Goal: Task Accomplishment & Management: Manage account settings

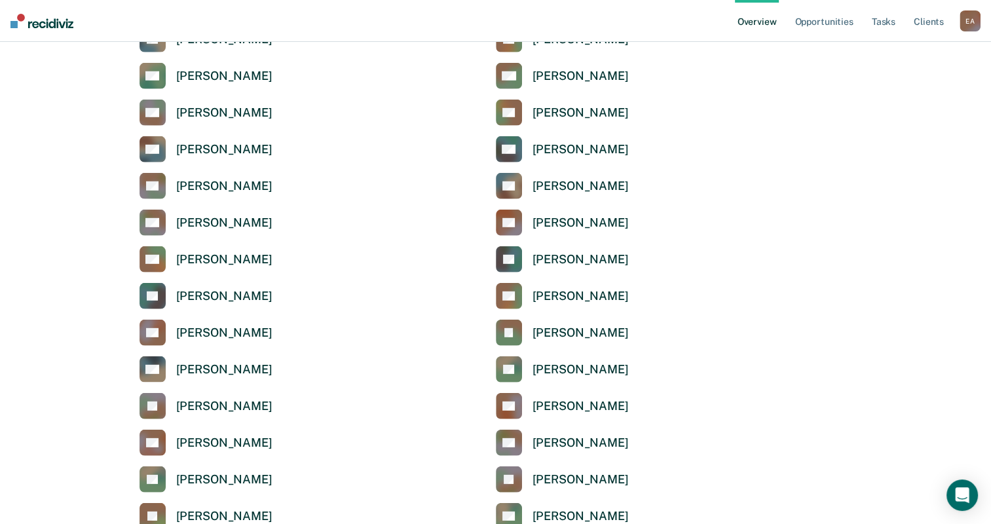
scroll to position [3733, 0]
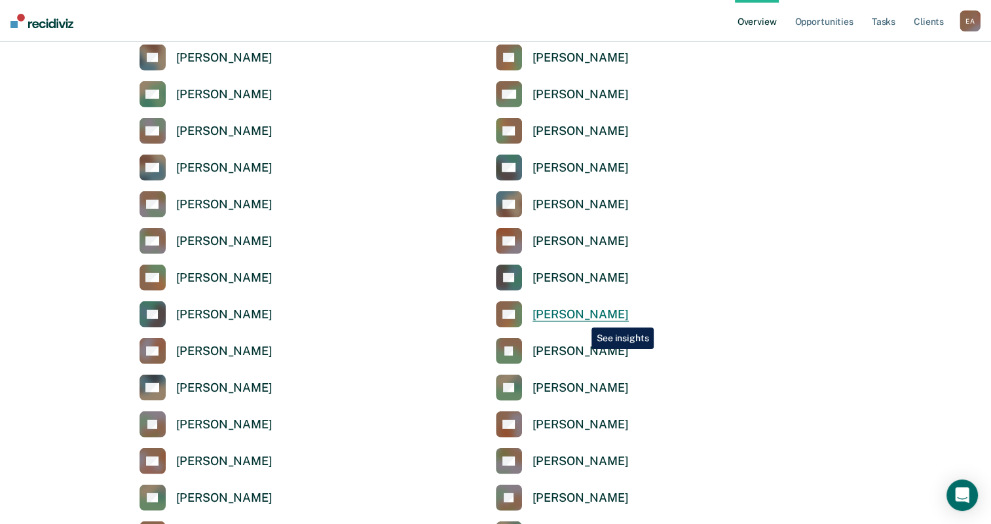
click at [582, 318] on div "[PERSON_NAME]" at bounding box center [580, 314] width 96 height 15
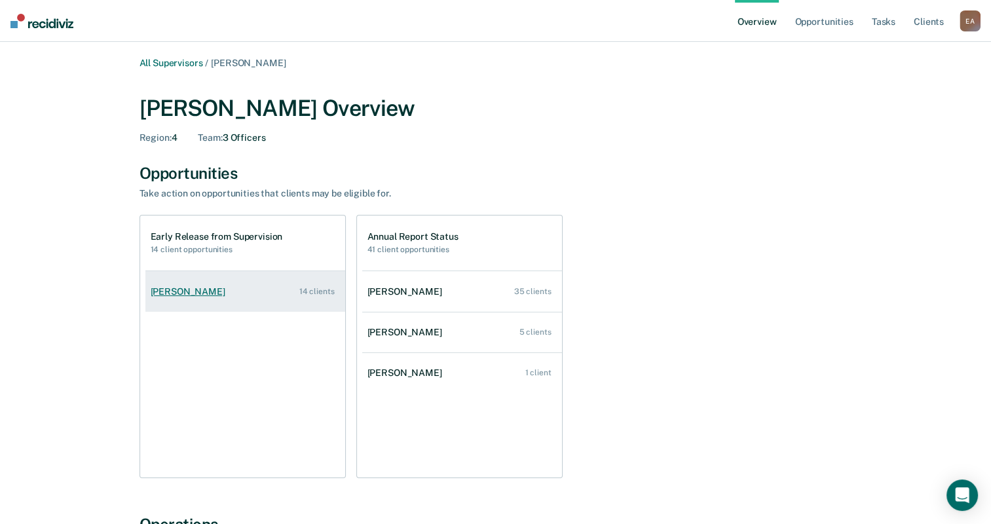
click at [206, 293] on div "[PERSON_NAME]" at bounding box center [191, 291] width 80 height 11
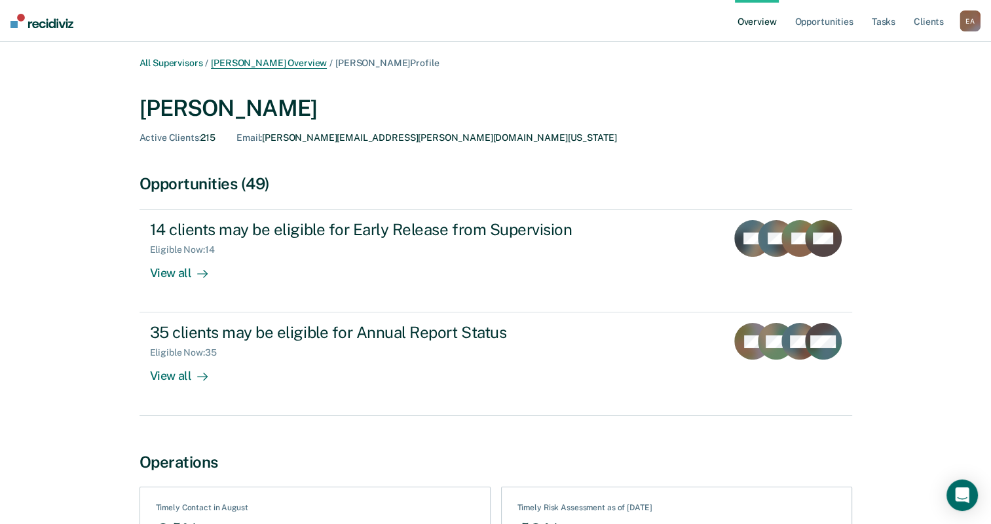
click at [250, 63] on link "[PERSON_NAME] Overview" at bounding box center [269, 63] width 116 height 11
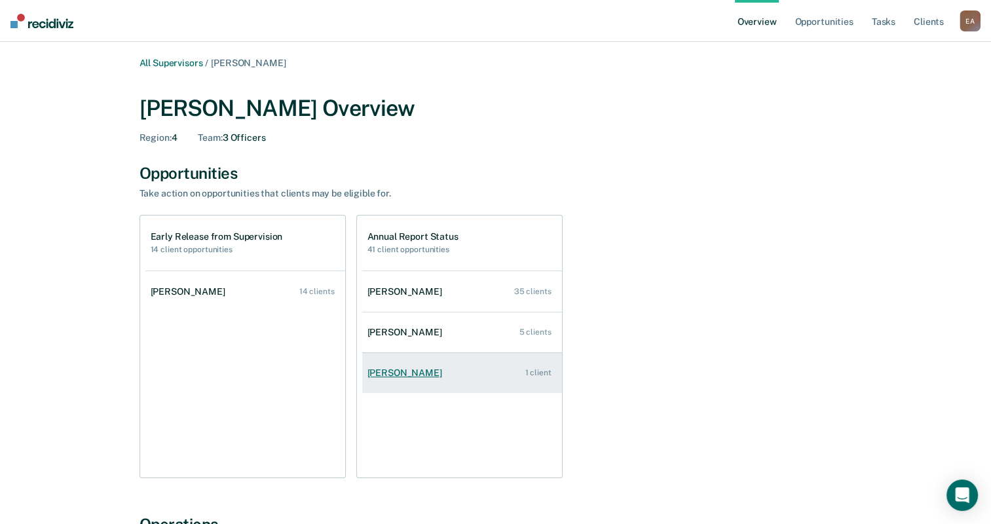
click at [388, 372] on div "[PERSON_NAME]" at bounding box center [407, 372] width 80 height 11
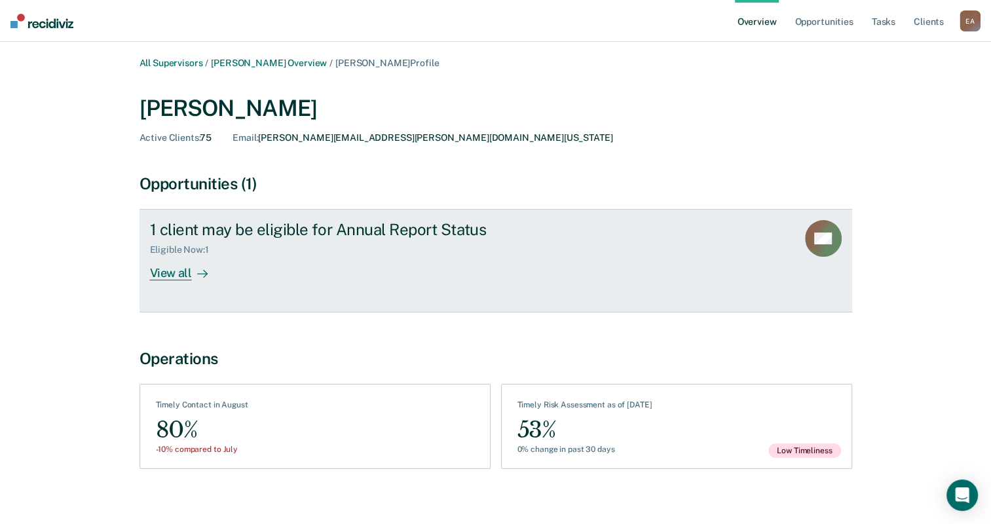
click at [225, 257] on div "1 client may be eligible for Annual Report Status Eligible Now : 1 View all" at bounding box center [395, 250] width 491 height 60
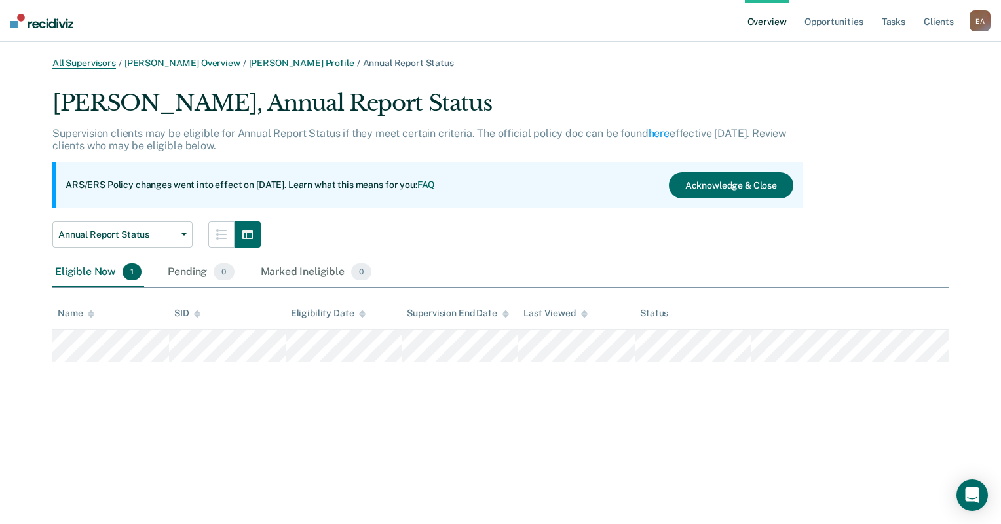
click at [76, 63] on link "All Supervisors" at bounding box center [84, 63] width 64 height 11
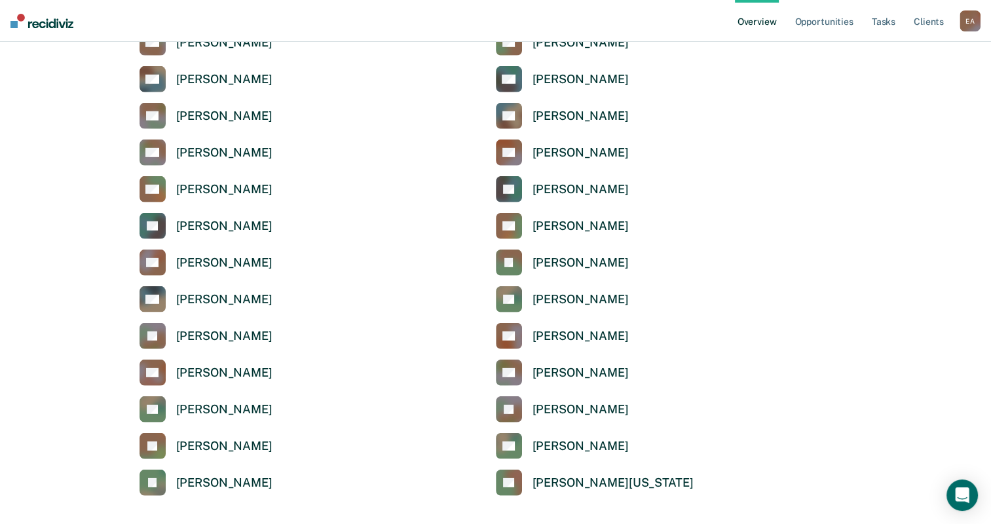
scroll to position [3815, 0]
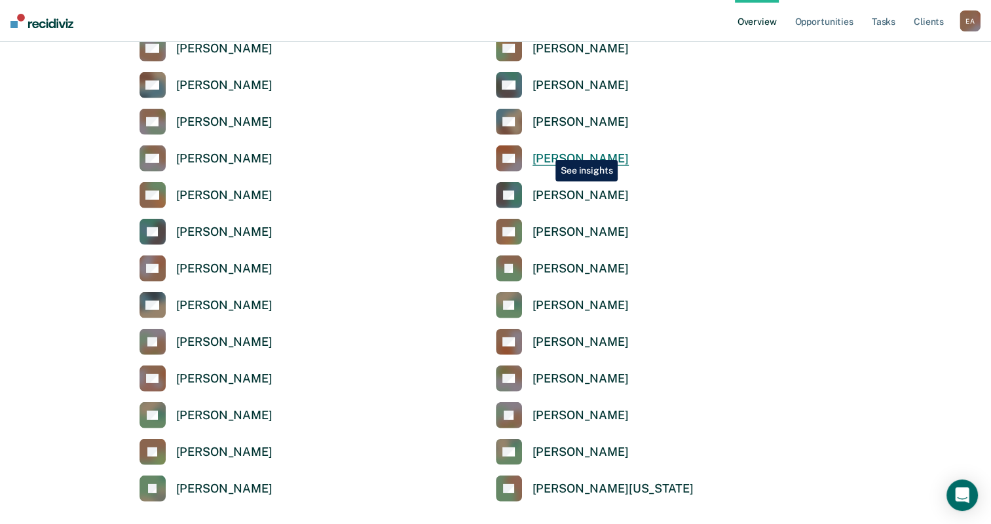
click at [546, 151] on div "[PERSON_NAME]" at bounding box center [580, 158] width 96 height 15
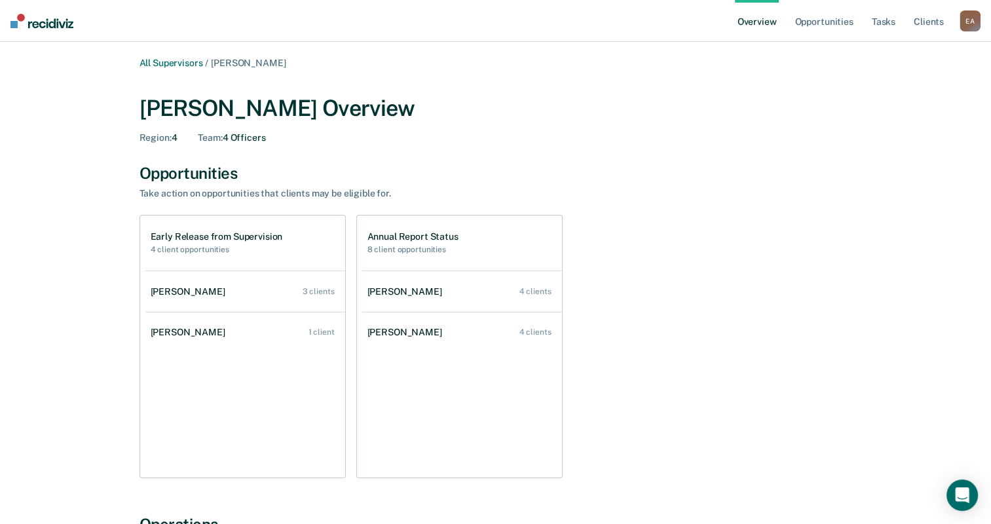
drag, startPoint x: 693, startPoint y: 163, endPoint x: 692, endPoint y: 172, distance: 8.6
click at [174, 58] on link "All Supervisors" at bounding box center [171, 63] width 64 height 11
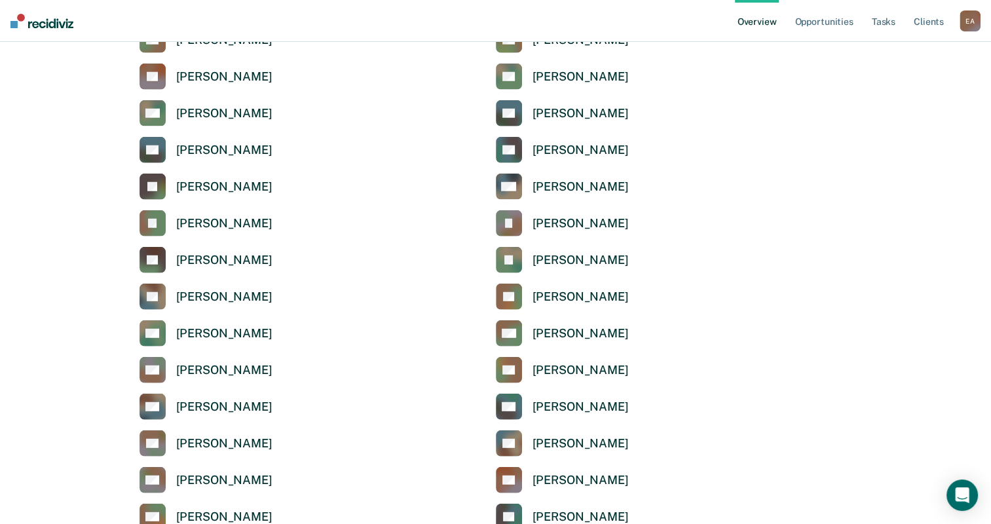
scroll to position [3471, 0]
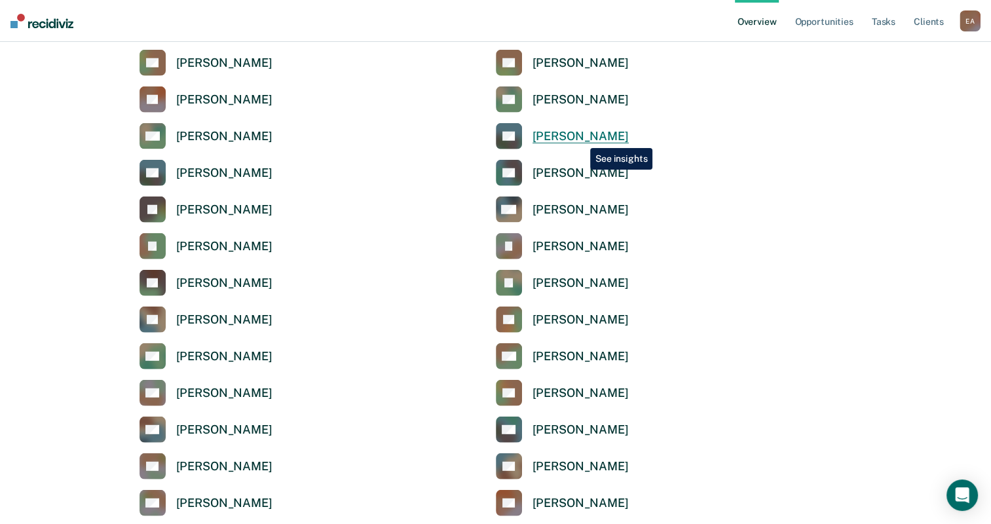
click at [580, 138] on div "[PERSON_NAME]" at bounding box center [580, 136] width 96 height 15
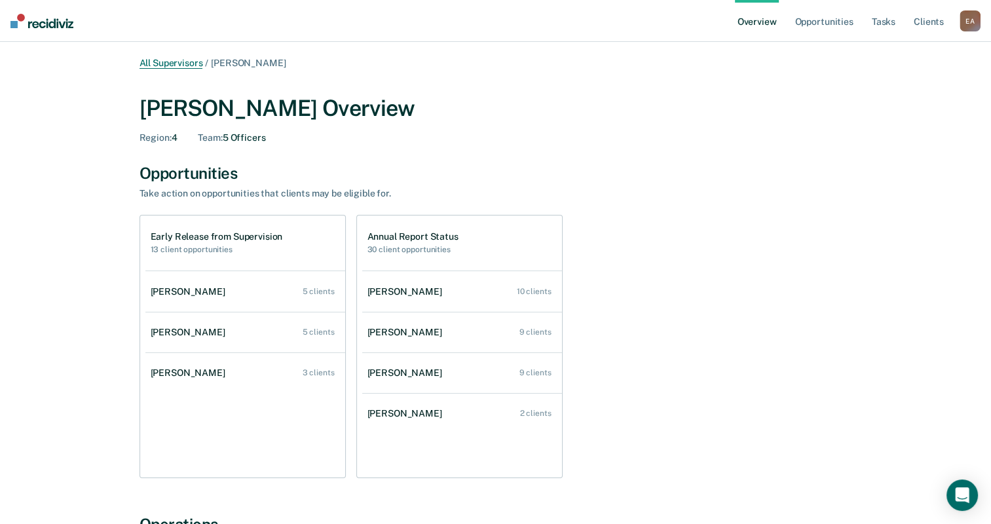
click at [190, 65] on link "All Supervisors" at bounding box center [171, 63] width 64 height 11
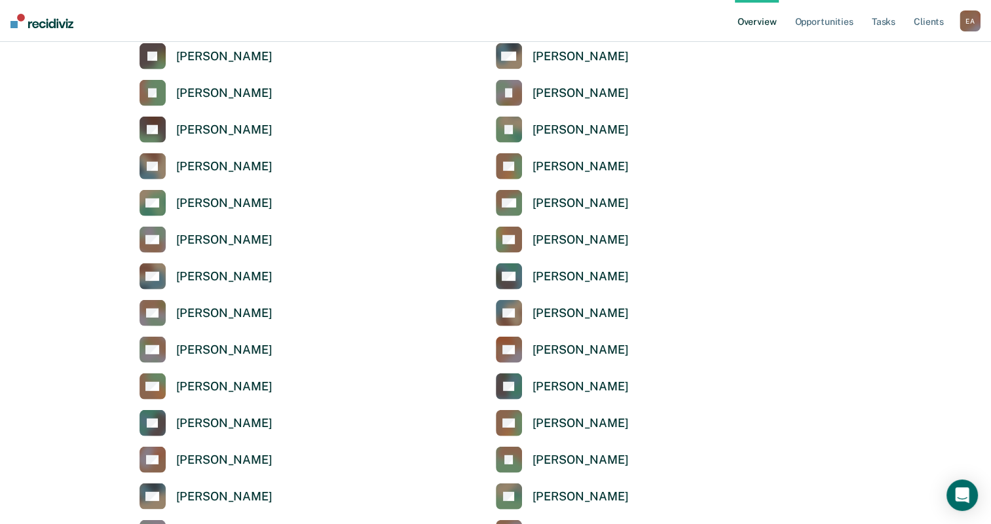
scroll to position [3602, 0]
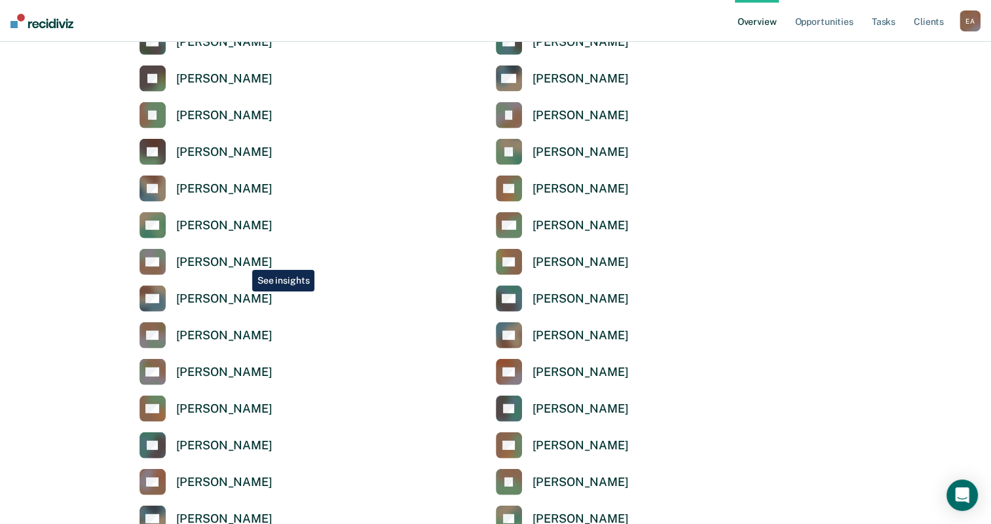
click at [242, 259] on div "[PERSON_NAME]" at bounding box center [224, 262] width 96 height 15
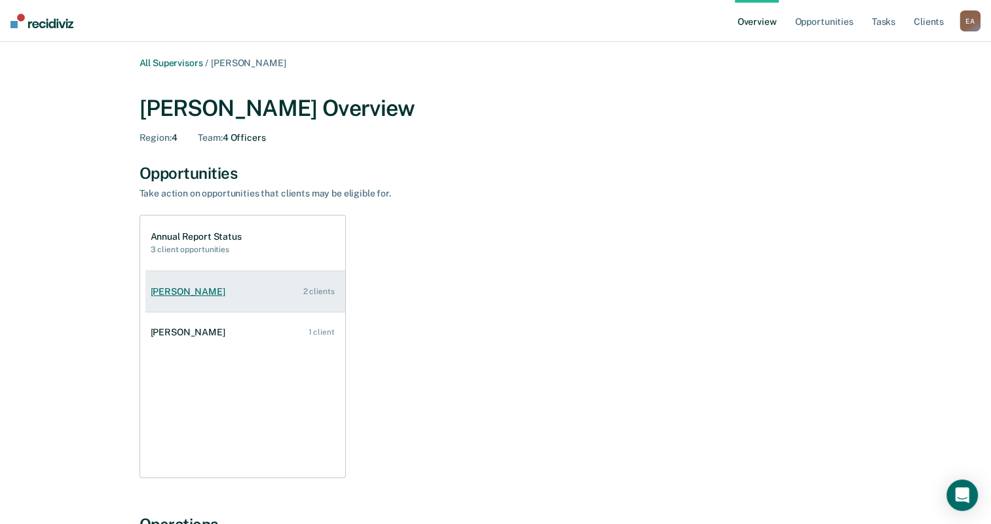
click at [179, 293] on div "[PERSON_NAME]" at bounding box center [191, 291] width 80 height 11
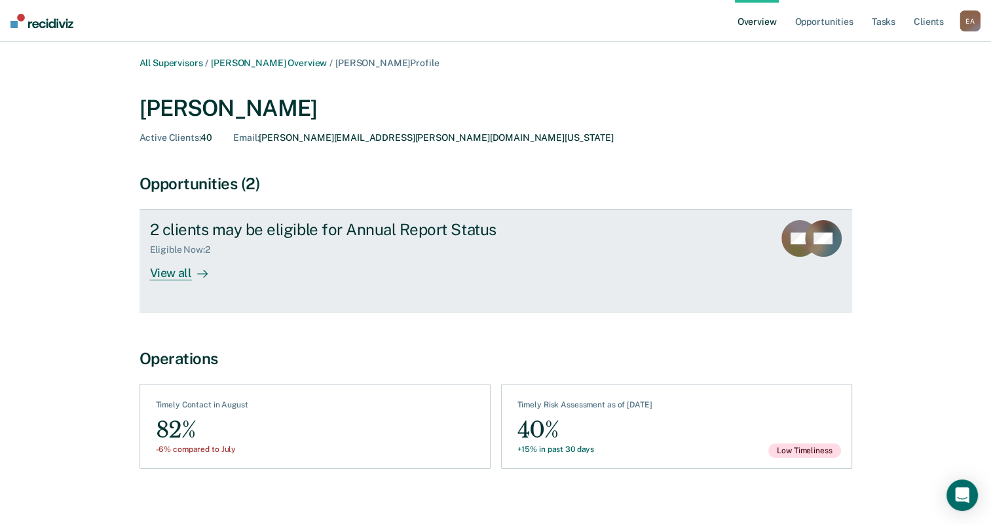
click at [160, 274] on div "View all" at bounding box center [186, 268] width 73 height 26
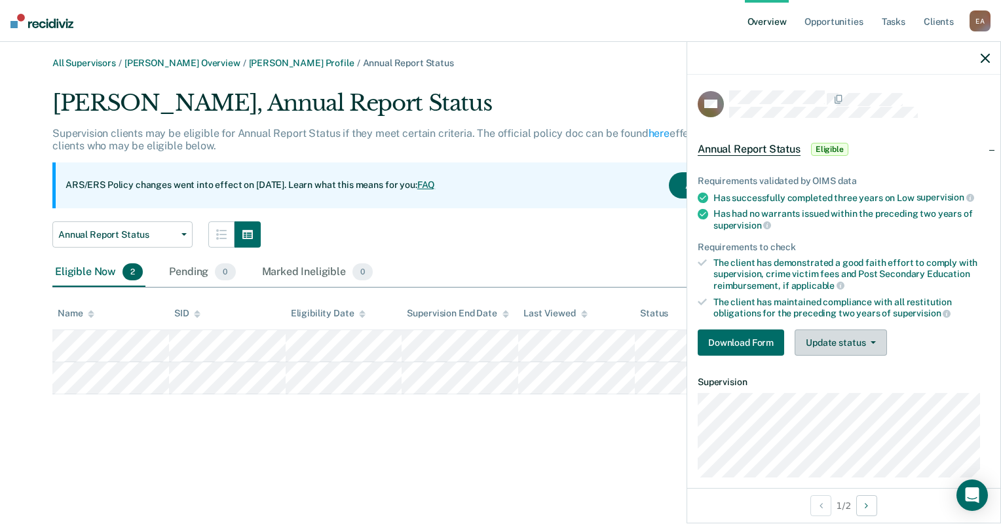
click at [825, 346] on button "Update status" at bounding box center [840, 342] width 92 height 26
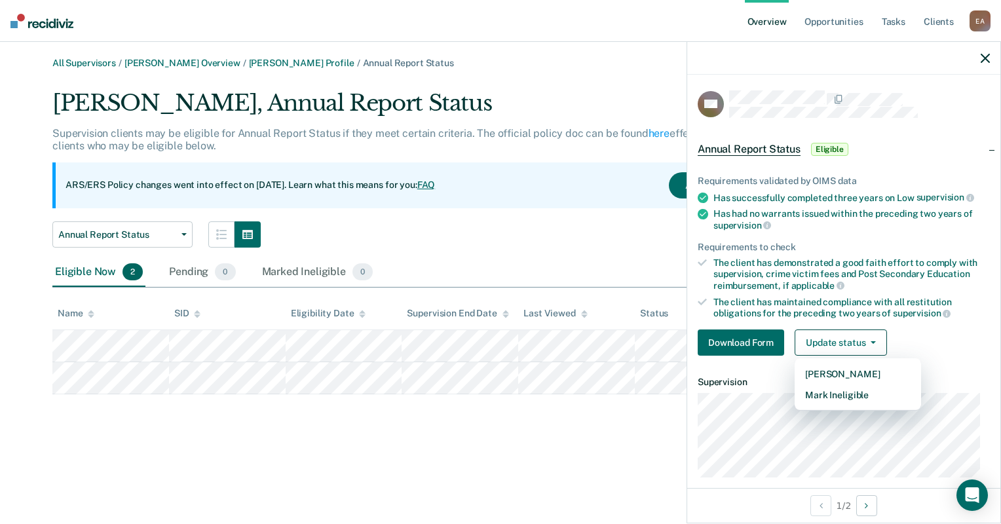
click at [352, 447] on div "All Supervisors / [PERSON_NAME] Overview / [PERSON_NAME] Profile / Annual Repor…" at bounding box center [500, 270] width 969 height 424
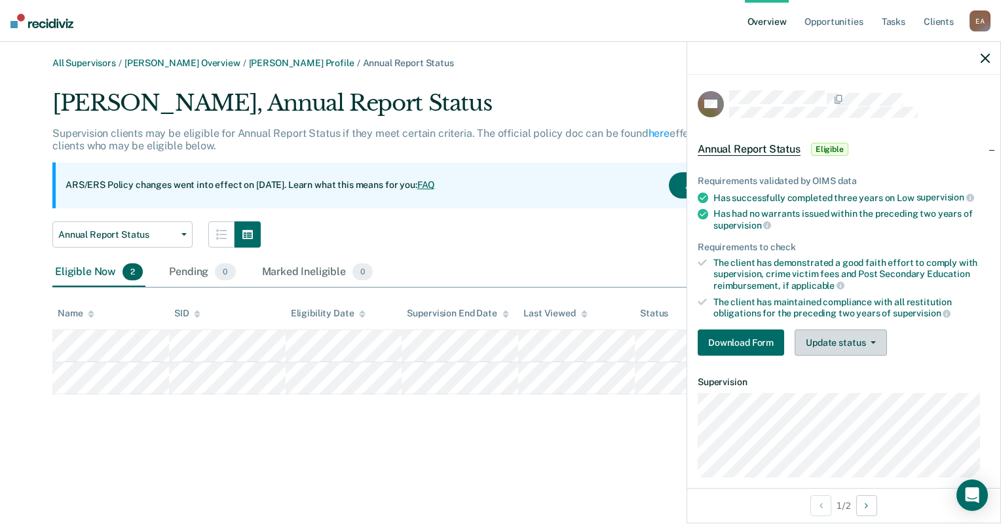
click at [870, 329] on button "Update status" at bounding box center [840, 342] width 92 height 26
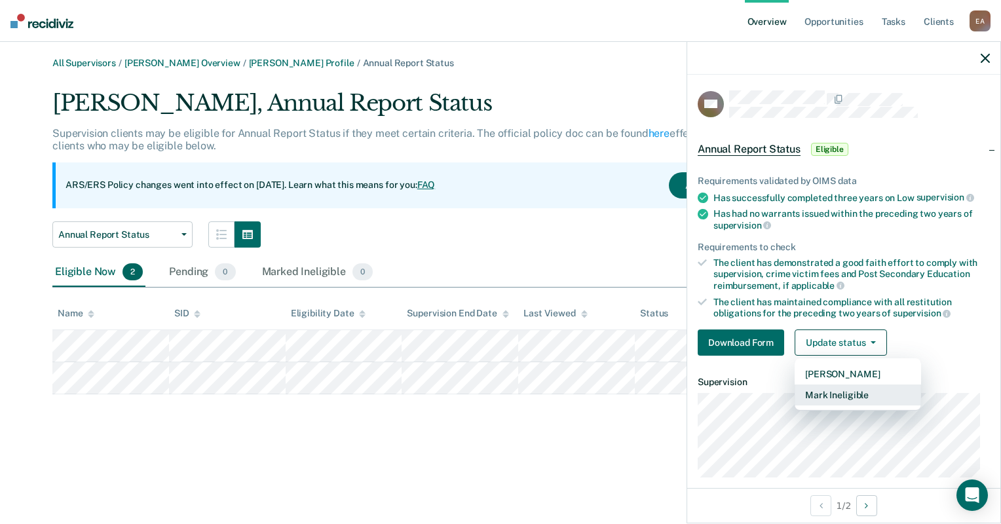
click at [830, 398] on button "Mark Ineligible" at bounding box center [857, 394] width 126 height 21
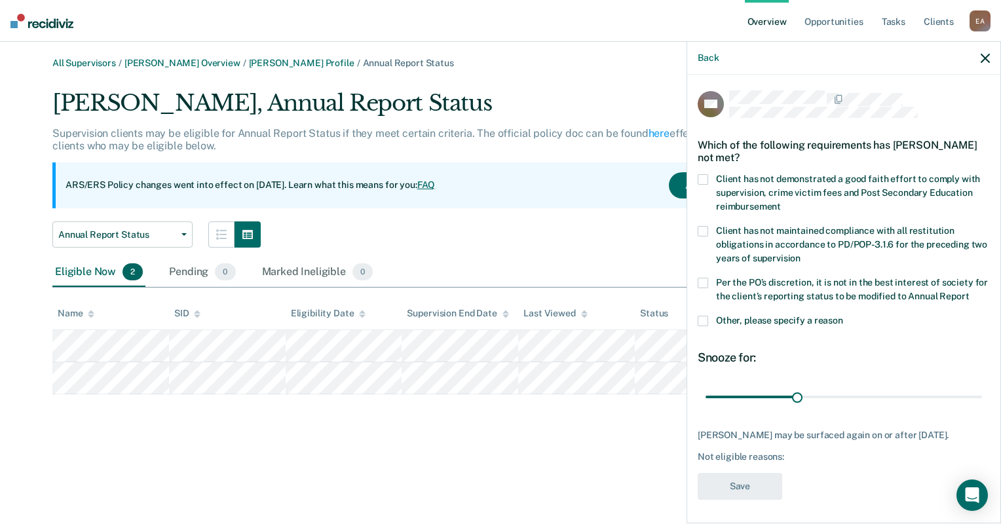
click at [706, 326] on span at bounding box center [702, 321] width 10 height 10
click at [843, 316] on input "Other, please specify a reason" at bounding box center [843, 316] width 0 height 0
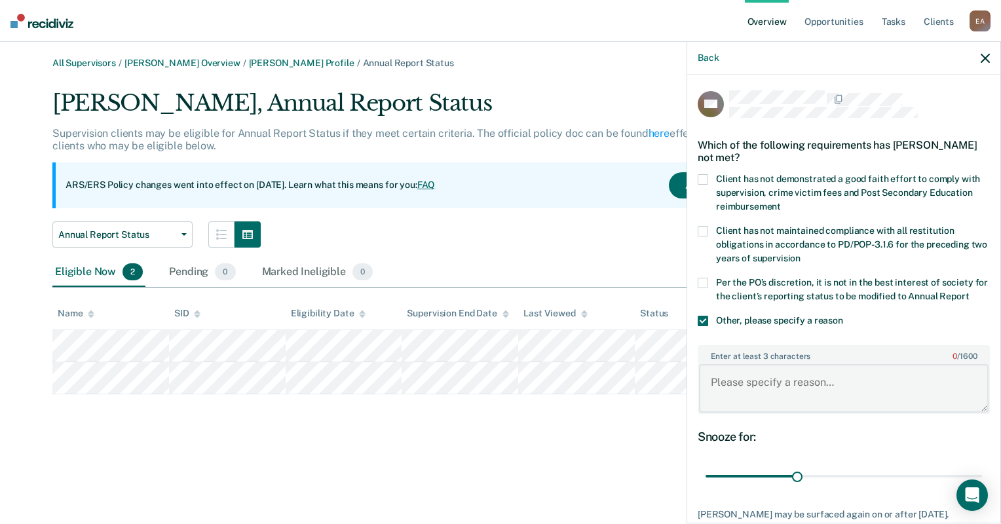
click at [749, 378] on textarea "Enter at least 3 characters 0 / 1600" at bounding box center [843, 388] width 289 height 48
type textarea "Client Under RRC caseload"
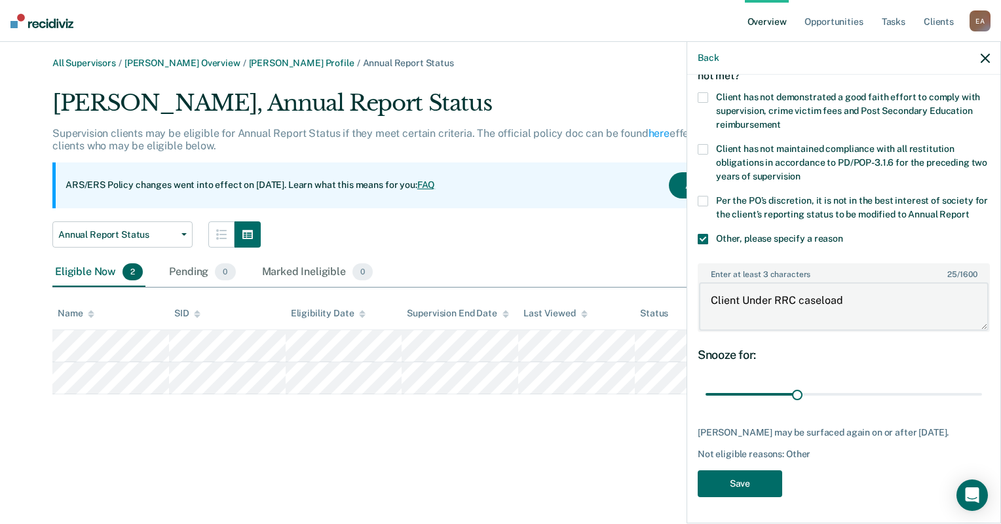
scroll to position [103, 0]
drag, startPoint x: 794, startPoint y: 385, endPoint x: 972, endPoint y: 385, distance: 177.5
type input "90"
click at [972, 385] on input "range" at bounding box center [843, 394] width 276 height 23
click at [741, 287] on textarea "Client Under RRC caseload" at bounding box center [843, 306] width 289 height 48
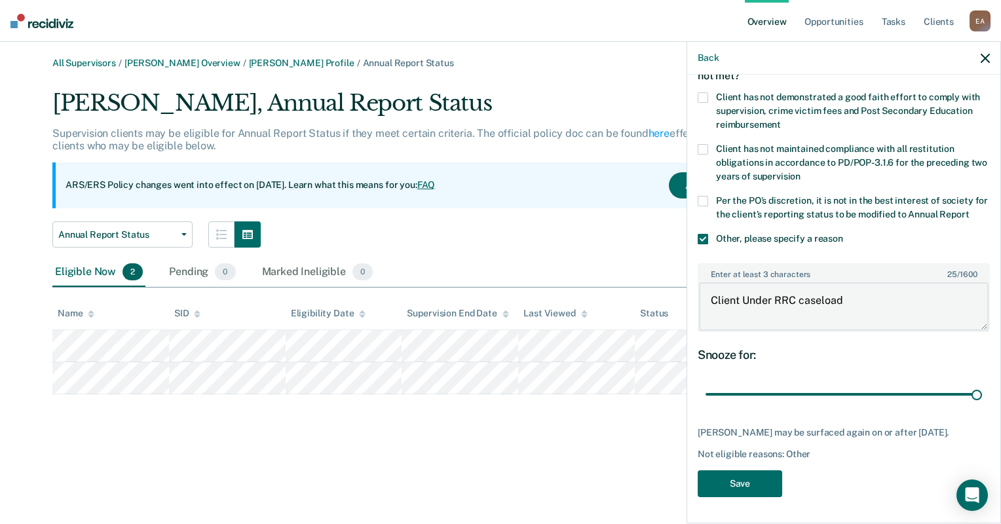
click at [856, 293] on textarea "Client Under RRC caseload" at bounding box center [843, 306] width 289 height 48
click at [739, 287] on textarea "Client Under RRC caseload" at bounding box center [843, 306] width 289 height 48
click at [709, 290] on textarea "Client Under RRC caseload" at bounding box center [843, 306] width 289 height 48
type textarea "SO Client Under RRC caseload"
click at [757, 483] on button "Save" at bounding box center [739, 483] width 84 height 27
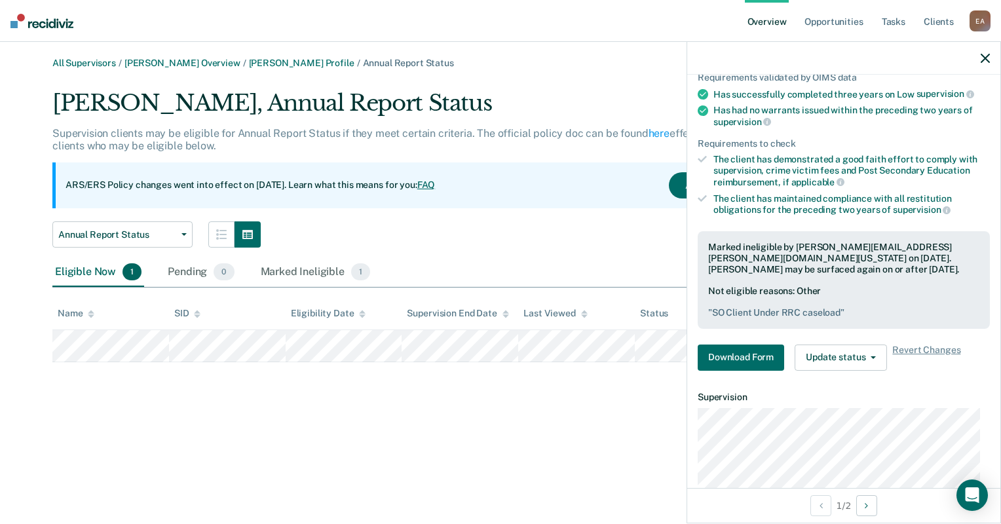
click at [462, 409] on div "All Supervisors / [PERSON_NAME] Overview / [PERSON_NAME] Profile / Annual Repor…" at bounding box center [500, 270] width 969 height 424
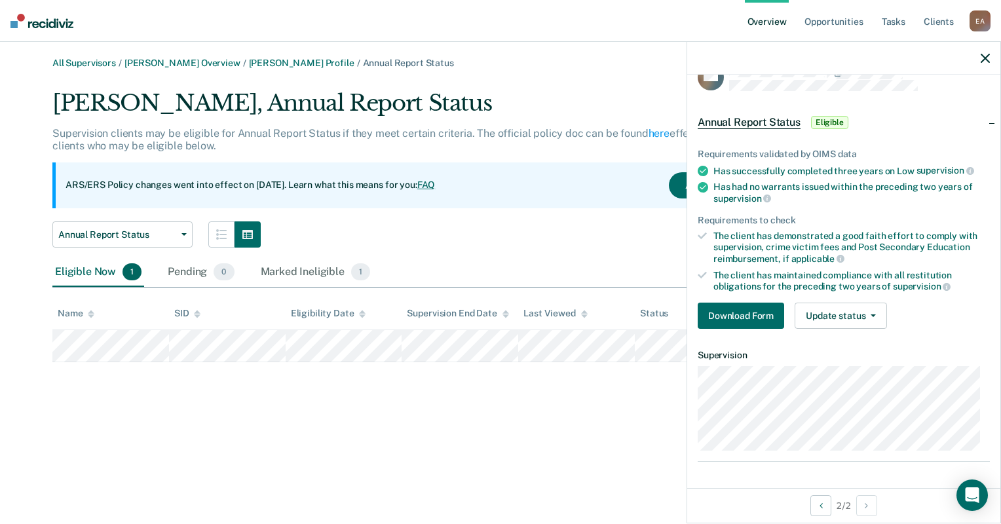
scroll to position [22, 0]
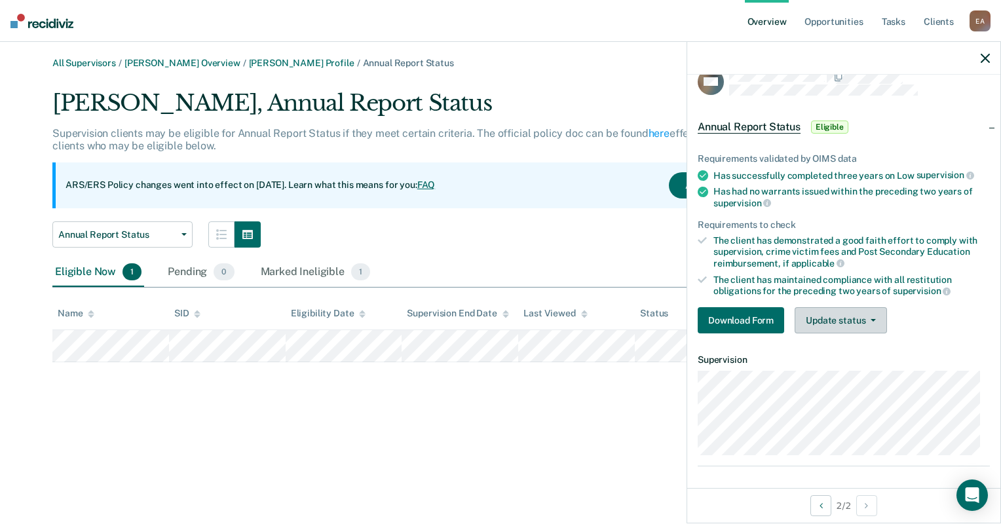
click at [846, 308] on button "Update status" at bounding box center [840, 320] width 92 height 26
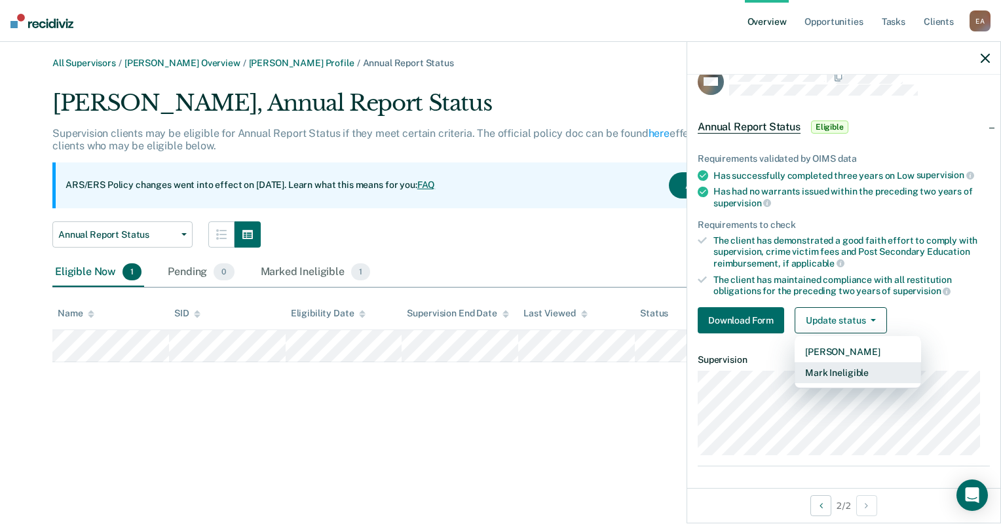
click at [847, 375] on button "Mark Ineligible" at bounding box center [857, 372] width 126 height 21
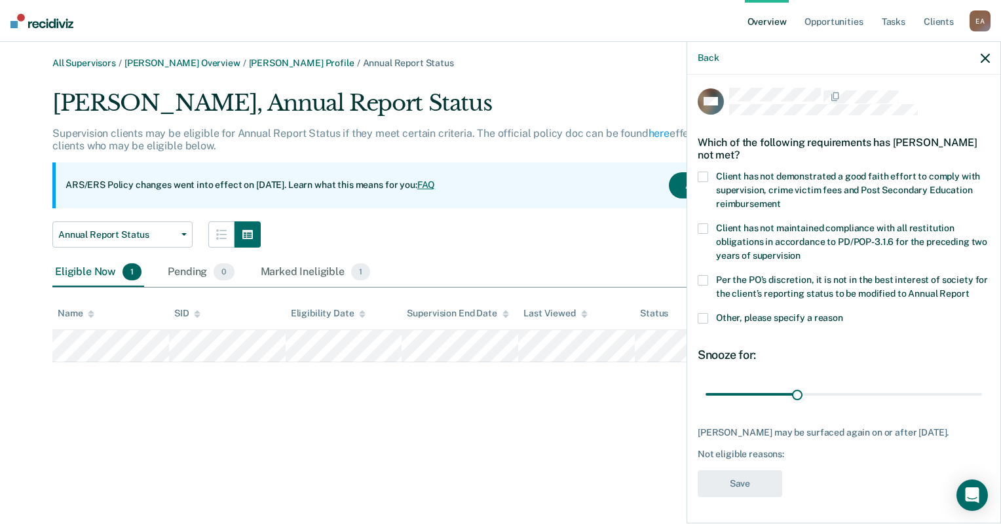
click at [707, 313] on label "Other, please specify a reason" at bounding box center [843, 320] width 292 height 14
click at [843, 313] on input "Other, please specify a reason" at bounding box center [843, 313] width 0 height 0
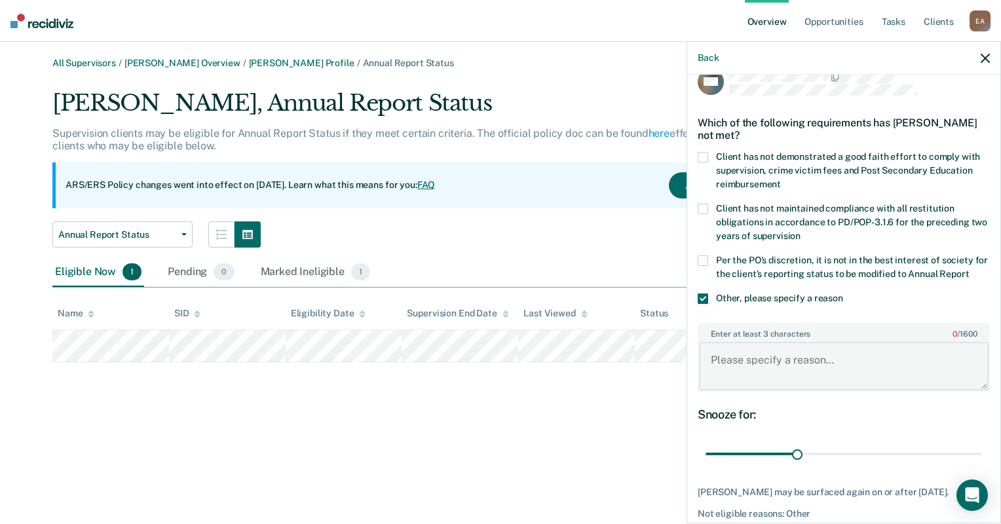
click at [724, 377] on textarea "Enter at least 3 characters 0 / 1600" at bounding box center [843, 366] width 289 height 48
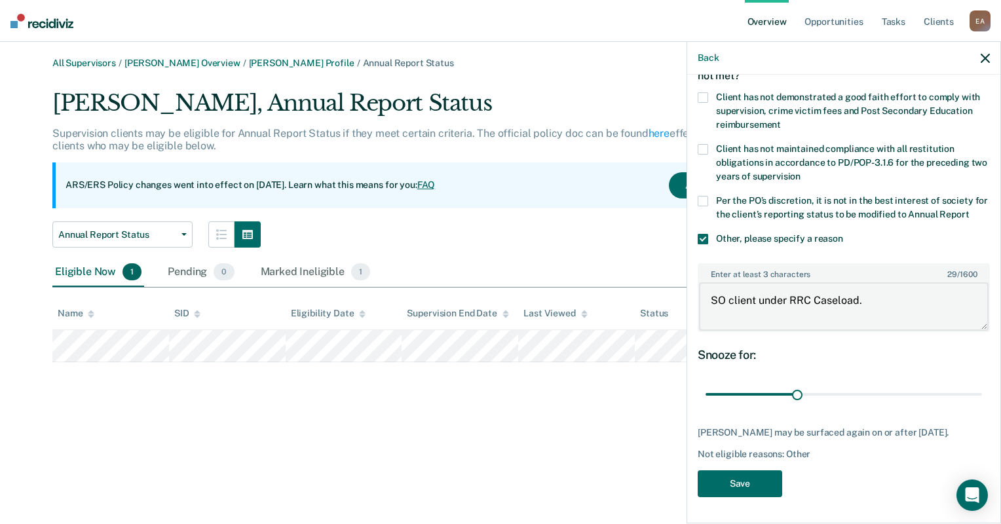
scroll to position [103, 0]
type textarea "SO client under RRC Caseload."
drag, startPoint x: 793, startPoint y: 386, endPoint x: 1003, endPoint y: 385, distance: 209.6
type input "90"
click at [982, 385] on input "range" at bounding box center [843, 394] width 276 height 23
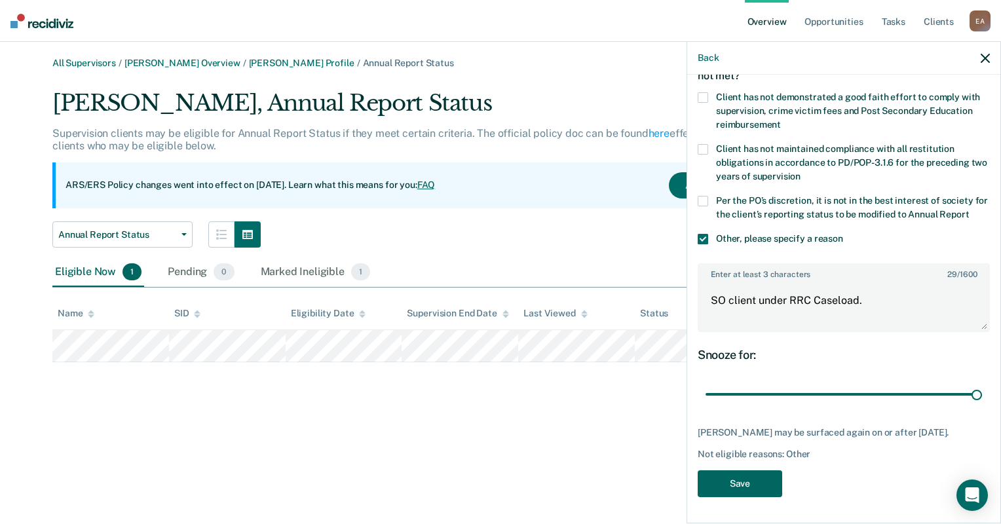
click at [736, 482] on button "Save" at bounding box center [739, 483] width 84 height 27
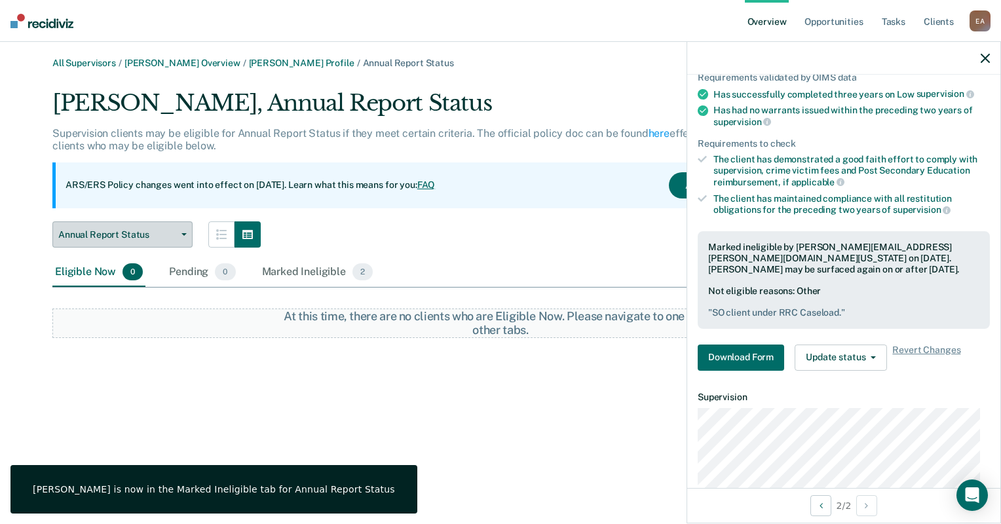
click at [177, 229] on button "Annual Report Status" at bounding box center [122, 234] width 140 height 26
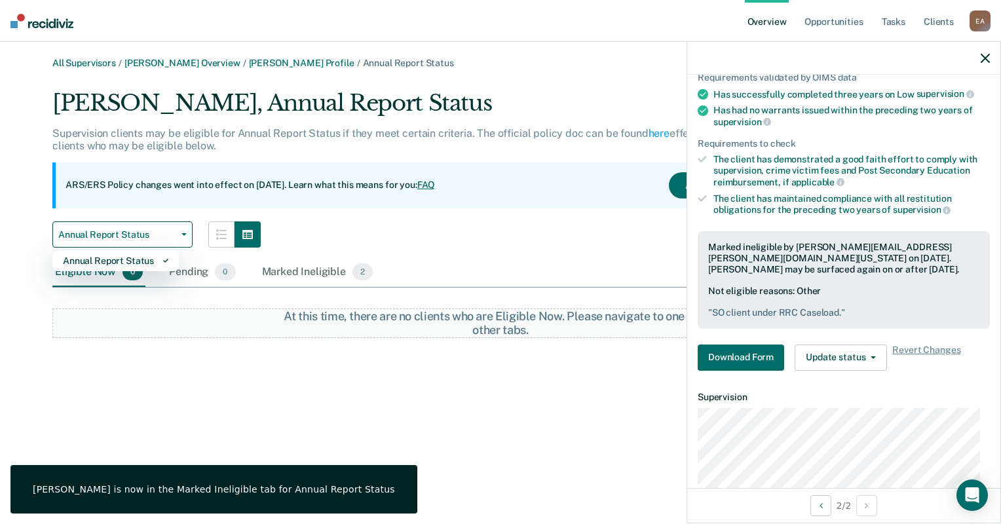
click at [424, 223] on div "Annual Report Status Annual Report Status" at bounding box center [427, 234] width 751 height 26
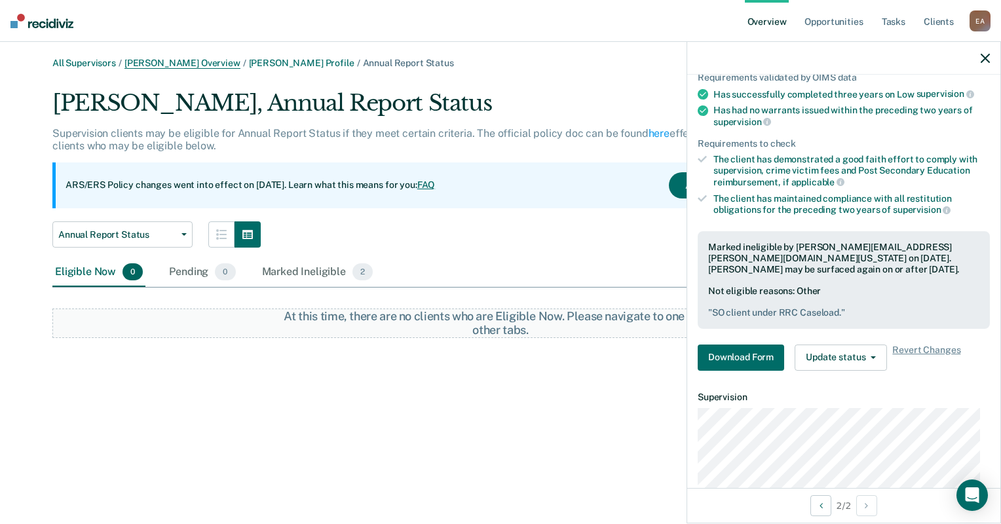
click at [178, 64] on link "[PERSON_NAME] Overview" at bounding box center [182, 63] width 116 height 11
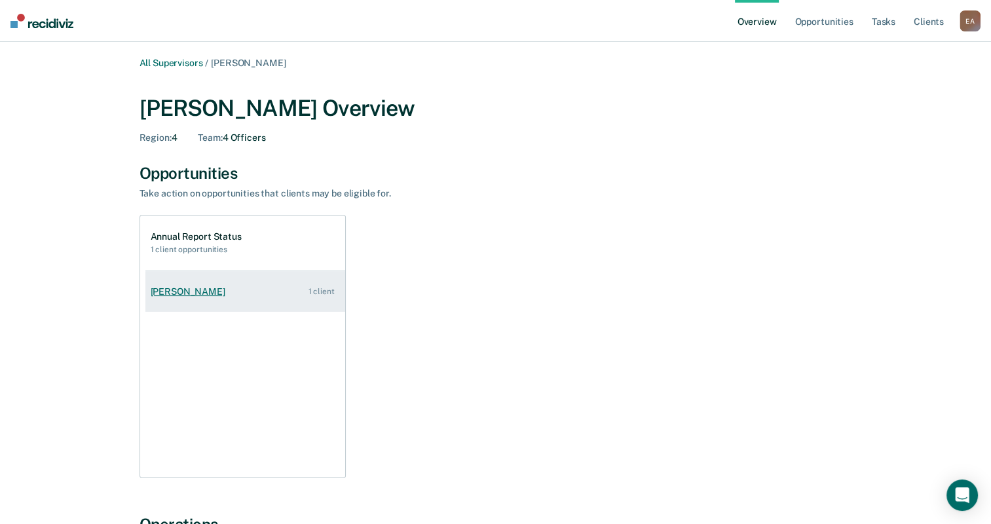
click at [207, 286] on div "[PERSON_NAME]" at bounding box center [191, 291] width 80 height 11
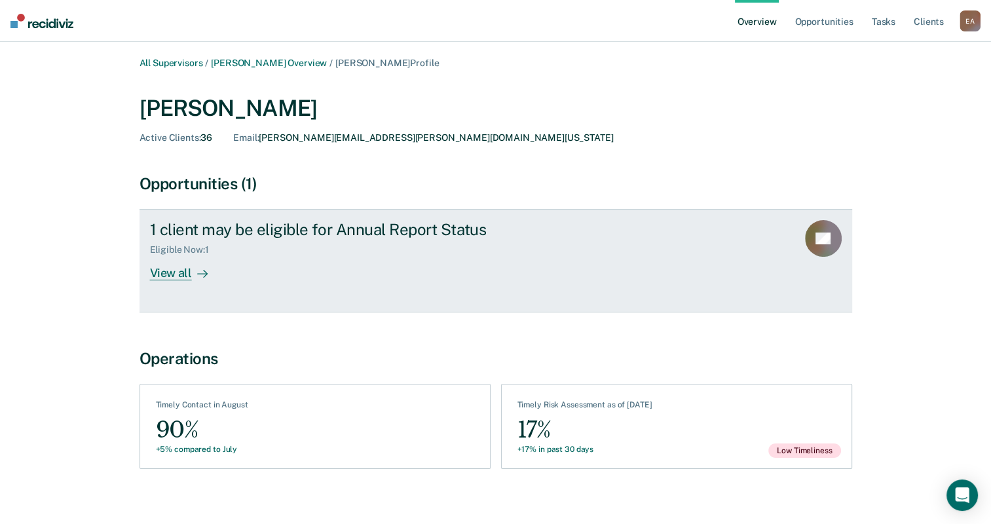
click at [164, 276] on div "View all" at bounding box center [186, 268] width 73 height 26
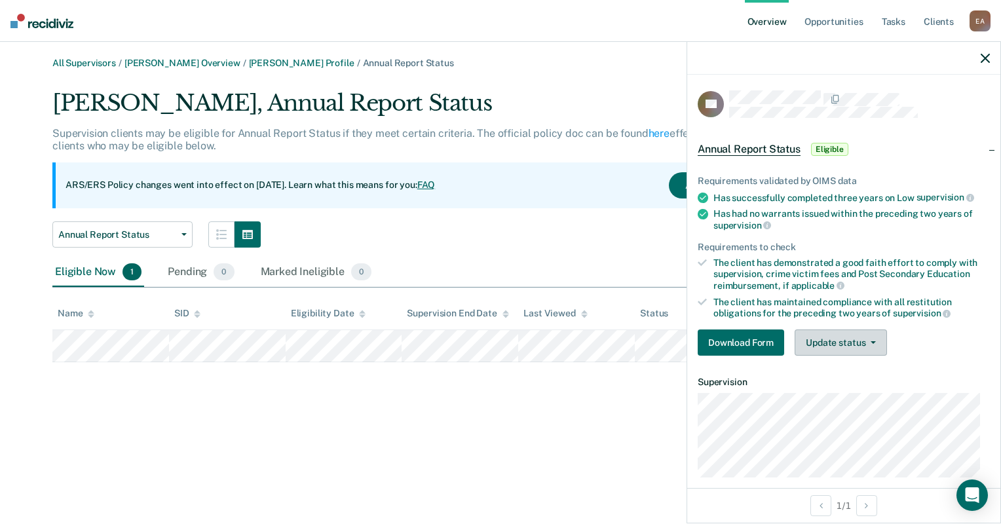
click at [872, 336] on button "Update status" at bounding box center [840, 342] width 92 height 26
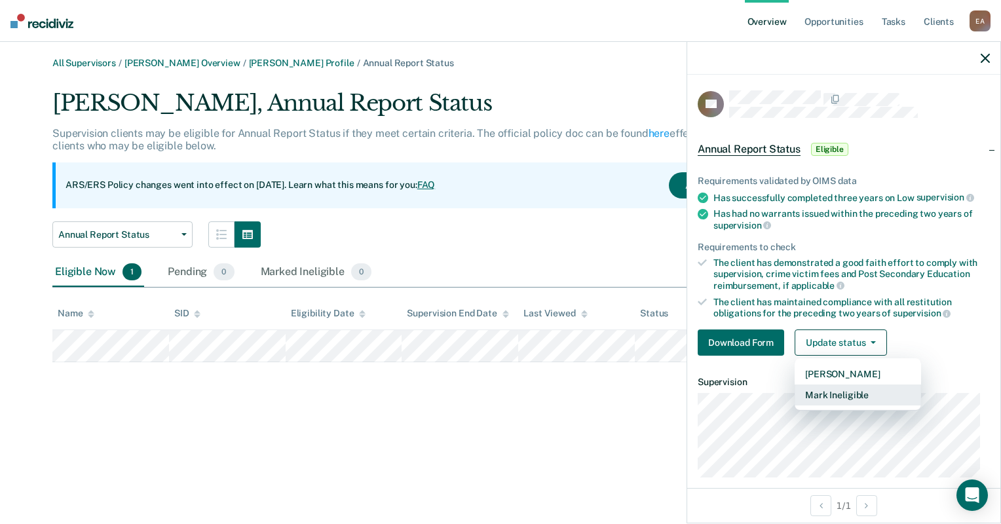
click at [849, 392] on button "Mark Ineligible" at bounding box center [857, 394] width 126 height 21
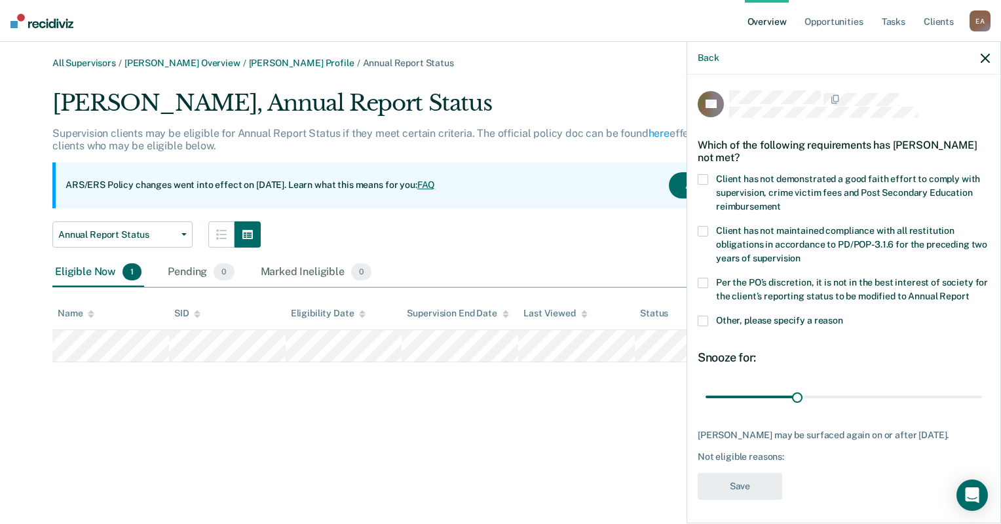
click at [697, 326] on span at bounding box center [702, 321] width 10 height 10
click at [843, 316] on input "Other, please specify a reason" at bounding box center [843, 316] width 0 height 0
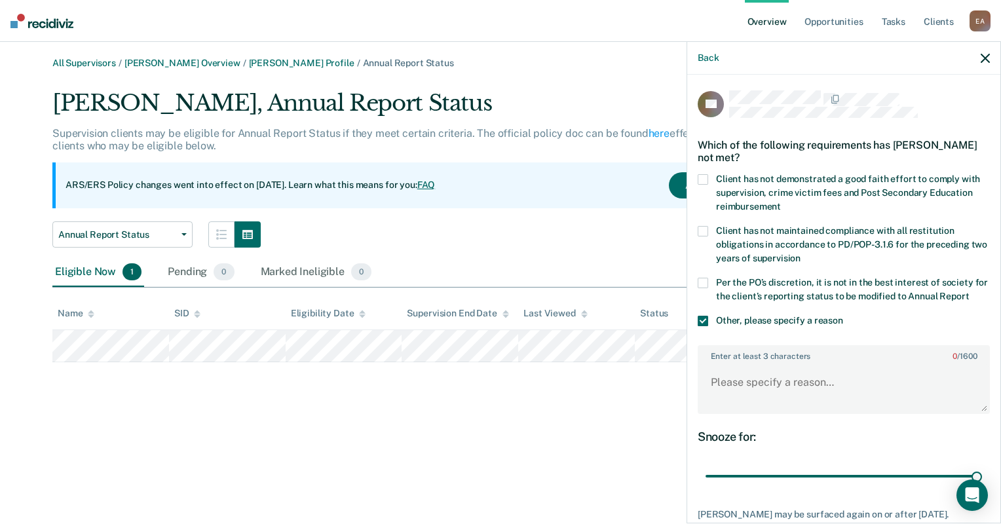
drag, startPoint x: 795, startPoint y: 492, endPoint x: 938, endPoint y: 451, distance: 148.6
type input "90"
click at [982, 488] on input "range" at bounding box center [843, 476] width 276 height 23
click at [730, 393] on textarea "Enter at least 3 characters 0 / 1600" at bounding box center [843, 388] width 289 height 48
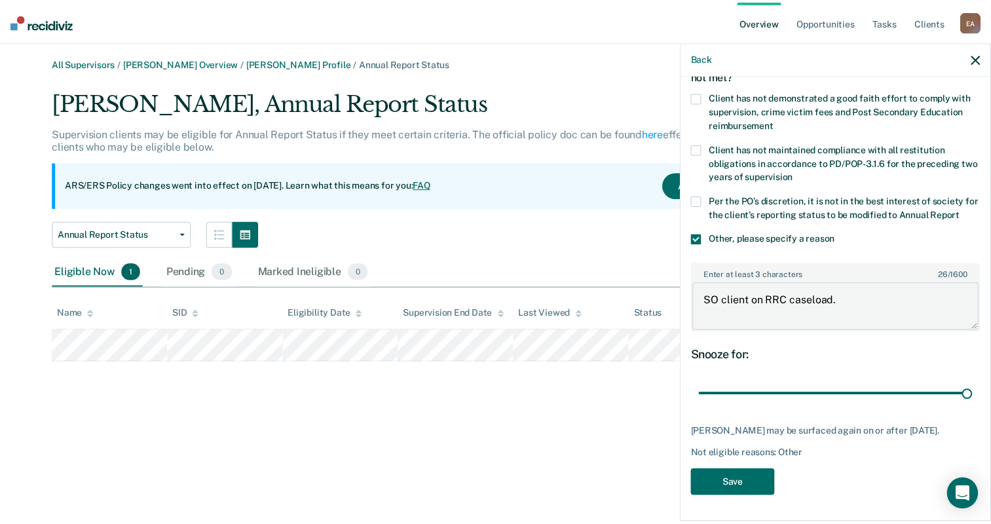
scroll to position [103, 0]
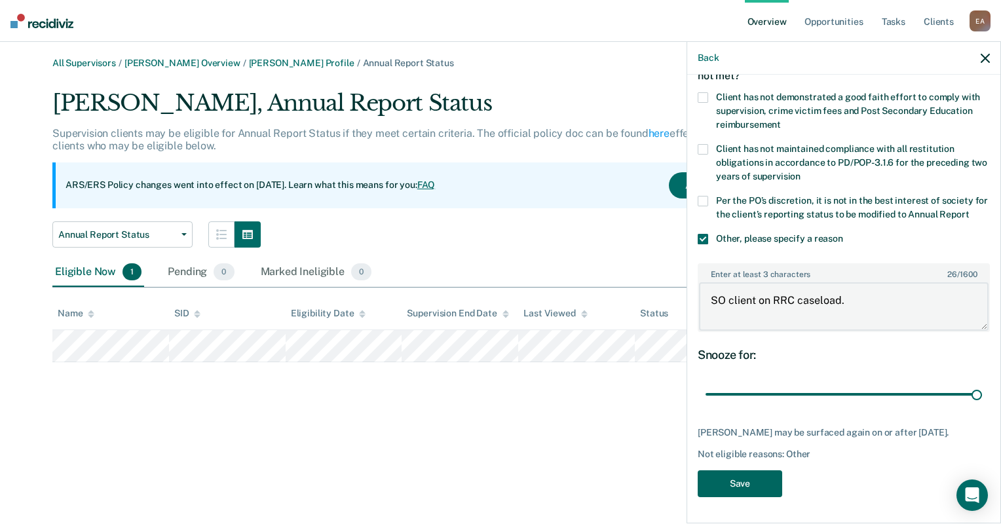
type textarea "SO client on RRC caseload."
click at [753, 492] on button "Save" at bounding box center [739, 483] width 84 height 27
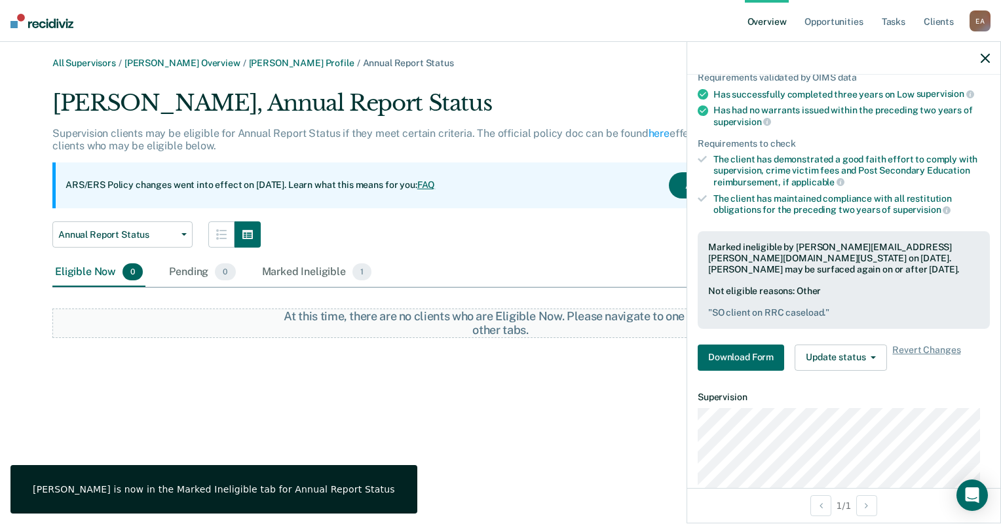
click at [511, 394] on div "All Supervisors / [PERSON_NAME] Overview / [PERSON_NAME] Profile / Annual Repor…" at bounding box center [500, 270] width 969 height 424
click at [403, 226] on div "Annual Report Status Annual Report Status" at bounding box center [427, 234] width 751 height 26
click at [160, 60] on link "[PERSON_NAME] Overview" at bounding box center [182, 63] width 116 height 11
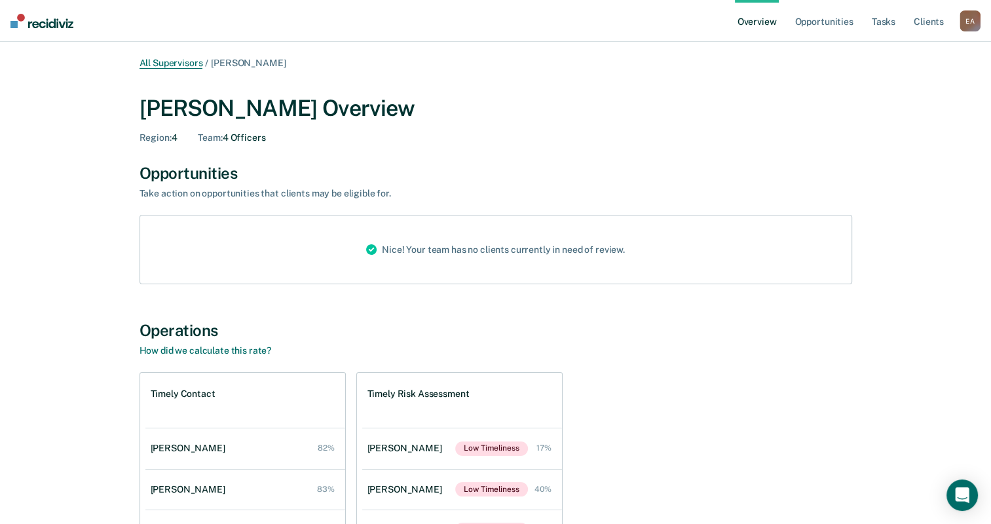
click at [183, 60] on link "All Supervisors" at bounding box center [171, 63] width 64 height 11
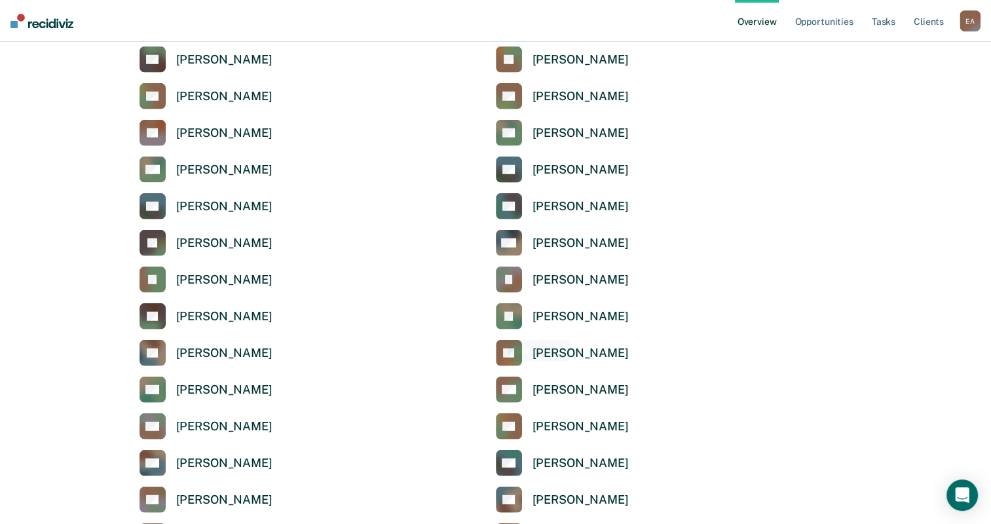
scroll to position [3471, 0]
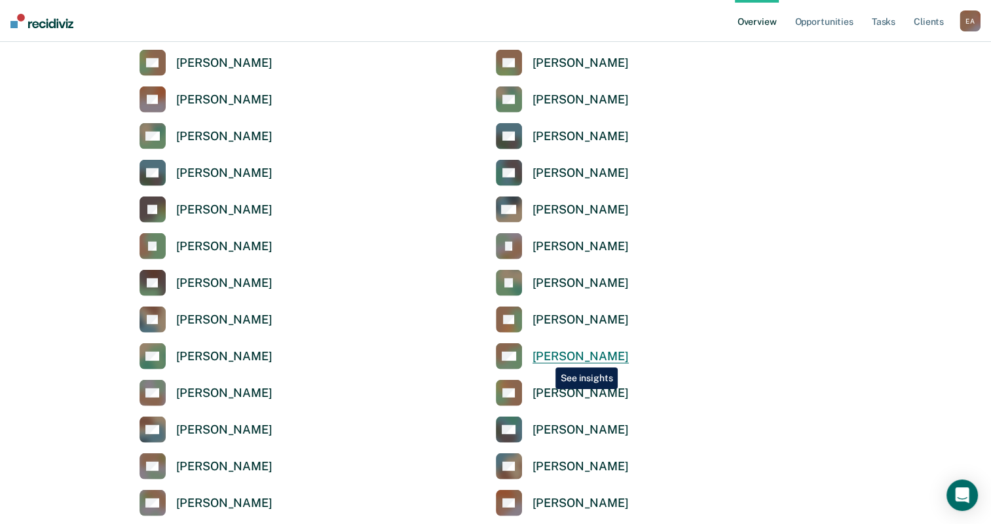
click at [547, 356] on div "[PERSON_NAME]" at bounding box center [580, 356] width 96 height 15
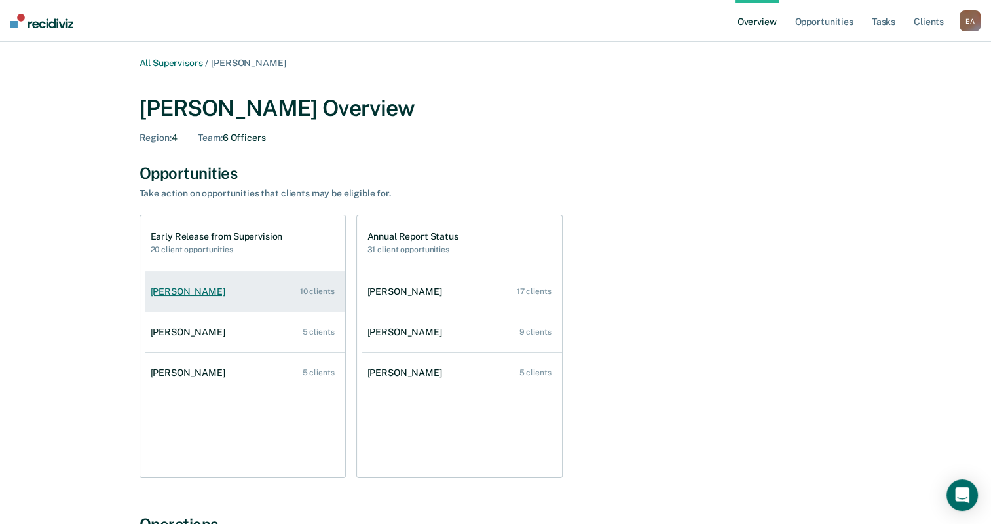
click at [208, 288] on div "[PERSON_NAME]" at bounding box center [191, 291] width 80 height 11
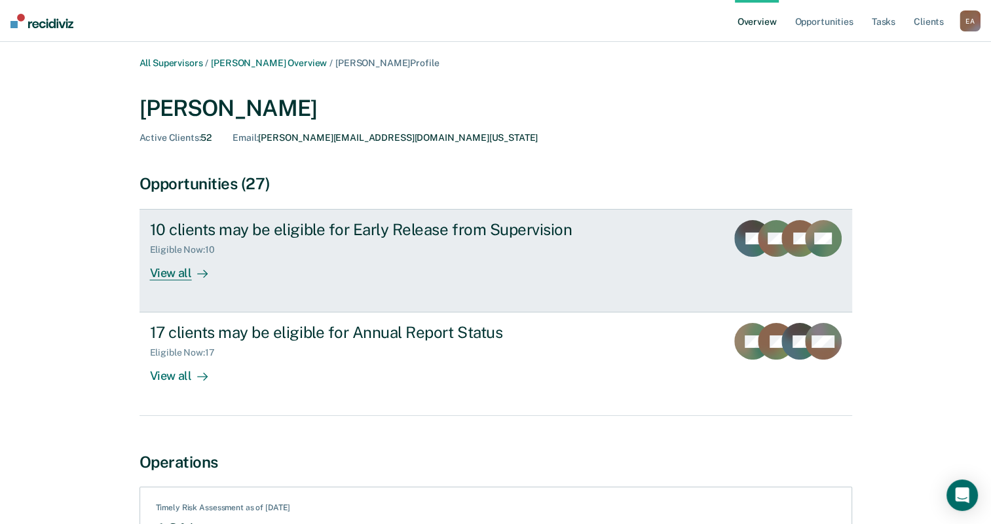
click at [176, 276] on div "View all" at bounding box center [186, 268] width 73 height 26
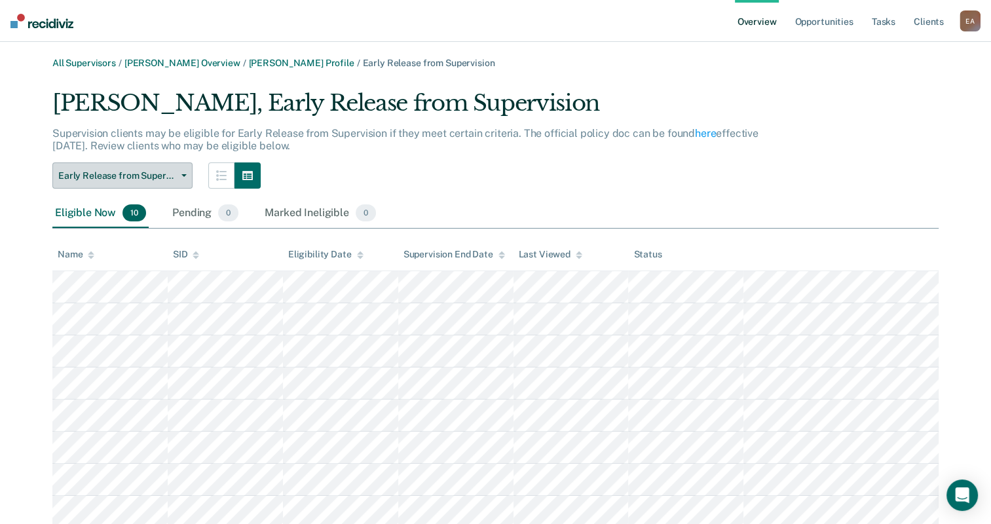
click at [181, 177] on button "Early Release from Supervision" at bounding box center [122, 175] width 140 height 26
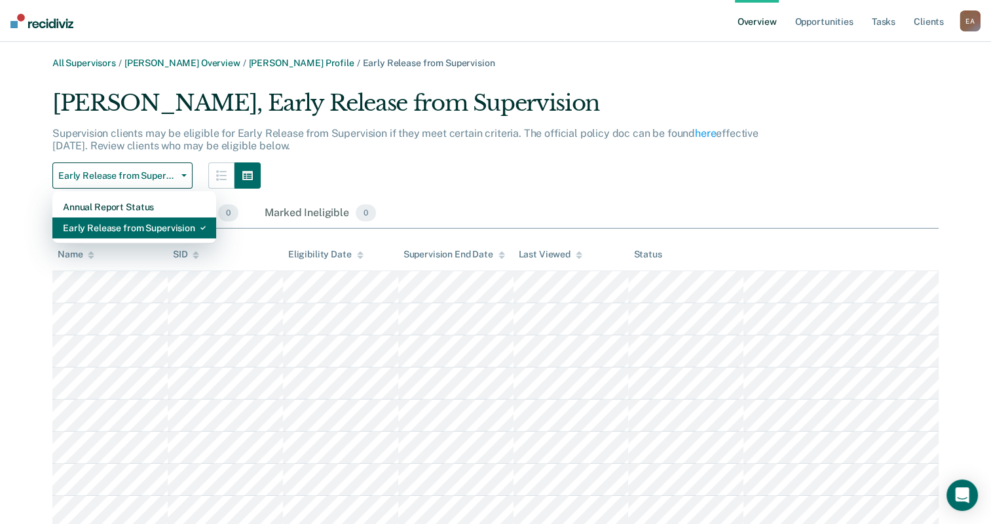
click at [141, 229] on div "Early Release from Supervision" at bounding box center [134, 227] width 143 height 21
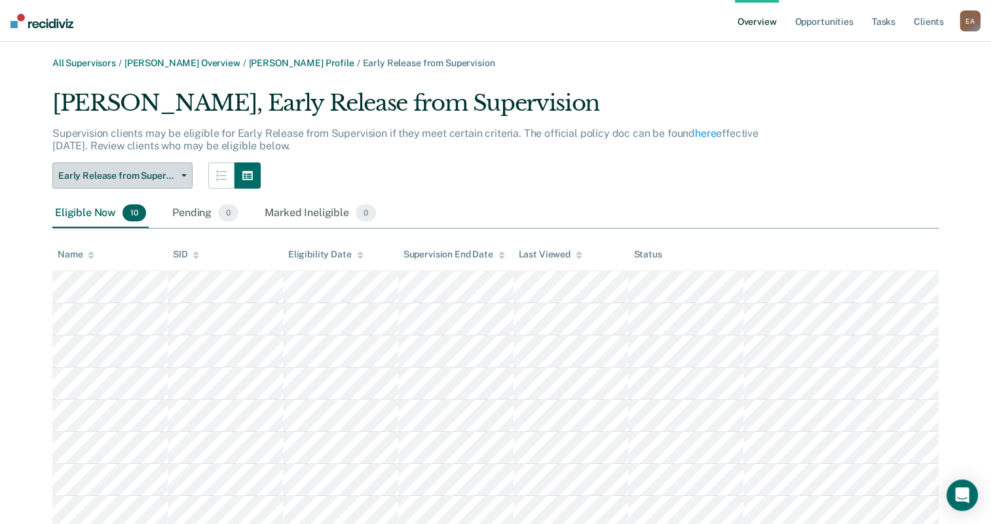
click at [181, 183] on button "Early Release from Supervision" at bounding box center [122, 175] width 140 height 26
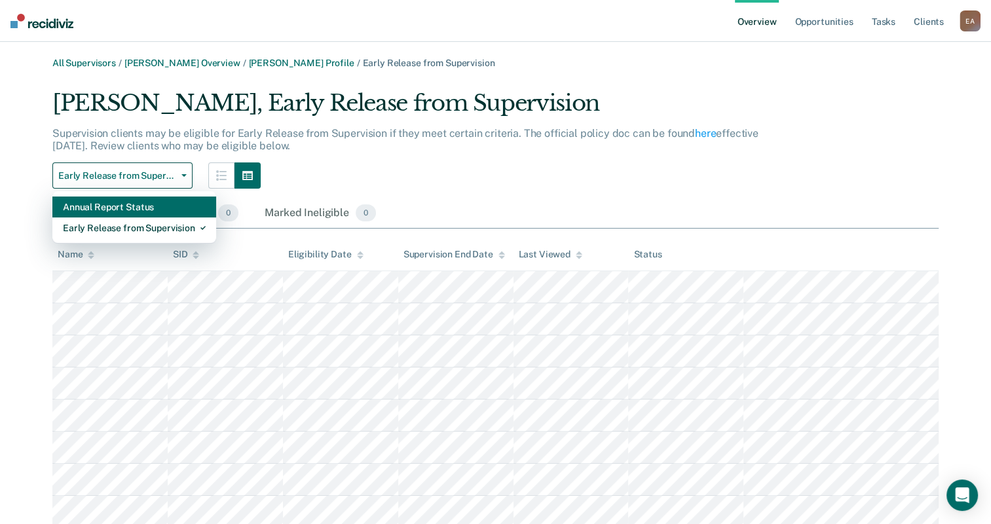
click at [159, 200] on div "Annual Report Status" at bounding box center [134, 206] width 143 height 21
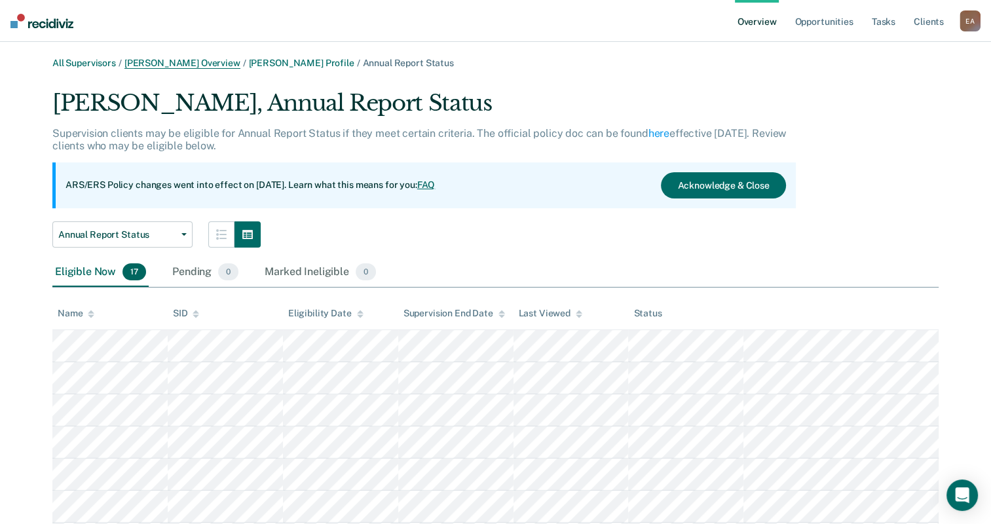
click at [164, 63] on link "[PERSON_NAME] Overview" at bounding box center [182, 63] width 116 height 11
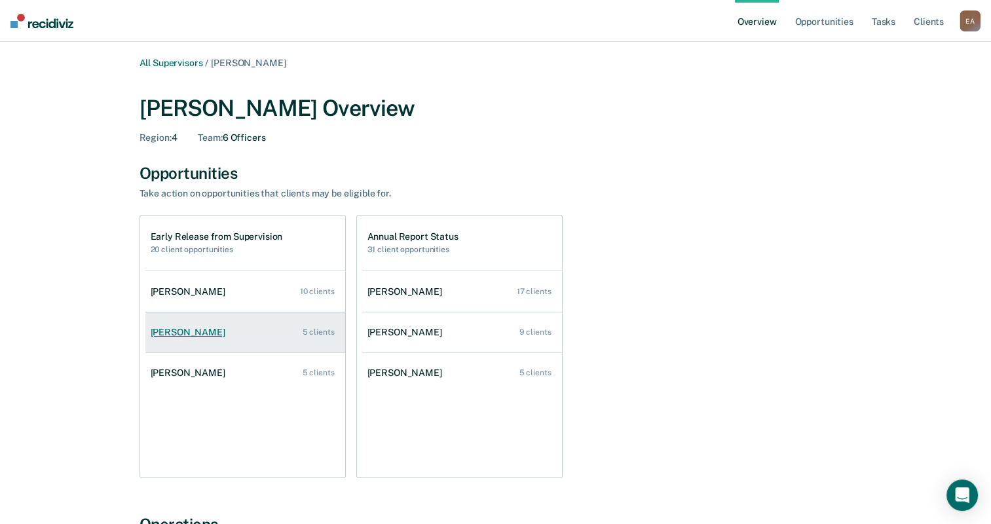
click at [186, 331] on div "[PERSON_NAME]" at bounding box center [191, 332] width 80 height 11
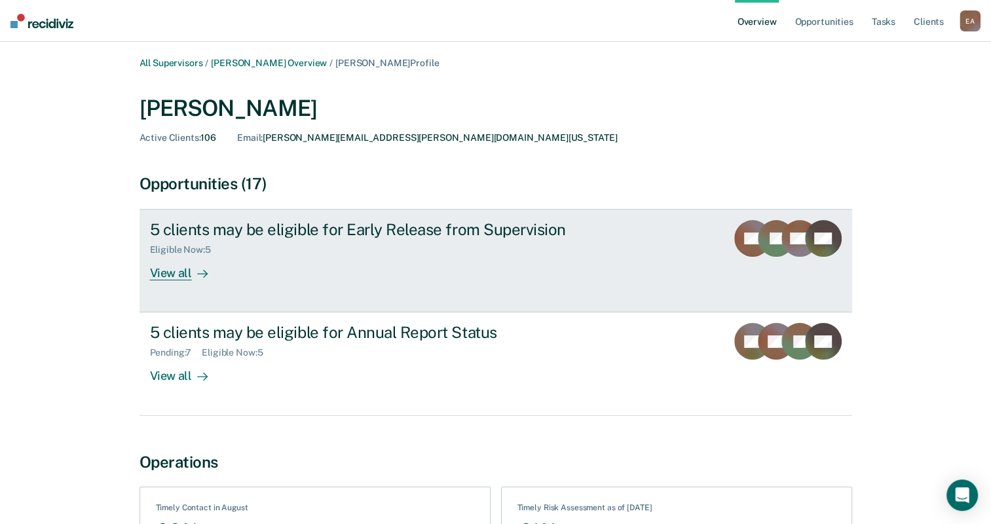
click at [182, 272] on div "View all" at bounding box center [186, 268] width 73 height 26
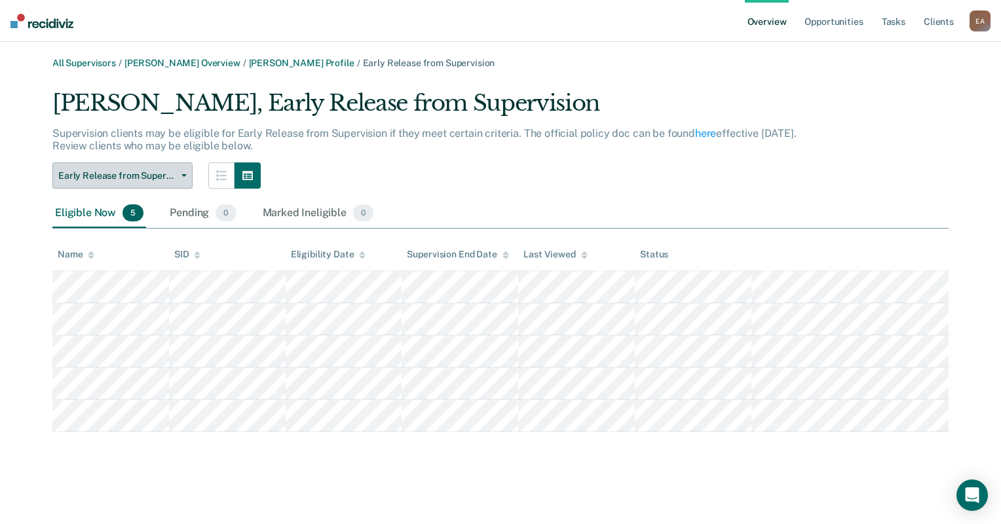
click at [185, 179] on button "Early Release from Supervision" at bounding box center [122, 175] width 140 height 26
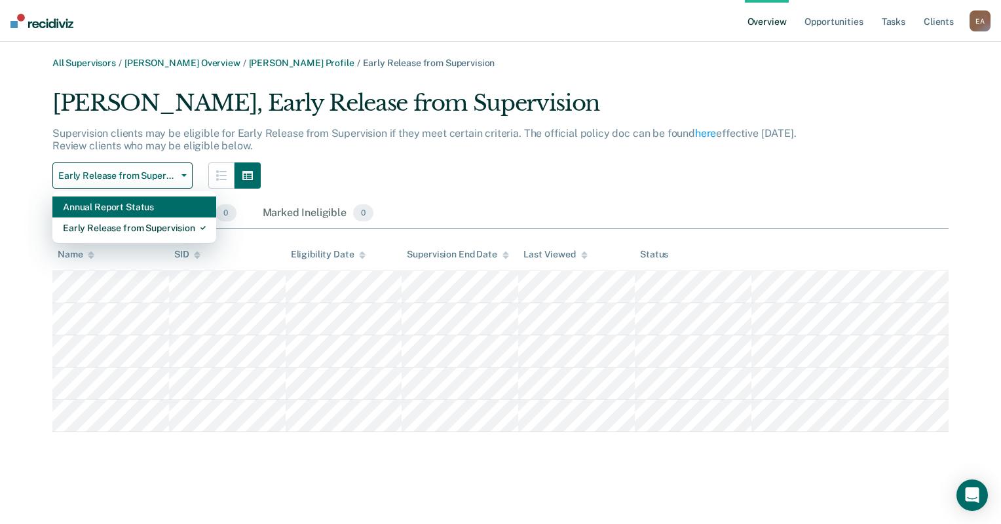
click at [144, 199] on div "Annual Report Status" at bounding box center [134, 206] width 143 height 21
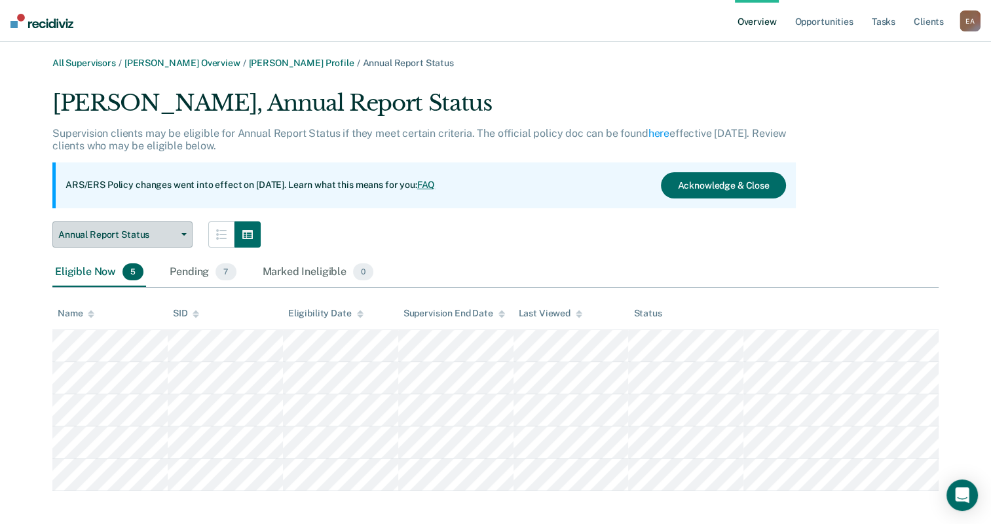
click at [185, 242] on button "Annual Report Status" at bounding box center [122, 234] width 140 height 26
click at [183, 63] on link "[PERSON_NAME] Overview" at bounding box center [182, 63] width 116 height 11
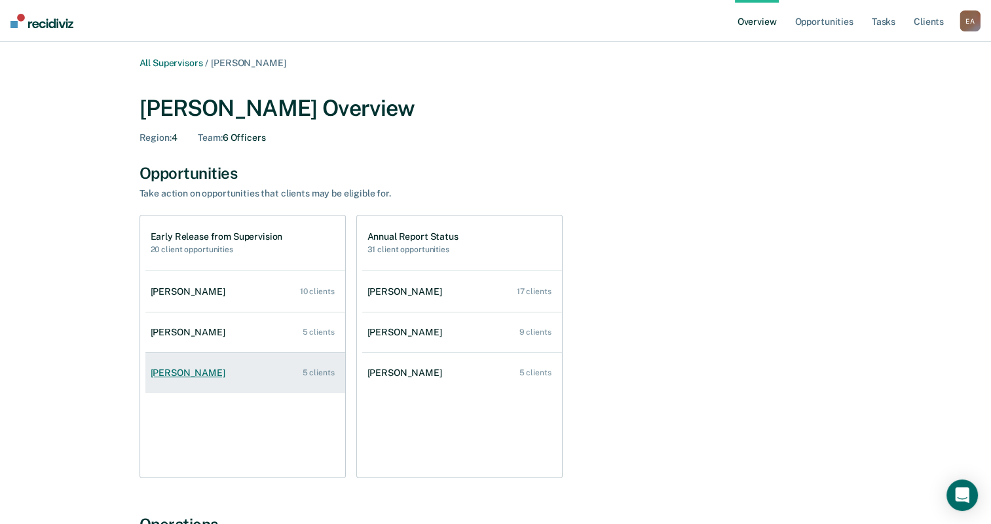
click at [195, 370] on div "[PERSON_NAME]" at bounding box center [191, 372] width 80 height 11
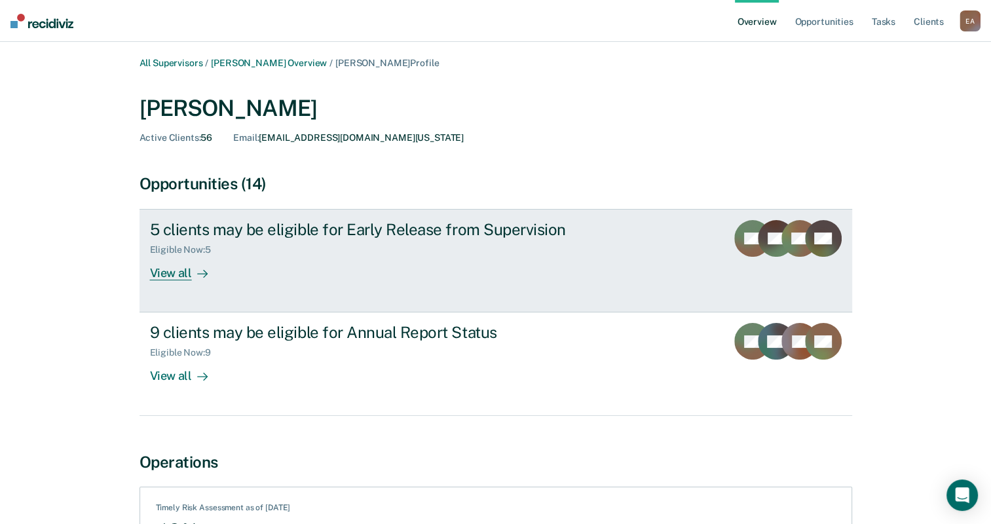
click at [176, 269] on div "View all" at bounding box center [186, 268] width 73 height 26
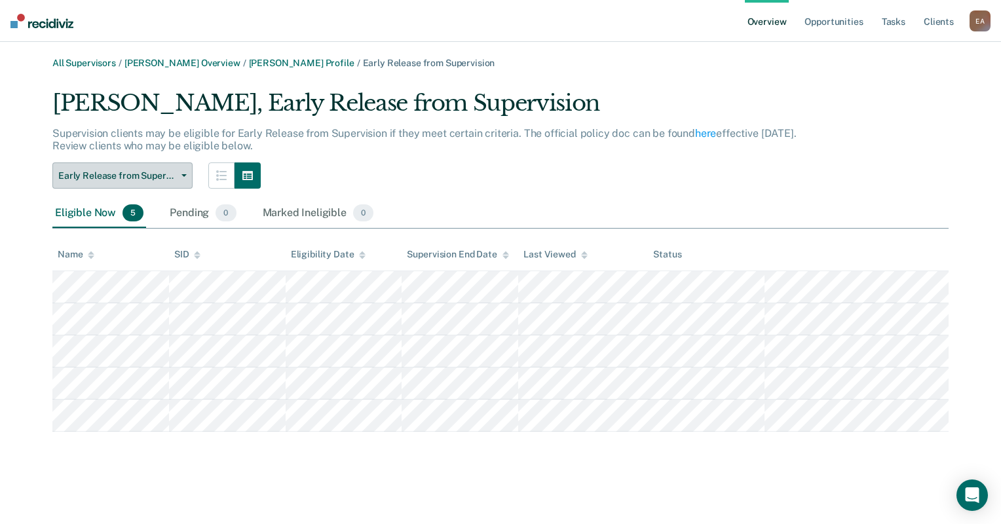
click at [188, 172] on button "Early Release from Supervision" at bounding box center [122, 175] width 140 height 26
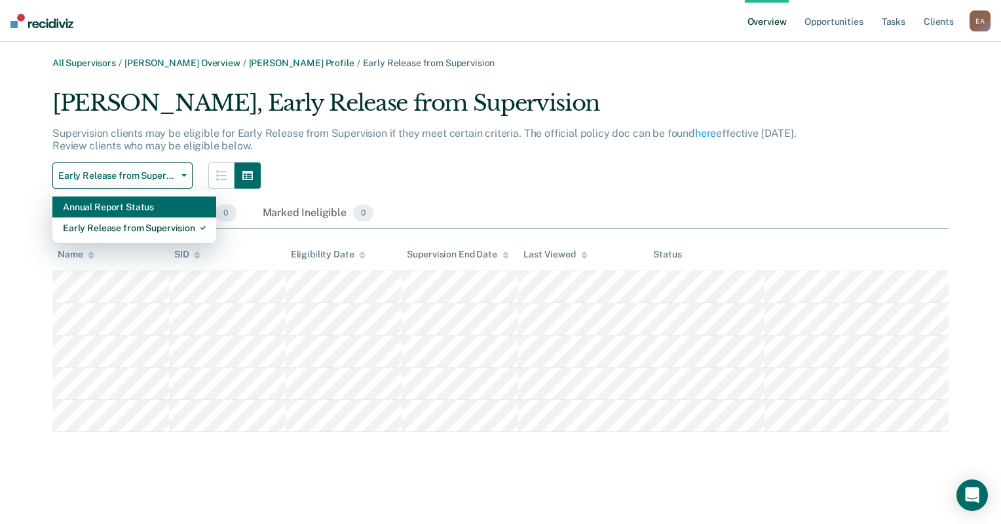
click at [153, 206] on div "Annual Report Status" at bounding box center [134, 206] width 143 height 21
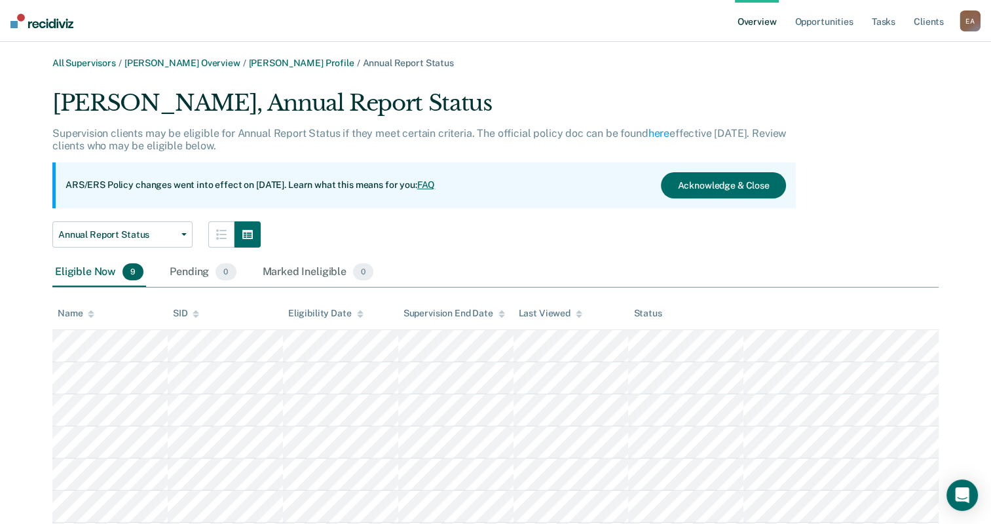
click at [870, 232] on div "[PERSON_NAME], Annual Report Status Supervision clients may be eligible for Ann…" at bounding box center [495, 354] width 886 height 529
click at [100, 61] on link "All Supervisors" at bounding box center [84, 63] width 64 height 11
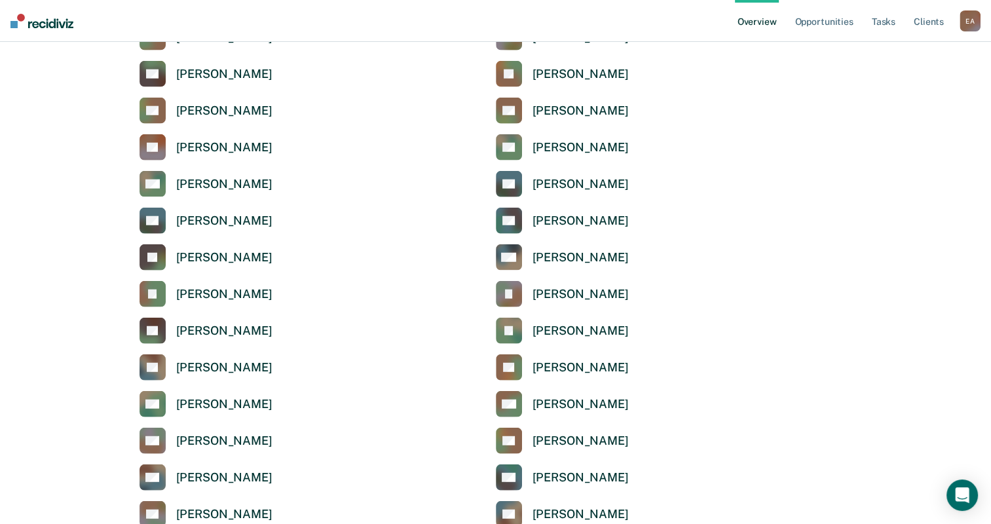
scroll to position [3422, 0]
click at [571, 155] on link "EG [PERSON_NAME]" at bounding box center [562, 148] width 133 height 26
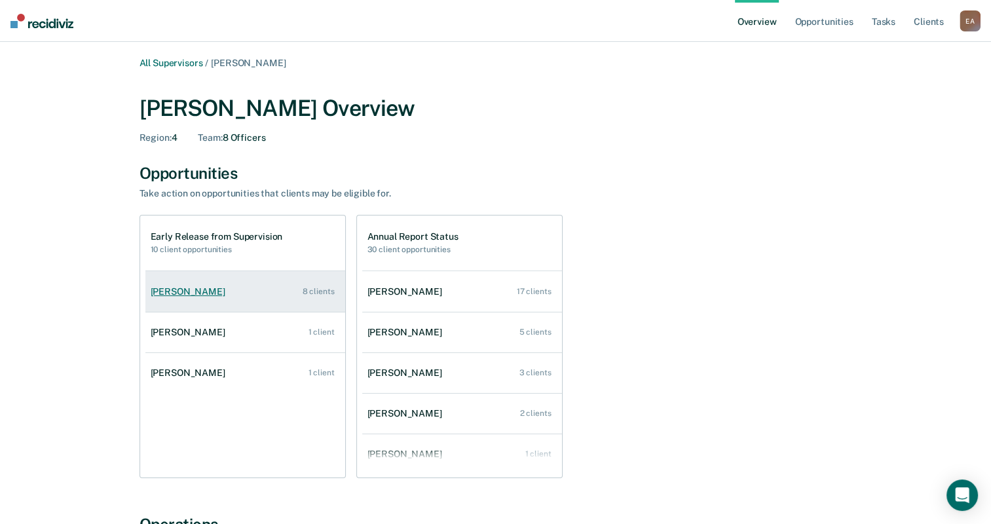
click at [169, 291] on div "[PERSON_NAME]" at bounding box center [191, 291] width 80 height 11
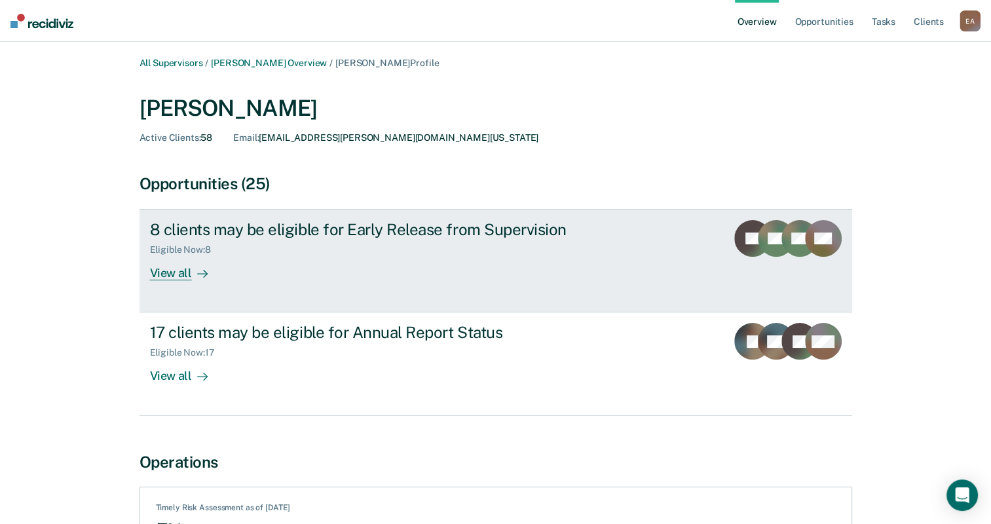
click at [181, 278] on div "View all" at bounding box center [186, 268] width 73 height 26
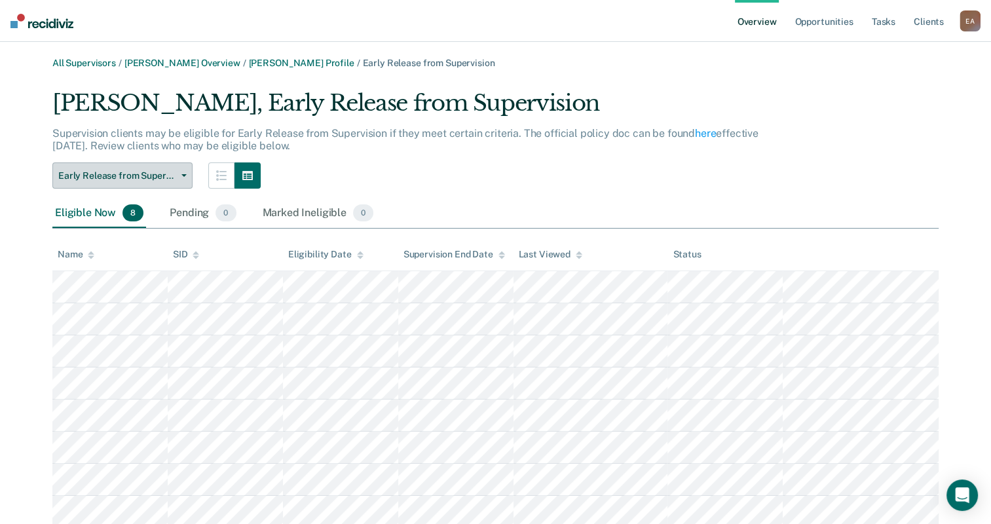
click at [179, 179] on button "Early Release from Supervision" at bounding box center [122, 175] width 140 height 26
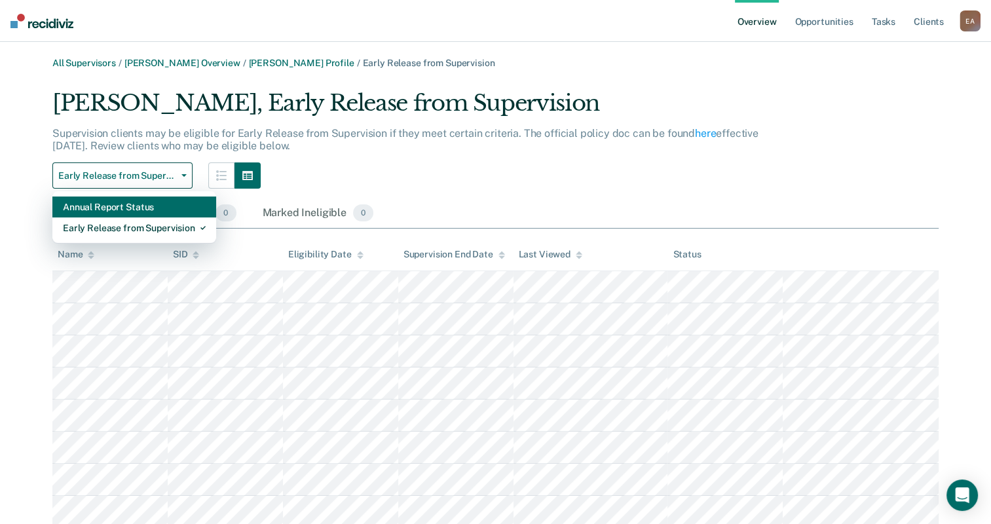
click at [171, 206] on div "Annual Report Status" at bounding box center [134, 206] width 143 height 21
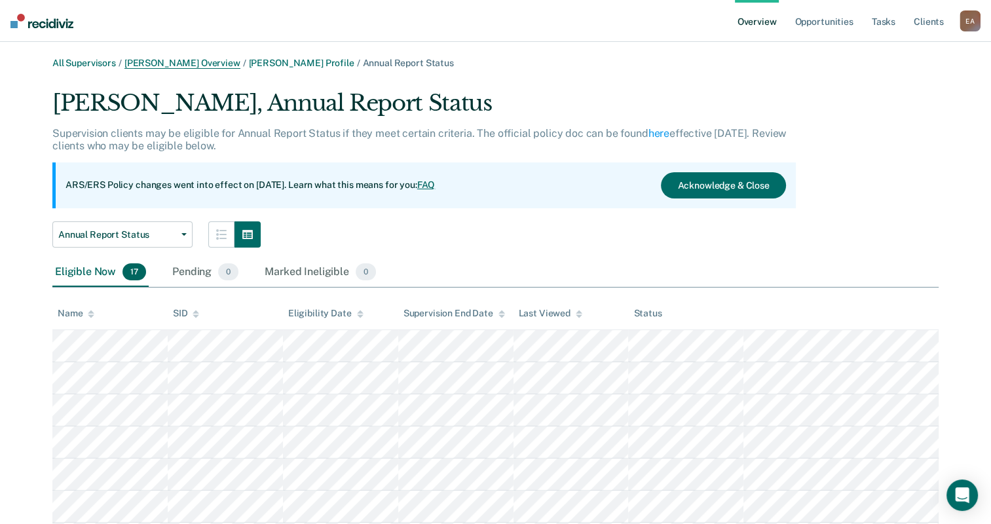
click at [169, 63] on link "[PERSON_NAME] Overview" at bounding box center [182, 63] width 116 height 11
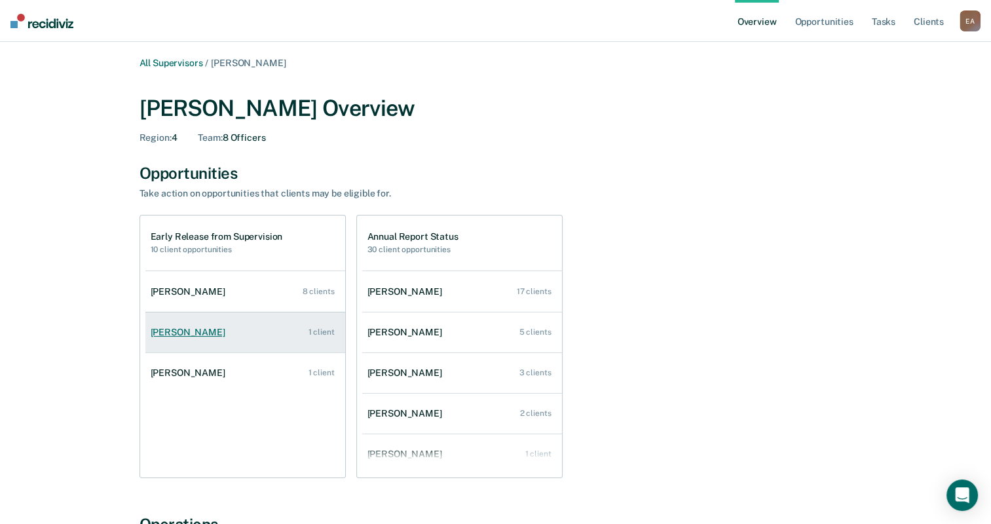
click at [193, 329] on div "[PERSON_NAME]" at bounding box center [191, 332] width 80 height 11
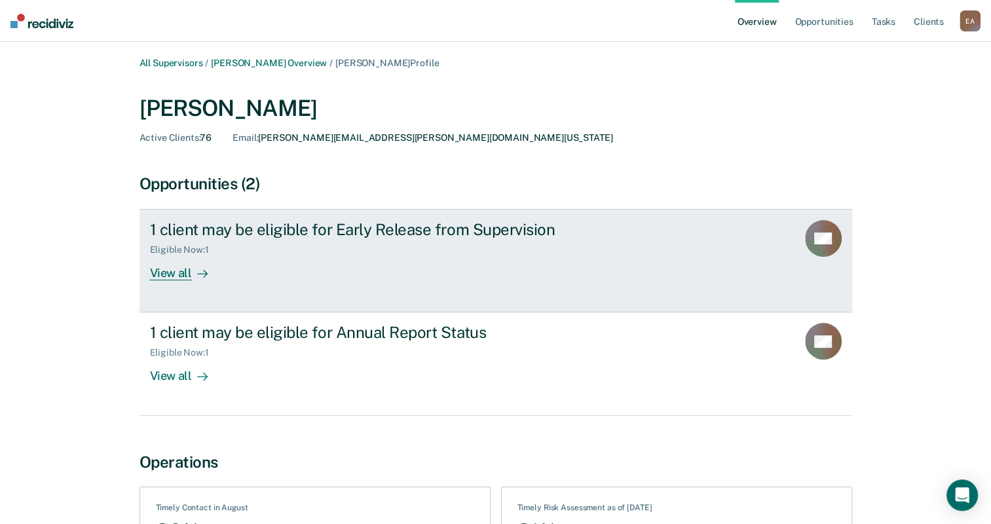
click at [312, 234] on div "1 client may be eligible for Early Release from Supervision" at bounding box center [380, 229] width 460 height 19
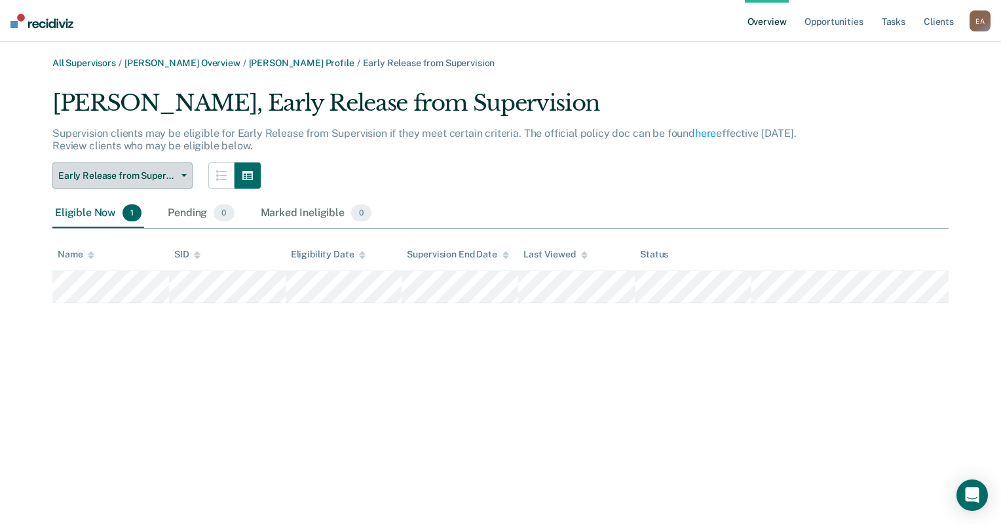
click at [183, 171] on button "Early Release from Supervision" at bounding box center [122, 175] width 140 height 26
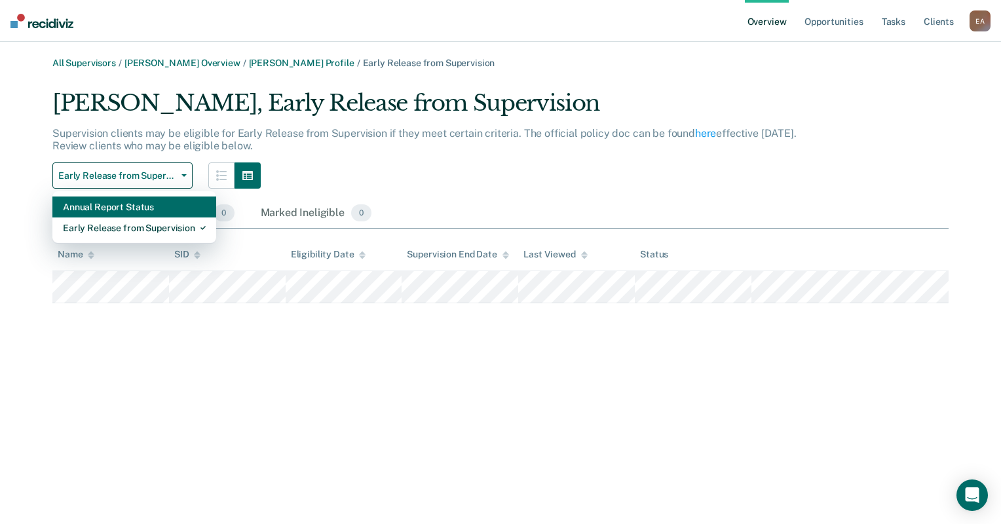
click at [157, 210] on div "Annual Report Status" at bounding box center [134, 206] width 143 height 21
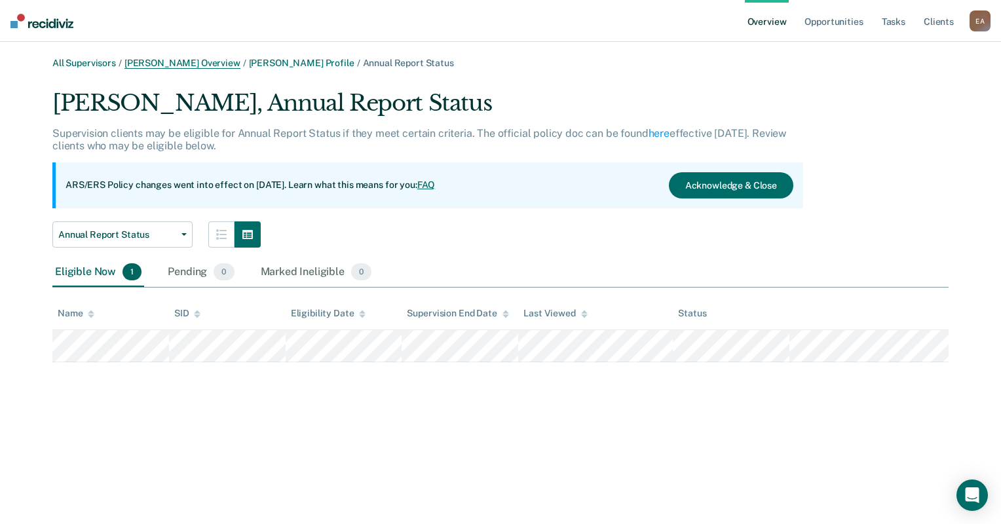
click at [166, 61] on link "[PERSON_NAME] Overview" at bounding box center [182, 63] width 116 height 11
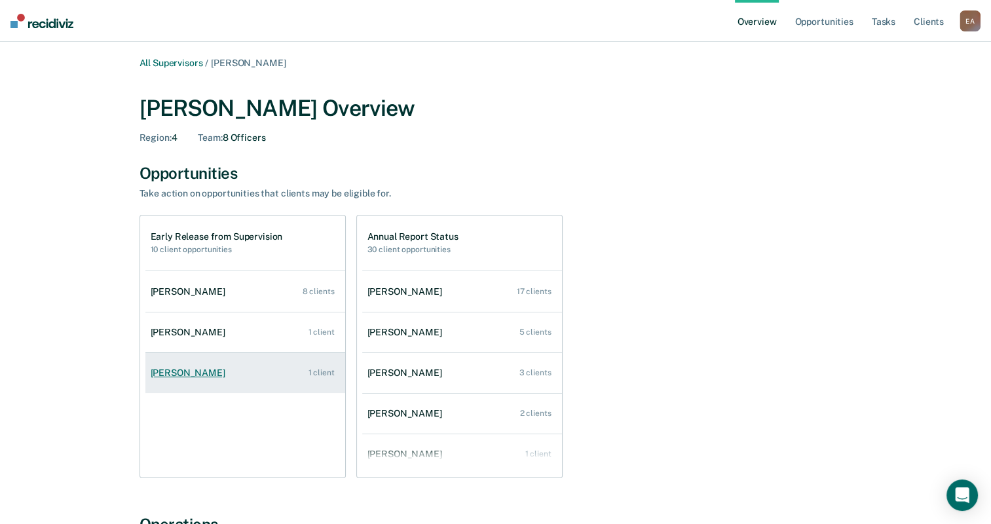
click at [166, 372] on div "[PERSON_NAME]" at bounding box center [191, 372] width 80 height 11
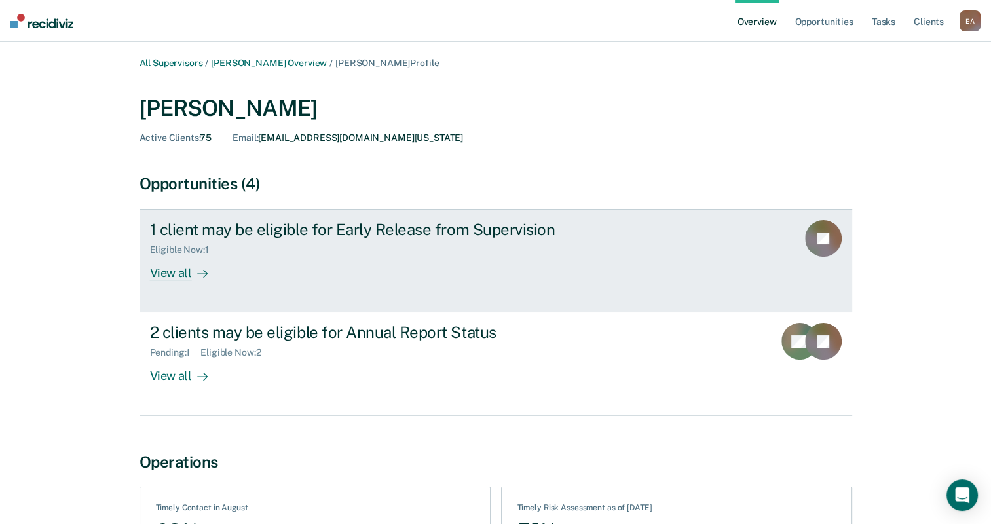
click at [171, 270] on div "View all" at bounding box center [186, 268] width 73 height 26
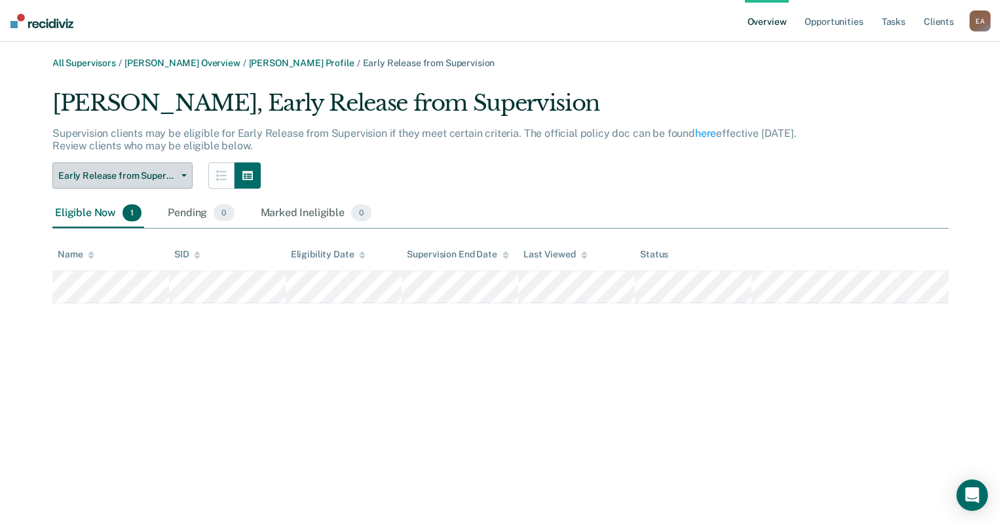
click at [187, 177] on button "Early Release from Supervision" at bounding box center [122, 175] width 140 height 26
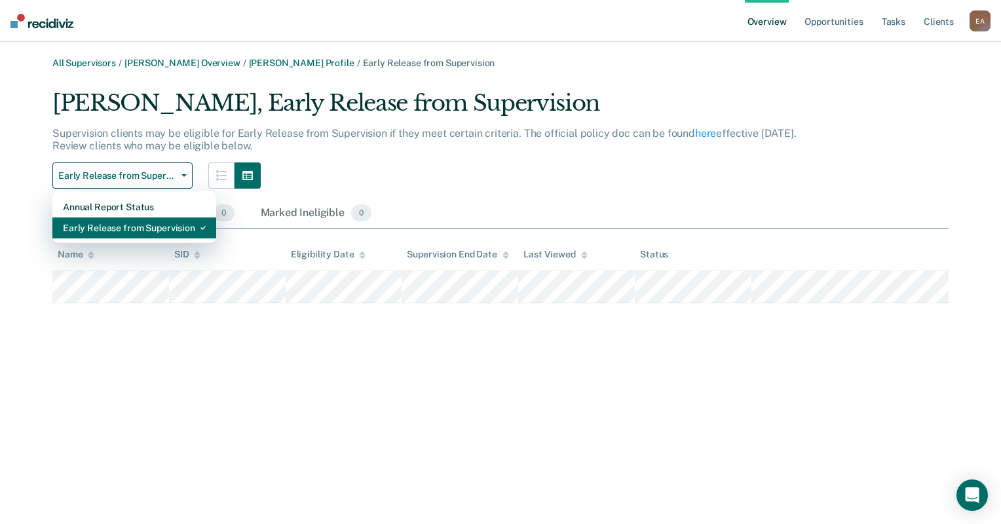
click at [136, 227] on div "Early Release from Supervision" at bounding box center [134, 227] width 143 height 21
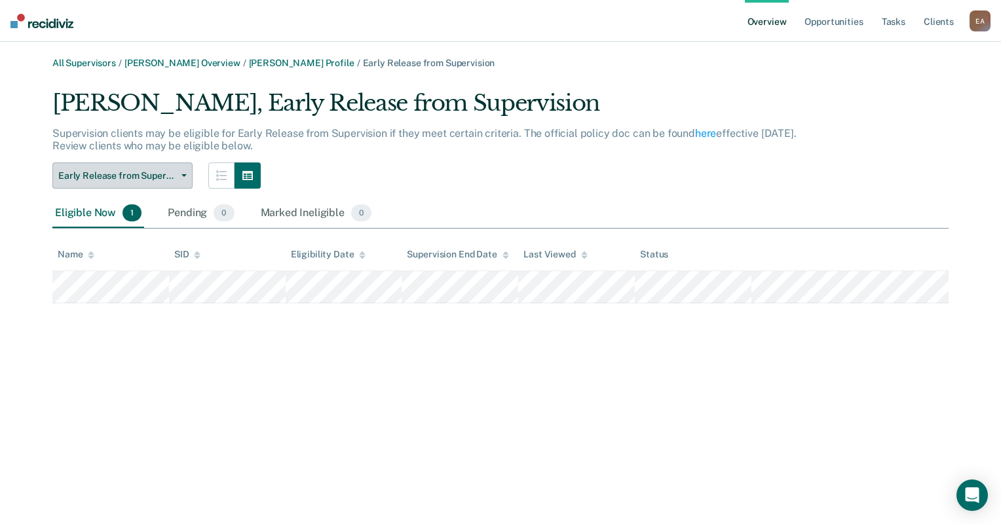
click at [131, 174] on span "Early Release from Supervision" at bounding box center [117, 175] width 118 height 11
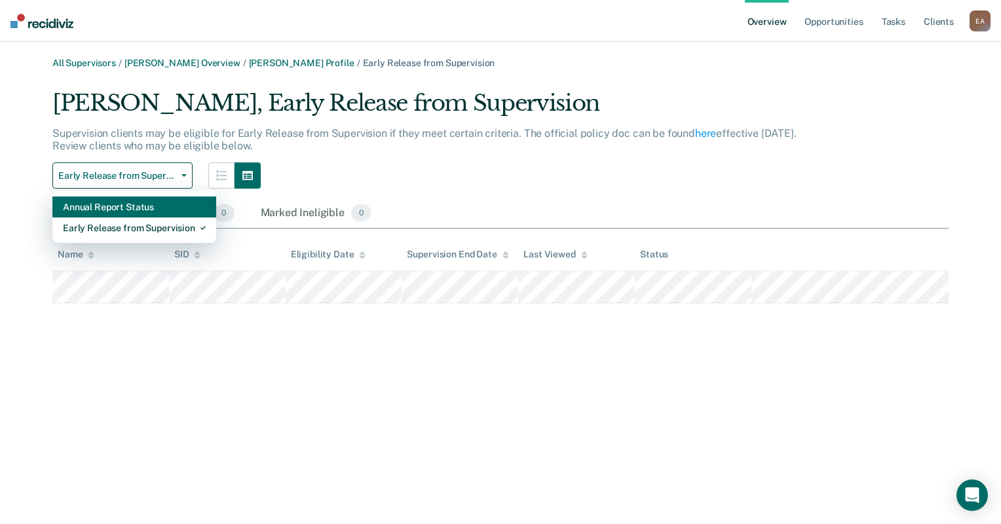
click at [116, 206] on div "Annual Report Status" at bounding box center [134, 206] width 143 height 21
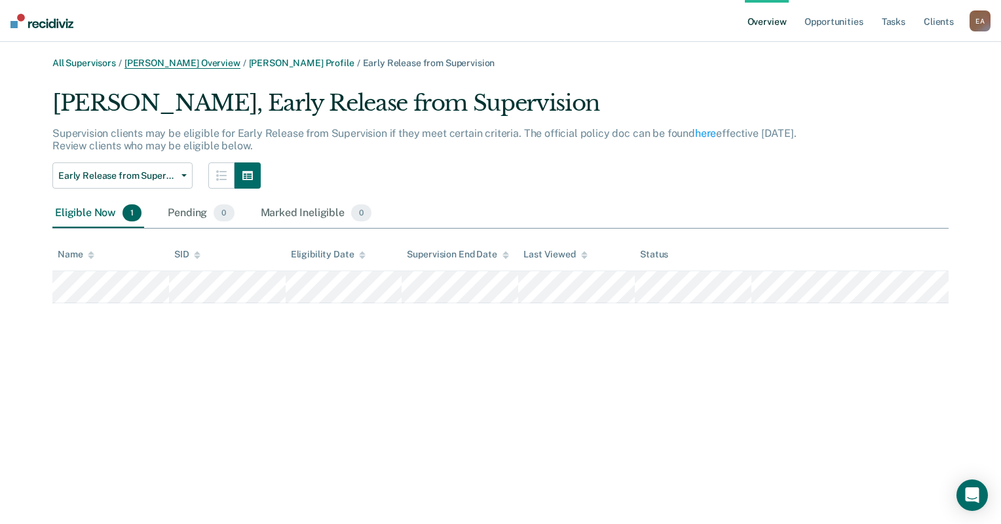
click at [179, 65] on link "[PERSON_NAME] Overview" at bounding box center [182, 63] width 116 height 11
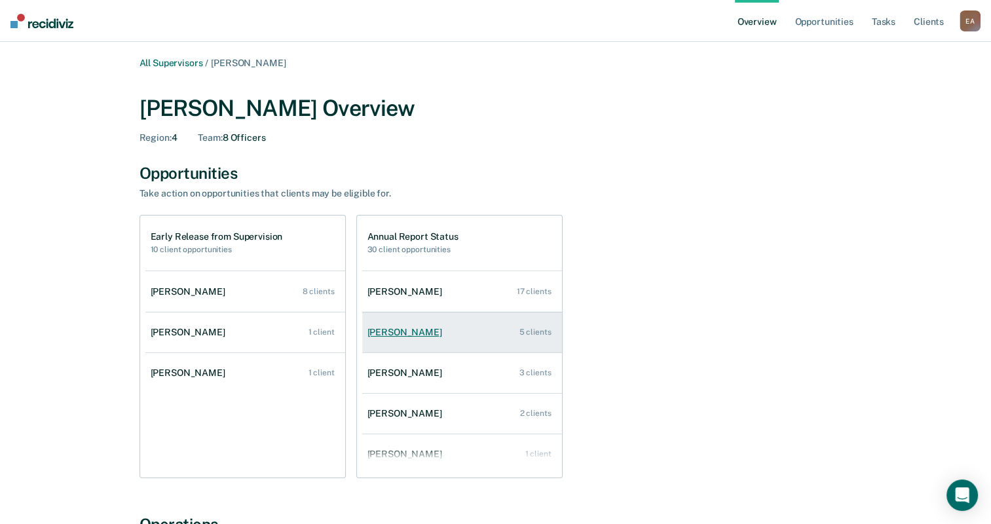
click at [422, 330] on div "[PERSON_NAME]" at bounding box center [407, 332] width 80 height 11
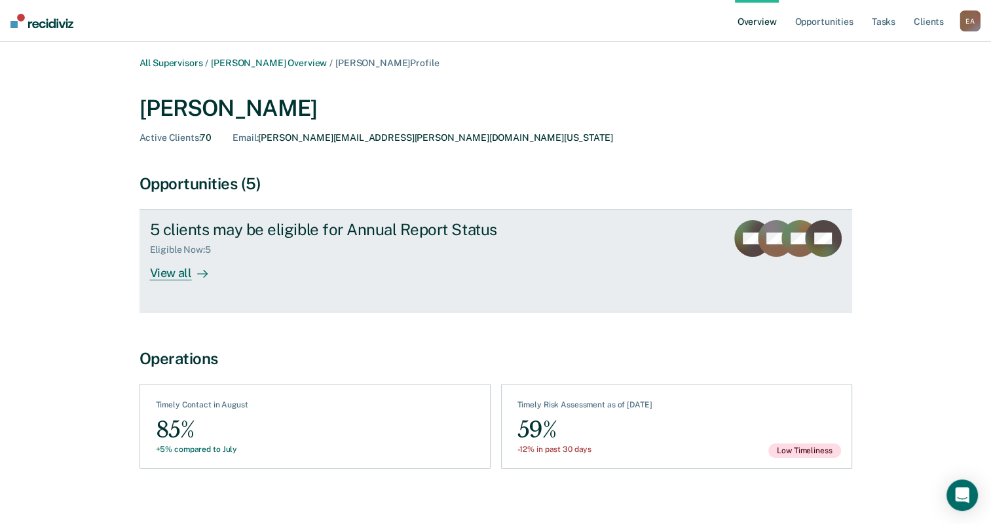
click at [173, 272] on div "View all" at bounding box center [186, 268] width 73 height 26
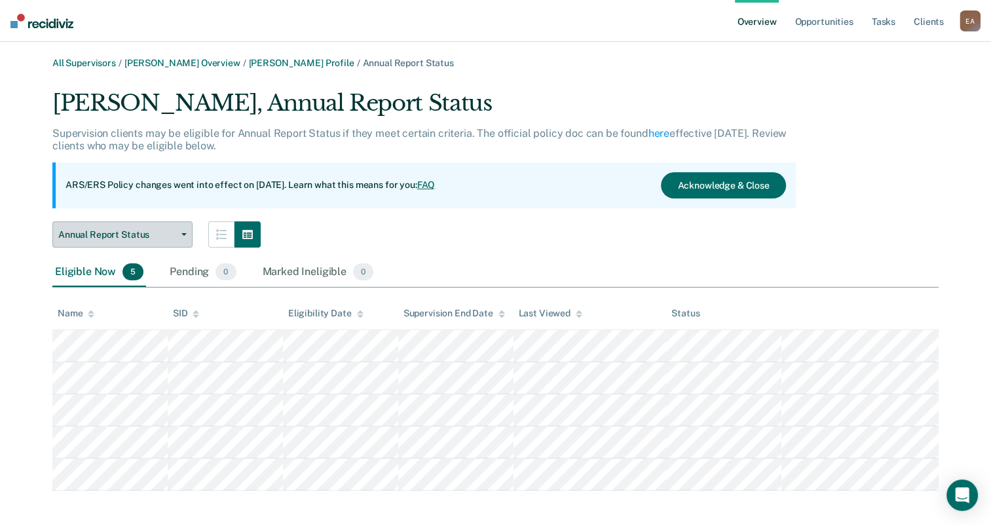
click at [180, 242] on button "Annual Report Status" at bounding box center [122, 234] width 140 height 26
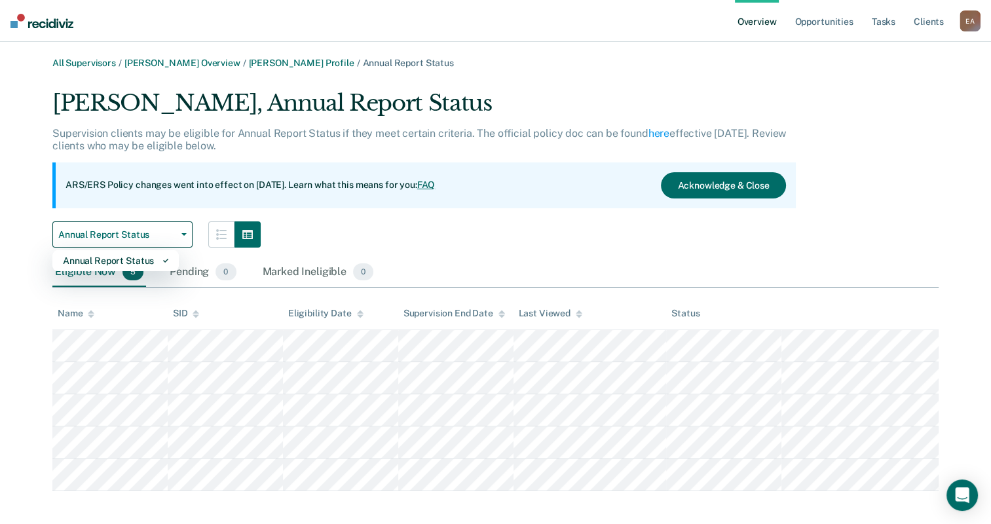
click at [373, 228] on div "Annual Report Status Annual Report Status" at bounding box center [423, 234] width 743 height 26
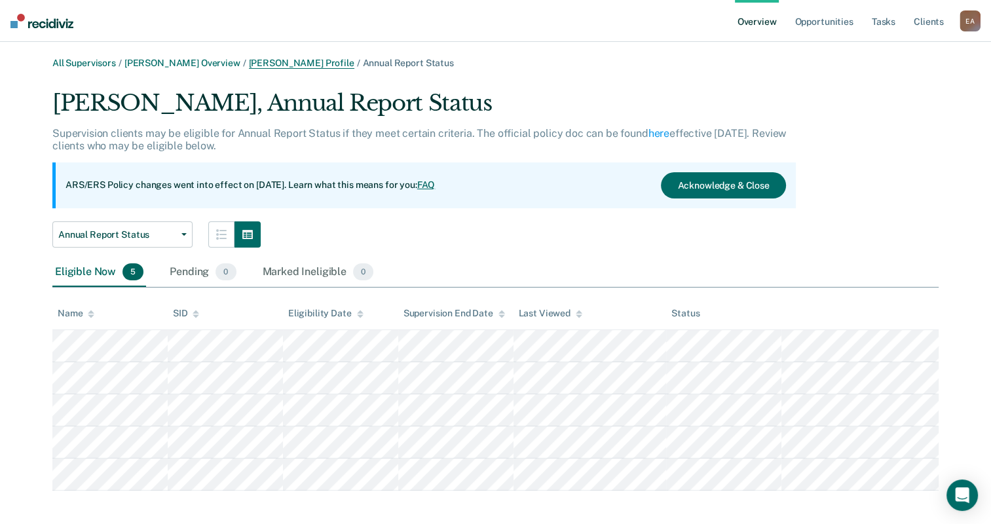
click at [249, 64] on link "[PERSON_NAME] Profile" at bounding box center [301, 63] width 105 height 11
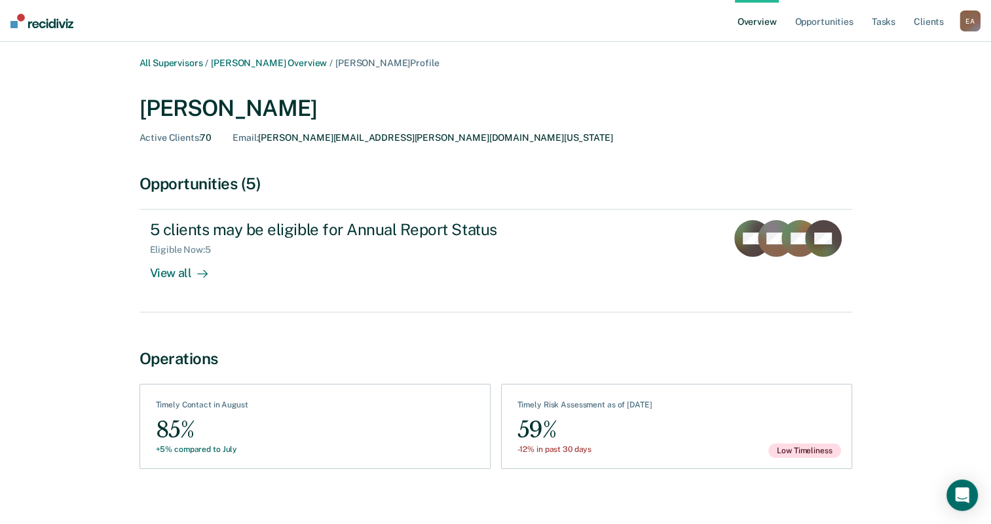
click at [256, 55] on main "All Supervisors / [PERSON_NAME] Overview / [PERSON_NAME] Profile [PERSON_NAME] …" at bounding box center [495, 289] width 991 height 495
click at [255, 68] on link "[PERSON_NAME] Overview" at bounding box center [269, 63] width 116 height 11
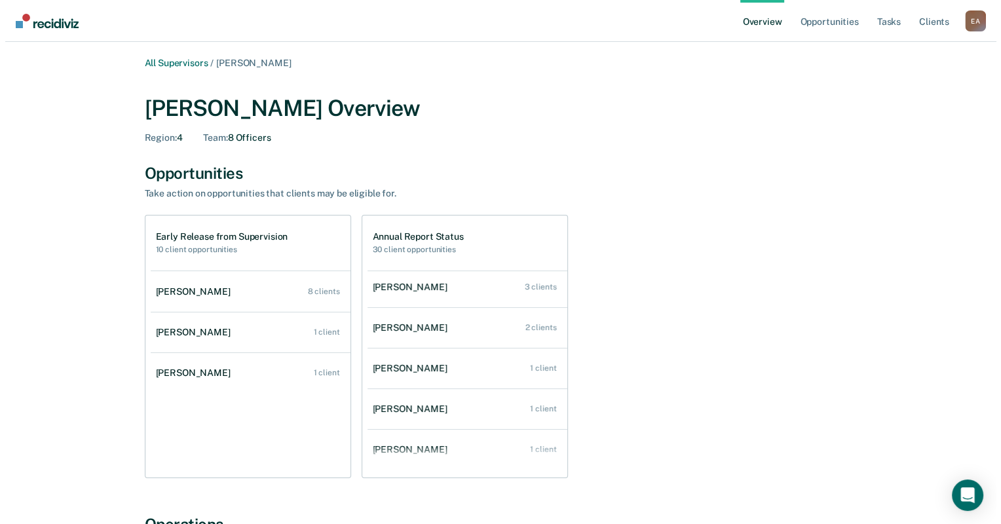
scroll to position [93, 0]
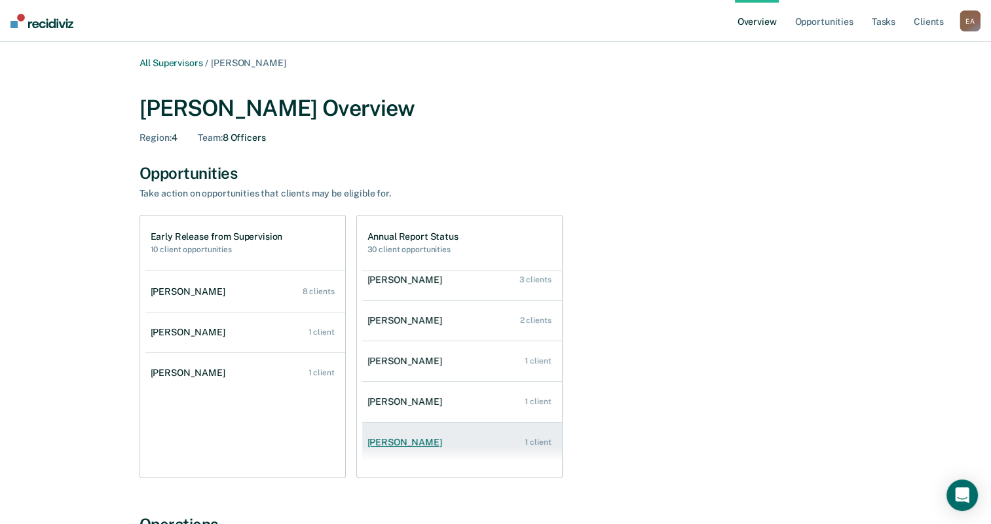
click at [422, 439] on div "[PERSON_NAME]" at bounding box center [407, 442] width 80 height 11
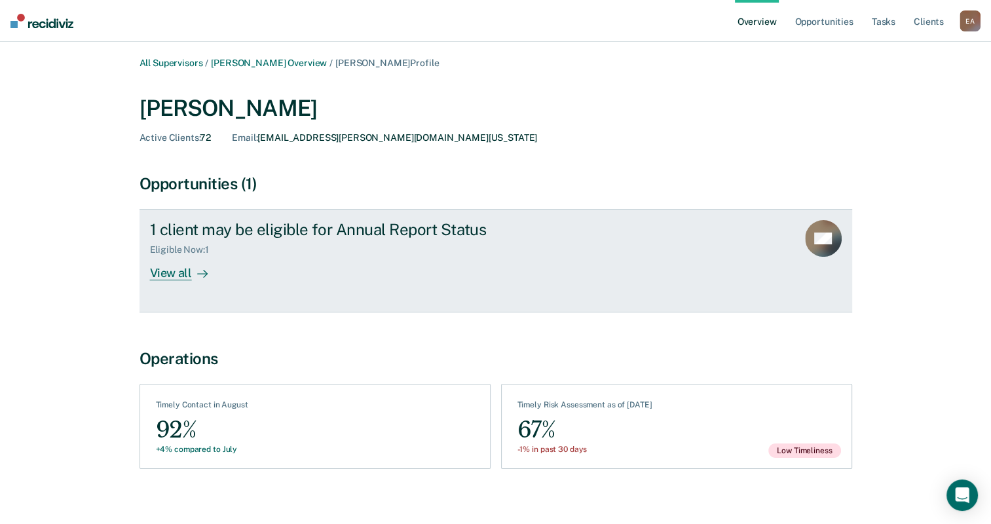
click at [167, 265] on div "View all" at bounding box center [186, 268] width 73 height 26
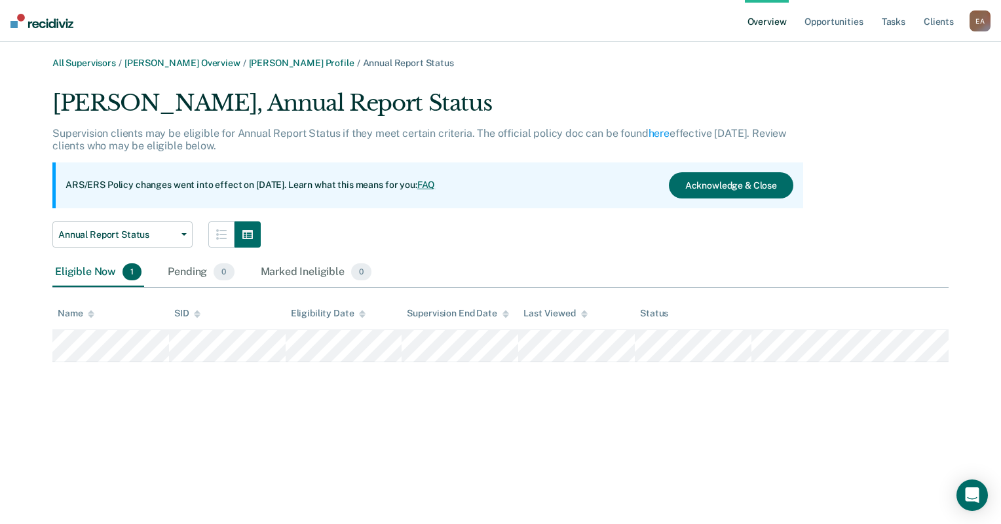
click at [385, 388] on div "All Supervisors / [PERSON_NAME] Overview / [PERSON_NAME] Profile / Annual Repor…" at bounding box center [500, 270] width 969 height 424
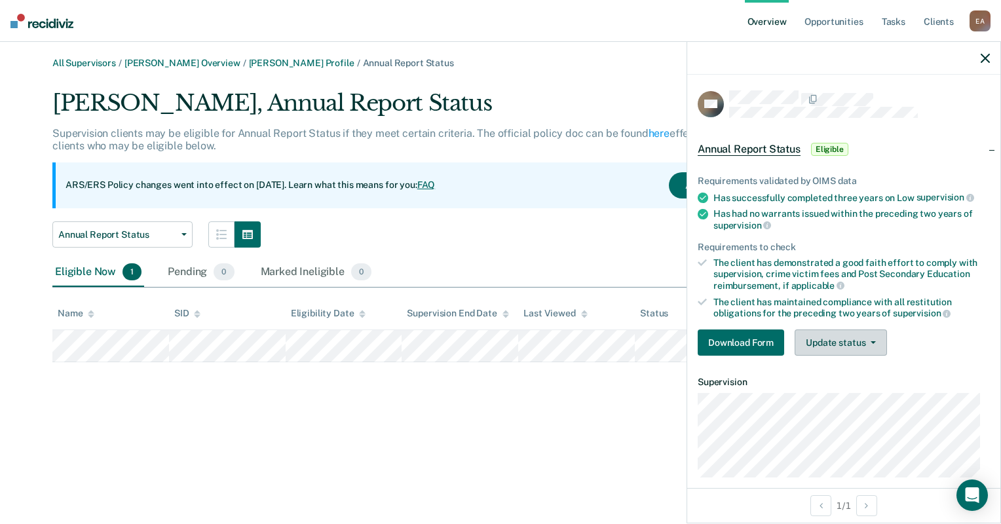
click at [860, 339] on button "Update status" at bounding box center [840, 342] width 92 height 26
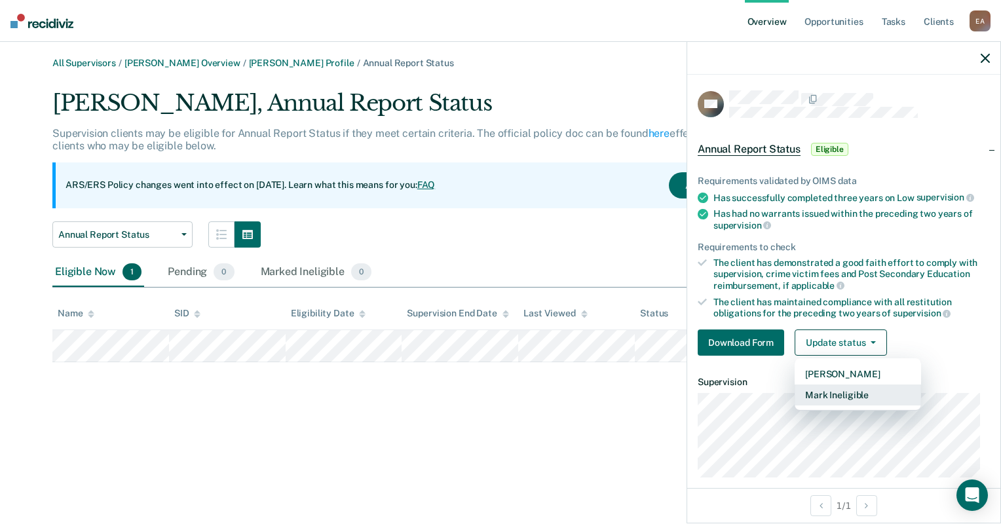
click at [818, 401] on button "Mark Ineligible" at bounding box center [857, 394] width 126 height 21
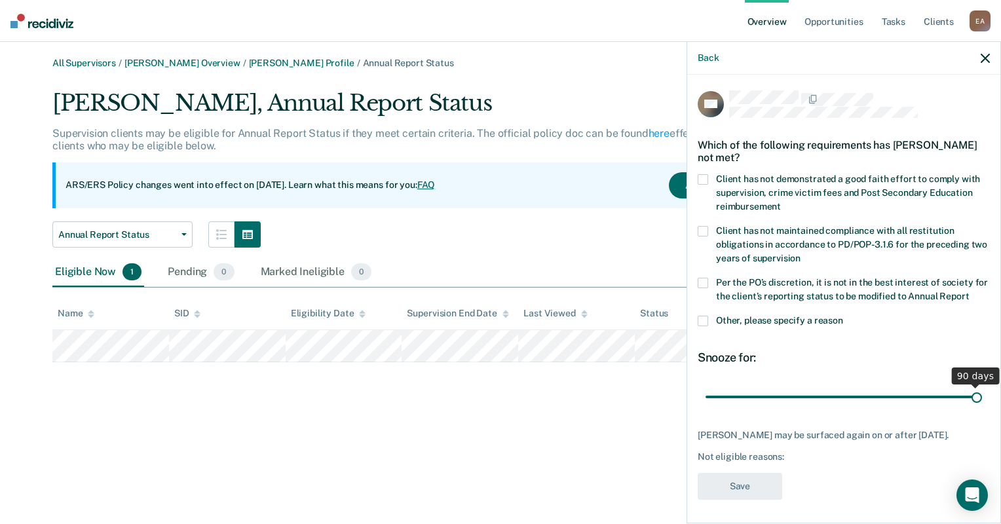
drag, startPoint x: 798, startPoint y: 407, endPoint x: 1001, endPoint y: 408, distance: 203.7
type input "90"
click at [982, 408] on input "range" at bounding box center [843, 397] width 276 height 23
click at [702, 326] on span at bounding box center [702, 321] width 10 height 10
click at [843, 316] on input "Other, please specify a reason" at bounding box center [843, 316] width 0 height 0
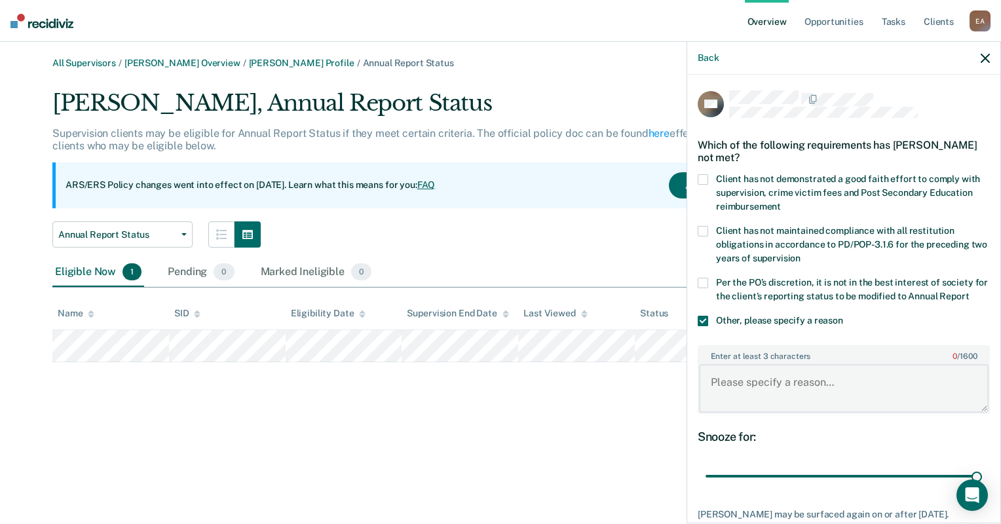
click at [777, 382] on textarea "Enter at least 3 characters 0 / 1600" at bounding box center [843, 388] width 289 height 48
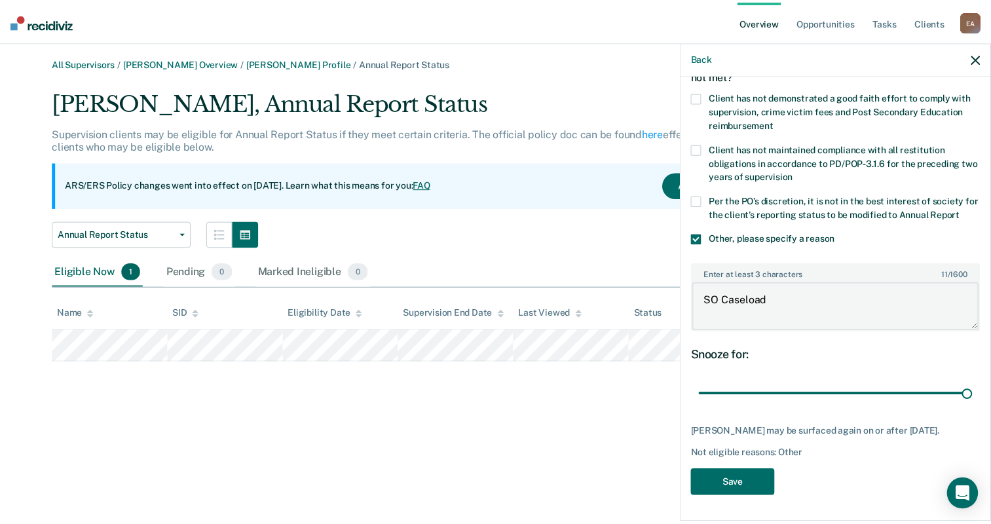
scroll to position [92, 0]
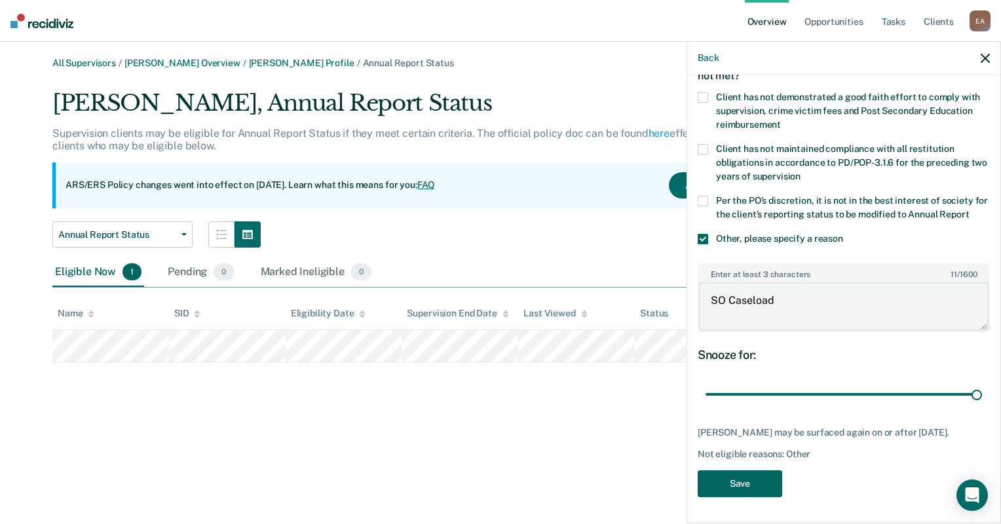
type textarea "SO Caseload"
click at [727, 489] on button "Save" at bounding box center [739, 483] width 84 height 27
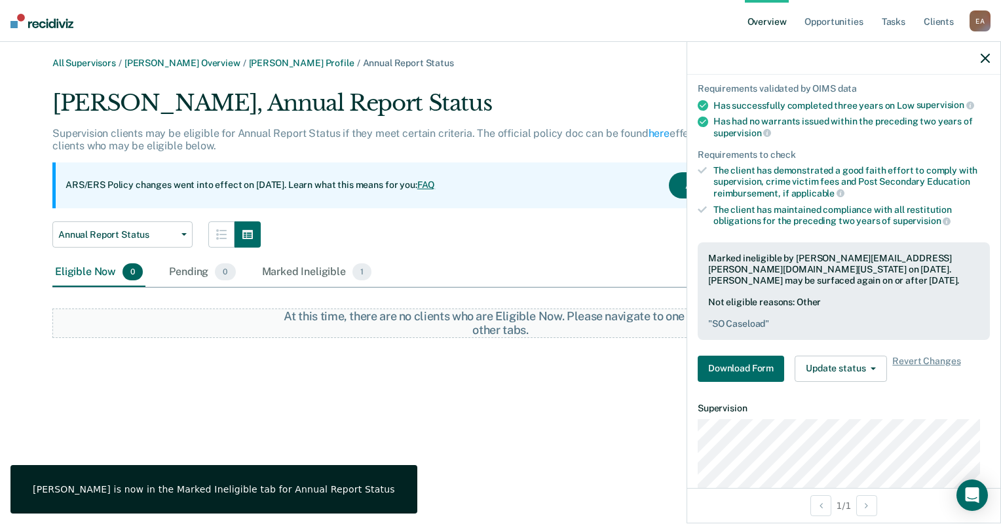
click at [454, 229] on div "Annual Report Status Annual Report Status" at bounding box center [427, 234] width 751 height 26
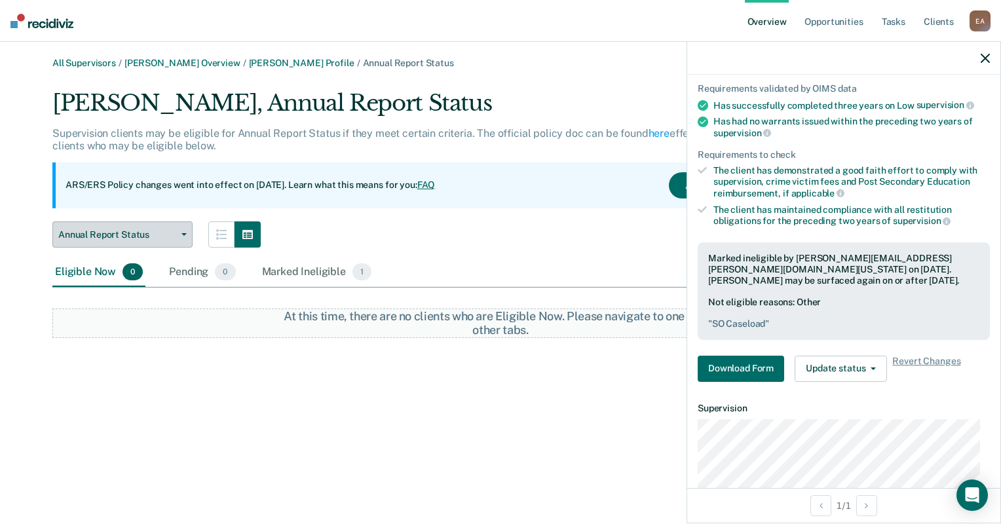
click at [168, 238] on span "Annual Report Status" at bounding box center [117, 234] width 118 height 11
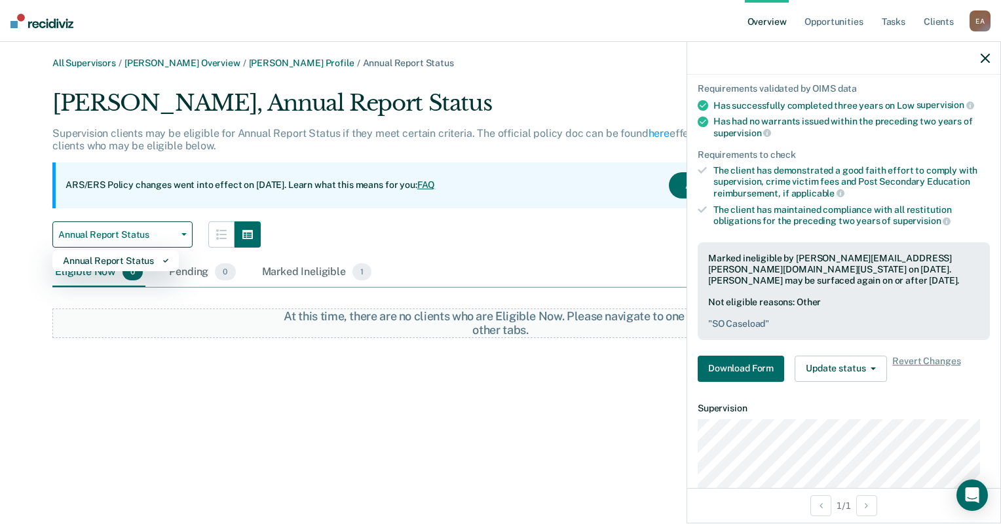
click at [196, 57] on main "All Supervisors / [PERSON_NAME] Overview / [PERSON_NAME] Profile / Annual Repor…" at bounding box center [500, 283] width 1001 height 482
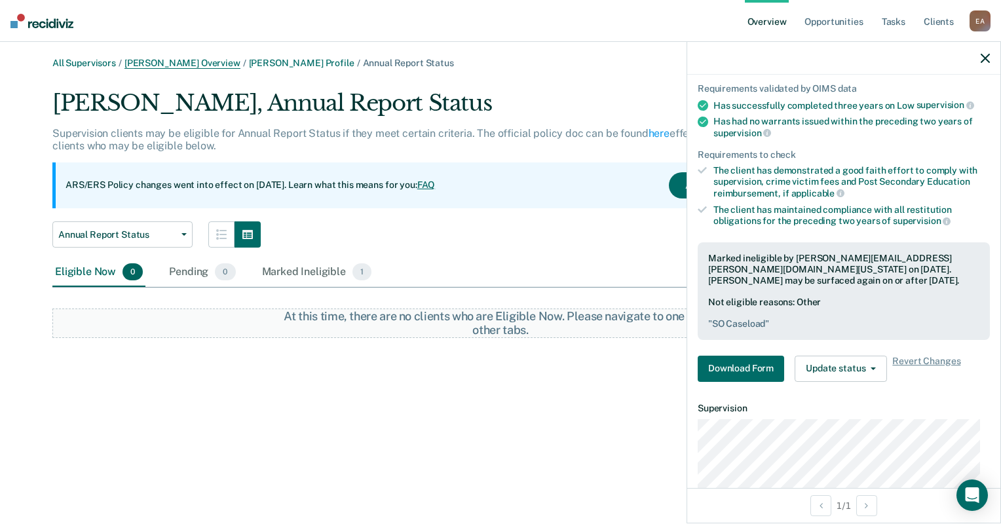
click at [196, 58] on link "[PERSON_NAME] Overview" at bounding box center [182, 63] width 116 height 11
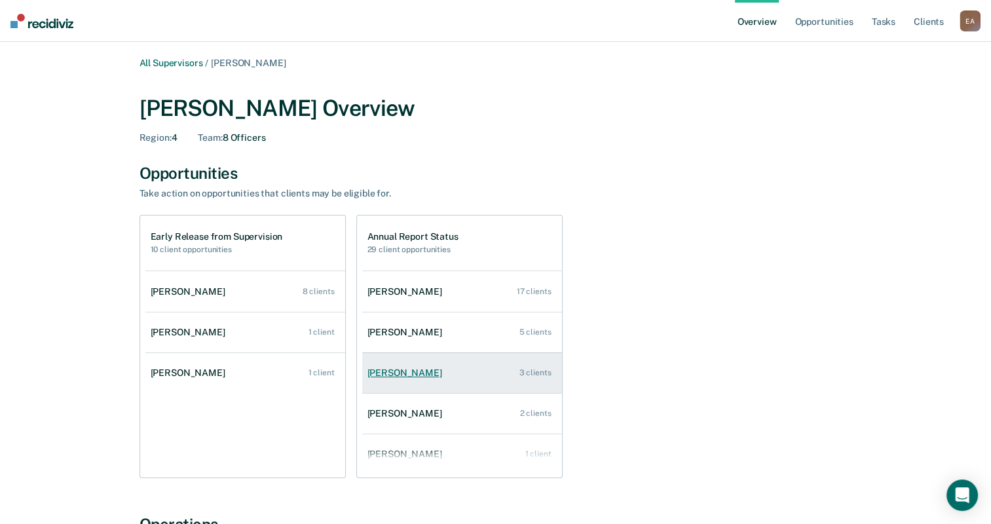
click at [401, 372] on div "[PERSON_NAME]" at bounding box center [407, 372] width 80 height 11
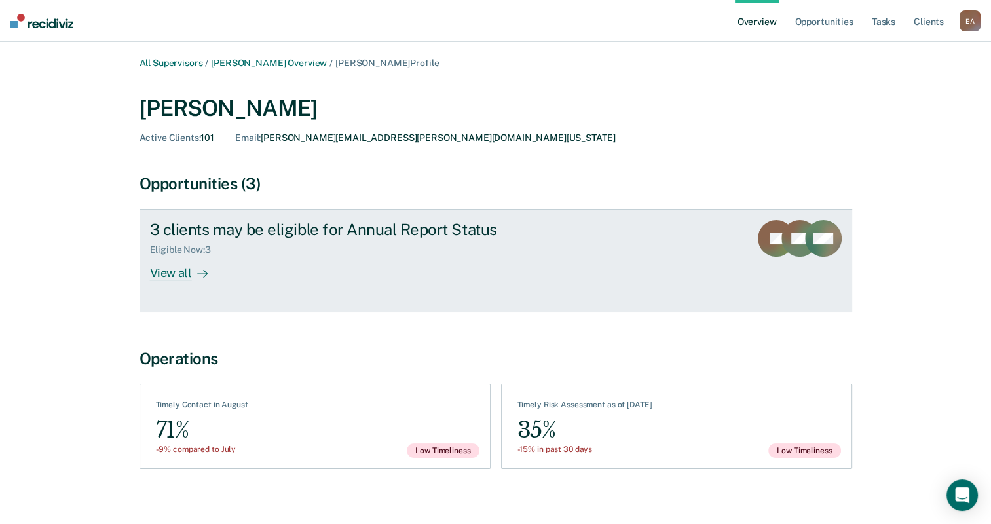
click at [162, 268] on div "View all" at bounding box center [186, 268] width 73 height 26
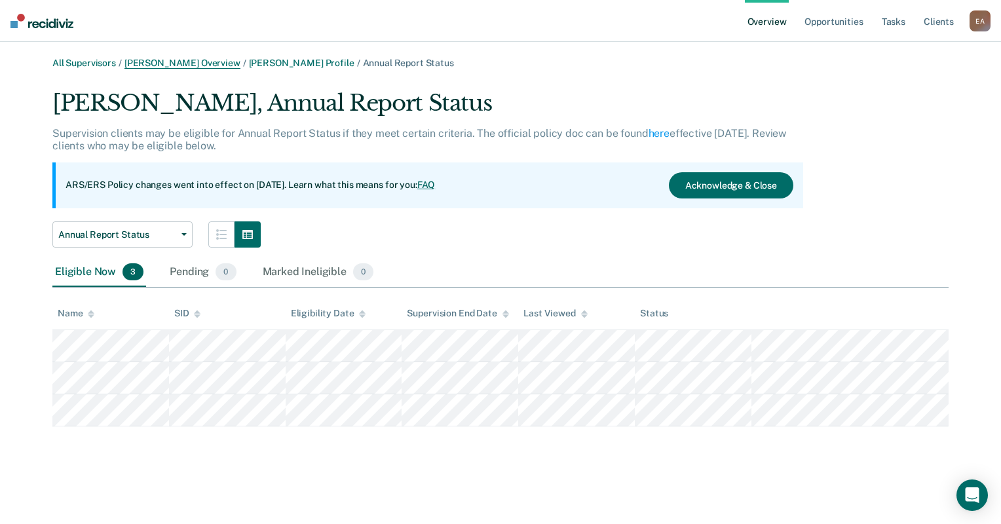
click at [196, 62] on link "[PERSON_NAME] Overview" at bounding box center [182, 63] width 116 height 11
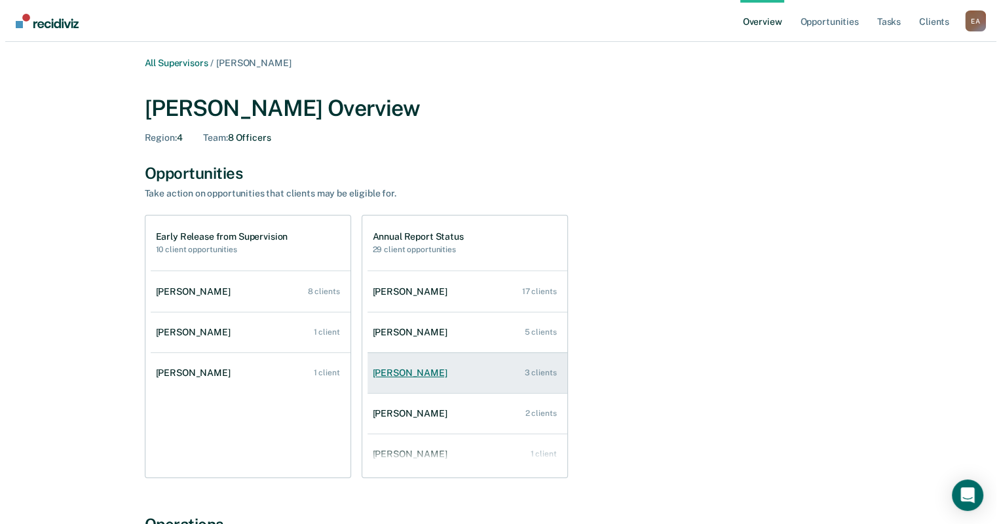
scroll to position [52, 0]
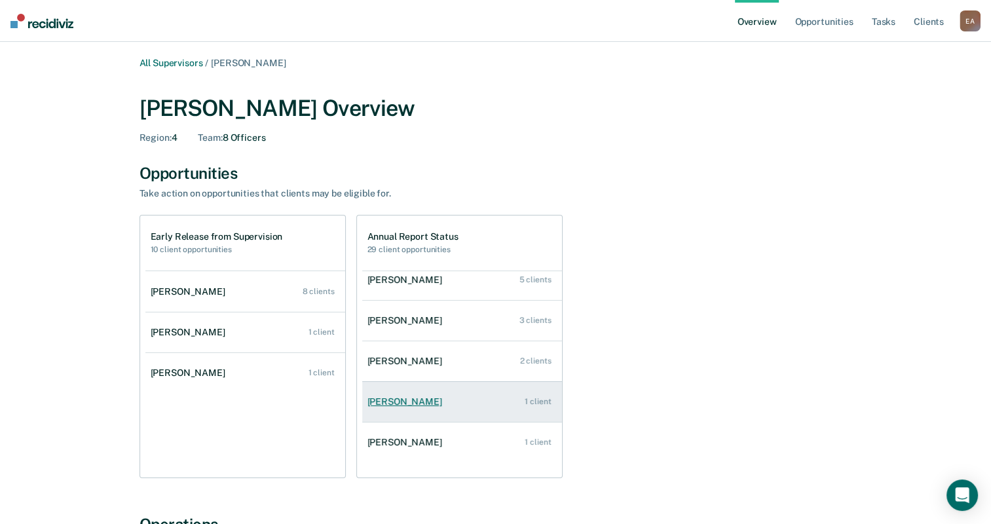
click at [431, 398] on div "[PERSON_NAME]" at bounding box center [407, 401] width 80 height 11
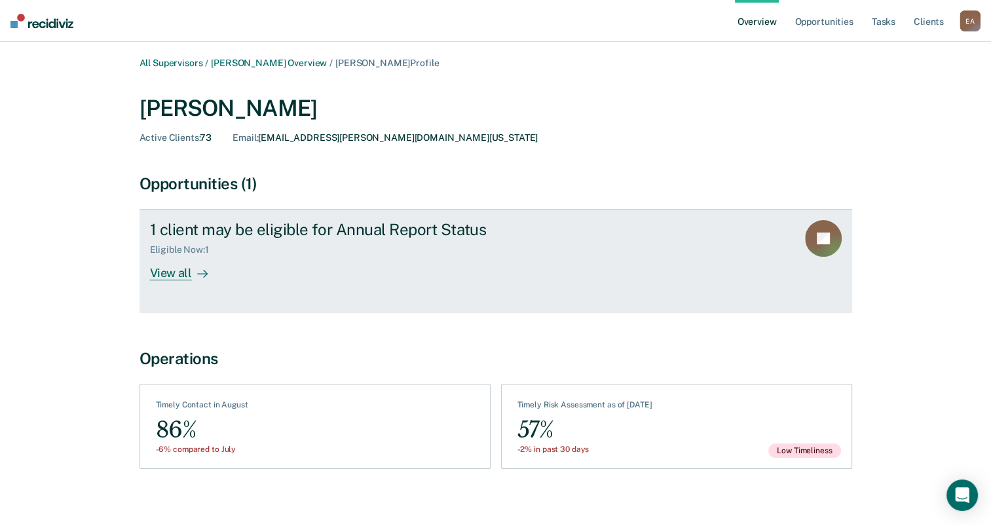
click at [162, 270] on div "View all" at bounding box center [186, 268] width 73 height 26
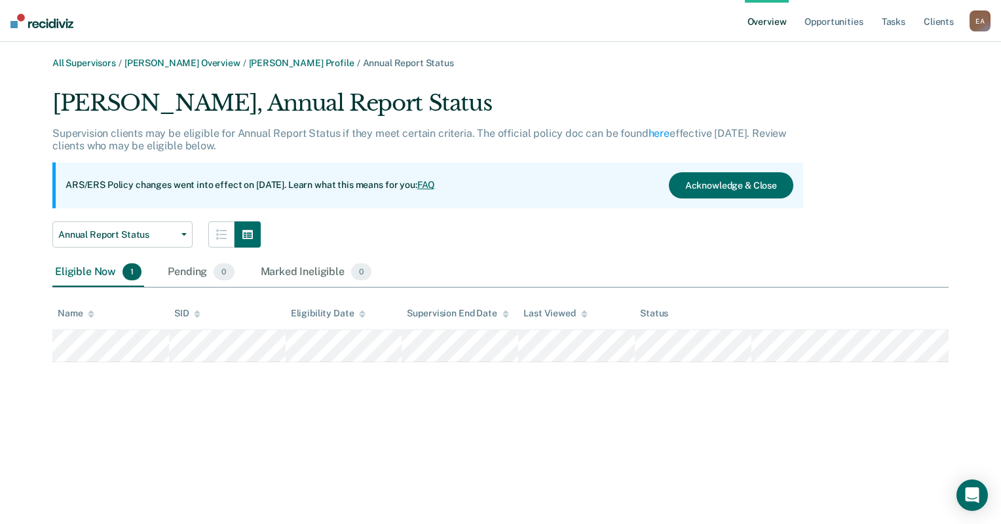
click at [58, 379] on div "All Supervisors / [PERSON_NAME] Overview / [PERSON_NAME] Profile / Annual Repor…" at bounding box center [500, 270] width 969 height 424
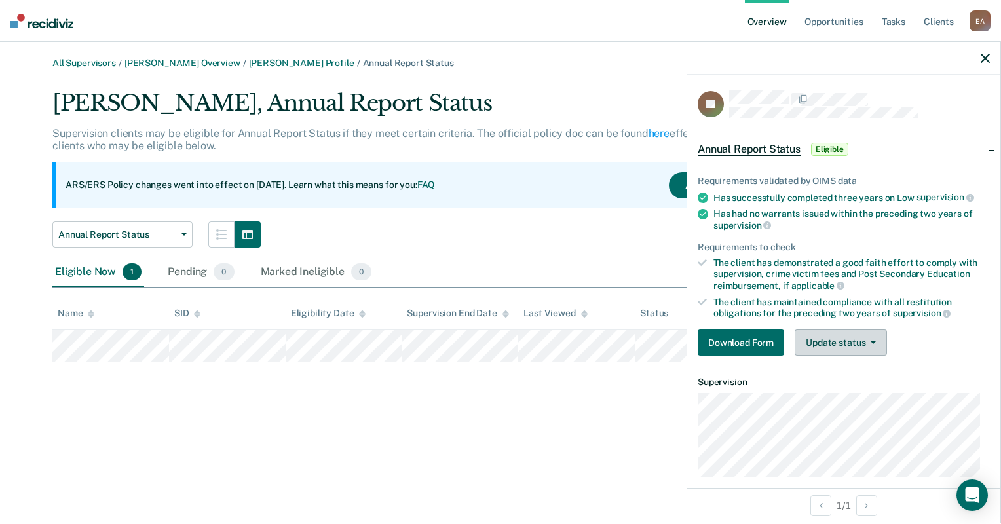
click at [849, 339] on button "Update status" at bounding box center [840, 342] width 92 height 26
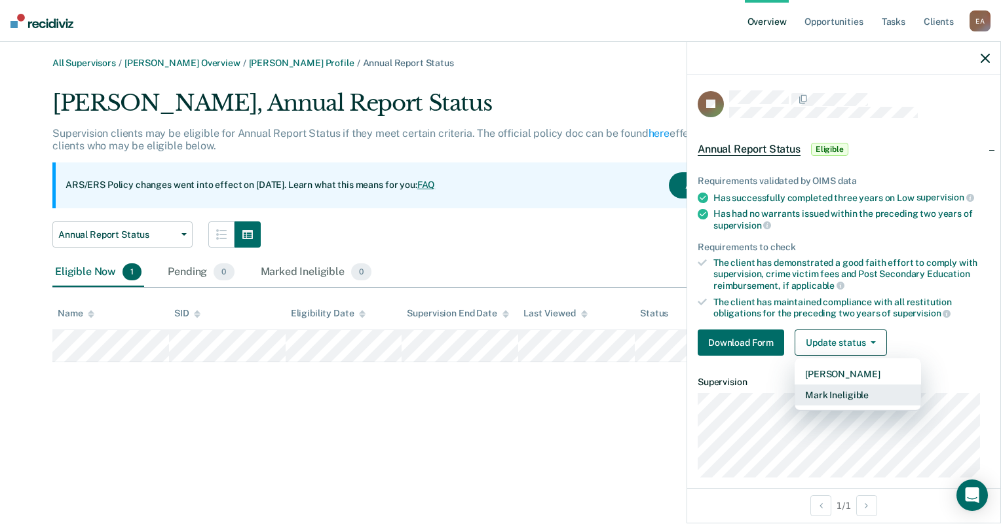
click at [816, 390] on button "Mark Ineligible" at bounding box center [857, 394] width 126 height 21
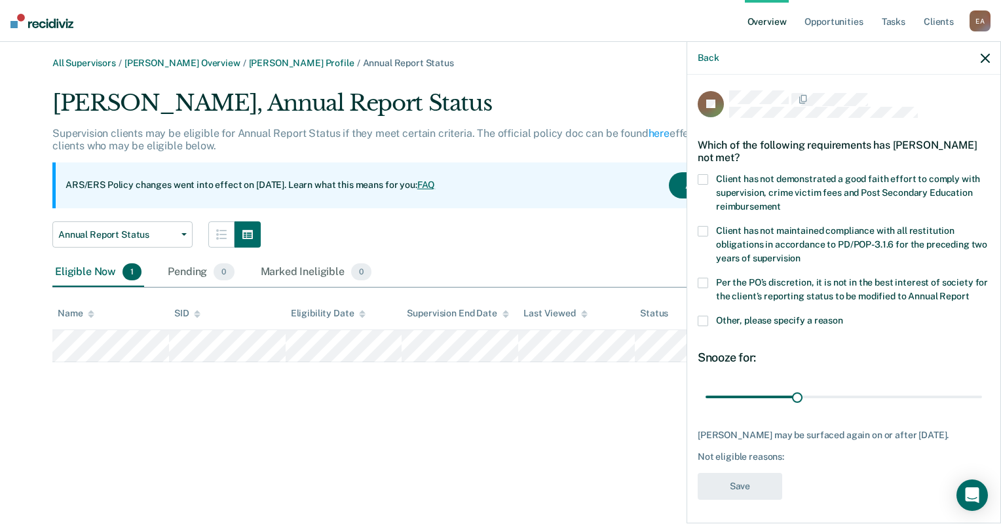
click at [701, 326] on span at bounding box center [702, 321] width 10 height 10
click at [843, 316] on input "Other, please specify a reason" at bounding box center [843, 316] width 0 height 0
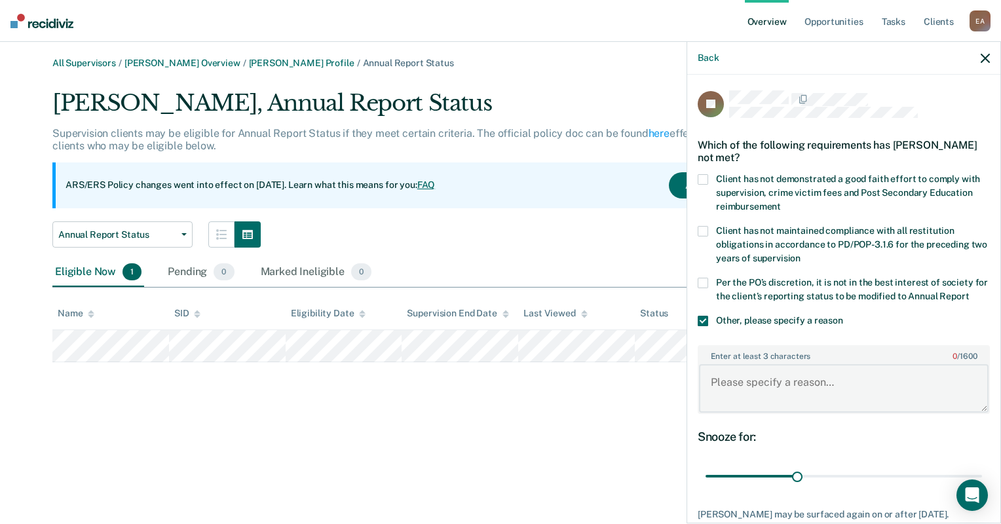
click at [734, 393] on textarea "Enter at least 3 characters 0 / 1600" at bounding box center [843, 388] width 289 height 48
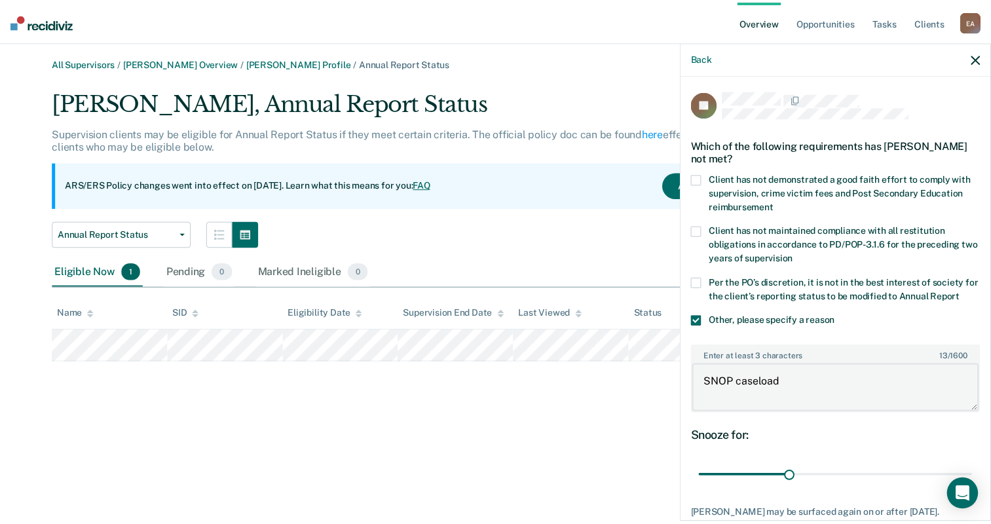
scroll to position [92, 0]
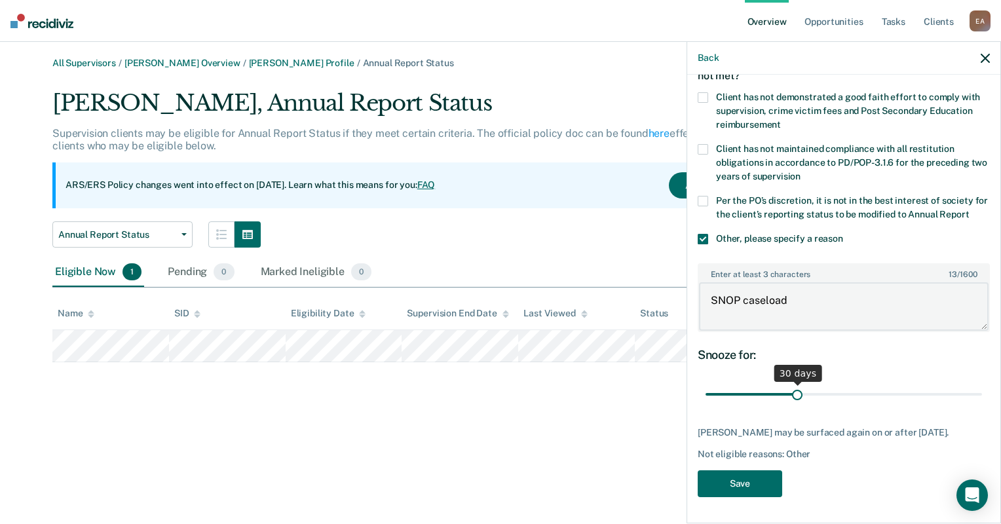
type textarea "SNOP caseload"
drag, startPoint x: 794, startPoint y: 393, endPoint x: 989, endPoint y: 390, distance: 195.2
type input "90"
click at [982, 390] on input "range" at bounding box center [843, 394] width 276 height 23
click at [717, 487] on button "Save" at bounding box center [739, 483] width 84 height 27
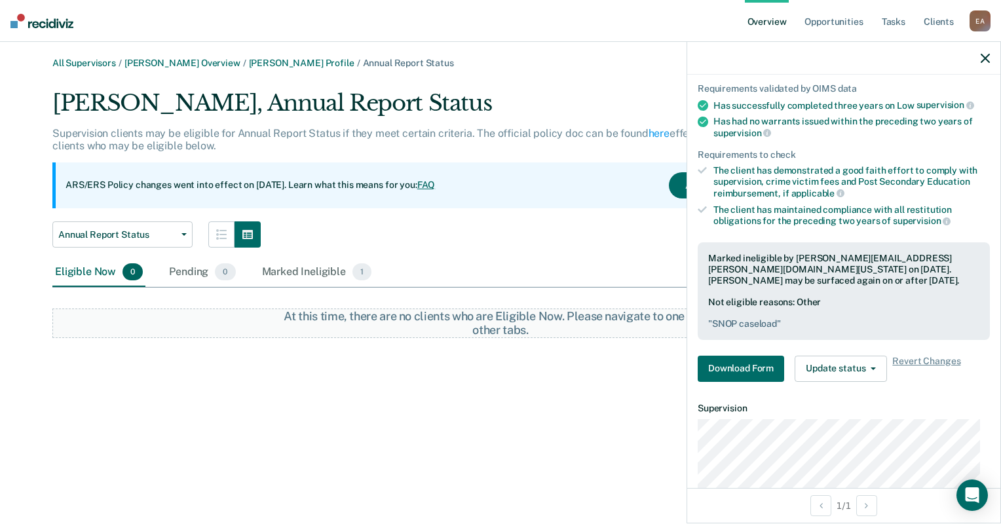
click at [431, 225] on div "Annual Report Status Annual Report Status" at bounding box center [427, 234] width 751 height 26
click at [160, 61] on link "[PERSON_NAME] Overview" at bounding box center [182, 63] width 116 height 11
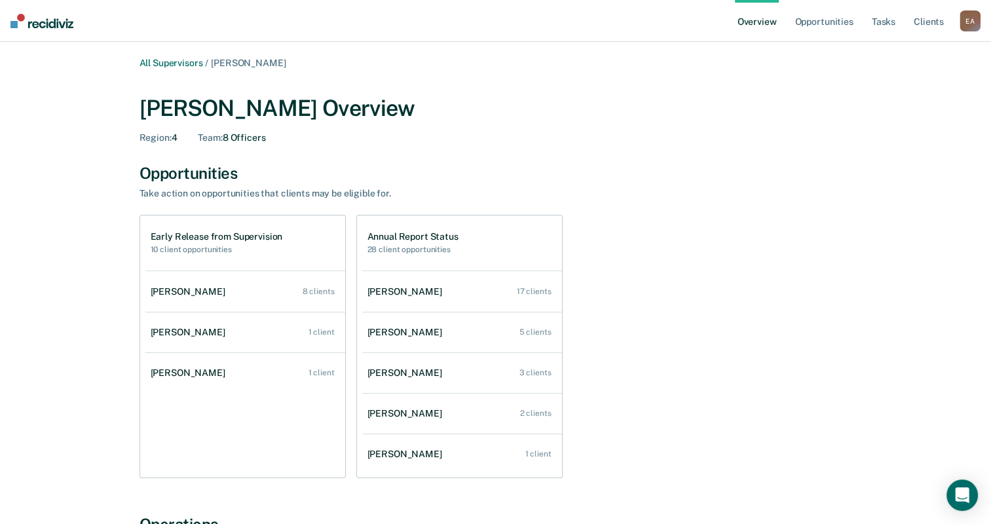
click at [396, 452] on div "[PERSON_NAME]" at bounding box center [407, 454] width 80 height 11
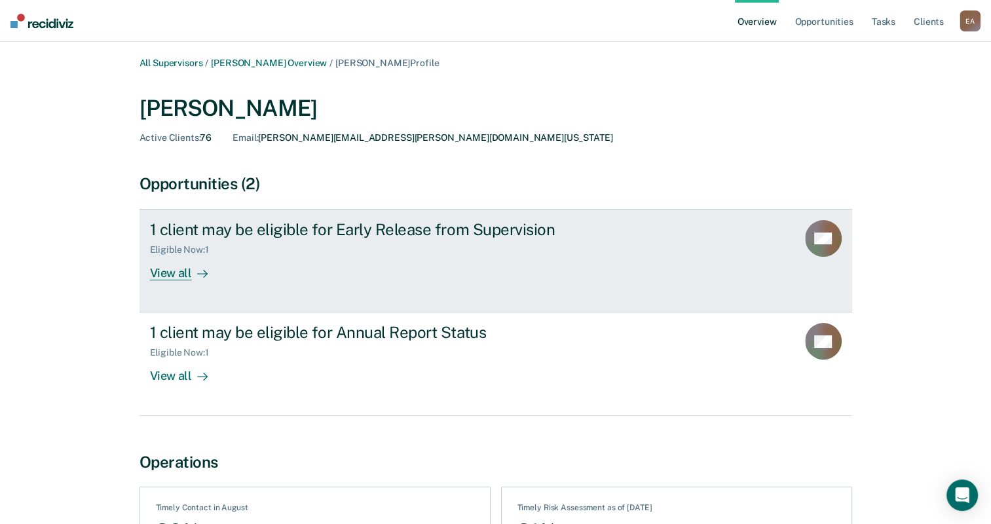
click at [166, 274] on div "View all" at bounding box center [186, 268] width 73 height 26
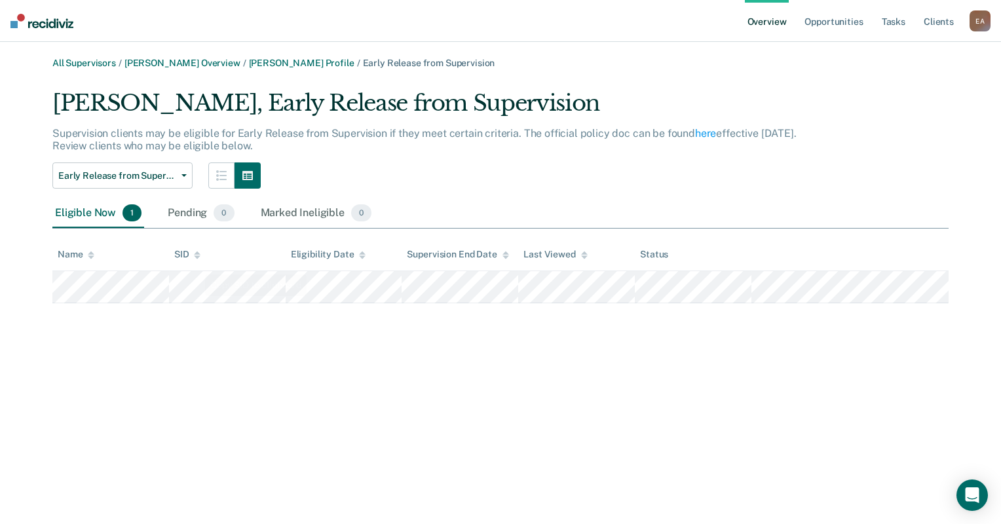
click at [68, 410] on div "All Supervisors / [PERSON_NAME] Overview / [PERSON_NAME] Profile / Early Releas…" at bounding box center [500, 270] width 969 height 424
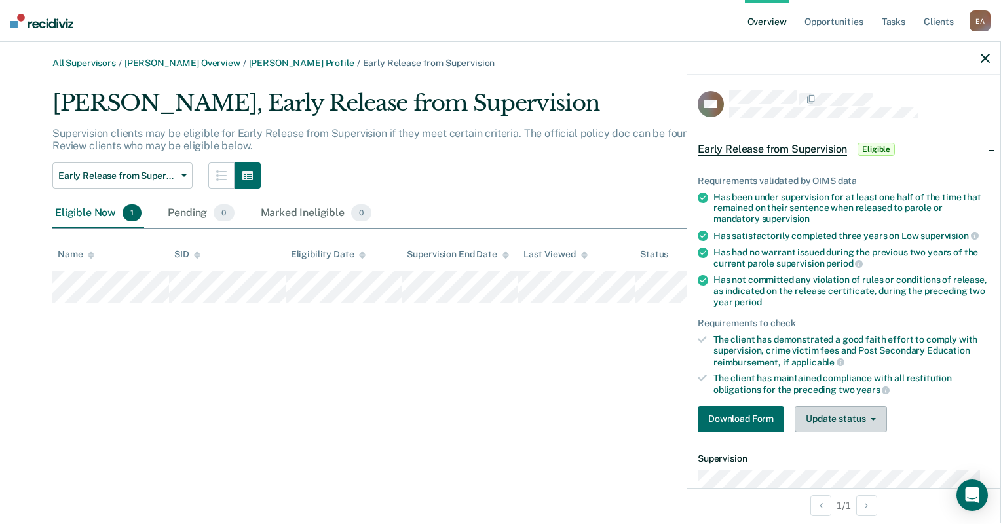
click at [836, 411] on button "Update status" at bounding box center [840, 419] width 92 height 26
click at [826, 463] on button "Mark Ineligible" at bounding box center [857, 471] width 126 height 21
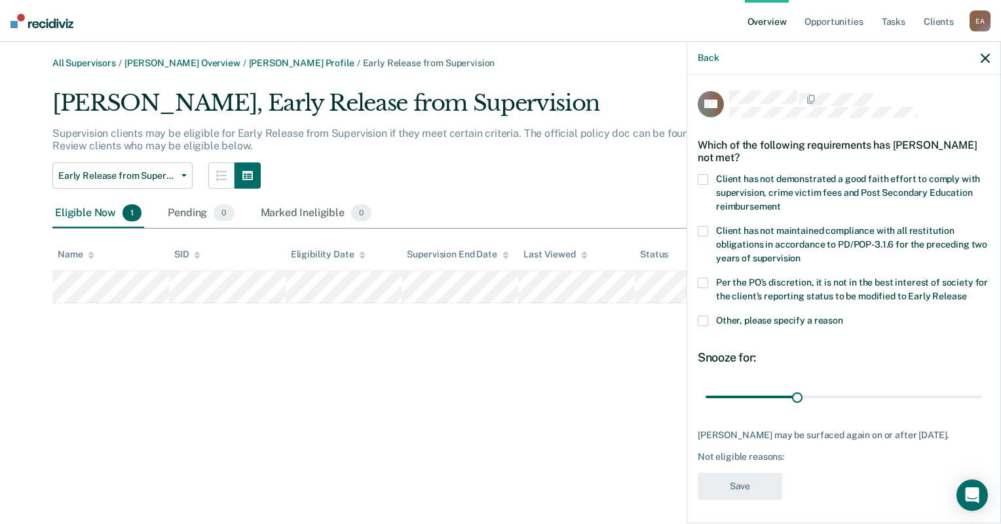
click at [699, 318] on span at bounding box center [702, 321] width 10 height 10
click at [843, 316] on input "Other, please specify a reason" at bounding box center [843, 316] width 0 height 0
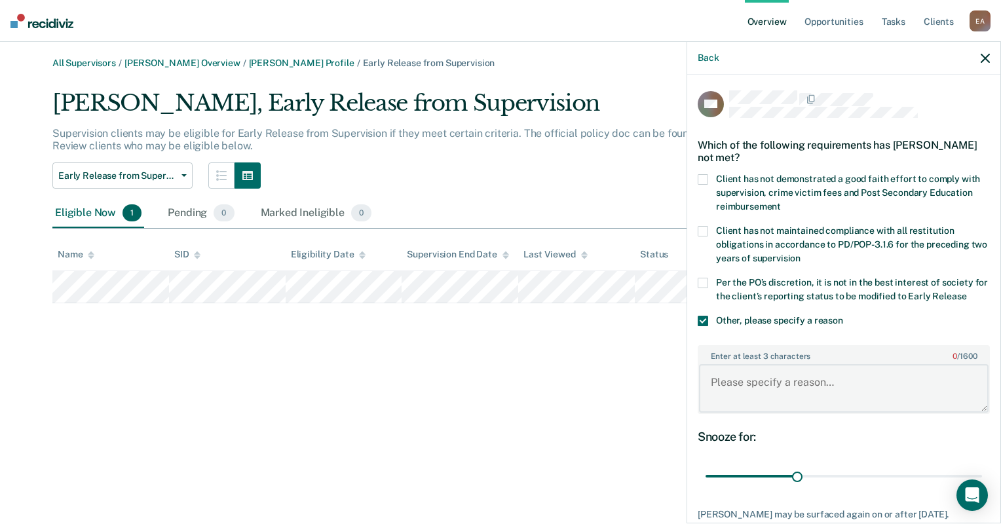
click at [741, 384] on textarea "Enter at least 3 characters 0 / 1600" at bounding box center [843, 388] width 289 height 48
type textarea "SNOP Caseload."
drag, startPoint x: 793, startPoint y: 473, endPoint x: 993, endPoint y: 474, distance: 200.4
type input "90"
click at [982, 474] on input "range" at bounding box center [843, 476] width 276 height 23
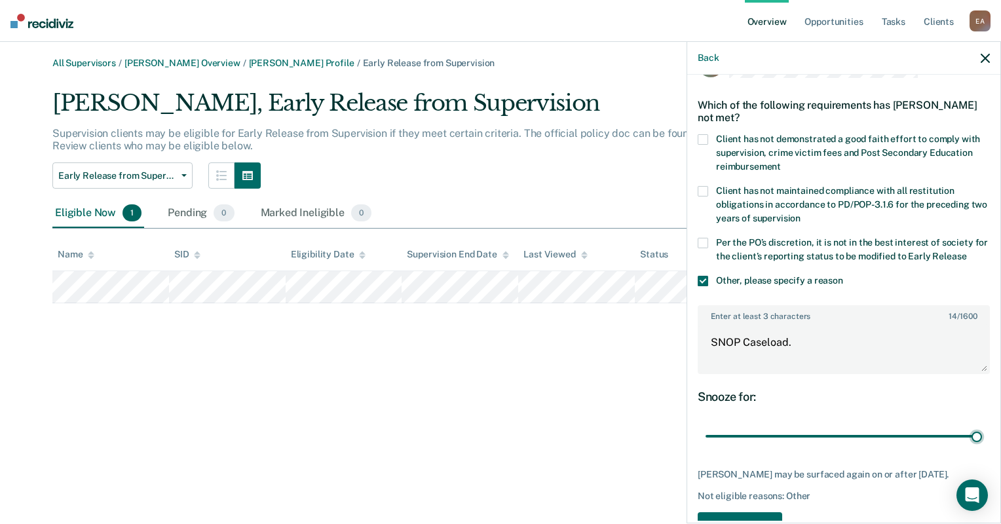
scroll to position [79, 0]
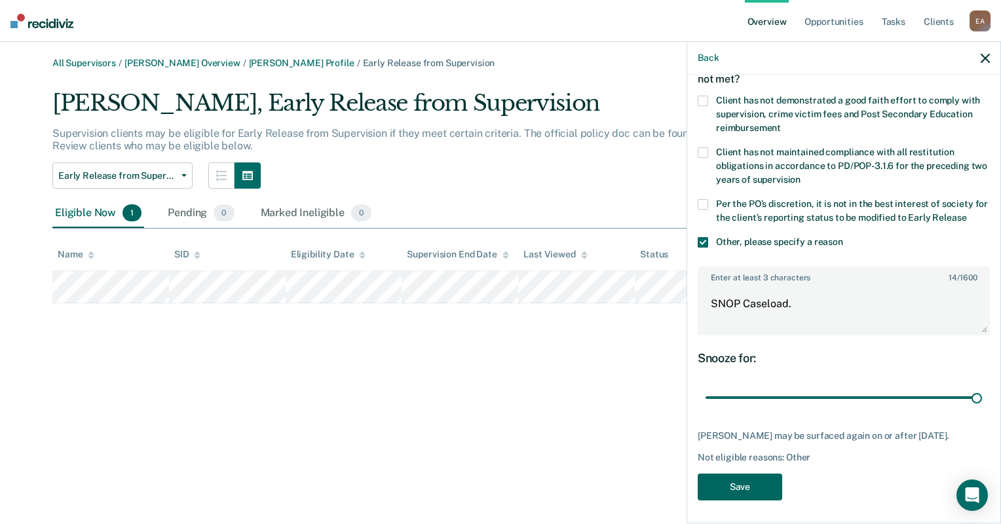
click at [713, 481] on button "Save" at bounding box center [739, 486] width 84 height 27
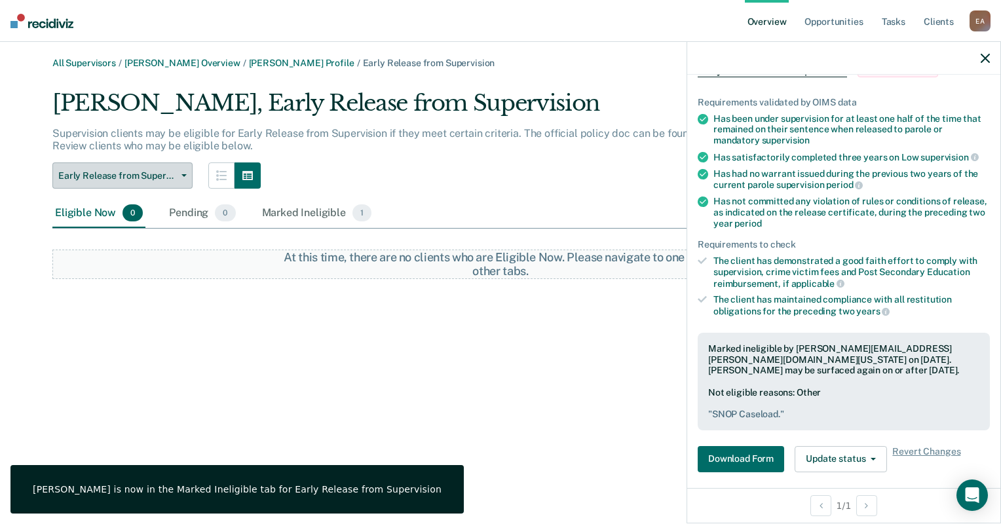
click at [136, 175] on span "Early Release from Supervision" at bounding box center [117, 175] width 118 height 11
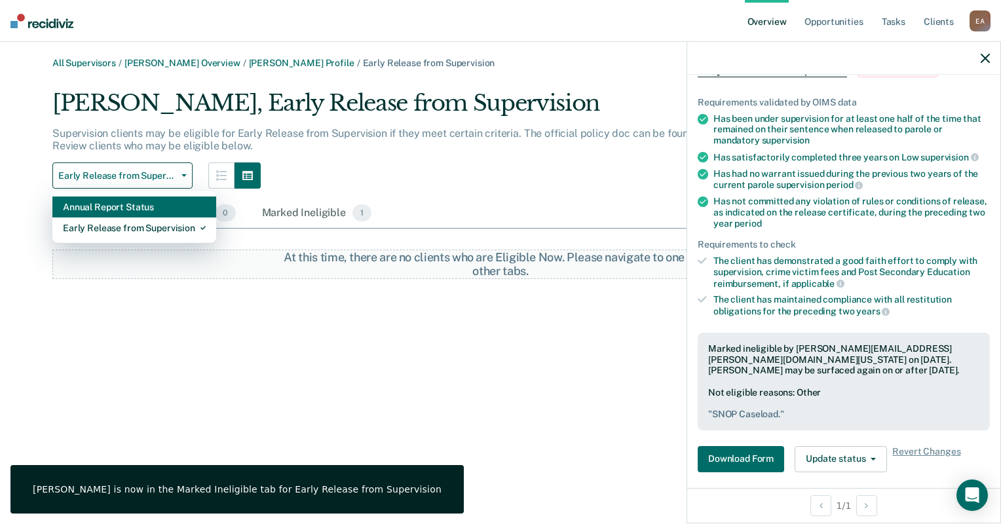
click at [172, 198] on div "Annual Report Status" at bounding box center [134, 206] width 143 height 21
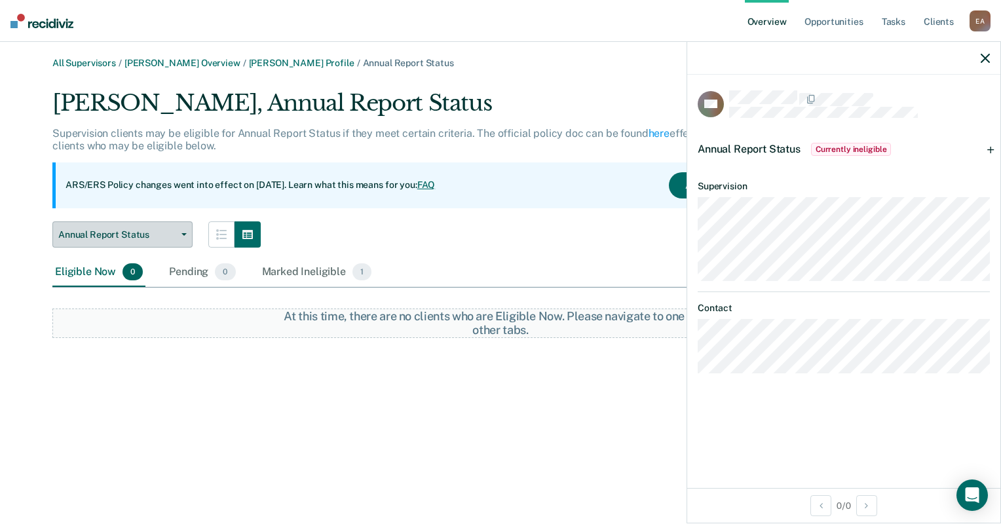
click at [133, 235] on span "Annual Report Status" at bounding box center [117, 234] width 118 height 11
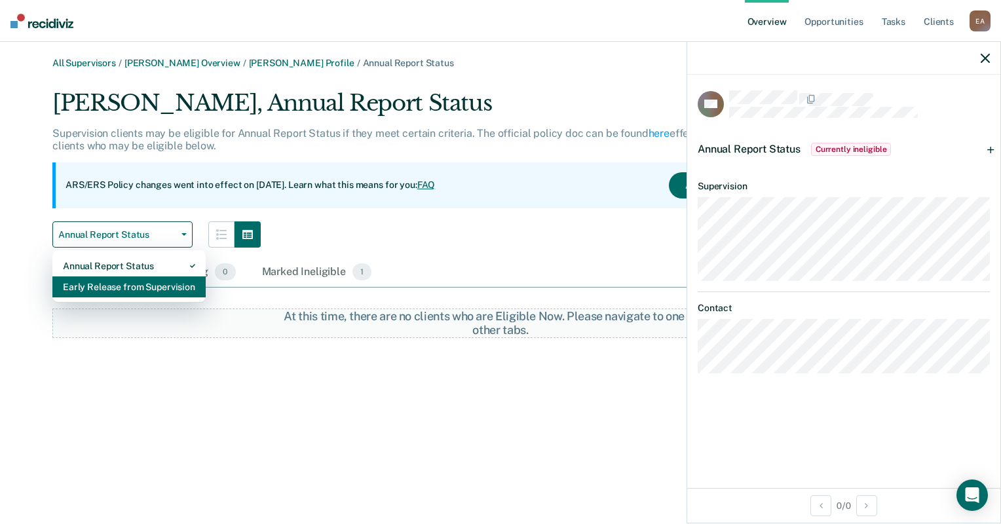
click at [126, 282] on div "Early Release from Supervision" at bounding box center [129, 286] width 132 height 21
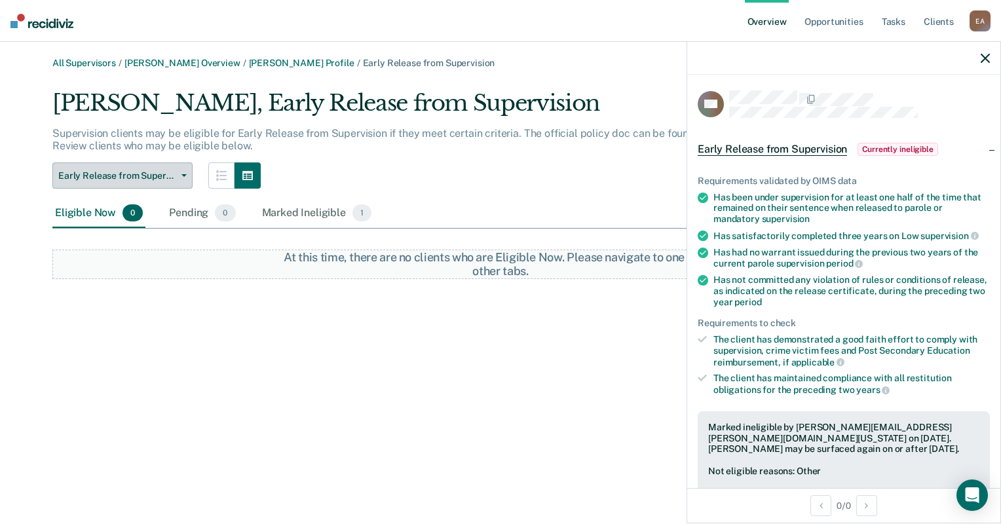
click at [162, 176] on span "Early Release from Supervision" at bounding box center [117, 175] width 118 height 11
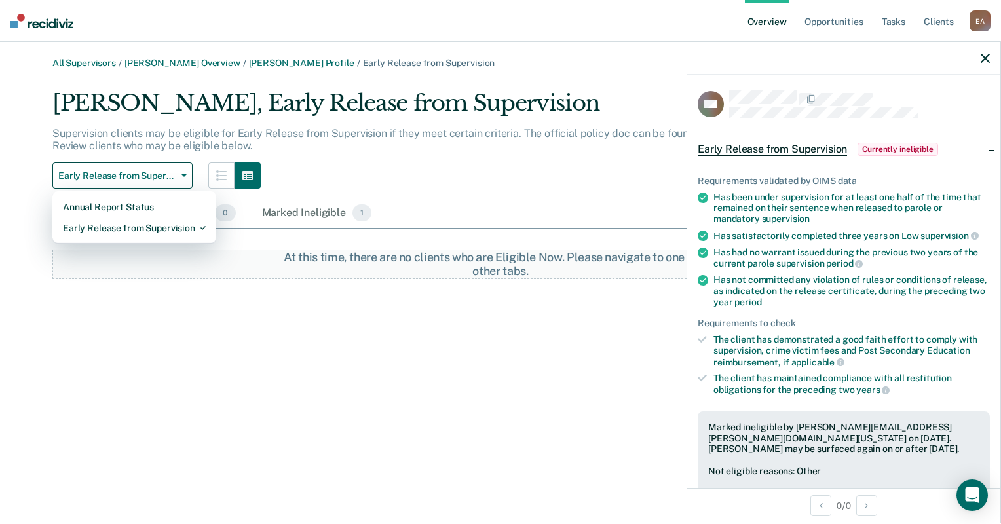
click at [504, 164] on div "Early Release from Supervision Annual Report Status Early Release from Supervis…" at bounding box center [427, 175] width 751 height 26
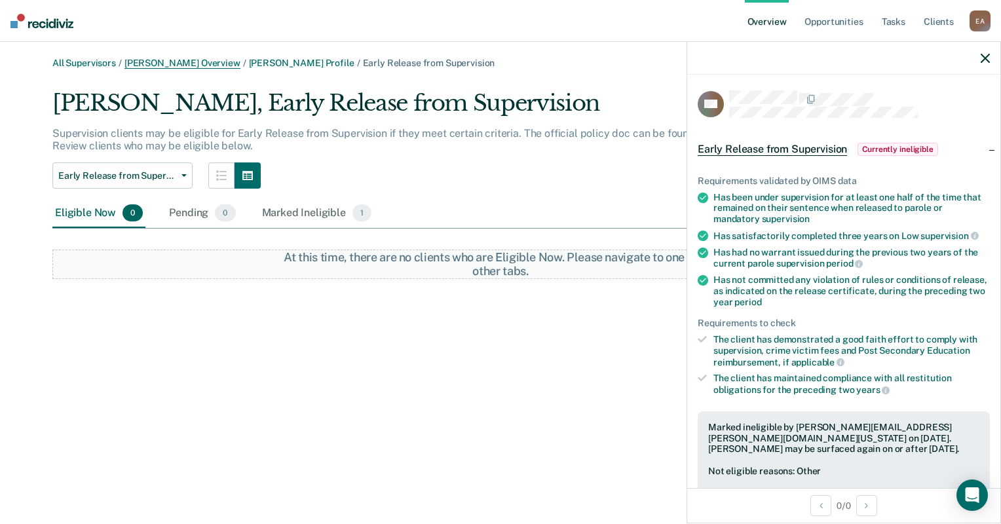
click at [185, 64] on link "[PERSON_NAME] Overview" at bounding box center [182, 63] width 116 height 11
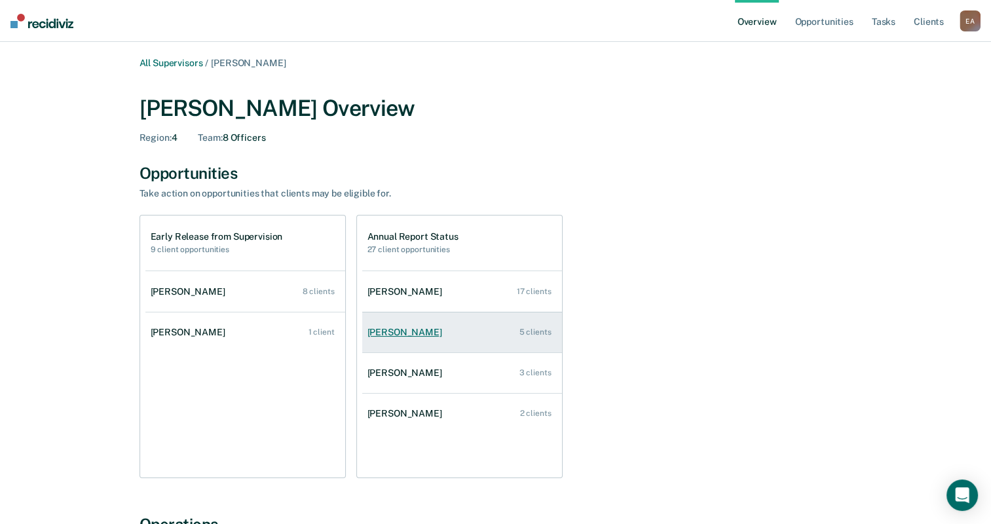
click at [409, 330] on div "[PERSON_NAME]" at bounding box center [407, 332] width 80 height 11
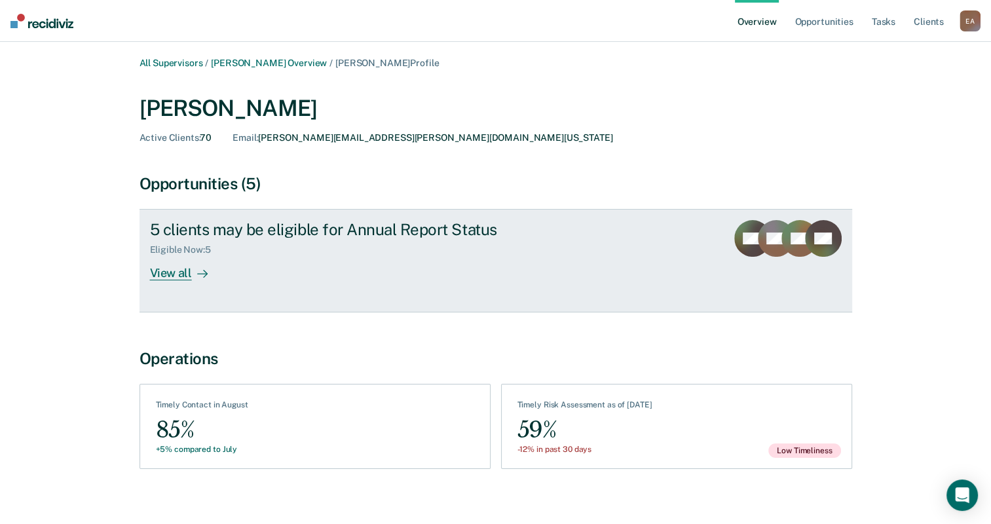
click at [181, 270] on div "View all" at bounding box center [186, 268] width 73 height 26
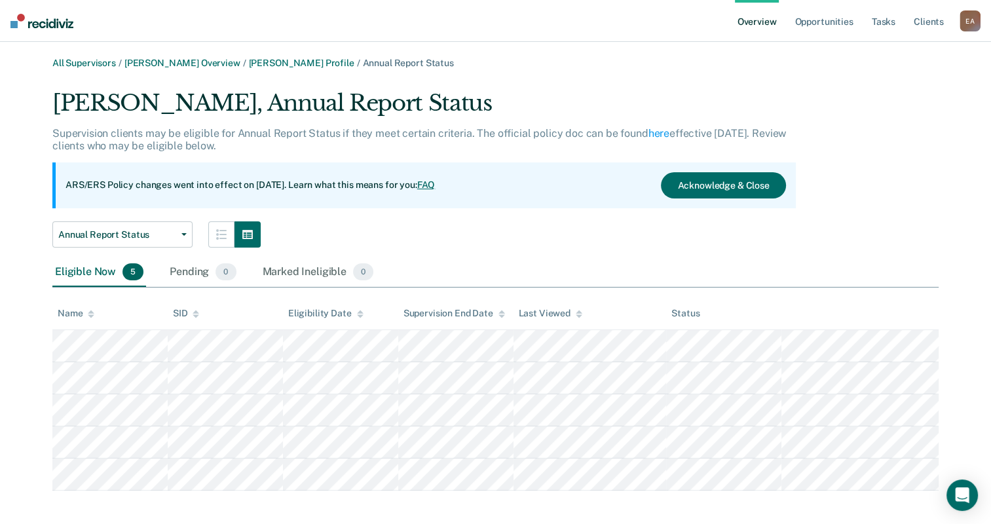
scroll to position [8, 0]
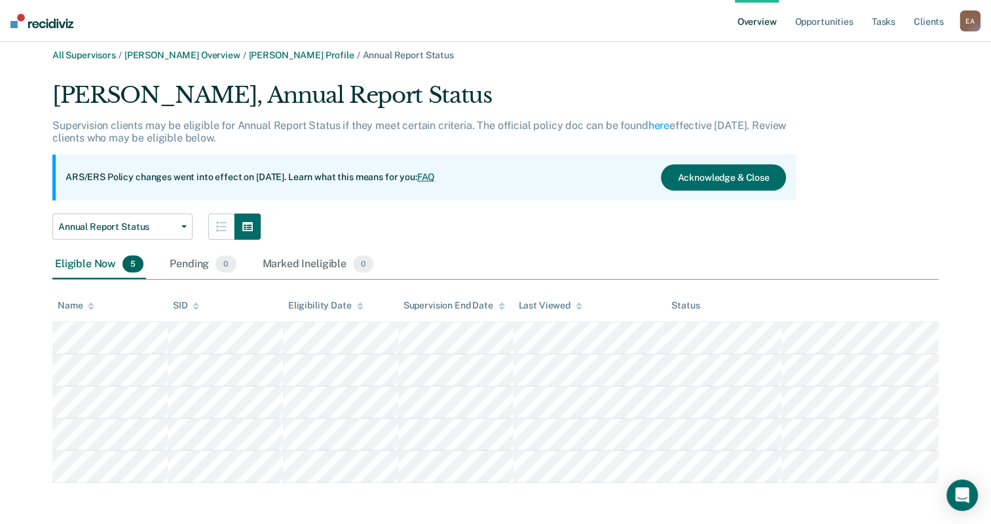
click at [623, 500] on main "All Supervisors / [PERSON_NAME] Overview / [PERSON_NAME] Profile / Annual Repor…" at bounding box center [495, 279] width 991 height 491
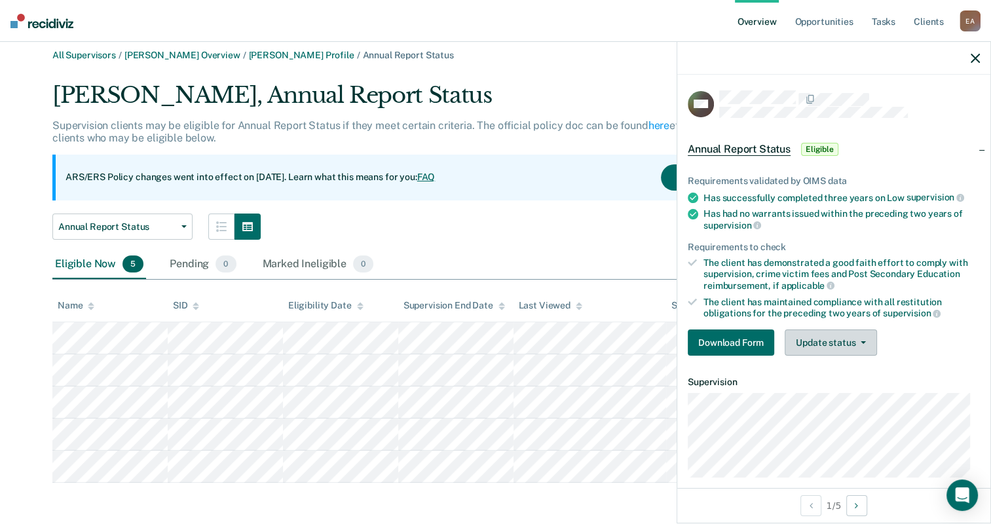
click at [828, 334] on button "Update status" at bounding box center [831, 342] width 92 height 26
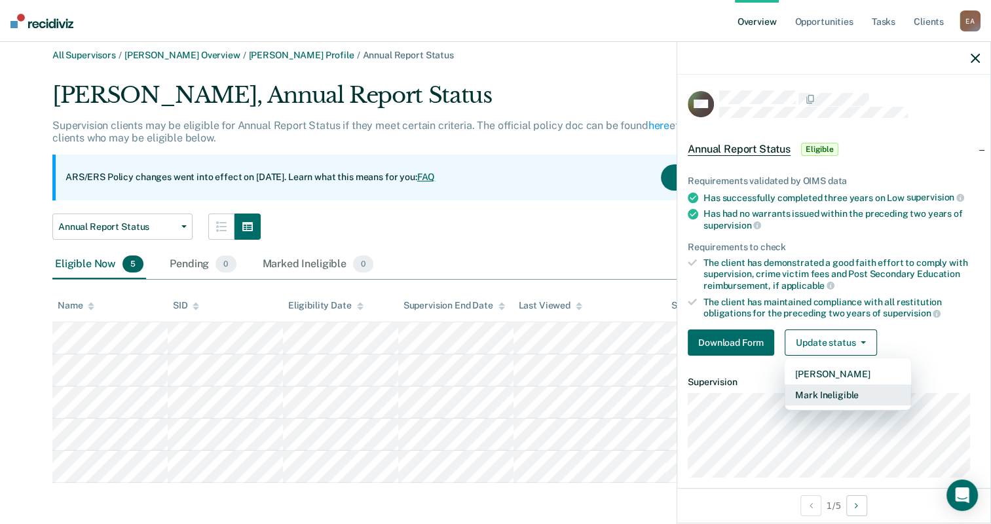
click at [843, 401] on button "Mark Ineligible" at bounding box center [848, 394] width 126 height 21
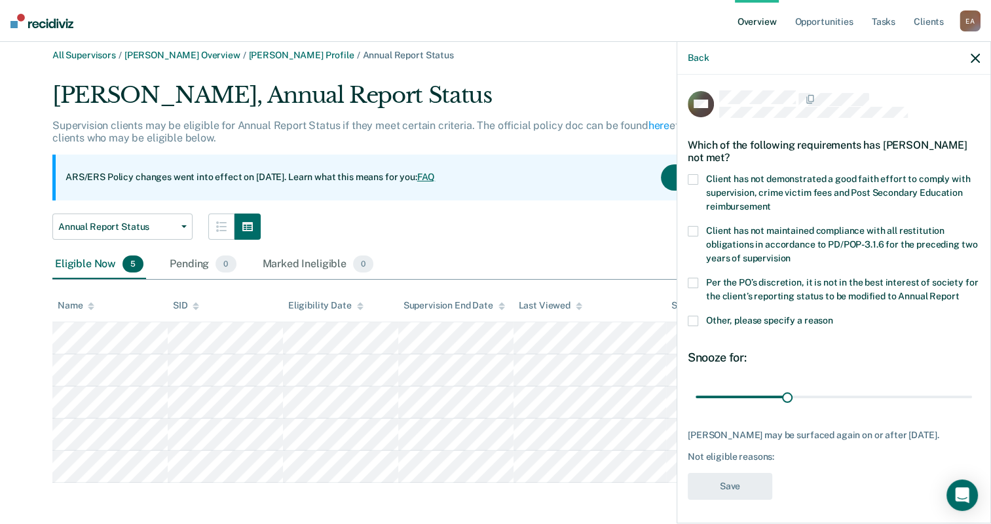
click at [697, 326] on span at bounding box center [693, 321] width 10 height 10
click at [833, 316] on input "Other, please specify a reason" at bounding box center [833, 316] width 0 height 0
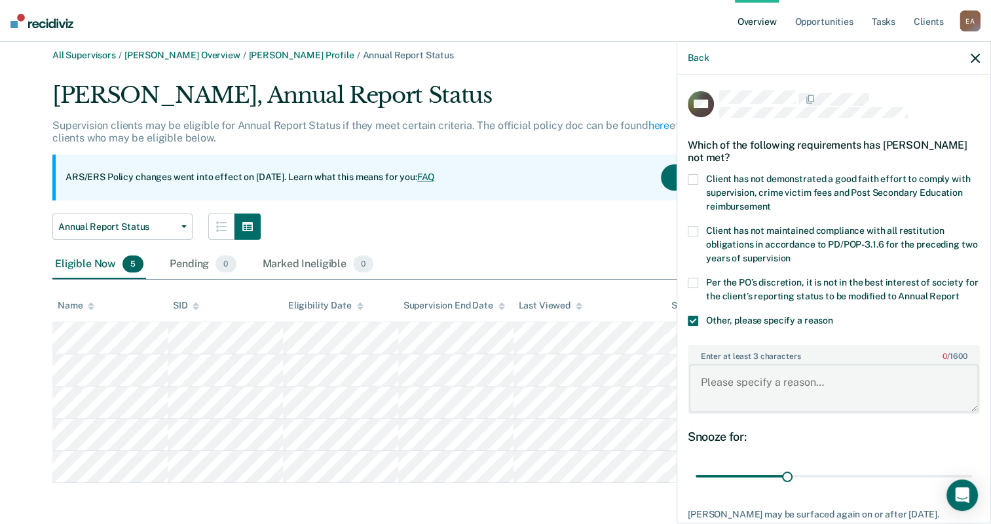
drag, startPoint x: 766, startPoint y: 385, endPoint x: 758, endPoint y: 376, distance: 12.1
click at [762, 382] on textarea "Enter at least 3 characters 0 / 1600" at bounding box center [833, 388] width 289 height 48
click at [388, 185] on div "ARS/ERS Policy changes went into effect on [DATE]. Learn what this means for yo…" at bounding box center [423, 178] width 743 height 46
click at [736, 396] on textarea "SO" at bounding box center [833, 388] width 289 height 48
type textarea "SO caseload"
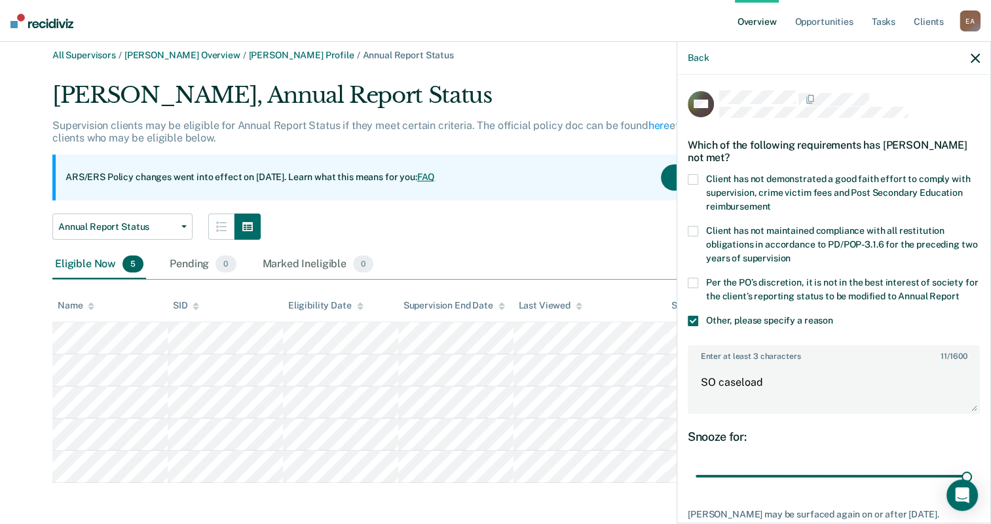
drag, startPoint x: 781, startPoint y: 487, endPoint x: 984, endPoint y: 468, distance: 204.6
type input "90"
click at [972, 468] on input "range" at bounding box center [833, 476] width 276 height 23
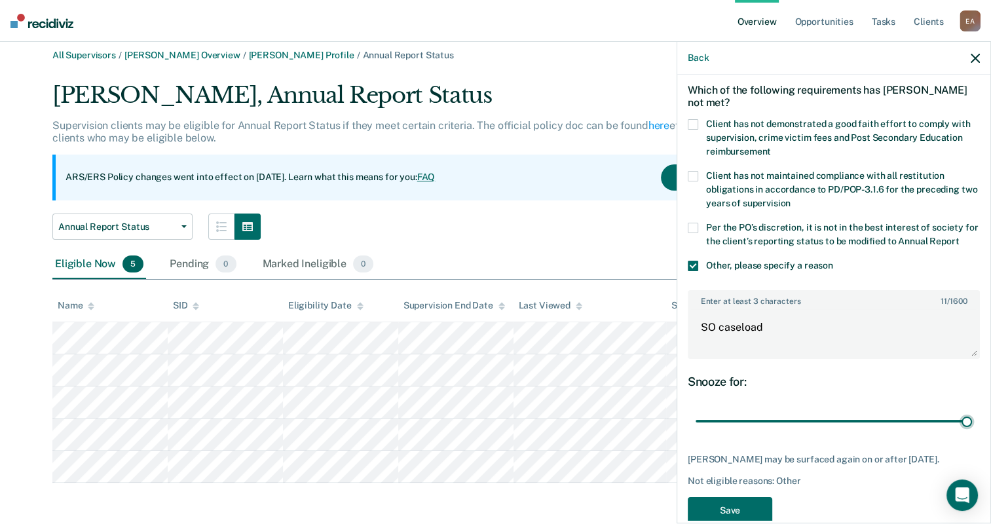
scroll to position [103, 0]
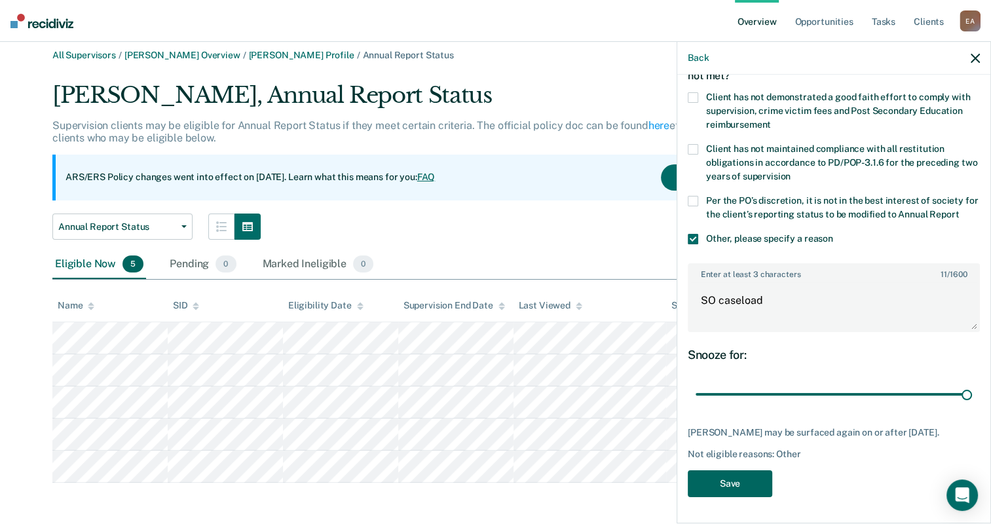
click at [739, 477] on button "Save" at bounding box center [730, 483] width 84 height 27
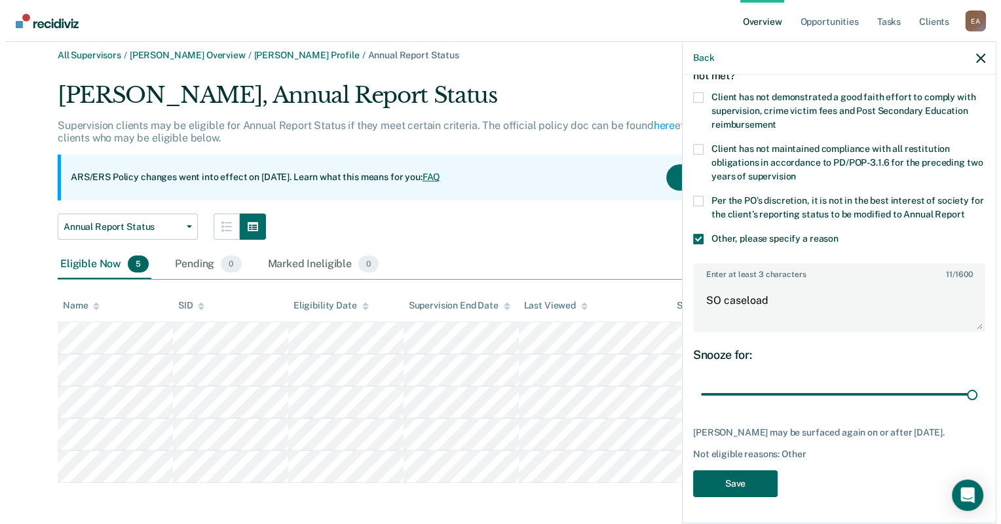
scroll to position [0, 0]
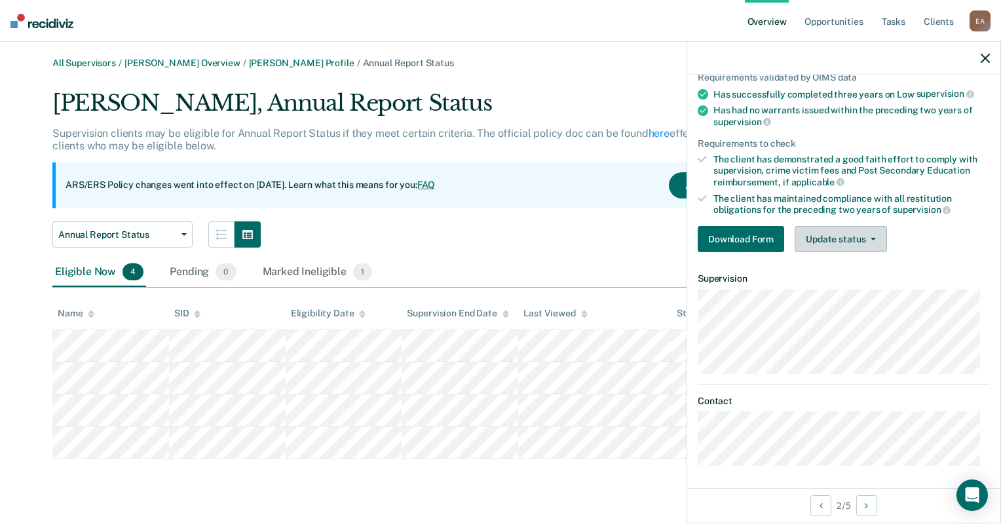
click at [849, 233] on button "Update status" at bounding box center [840, 239] width 92 height 26
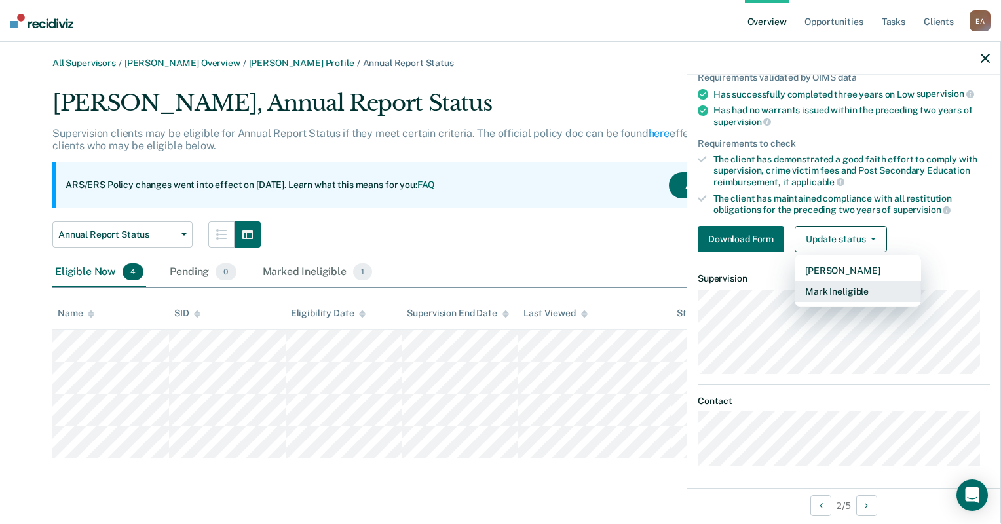
click at [840, 293] on button "Mark Ineligible" at bounding box center [857, 291] width 126 height 21
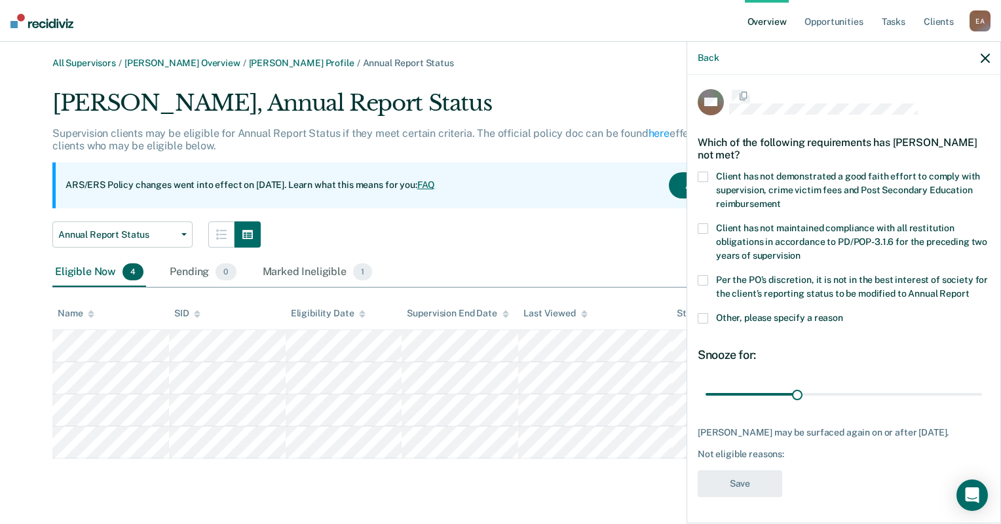
scroll to position [26, 0]
click at [707, 313] on label "Other, please specify a reason" at bounding box center [843, 320] width 292 height 14
click at [843, 313] on input "Other, please specify a reason" at bounding box center [843, 313] width 0 height 0
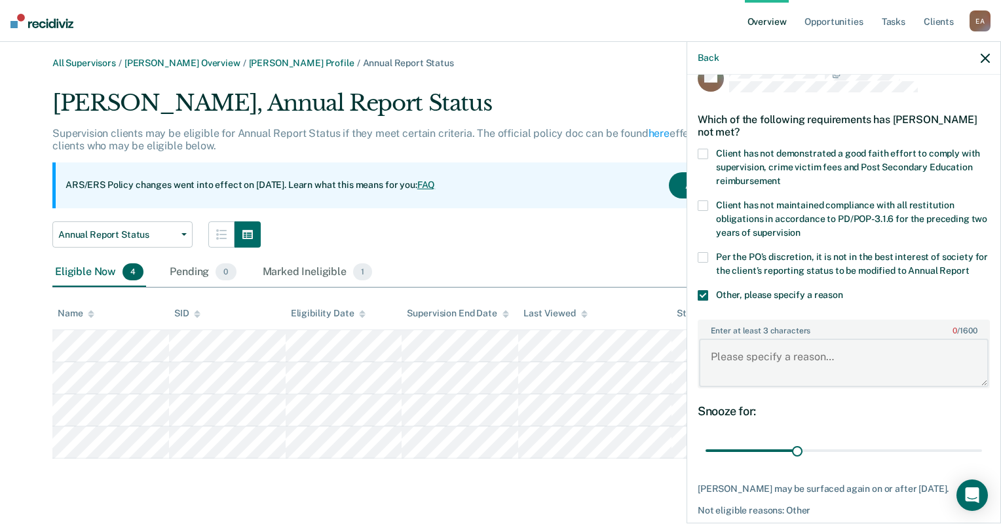
click at [796, 369] on textarea "Enter at least 3 characters 0 / 1600" at bounding box center [843, 363] width 289 height 48
type textarea "SO caseload"
drag, startPoint x: 792, startPoint y: 461, endPoint x: 1003, endPoint y: 461, distance: 210.2
type input "90"
click at [982, 461] on input "range" at bounding box center [843, 450] width 276 height 23
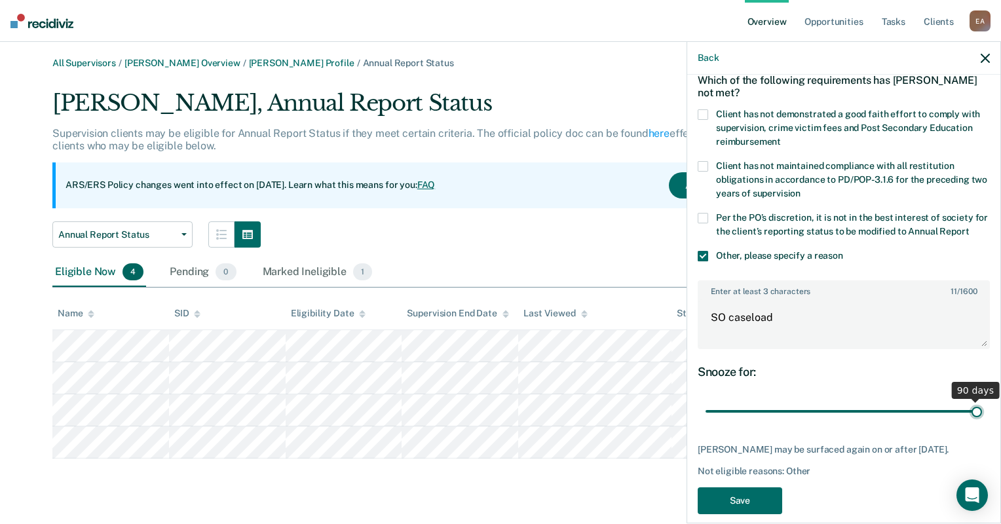
scroll to position [103, 0]
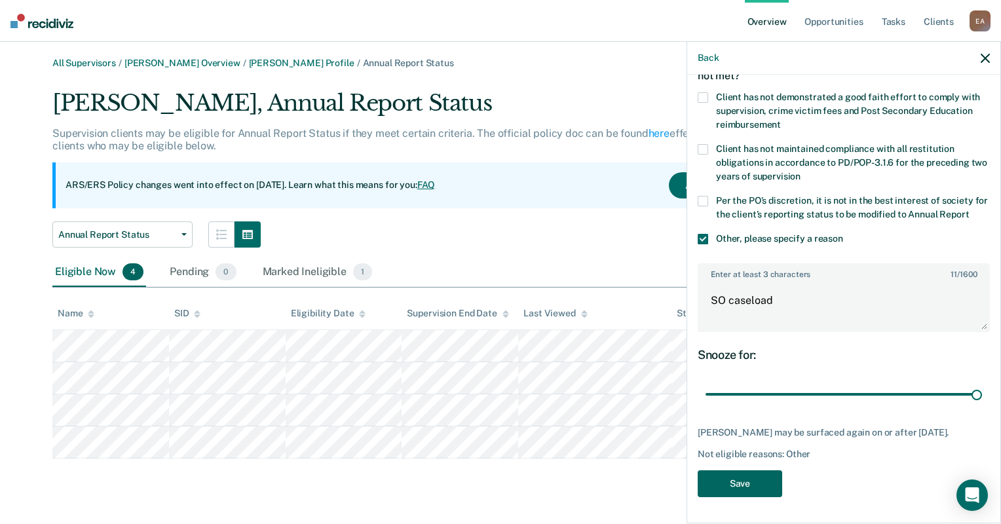
click at [730, 484] on button "Save" at bounding box center [739, 483] width 84 height 27
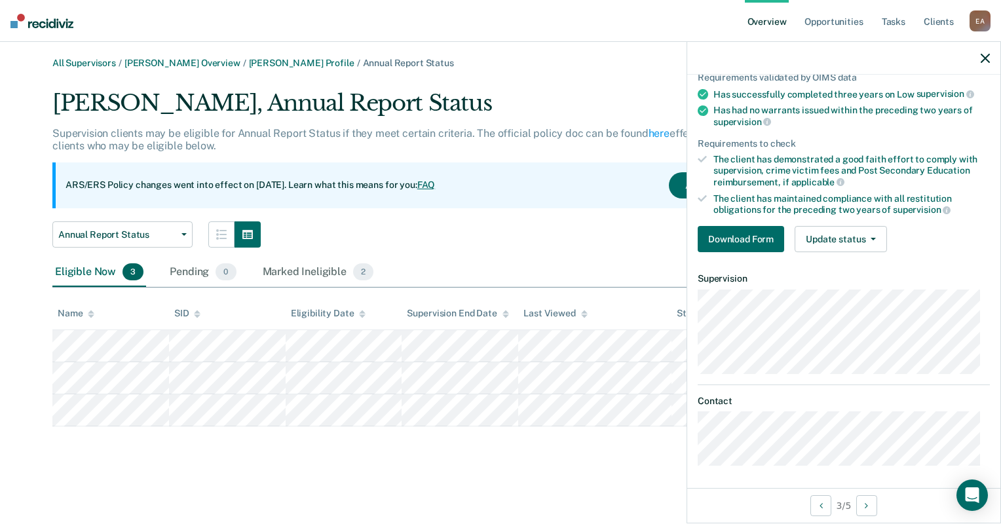
click at [348, 441] on div "All Supervisors / [PERSON_NAME] Overview / [PERSON_NAME] Profile / Annual Repor…" at bounding box center [500, 270] width 969 height 424
drag, startPoint x: 830, startPoint y: 229, endPoint x: 853, endPoint y: 229, distance: 22.3
click at [830, 229] on button "Update status" at bounding box center [840, 239] width 92 height 26
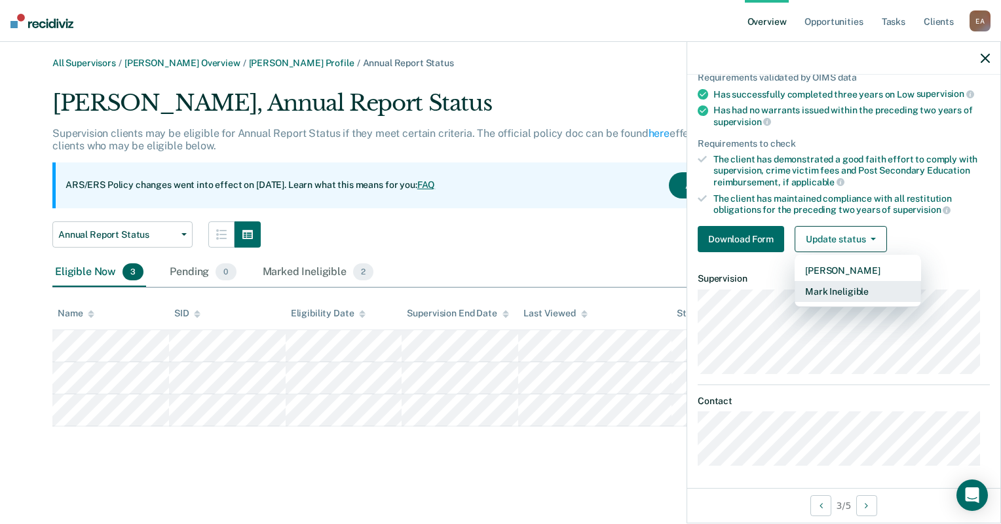
click at [846, 286] on button "Mark Ineligible" at bounding box center [857, 291] width 126 height 21
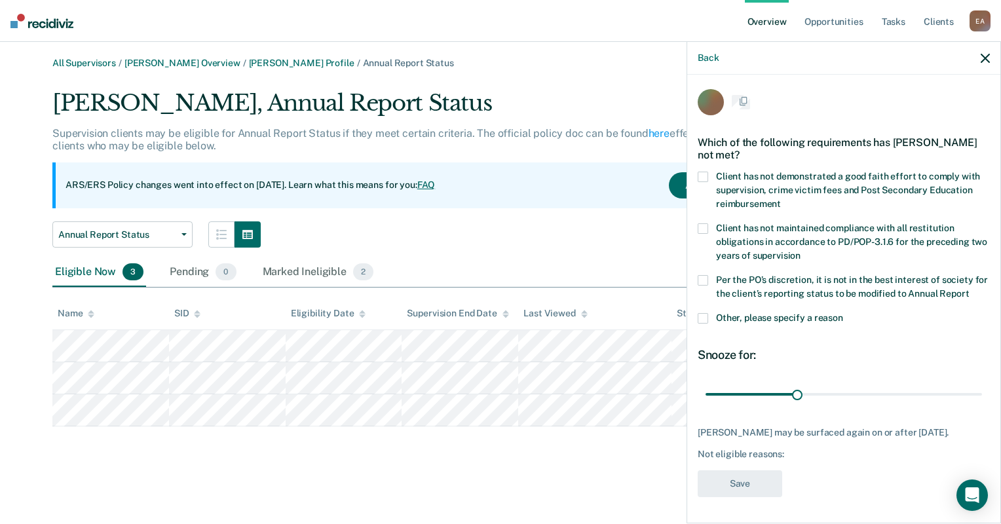
scroll to position [26, 0]
drag, startPoint x: 697, startPoint y: 308, endPoint x: 703, endPoint y: 312, distance: 7.6
click at [697, 313] on span at bounding box center [702, 318] width 10 height 10
click at [843, 313] on input "Other, please specify a reason" at bounding box center [843, 313] width 0 height 0
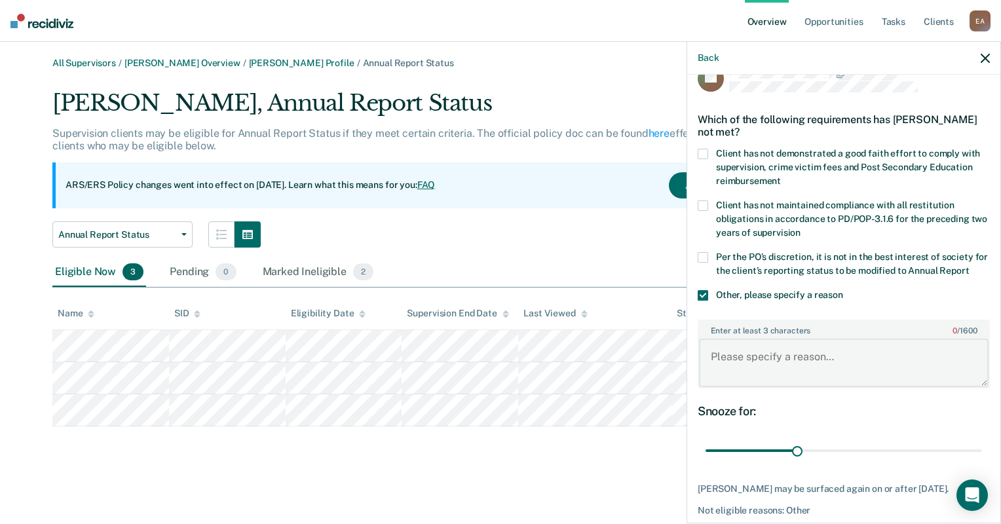
click at [764, 373] on textarea "Enter at least 3 characters 0 / 1600" at bounding box center [843, 363] width 289 height 48
type textarea "SO caseload"
drag, startPoint x: 795, startPoint y: 462, endPoint x: 1003, endPoint y: 440, distance: 208.7
type input "90"
click at [982, 440] on input "range" at bounding box center [843, 450] width 276 height 23
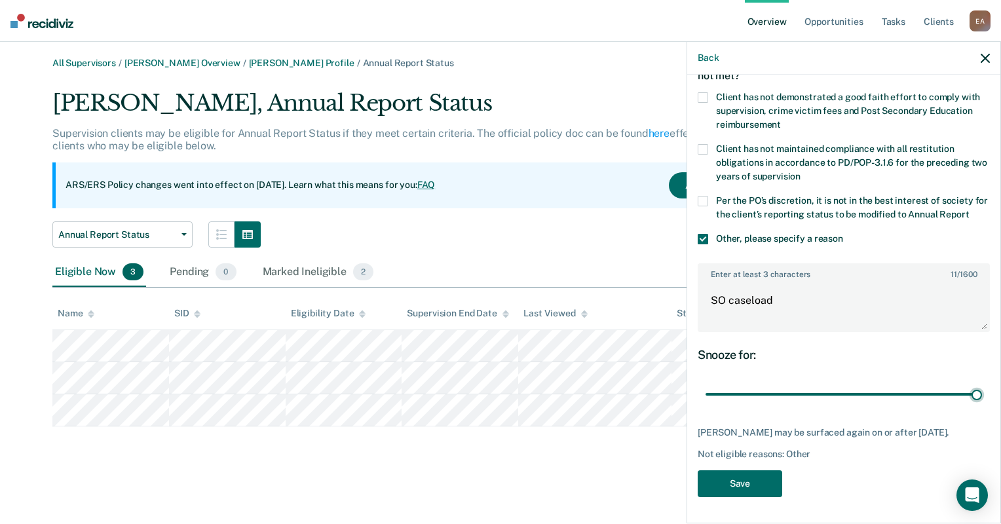
scroll to position [103, 0]
click at [736, 479] on button "Save" at bounding box center [739, 483] width 84 height 27
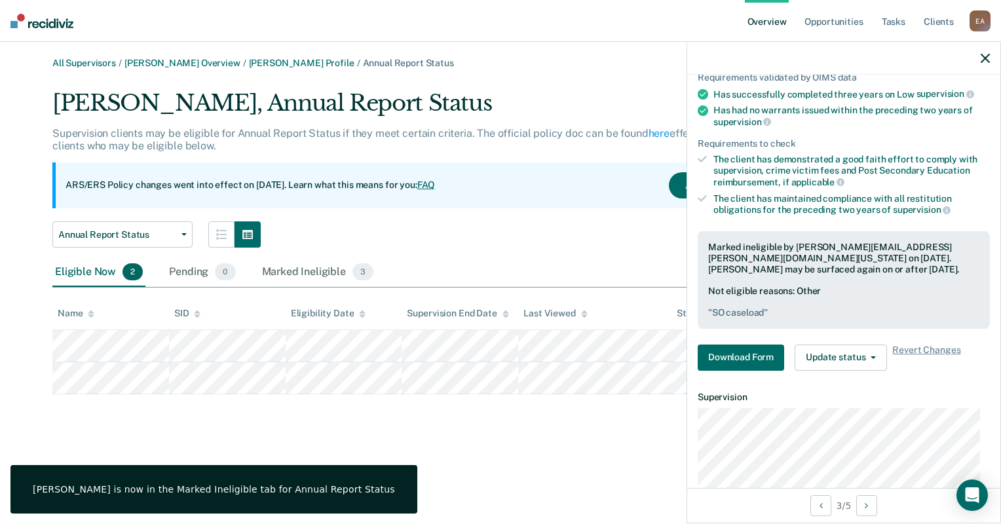
click at [491, 419] on div "All Supervisors / [PERSON_NAME] Overview / [PERSON_NAME] Profile / Annual Repor…" at bounding box center [500, 270] width 969 height 424
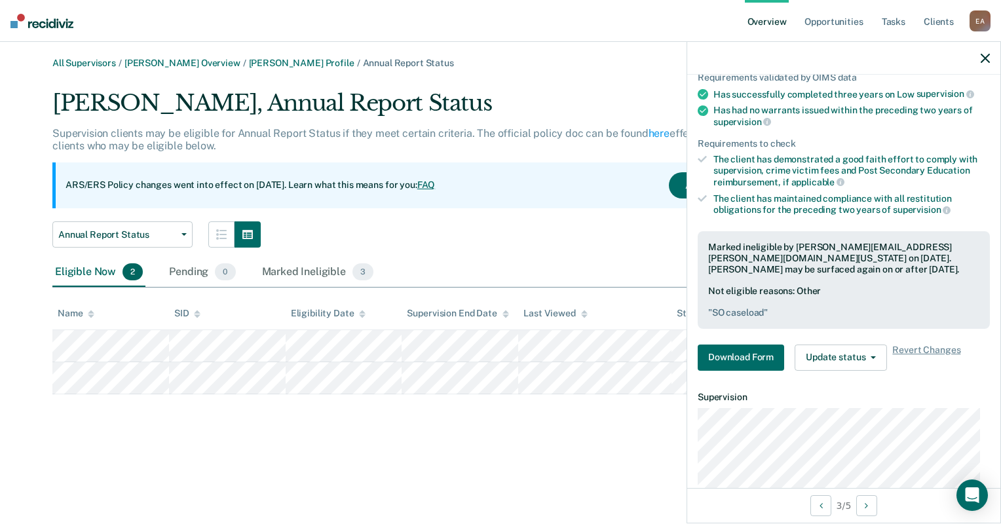
click at [990, 47] on div at bounding box center [843, 58] width 313 height 33
click at [991, 53] on div at bounding box center [843, 58] width 313 height 33
click at [985, 62] on icon "button" at bounding box center [984, 58] width 9 height 9
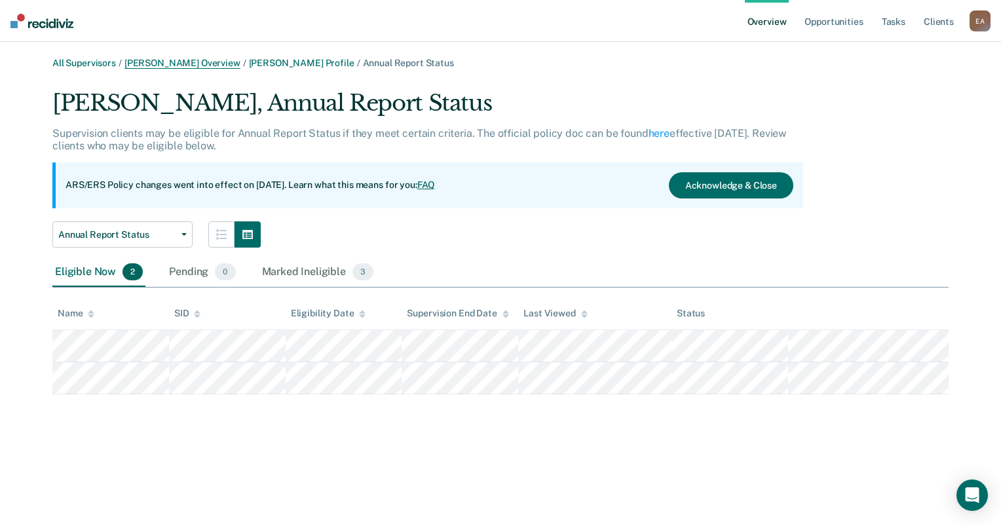
click at [191, 65] on link "[PERSON_NAME] Overview" at bounding box center [182, 63] width 116 height 11
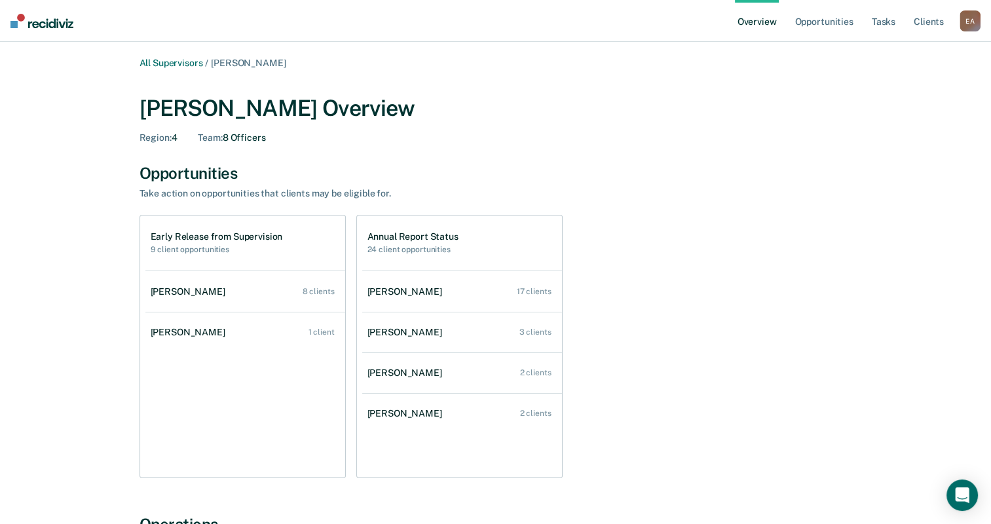
click at [189, 333] on div "[PERSON_NAME]" at bounding box center [191, 332] width 80 height 11
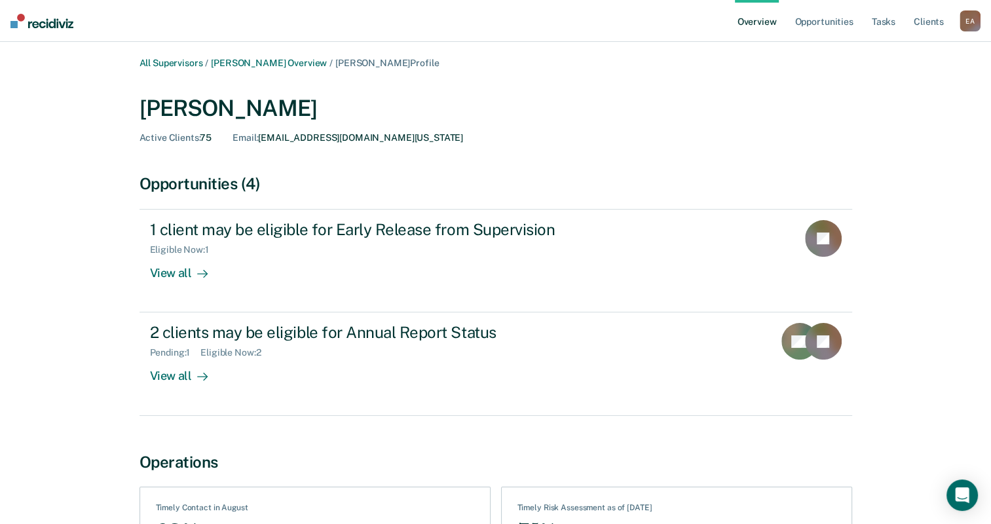
click at [927, 236] on div "All Supervisors / [PERSON_NAME] Overview / [PERSON_NAME] Profile [PERSON_NAME] …" at bounding box center [495, 328] width 959 height 540
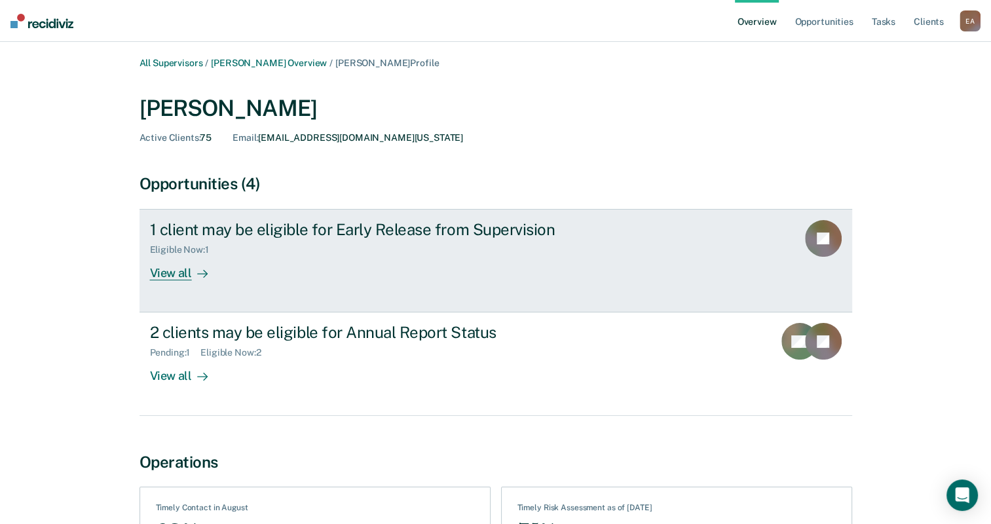
click at [183, 270] on div "View all" at bounding box center [186, 268] width 73 height 26
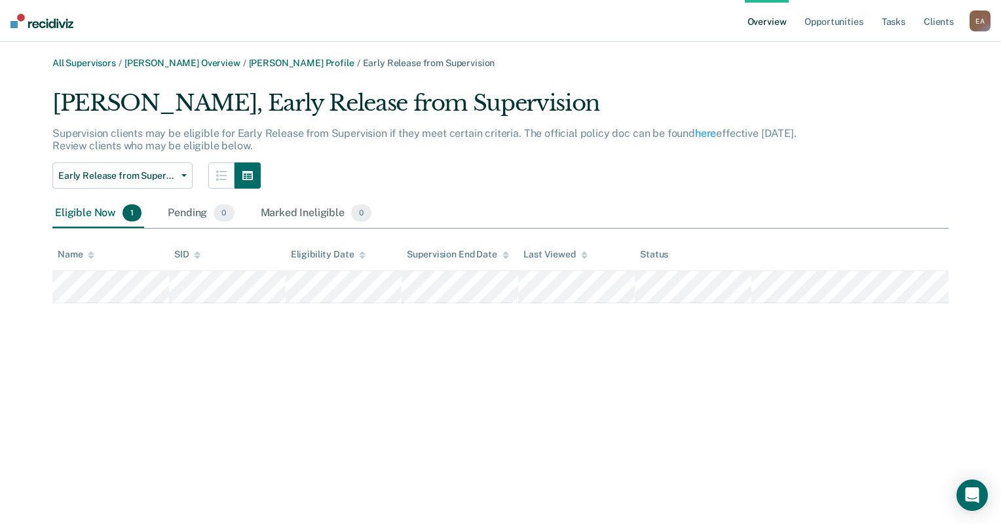
click at [298, 401] on div "All Supervisors / [PERSON_NAME] Overview / [PERSON_NAME] Profile / Early Releas…" at bounding box center [500, 270] width 969 height 424
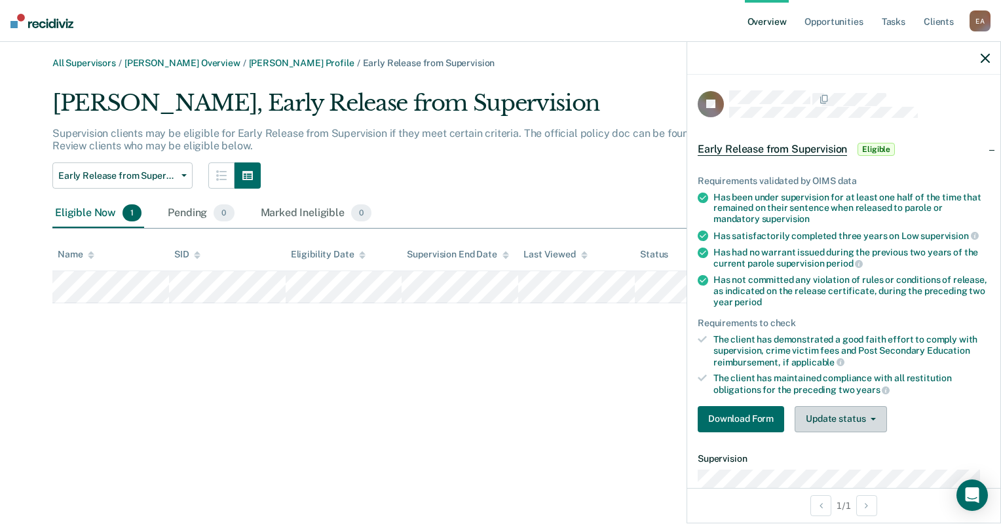
click at [828, 407] on button "Update status" at bounding box center [840, 419] width 92 height 26
click at [821, 472] on button "Mark Ineligible" at bounding box center [857, 471] width 126 height 21
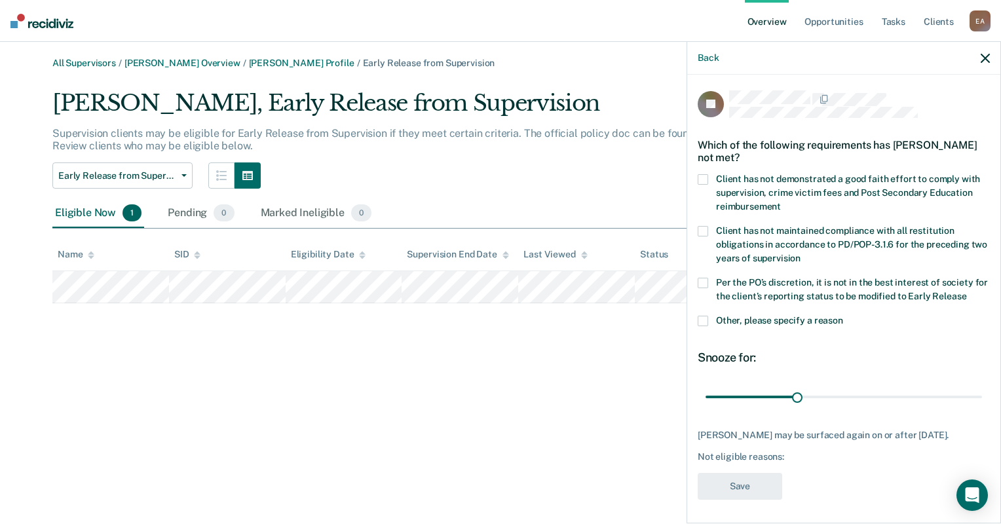
scroll to position [1, 0]
click at [702, 319] on span at bounding box center [702, 320] width 10 height 10
click at [843, 315] on input "Other, please specify a reason" at bounding box center [843, 315] width 0 height 0
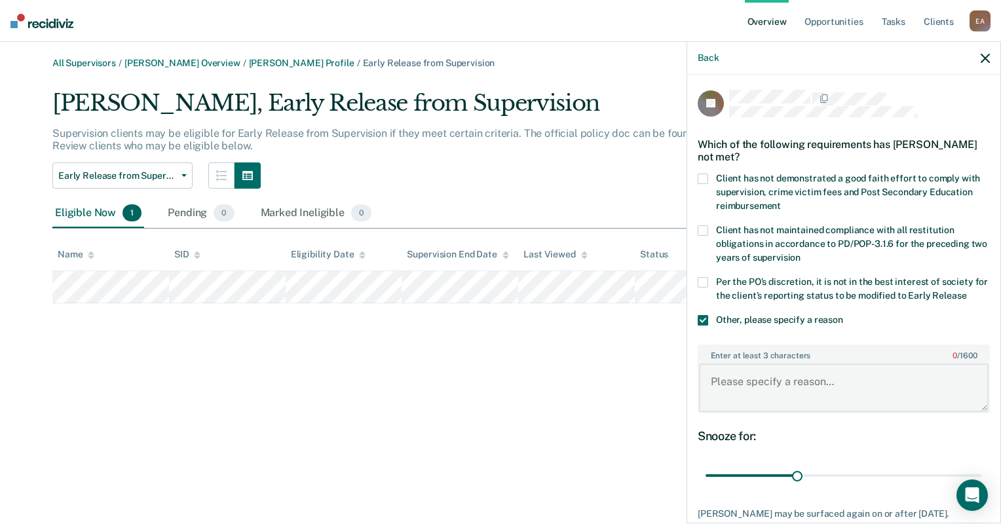
click at [710, 368] on textarea "Enter at least 3 characters 0 / 1600" at bounding box center [843, 387] width 289 height 48
type textarea "SNOP caseload"
drag, startPoint x: 796, startPoint y: 473, endPoint x: 998, endPoint y: 464, distance: 201.9
type input "90"
click at [982, 464] on input "range" at bounding box center [843, 475] width 276 height 23
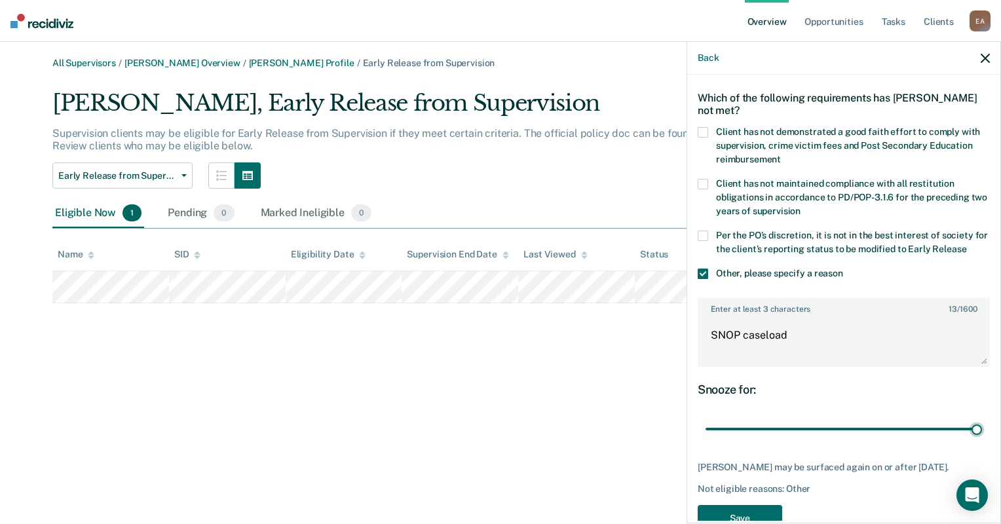
scroll to position [90, 0]
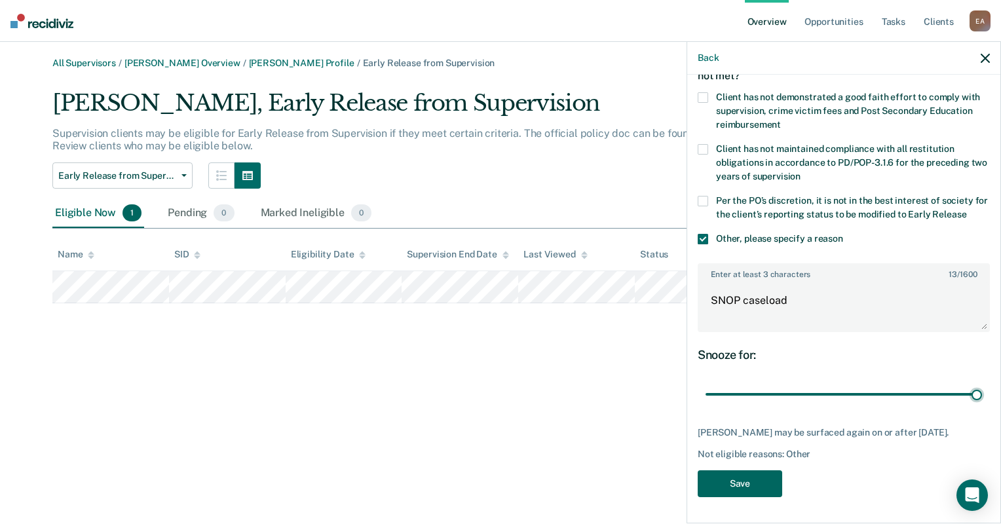
click at [733, 483] on button "Save" at bounding box center [739, 483] width 84 height 27
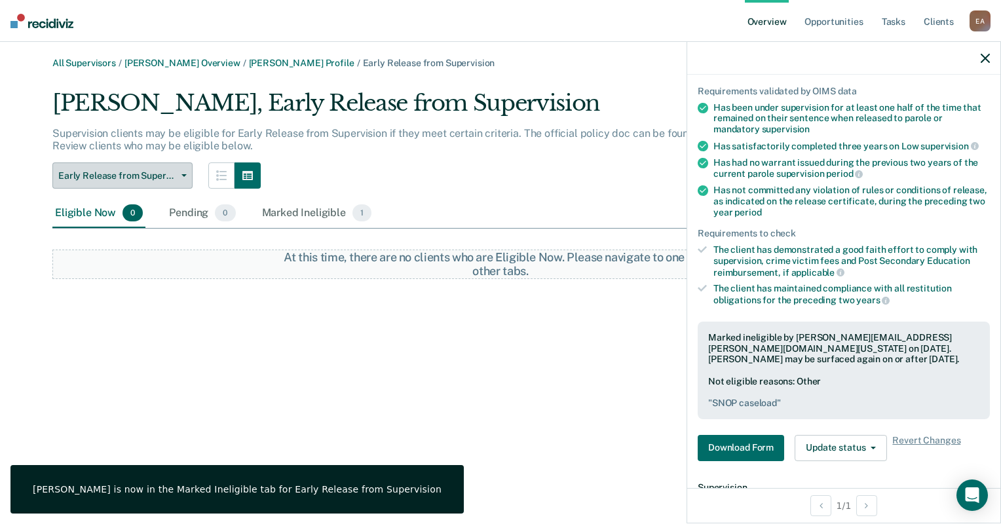
click at [155, 179] on span "Early Release from Supervision" at bounding box center [117, 175] width 118 height 11
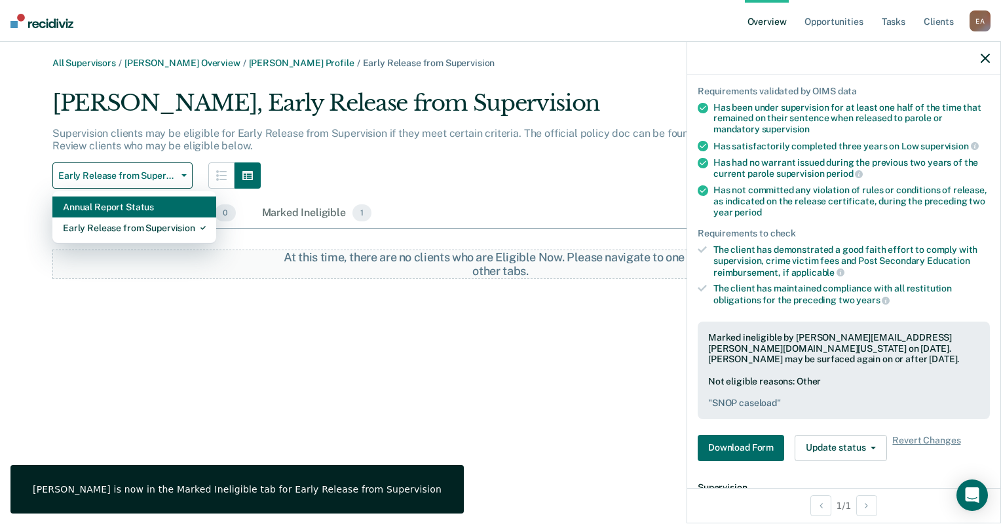
click at [147, 206] on div "Annual Report Status" at bounding box center [134, 206] width 143 height 21
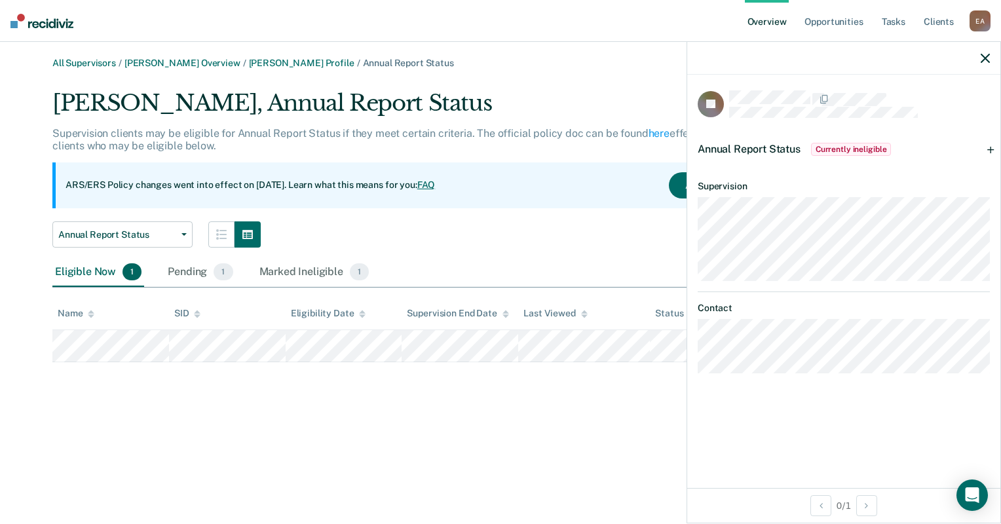
click at [328, 399] on div "All Supervisors / [PERSON_NAME] Overview / [PERSON_NAME] Profile / Annual Repor…" at bounding box center [500, 270] width 969 height 424
click at [986, 60] on icon "button" at bounding box center [984, 58] width 9 height 9
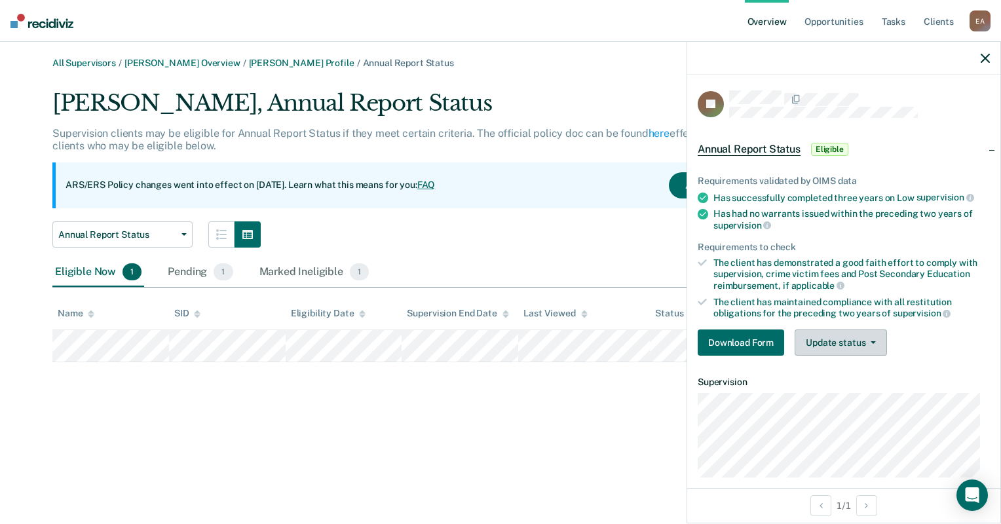
click at [825, 331] on button "Update status" at bounding box center [840, 342] width 92 height 26
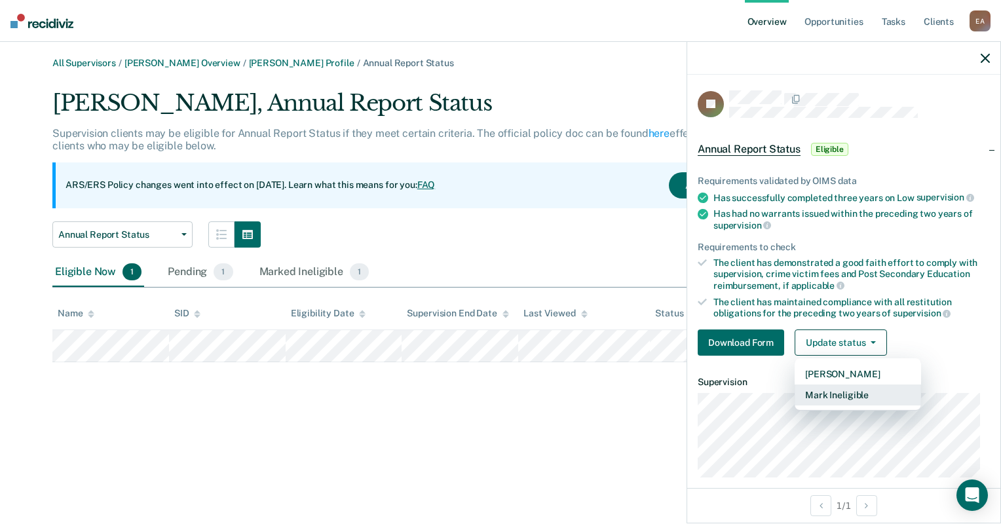
click at [847, 392] on button "Mark Ineligible" at bounding box center [857, 394] width 126 height 21
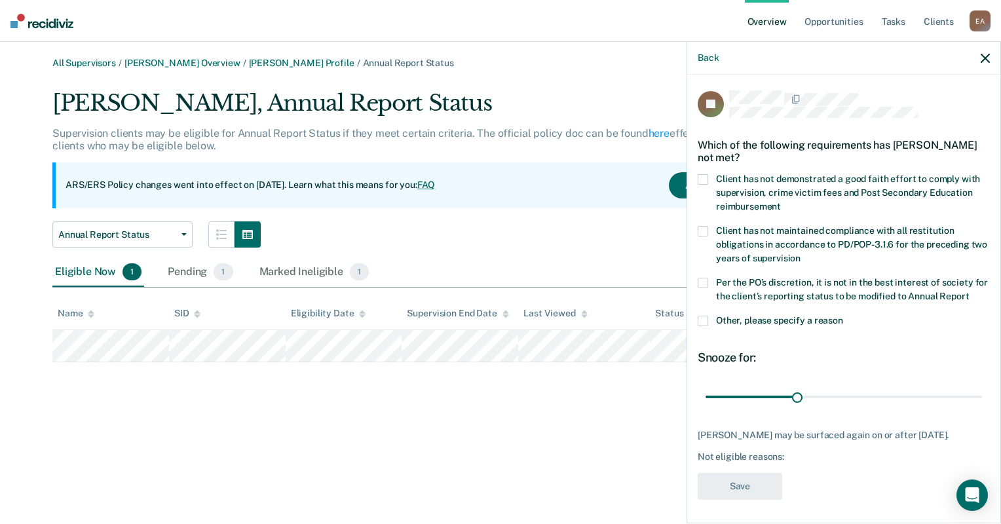
click at [705, 326] on span at bounding box center [702, 321] width 10 height 10
click at [843, 316] on input "Other, please specify a reason" at bounding box center [843, 316] width 0 height 0
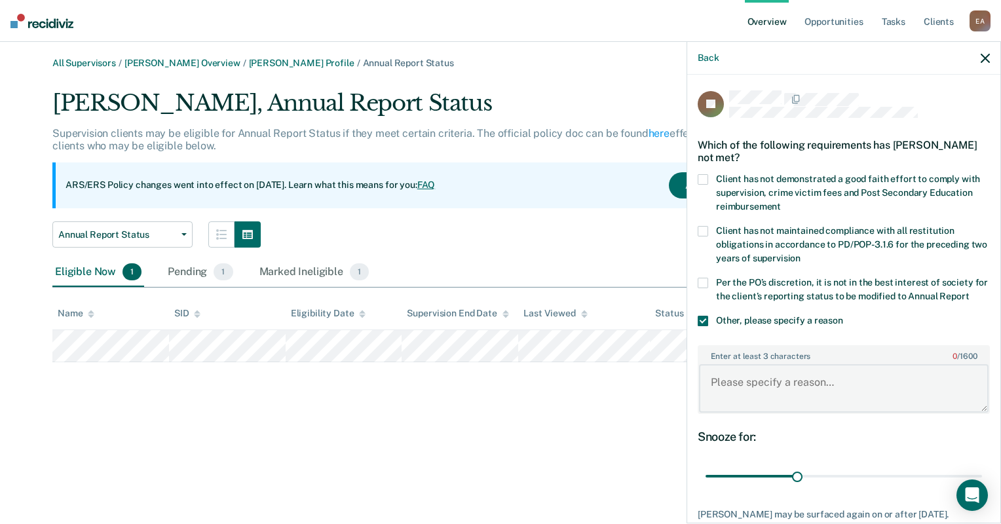
drag, startPoint x: 755, startPoint y: 390, endPoint x: 747, endPoint y: 390, distance: 8.5
click at [754, 391] on textarea "Enter at least 3 characters 0 / 1600" at bounding box center [843, 388] width 289 height 48
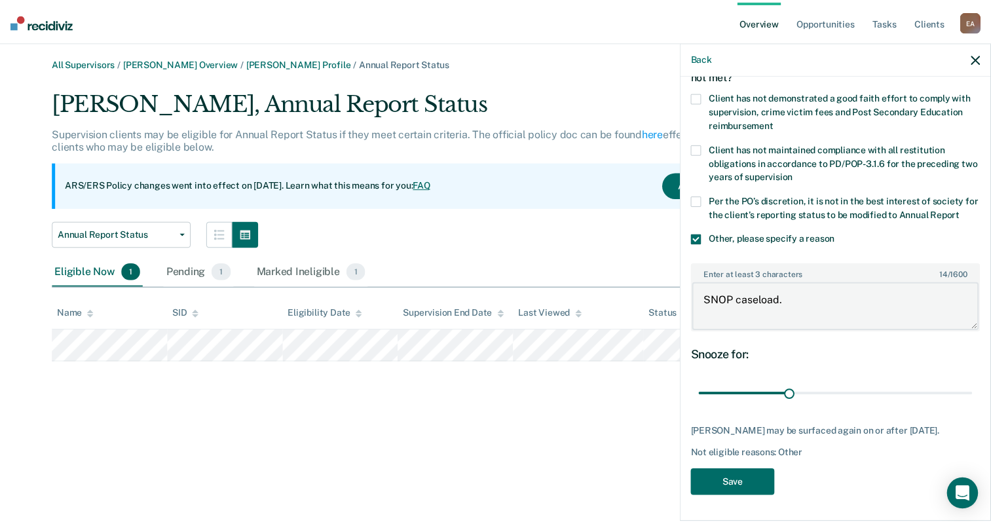
scroll to position [92, 0]
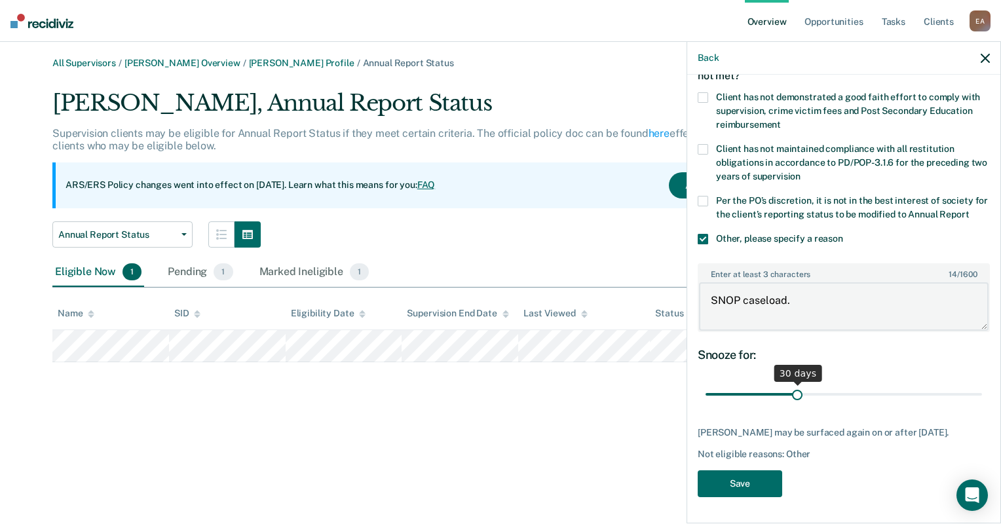
type textarea "SNOP caseload."
drag, startPoint x: 794, startPoint y: 396, endPoint x: 956, endPoint y: 417, distance: 163.8
type input "90"
click at [982, 406] on input "range" at bounding box center [843, 394] width 276 height 23
click at [762, 481] on button "Save" at bounding box center [739, 483] width 84 height 27
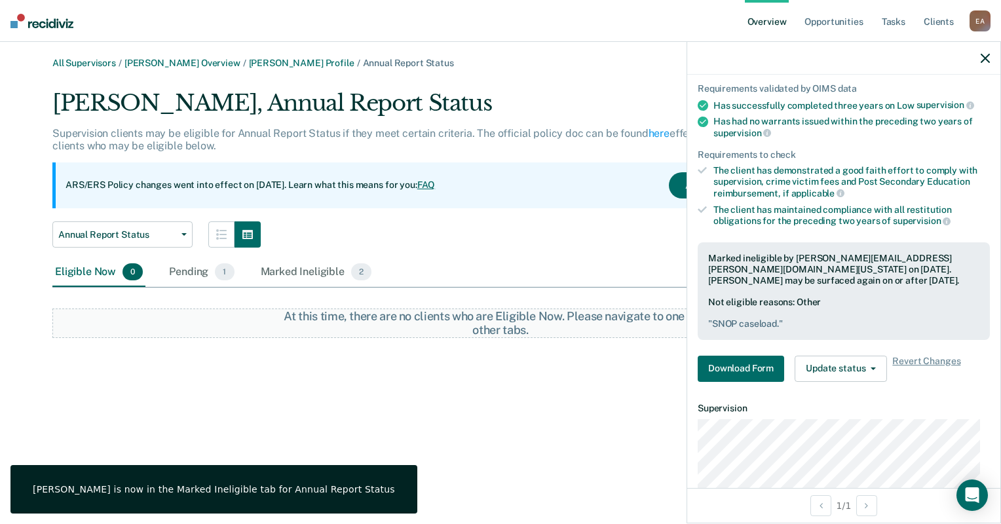
click at [517, 411] on div "All Supervisors / [PERSON_NAME] Overview / [PERSON_NAME] Profile / Annual Repor…" at bounding box center [500, 270] width 969 height 424
click at [540, 255] on div "[PERSON_NAME], Annual Report Status Supervision clients may be eligible for Ann…" at bounding box center [500, 214] width 896 height 248
click at [508, 261] on div "Eligible Now 0 Pending 1 Marked Ineligible 2" at bounding box center [500, 272] width 896 height 29
drag, startPoint x: 508, startPoint y: 261, endPoint x: 423, endPoint y: 248, distance: 86.2
click at [437, 249] on div "[PERSON_NAME], Annual Report Status Supervision clients may be eligible for Ann…" at bounding box center [500, 214] width 896 height 248
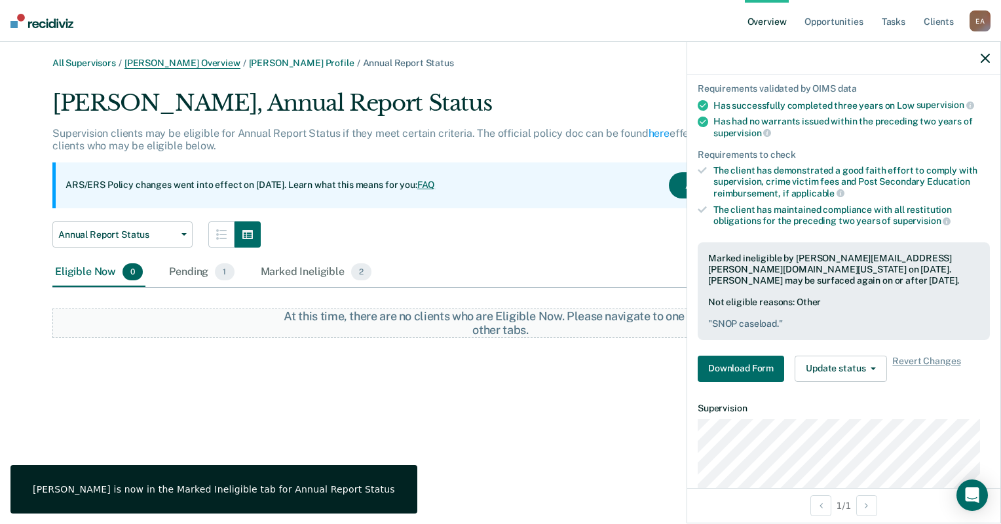
click at [157, 63] on link "[PERSON_NAME] Overview" at bounding box center [182, 63] width 116 height 11
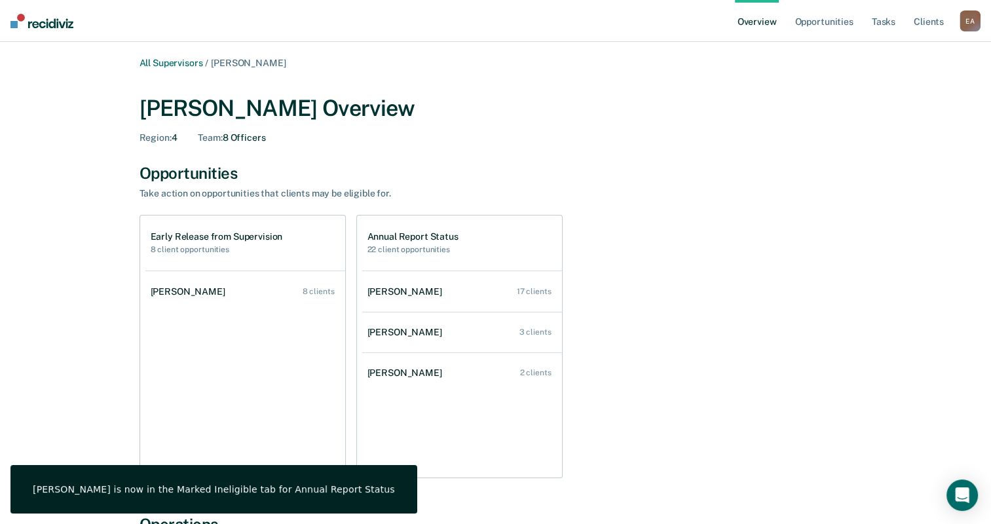
click at [686, 276] on div "Early Release from Supervision 8 client opportunities [PERSON_NAME] 8 clients A…" at bounding box center [495, 346] width 713 height 263
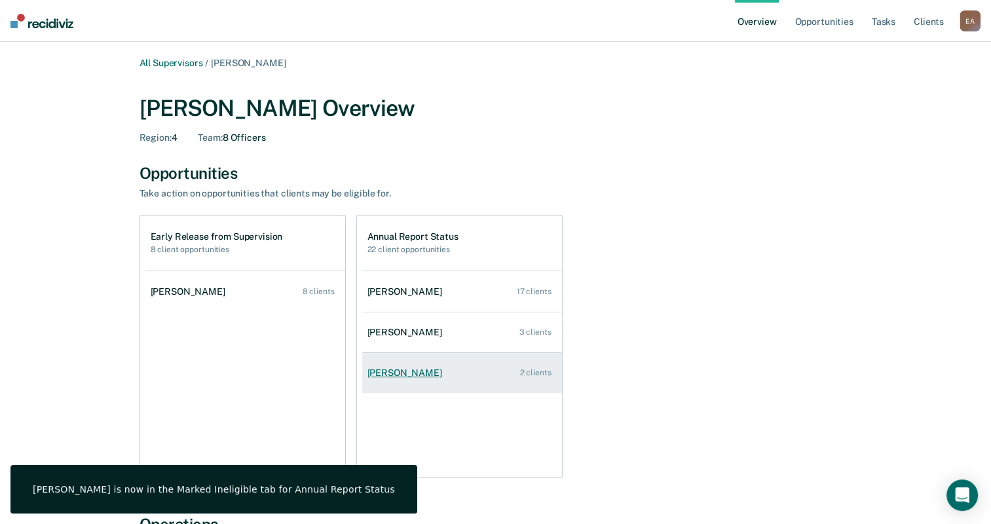
click at [421, 370] on div "[PERSON_NAME]" at bounding box center [407, 372] width 80 height 11
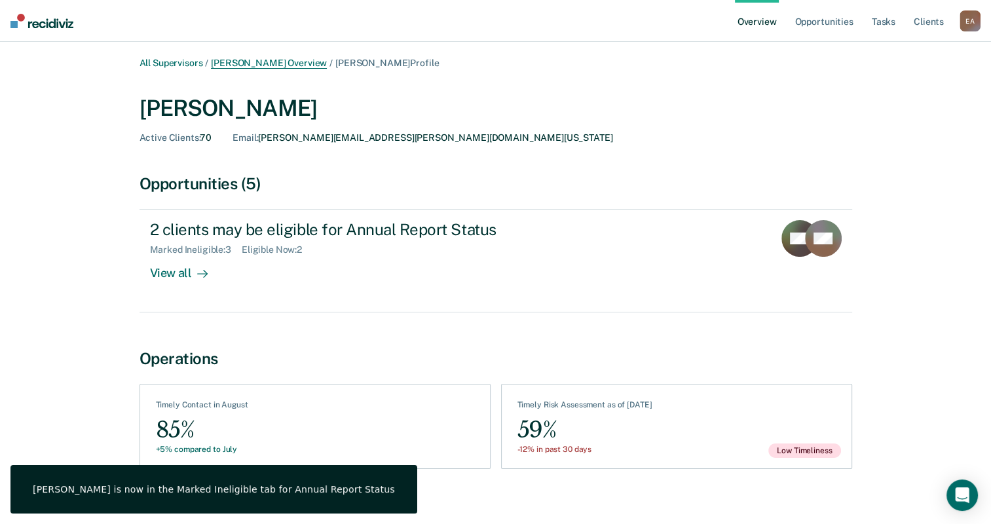
click at [278, 58] on link "[PERSON_NAME] Overview" at bounding box center [269, 63] width 116 height 11
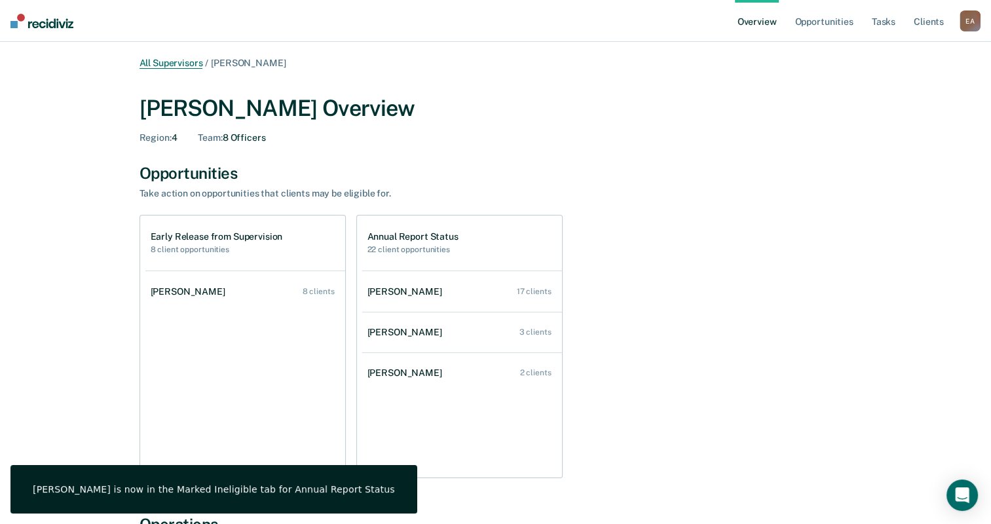
click at [157, 65] on link "All Supervisors" at bounding box center [171, 63] width 64 height 11
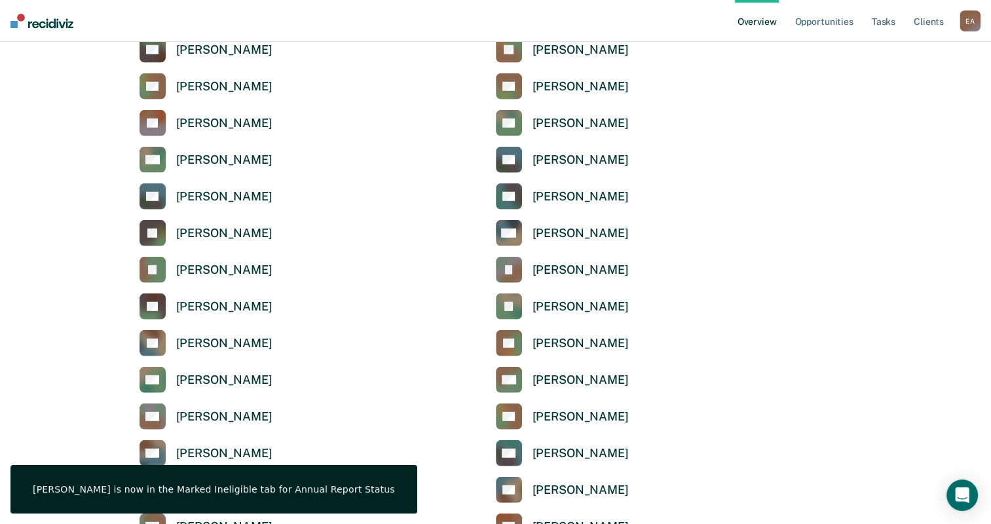
scroll to position [3471, 0]
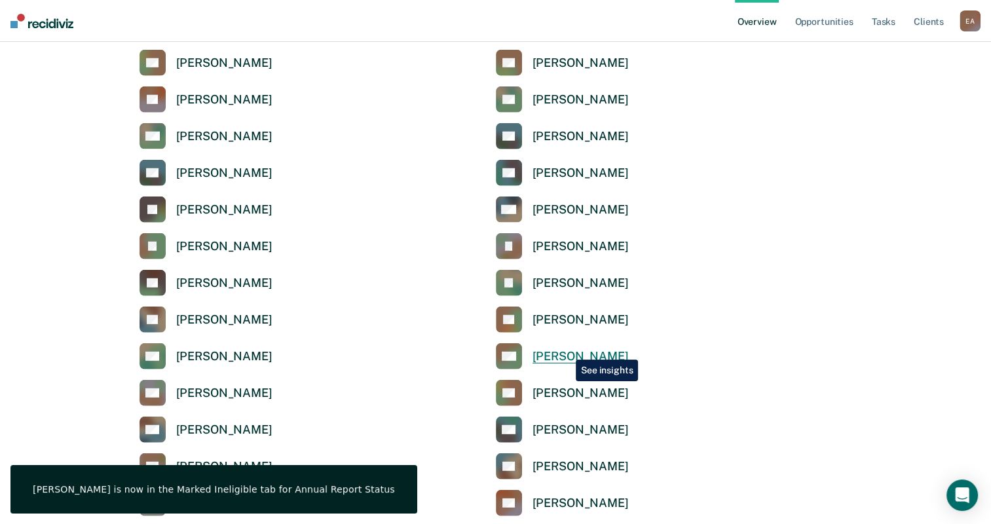
click at [566, 349] on div "[PERSON_NAME]" at bounding box center [580, 356] width 96 height 15
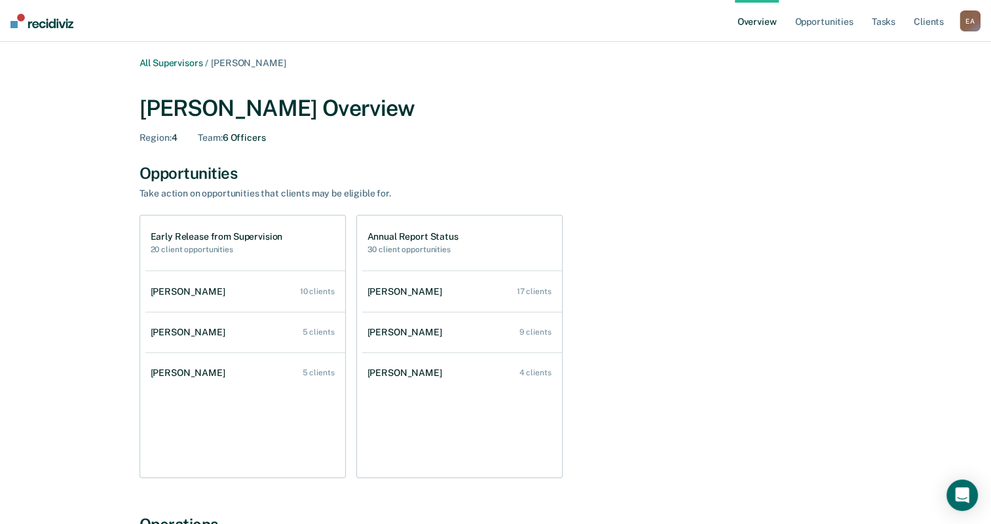
click at [28, 120] on div "All Supervisors / [PERSON_NAME] [PERSON_NAME] Overview Region : 4 Team : 6 Offi…" at bounding box center [495, 457] width 959 height 798
drag, startPoint x: 720, startPoint y: 183, endPoint x: 722, endPoint y: 175, distance: 8.1
click at [722, 175] on div "Opportunities Take action on opportunities that clients may be eligible for." at bounding box center [495, 181] width 713 height 35
drag, startPoint x: 604, startPoint y: 116, endPoint x: 589, endPoint y: 110, distance: 16.2
click at [603, 117] on div "[PERSON_NAME] Overview" at bounding box center [495, 108] width 713 height 27
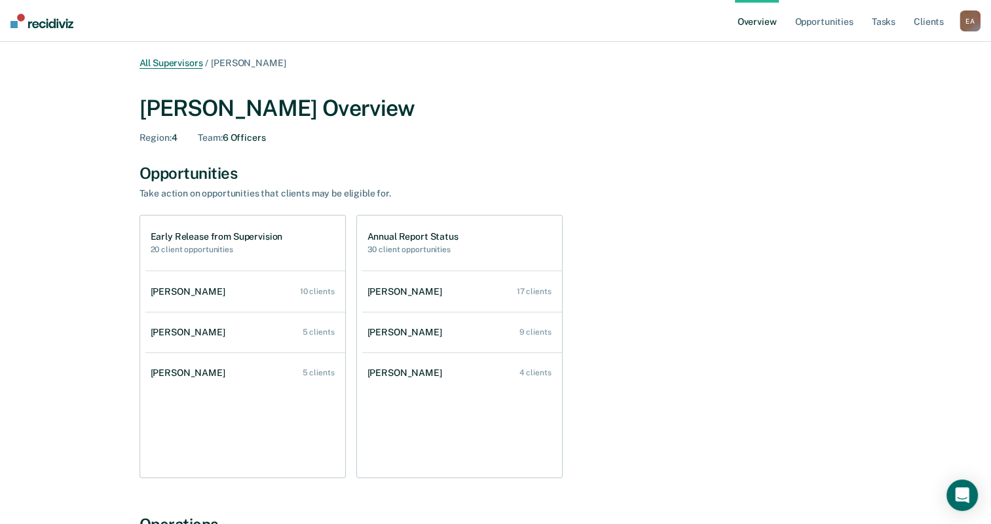
click at [185, 64] on link "All Supervisors" at bounding box center [171, 63] width 64 height 11
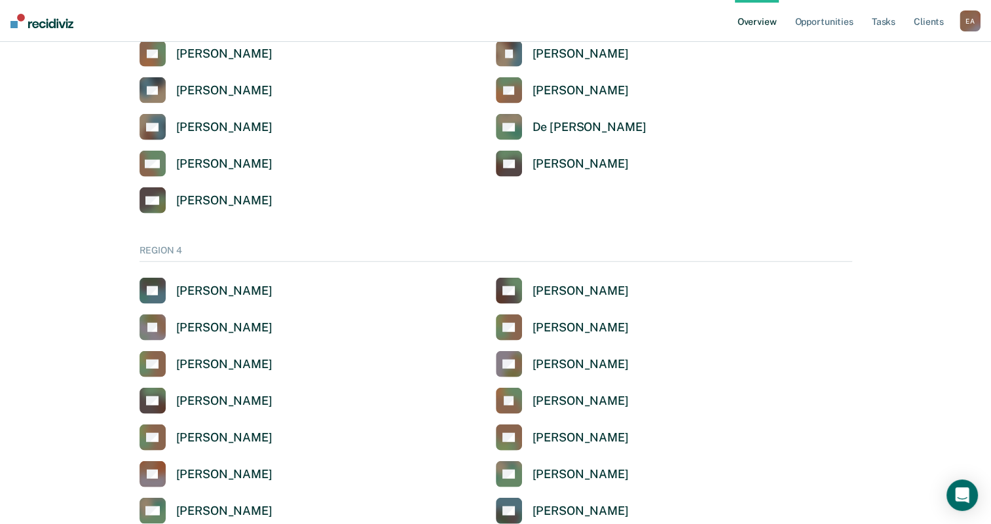
scroll to position [3143, 0]
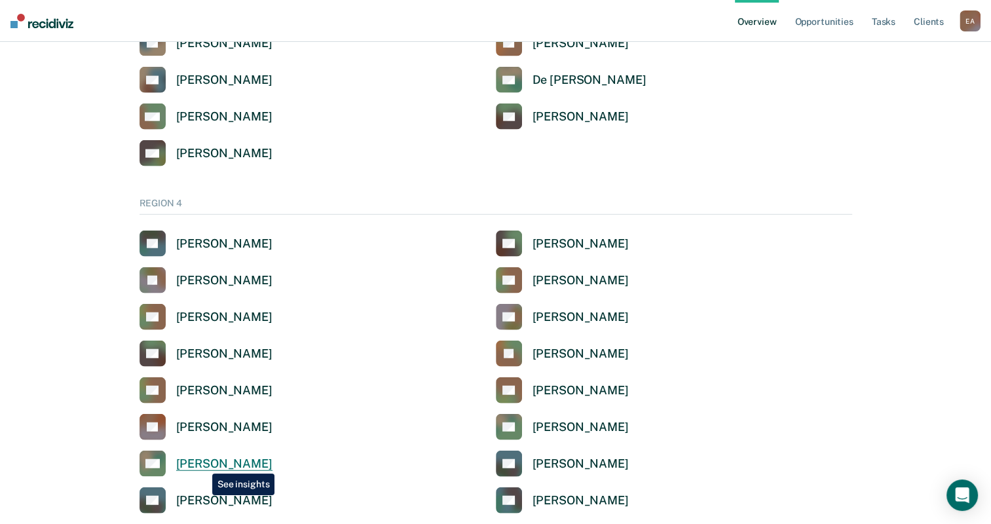
click at [203, 464] on div "[PERSON_NAME]" at bounding box center [224, 463] width 96 height 15
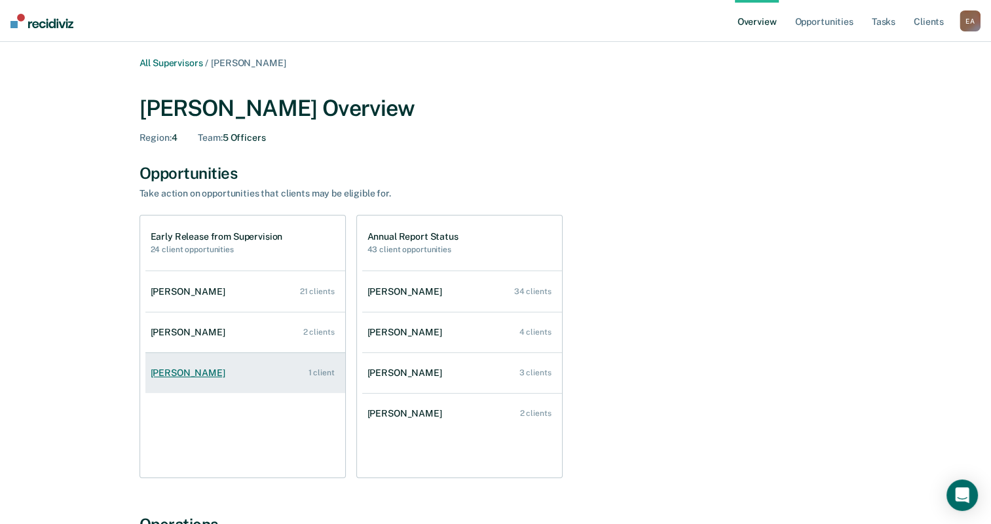
click at [194, 372] on div "[PERSON_NAME]" at bounding box center [191, 372] width 80 height 11
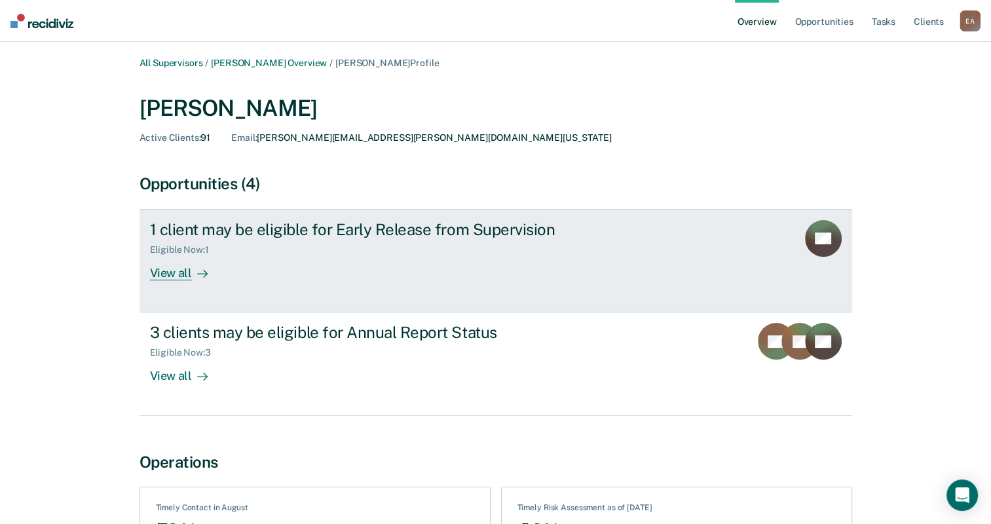
click at [155, 280] on link "1 client may be eligible for Early Release from Supervision Eligible Now : 1 Vi…" at bounding box center [495, 260] width 713 height 103
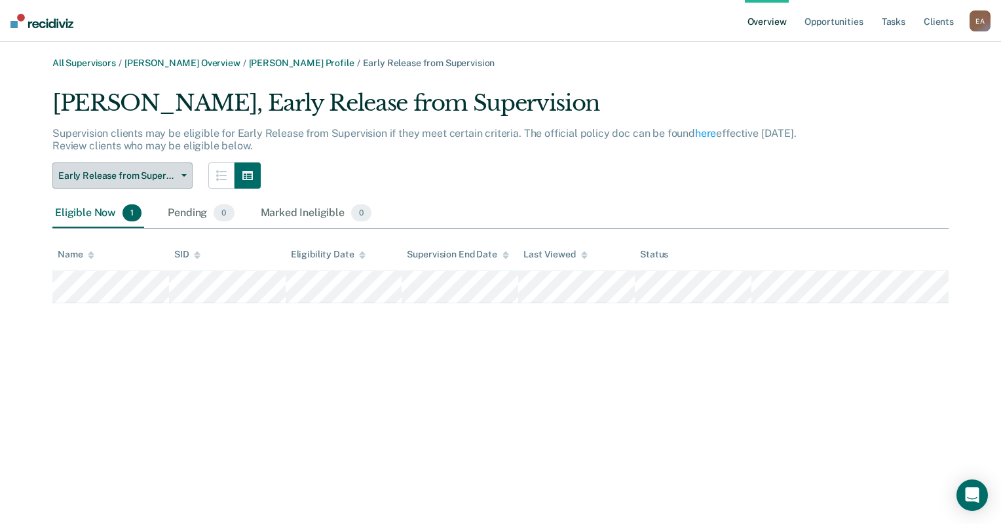
click at [181, 172] on button "Early Release from Supervision" at bounding box center [122, 175] width 140 height 26
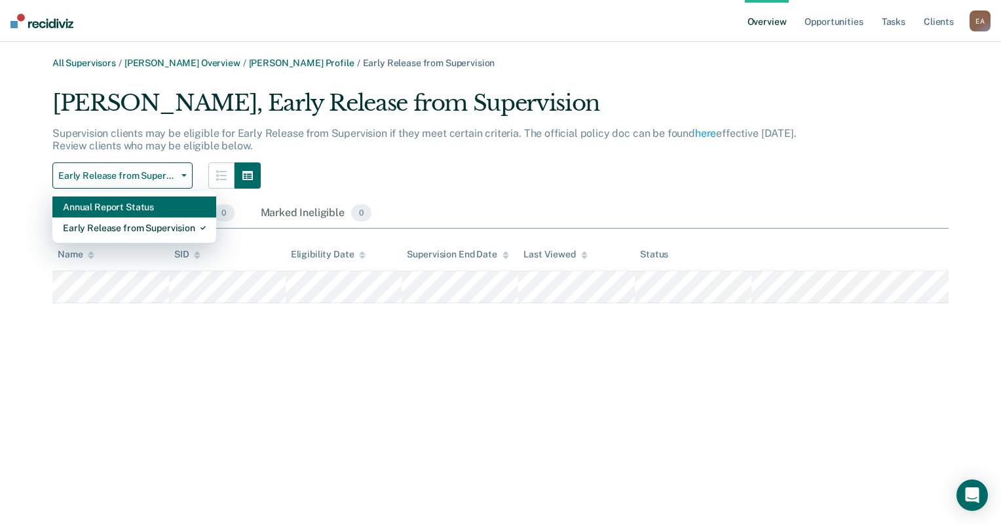
click at [148, 214] on div "Annual Report Status" at bounding box center [134, 206] width 143 height 21
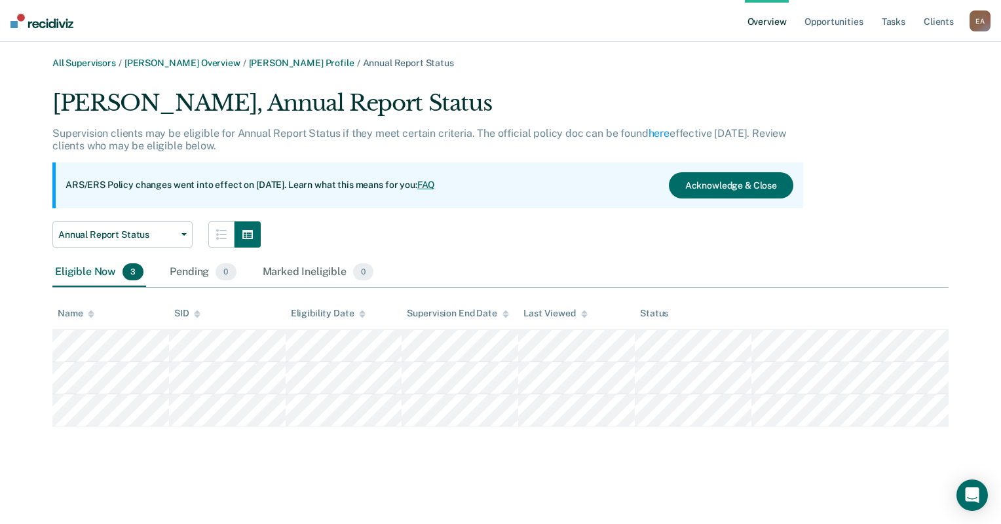
click at [293, 454] on div "All Supervisors / [PERSON_NAME] Overview / [PERSON_NAME] Profile / Annual Repor…" at bounding box center [500, 270] width 969 height 424
click at [186, 231] on button "Annual Report Status" at bounding box center [122, 234] width 140 height 26
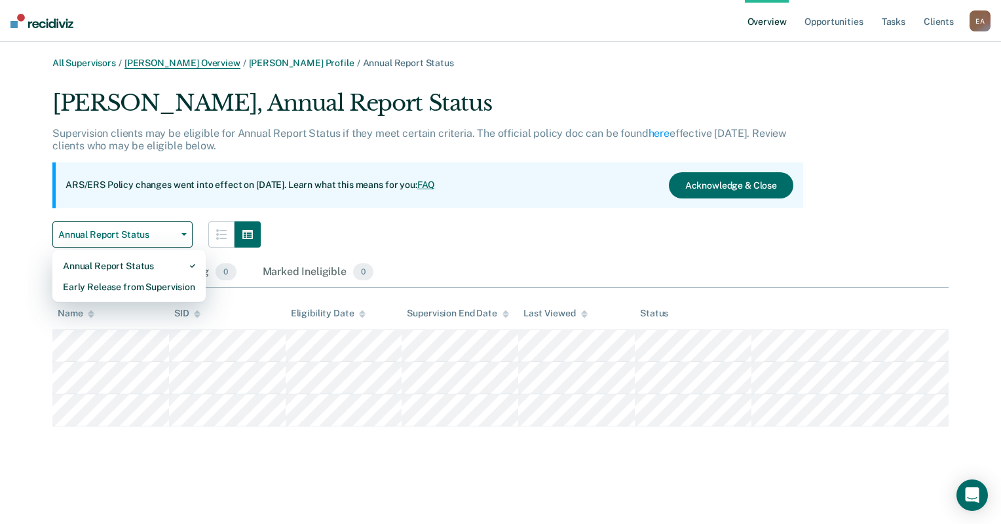
click at [186, 65] on link "[PERSON_NAME] Overview" at bounding box center [182, 63] width 116 height 11
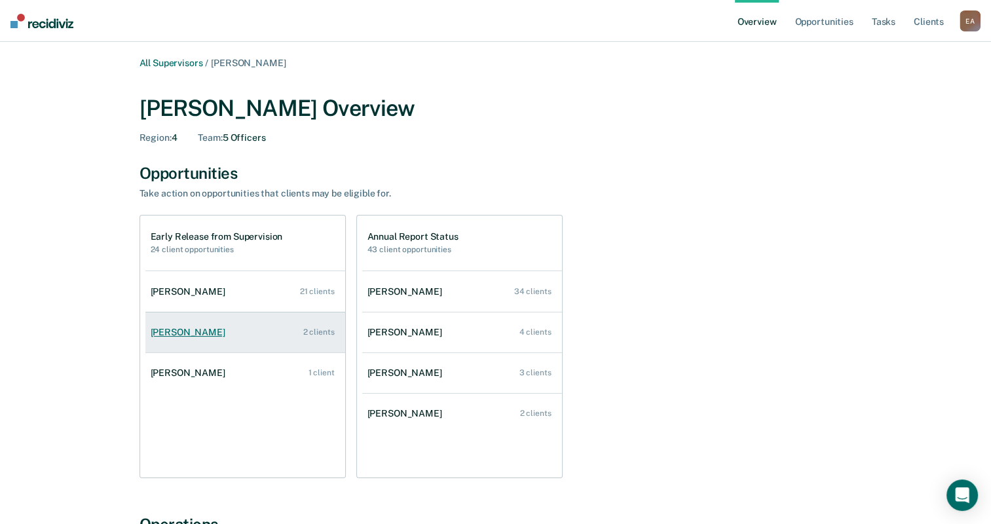
click at [199, 325] on link "[PERSON_NAME] 2 clients" at bounding box center [245, 332] width 200 height 37
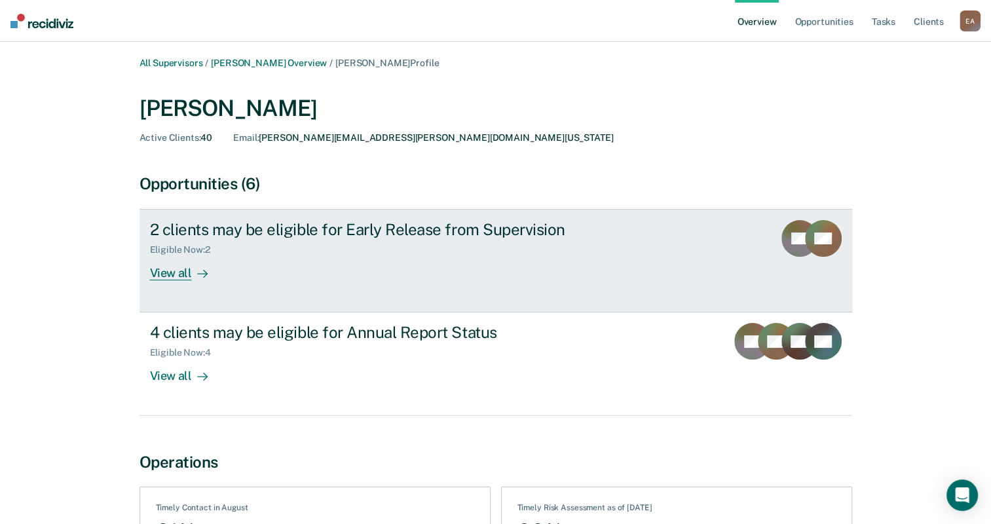
click at [165, 272] on div "View all" at bounding box center [186, 268] width 73 height 26
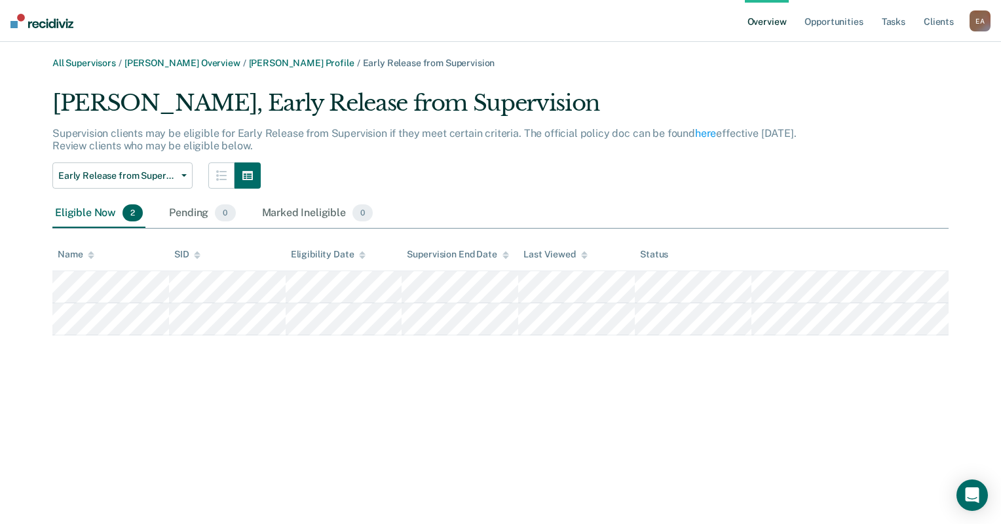
click at [240, 403] on div "All Supervisors / [PERSON_NAME] Overview / [PERSON_NAME] Profile / Early Releas…" at bounding box center [500, 270] width 969 height 424
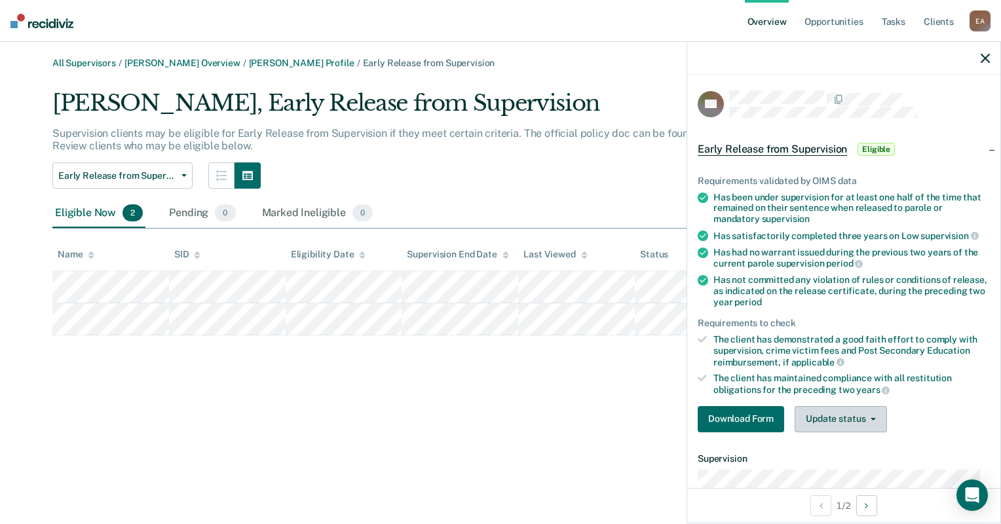
click at [861, 412] on button "Update status" at bounding box center [840, 419] width 92 height 26
click at [828, 473] on button "Mark Ineligible" at bounding box center [857, 471] width 126 height 21
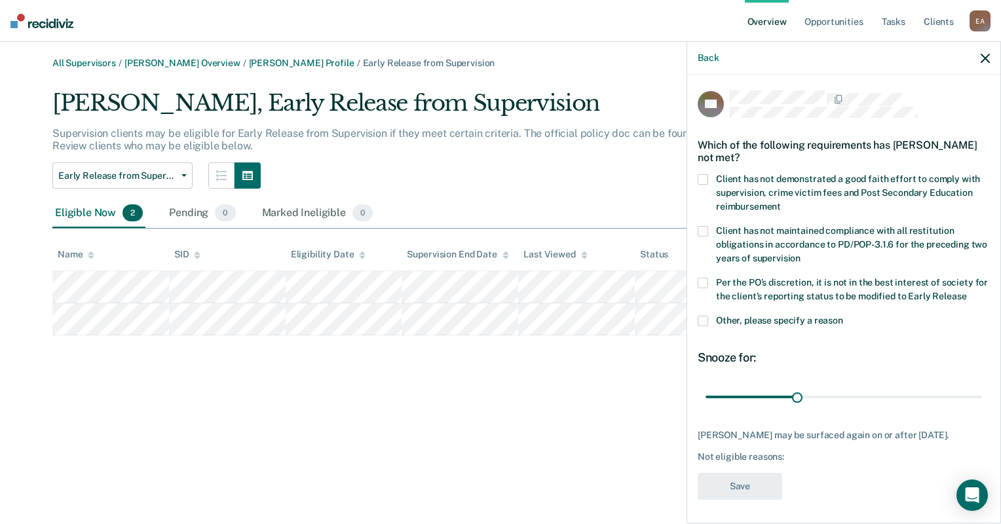
click at [704, 323] on span at bounding box center [702, 321] width 10 height 10
click at [843, 316] on input "Other, please specify a reason" at bounding box center [843, 316] width 0 height 0
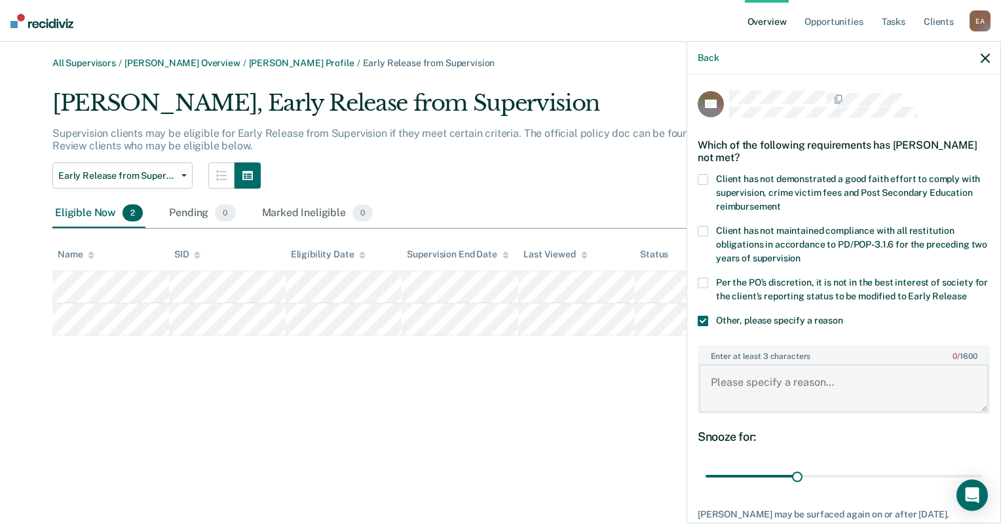
click at [766, 385] on textarea "Enter at least 3 characters 0 / 1600" at bounding box center [843, 388] width 289 height 48
type textarea "SO caseload"
drag, startPoint x: 793, startPoint y: 473, endPoint x: 998, endPoint y: 472, distance: 205.0
type input "90"
click at [982, 473] on input "range" at bounding box center [843, 476] width 276 height 23
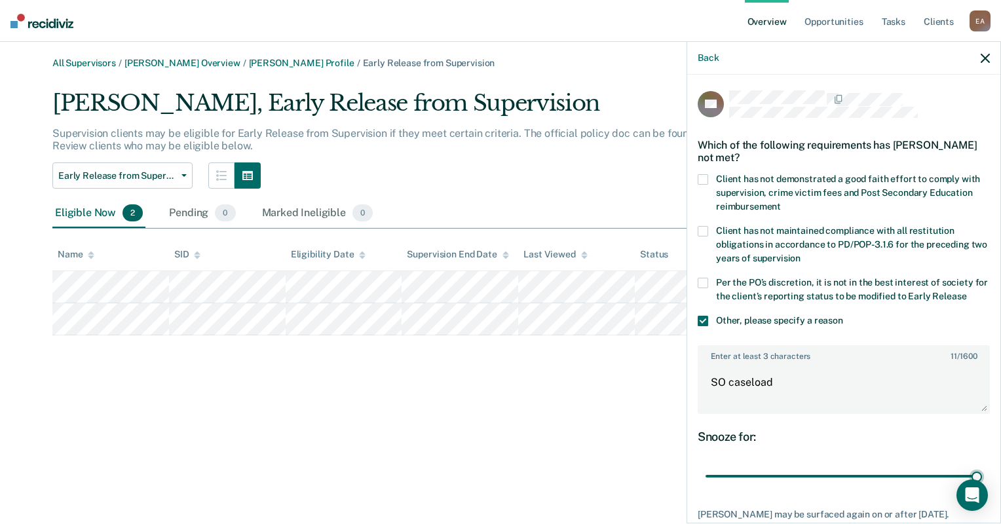
scroll to position [90, 0]
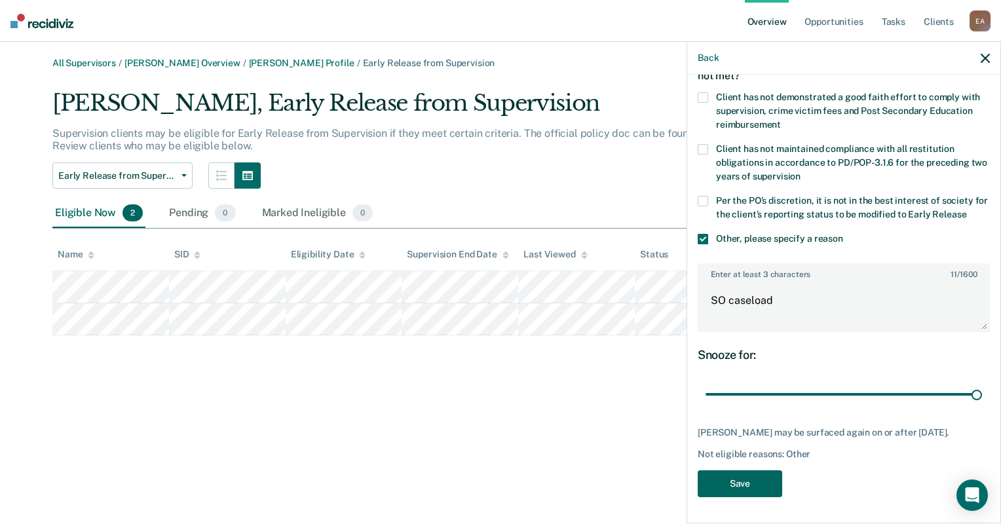
click at [762, 483] on button "Save" at bounding box center [739, 483] width 84 height 27
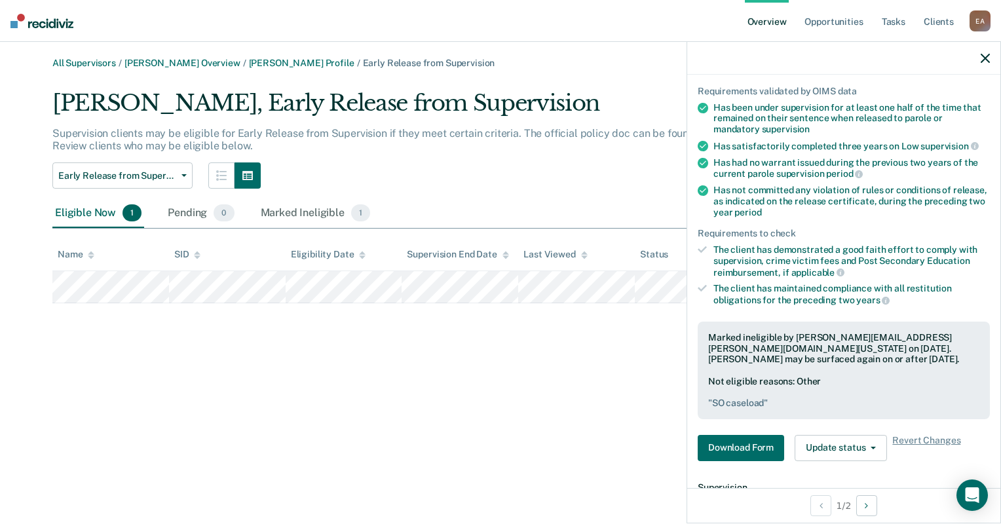
drag, startPoint x: 258, startPoint y: 369, endPoint x: 264, endPoint y: 365, distance: 7.1
click at [258, 369] on div "All Supervisors / [PERSON_NAME] Overview / [PERSON_NAME] Profile / Early Releas…" at bounding box center [500, 270] width 969 height 424
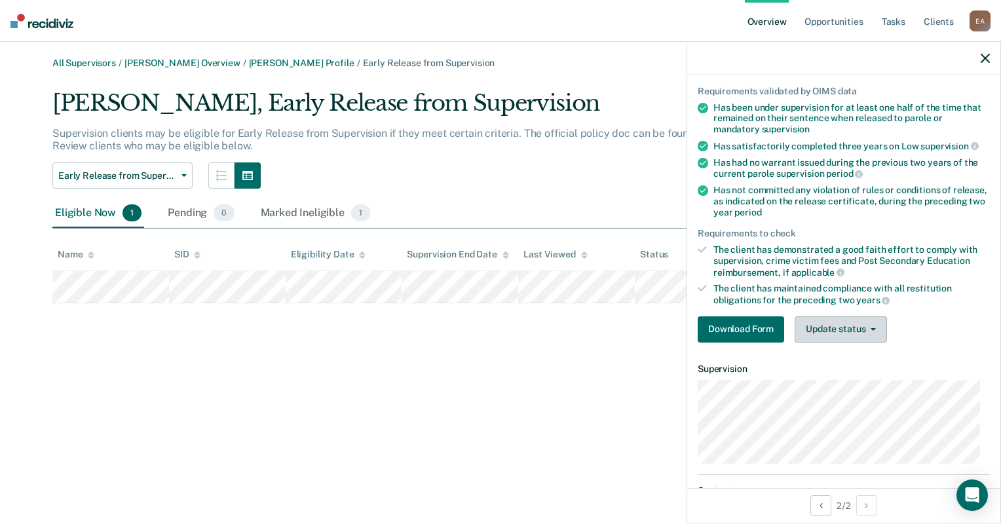
click at [825, 332] on button "Update status" at bounding box center [840, 329] width 92 height 26
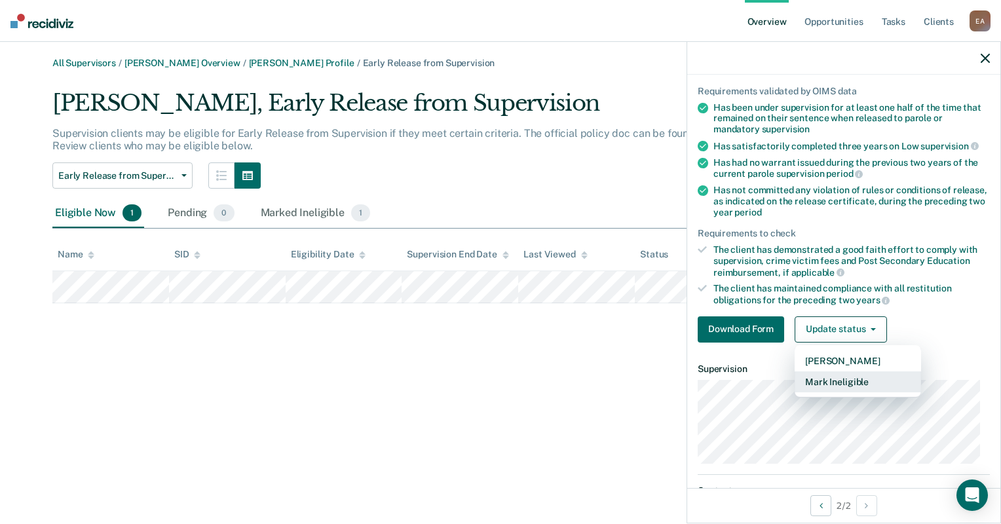
click at [842, 377] on button "Mark Ineligible" at bounding box center [857, 381] width 126 height 21
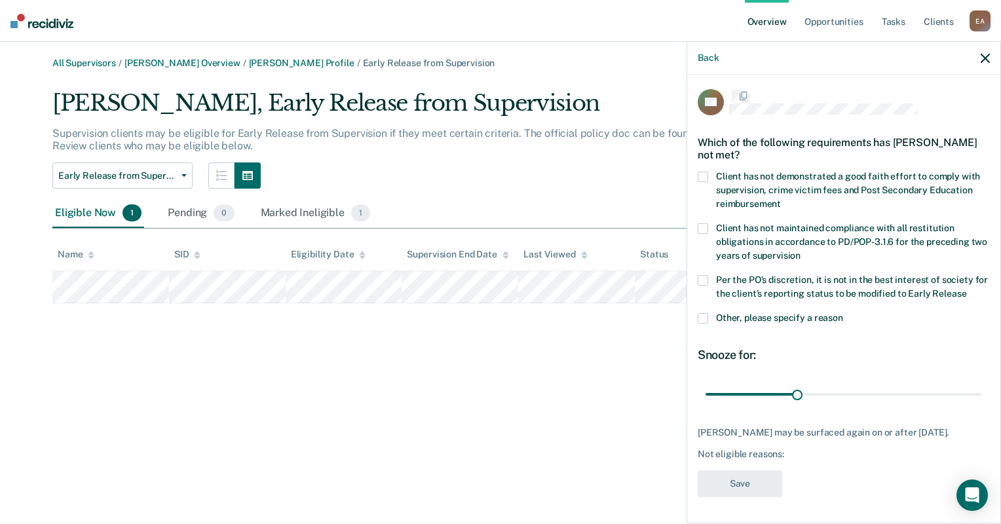
scroll to position [1, 0]
click at [700, 317] on span at bounding box center [702, 320] width 10 height 10
click at [843, 315] on input "Other, please specify a reason" at bounding box center [843, 315] width 0 height 0
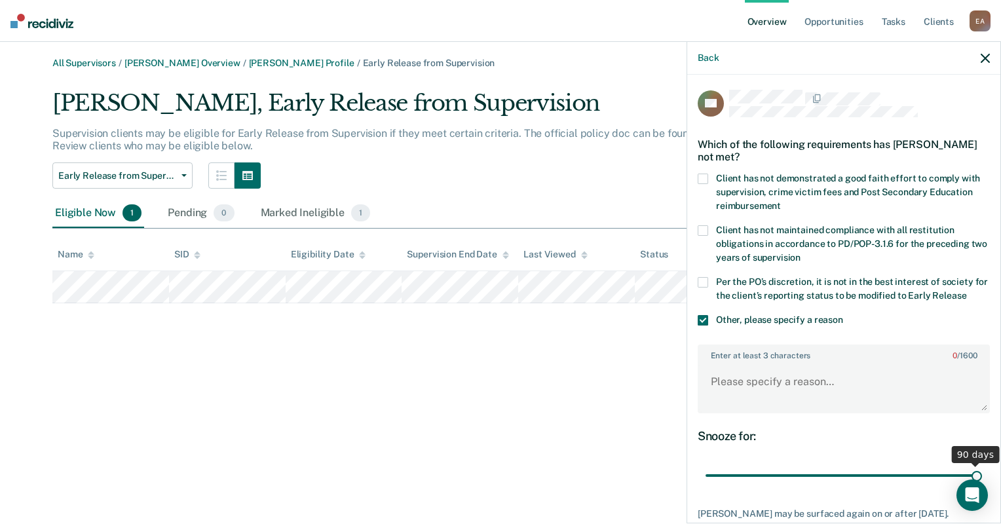
drag, startPoint x: 790, startPoint y: 470, endPoint x: 891, endPoint y: 450, distance: 102.1
type input "90"
click at [982, 479] on input "range" at bounding box center [843, 475] width 276 height 23
click at [761, 386] on textarea "Enter at least 3 characters 0 / 1600" at bounding box center [843, 387] width 289 height 48
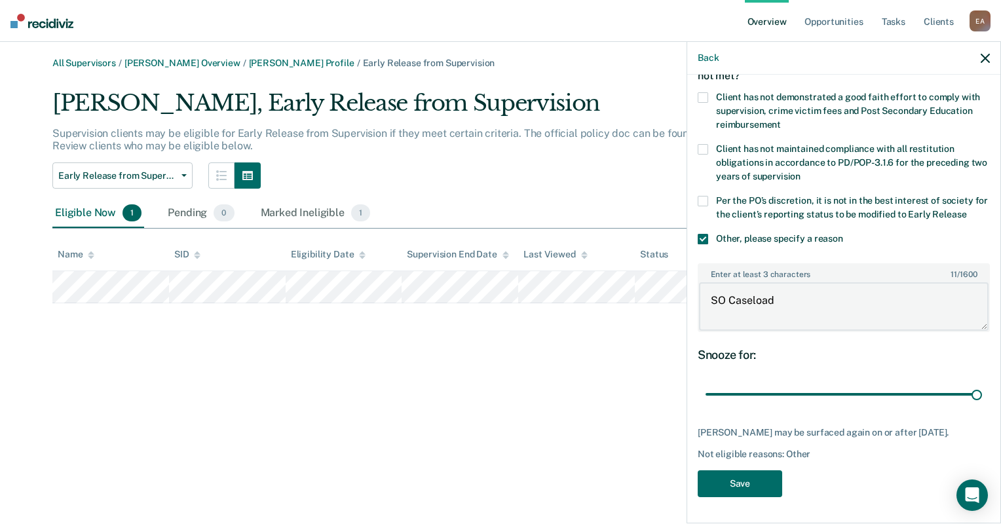
scroll to position [90, 0]
type textarea "SO Caseload"
click at [760, 485] on button "Save" at bounding box center [739, 483] width 84 height 27
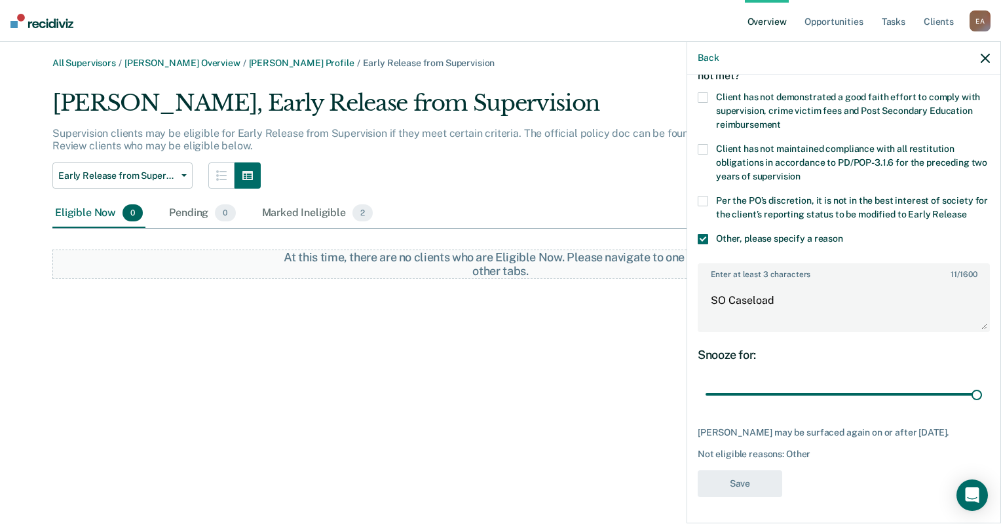
click at [358, 358] on div "All Supervisors / [PERSON_NAME] Overview / [PERSON_NAME] Profile / Early Releas…" at bounding box center [500, 270] width 969 height 424
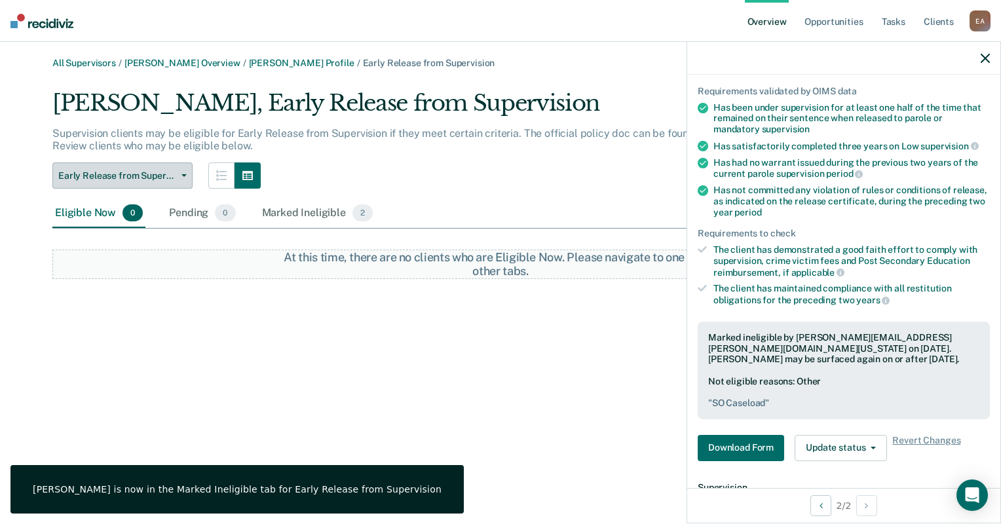
click at [162, 181] on span "Early Release from Supervision" at bounding box center [117, 175] width 118 height 11
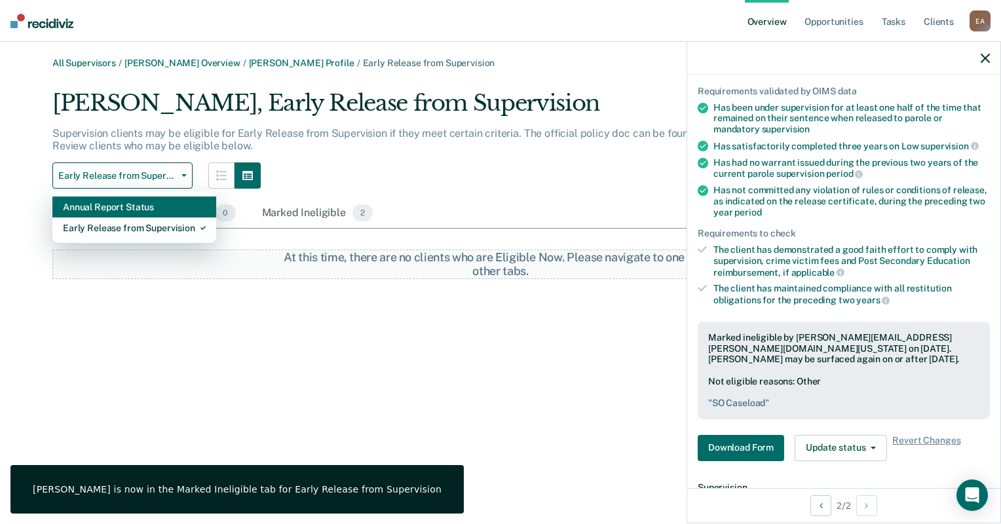
click at [160, 206] on div "Annual Report Status" at bounding box center [134, 206] width 143 height 21
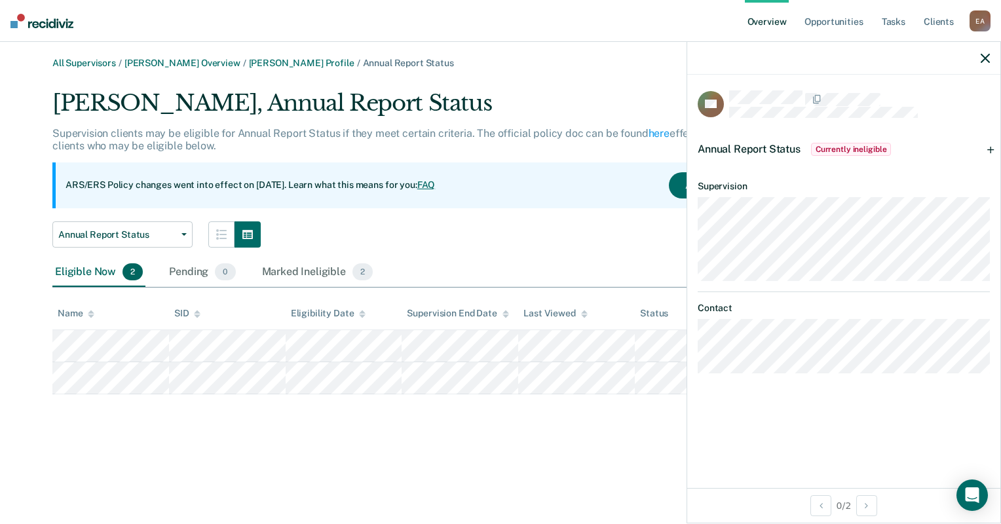
click at [170, 468] on div "All Supervisors / [PERSON_NAME] Overview / [PERSON_NAME] Profile / Annual Repor…" at bounding box center [500, 270] width 969 height 424
click at [980, 57] on icon "button" at bounding box center [984, 58] width 9 height 9
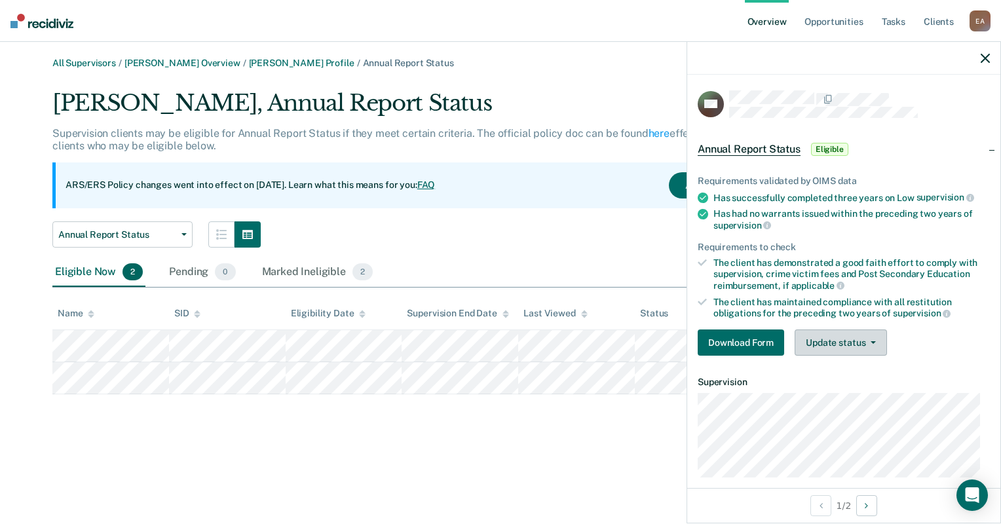
click at [841, 343] on button "Update status" at bounding box center [840, 342] width 92 height 26
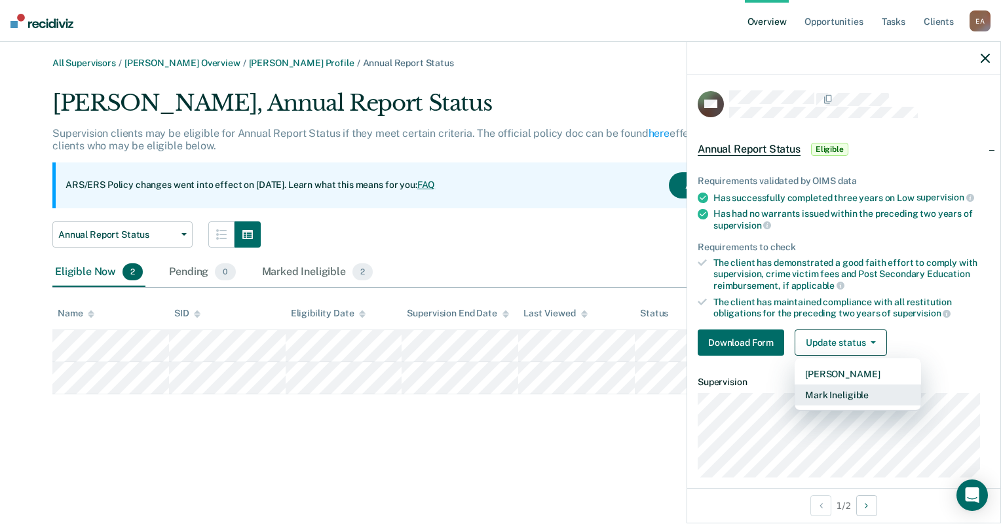
click at [826, 393] on button "Mark Ineligible" at bounding box center [857, 394] width 126 height 21
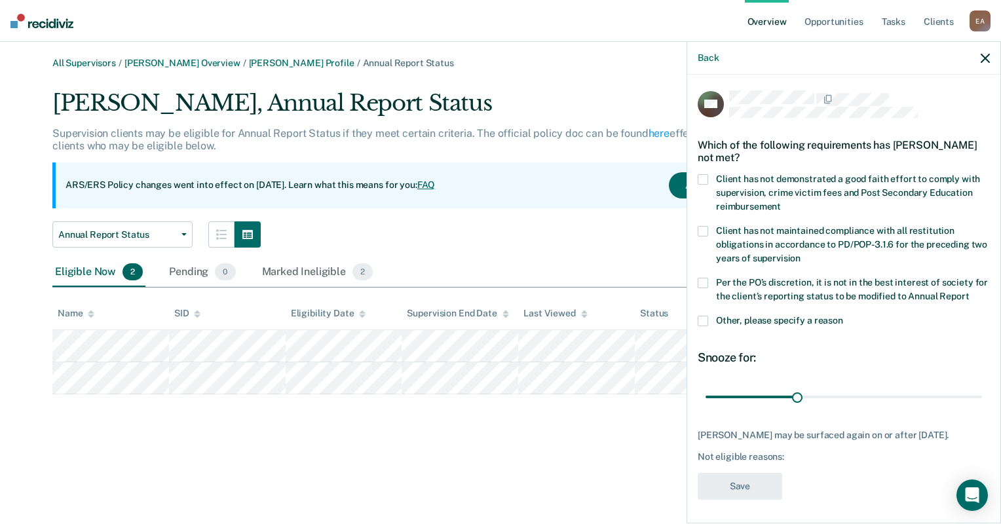
click at [694, 338] on div "SH Which of the following requirements has [PERSON_NAME] not met? Client has no…" at bounding box center [843, 298] width 313 height 446
drag, startPoint x: 701, startPoint y: 329, endPoint x: 729, endPoint y: 351, distance: 35.0
click at [700, 326] on span at bounding box center [702, 321] width 10 height 10
click at [843, 316] on input "Other, please specify a reason" at bounding box center [843, 316] width 0 height 0
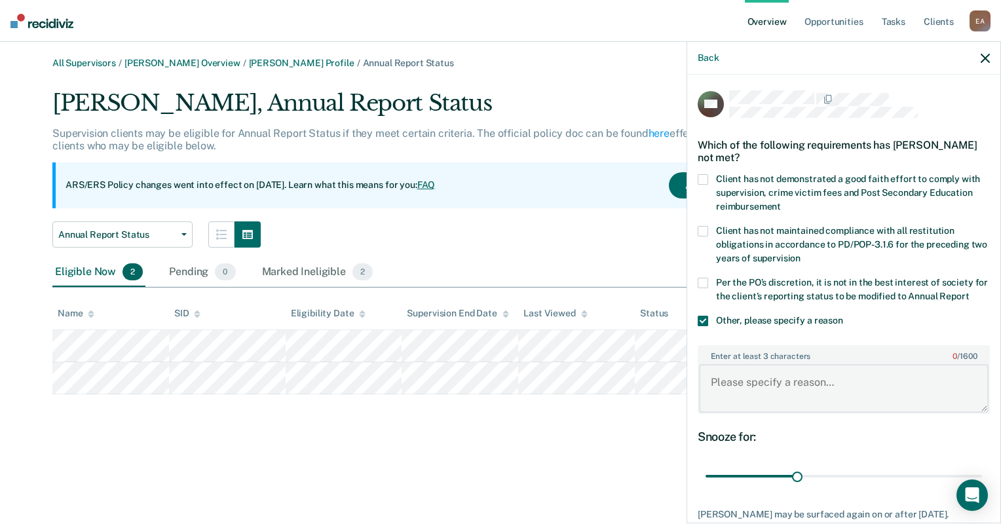
drag, startPoint x: 790, startPoint y: 398, endPoint x: 808, endPoint y: 382, distance: 23.7
click at [792, 398] on textarea "Enter at least 3 characters 0 / 1600" at bounding box center [843, 388] width 289 height 48
type textarea "SO Caseload"
drag, startPoint x: 792, startPoint y: 485, endPoint x: 1003, endPoint y: 441, distance: 215.4
type input "90"
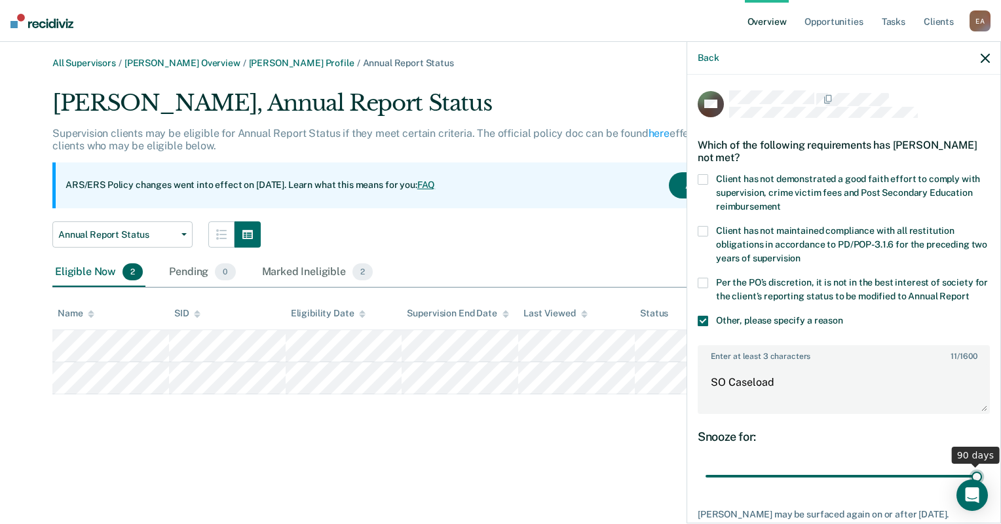
click at [982, 465] on input "range" at bounding box center [843, 476] width 276 height 23
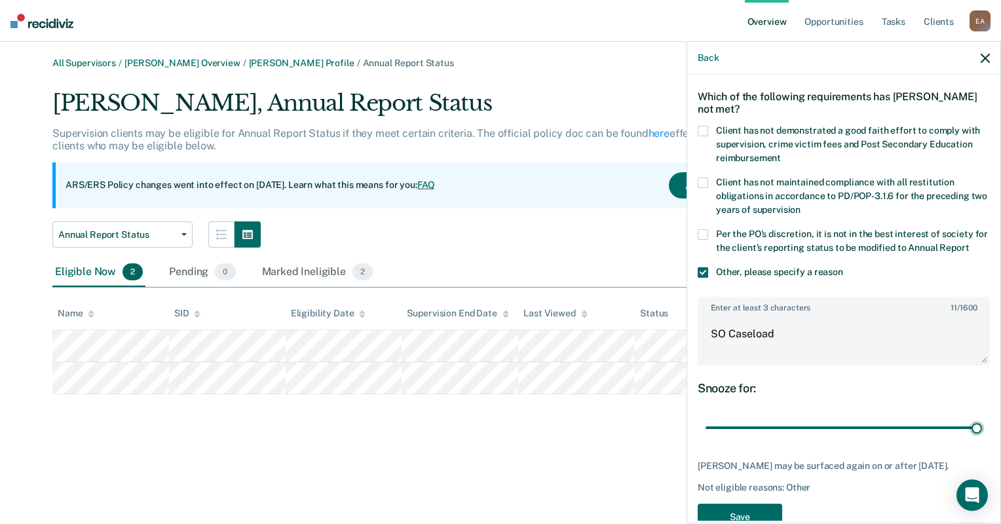
scroll to position [103, 0]
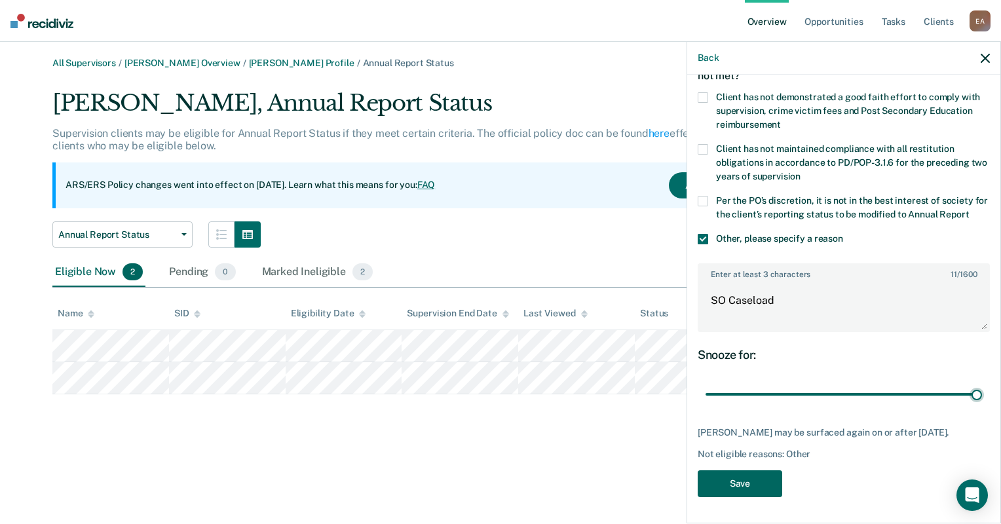
click at [706, 481] on button "Save" at bounding box center [739, 483] width 84 height 27
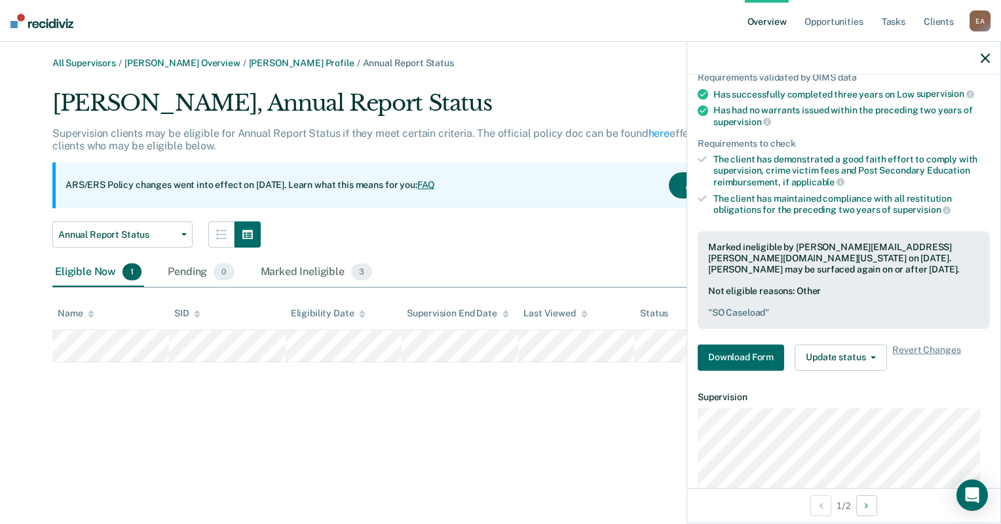
scroll to position [73, 0]
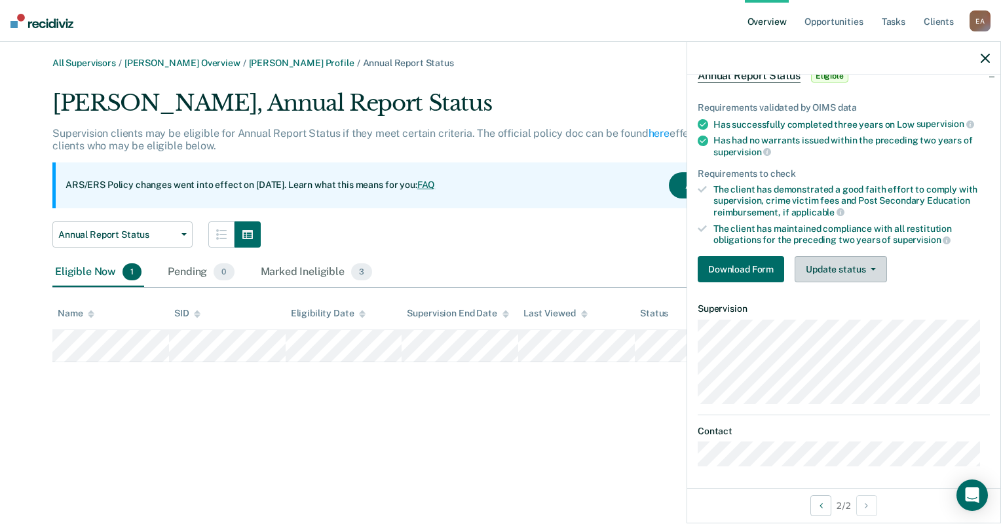
drag, startPoint x: 826, startPoint y: 265, endPoint x: 835, endPoint y: 262, distance: 8.9
click at [826, 265] on button "Update status" at bounding box center [840, 269] width 92 height 26
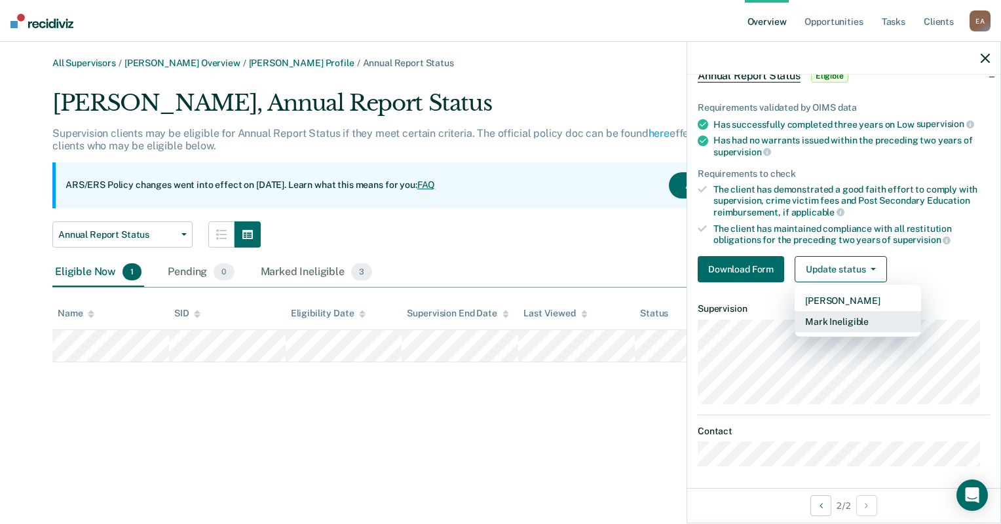
click at [835, 315] on button "Mark Ineligible" at bounding box center [857, 321] width 126 height 21
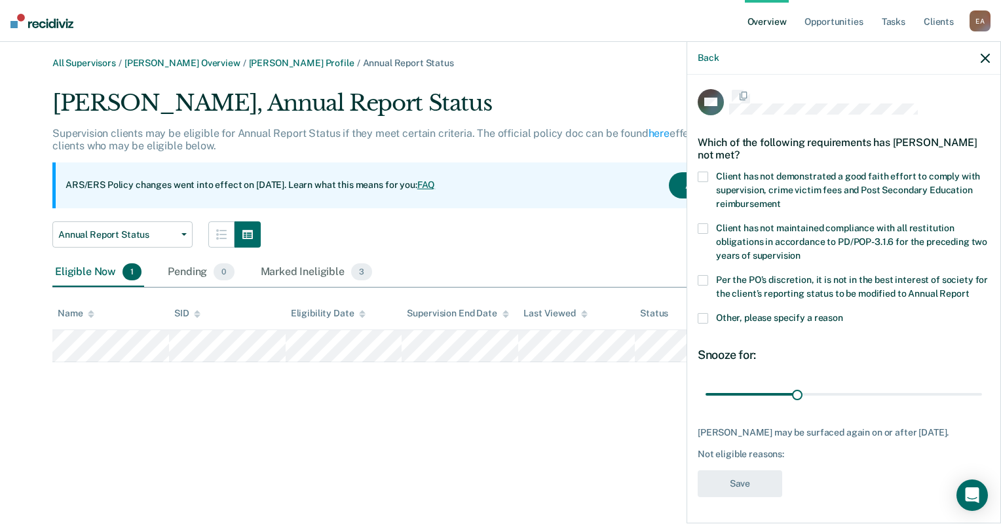
scroll to position [14, 0]
click at [704, 317] on span at bounding box center [702, 318] width 10 height 10
click at [843, 313] on input "Other, please specify a reason" at bounding box center [843, 313] width 0 height 0
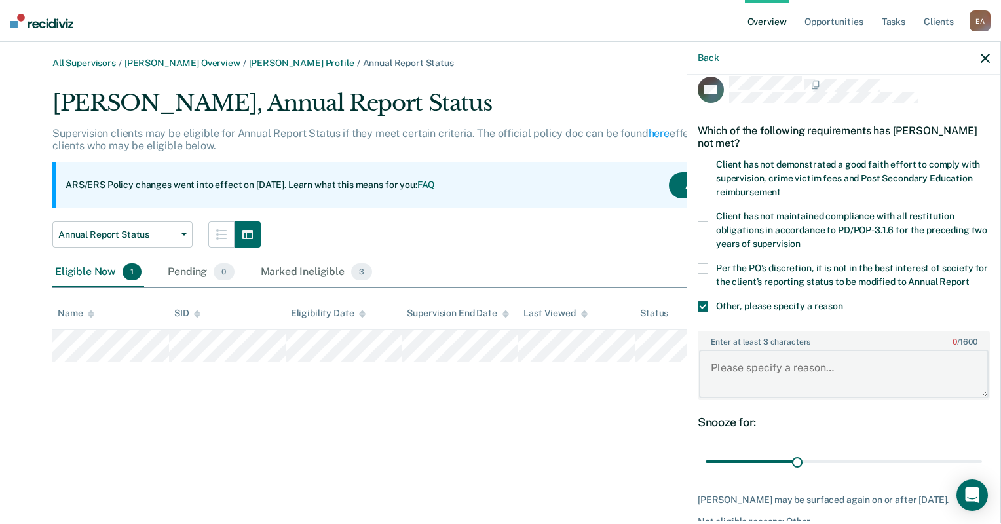
click at [756, 387] on textarea "Enter at least 3 characters 0 / 1600" at bounding box center [843, 374] width 289 height 48
type textarea "SO Caseload"
drag, startPoint x: 794, startPoint y: 472, endPoint x: 990, endPoint y: 470, distance: 195.8
type input "90"
click at [982, 470] on input "range" at bounding box center [843, 462] width 276 height 23
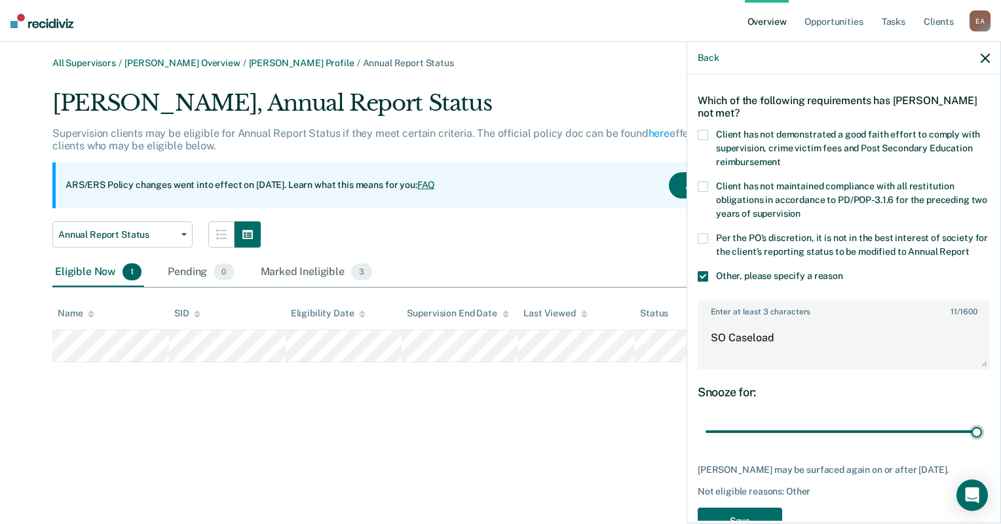
scroll to position [92, 0]
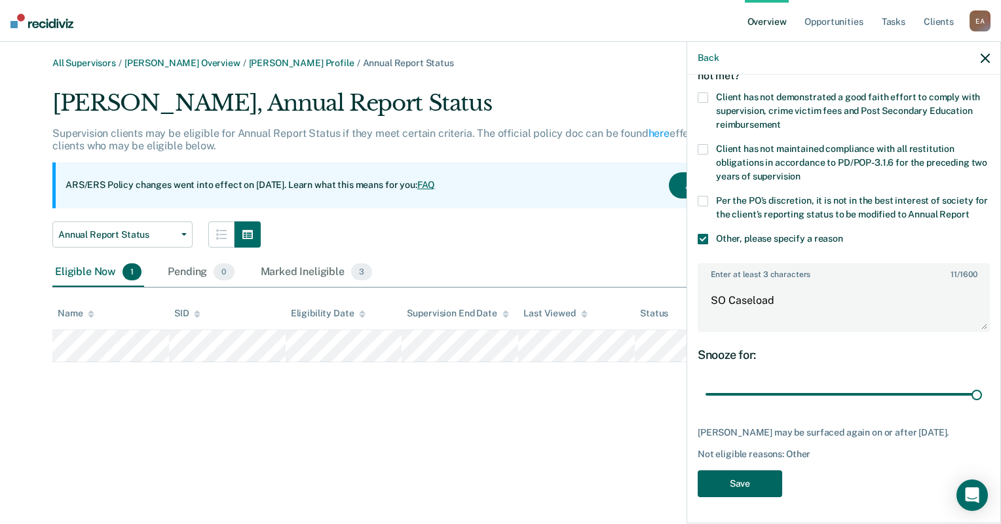
click at [719, 479] on button "Save" at bounding box center [739, 483] width 84 height 27
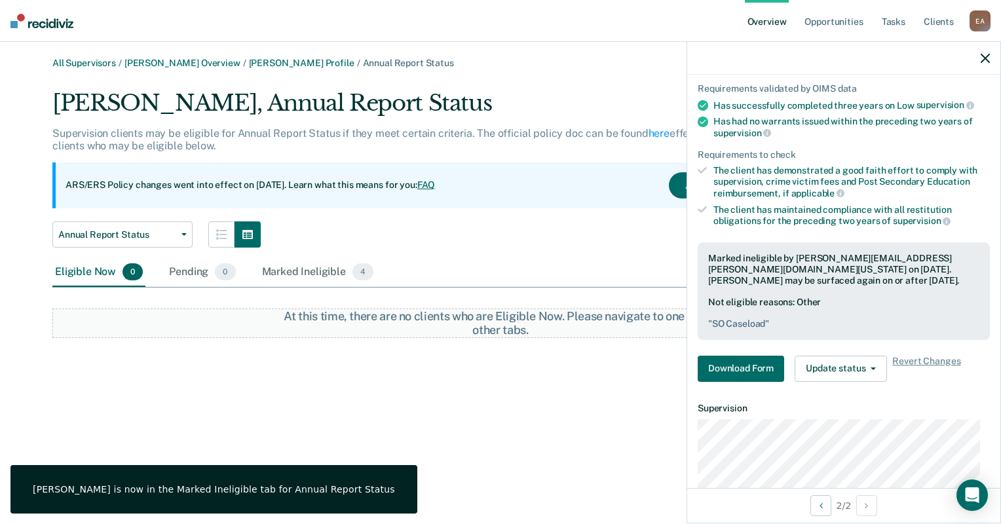
click at [306, 392] on div "All Supervisors / [PERSON_NAME] Overview / [PERSON_NAME] Profile / Annual Repor…" at bounding box center [500, 270] width 969 height 424
click at [182, 240] on button "Annual Report Status" at bounding box center [122, 234] width 140 height 26
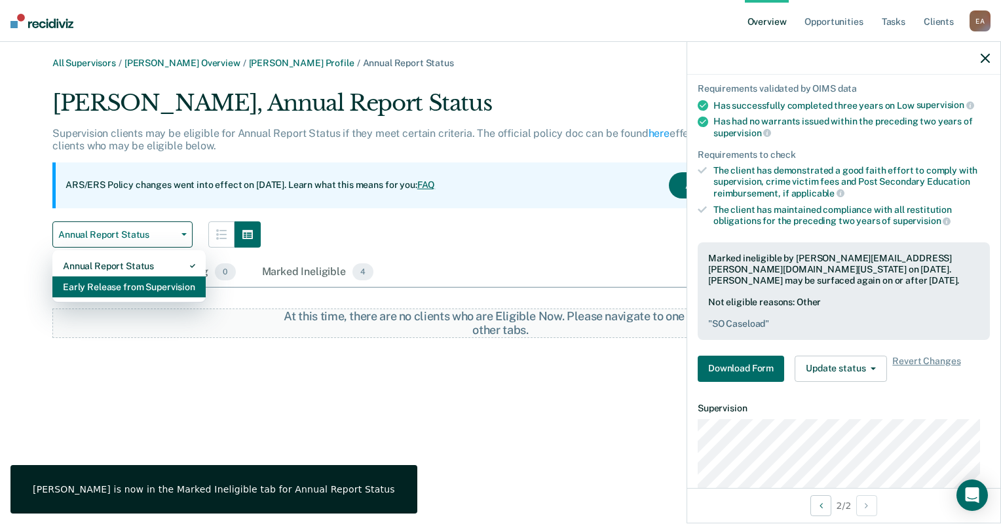
click at [169, 282] on div "Early Release from Supervision" at bounding box center [129, 286] width 132 height 21
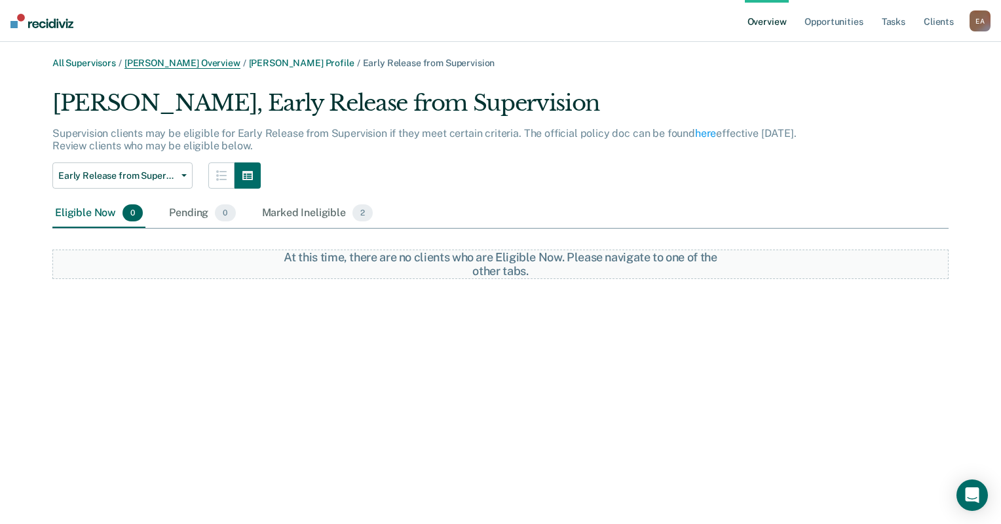
click at [173, 65] on link "[PERSON_NAME] Overview" at bounding box center [182, 63] width 116 height 11
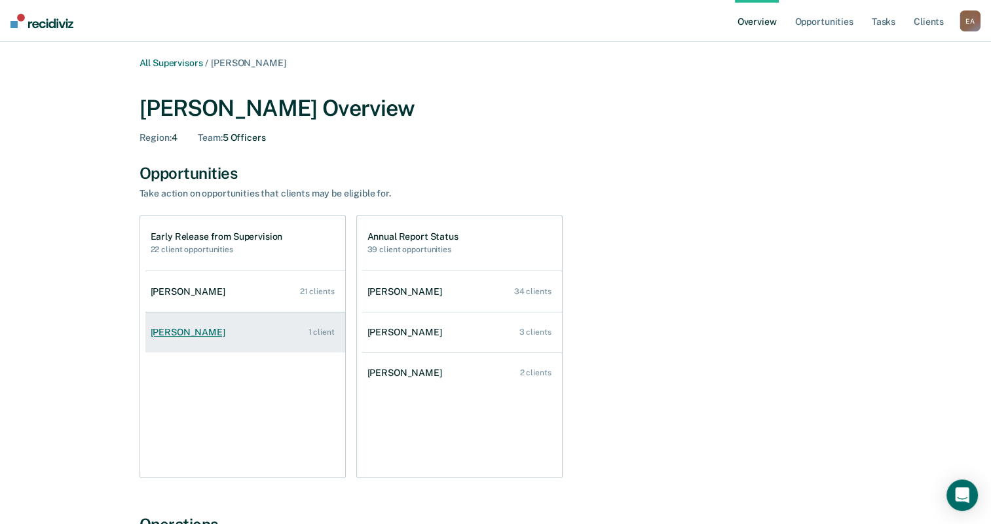
click at [188, 327] on div "[PERSON_NAME]" at bounding box center [191, 332] width 80 height 11
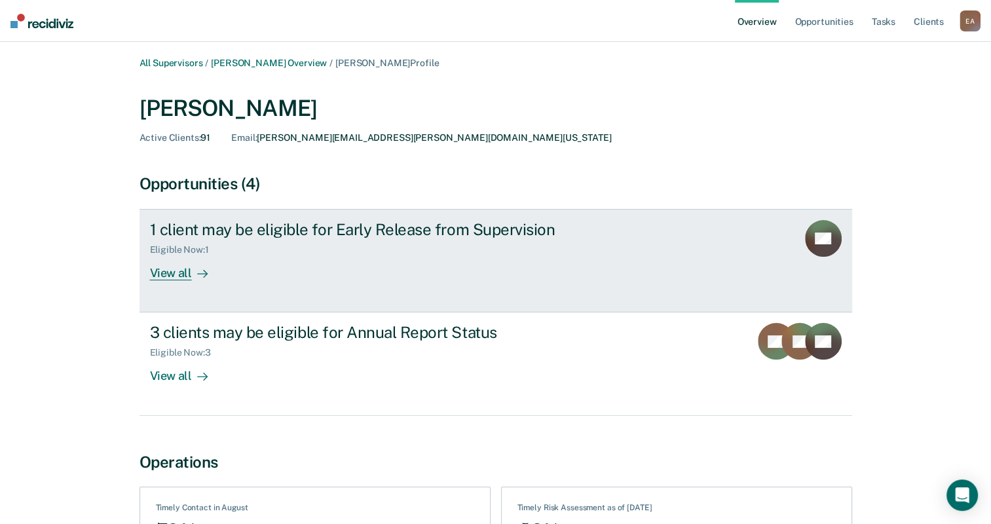
click at [170, 270] on div "View all" at bounding box center [186, 268] width 73 height 26
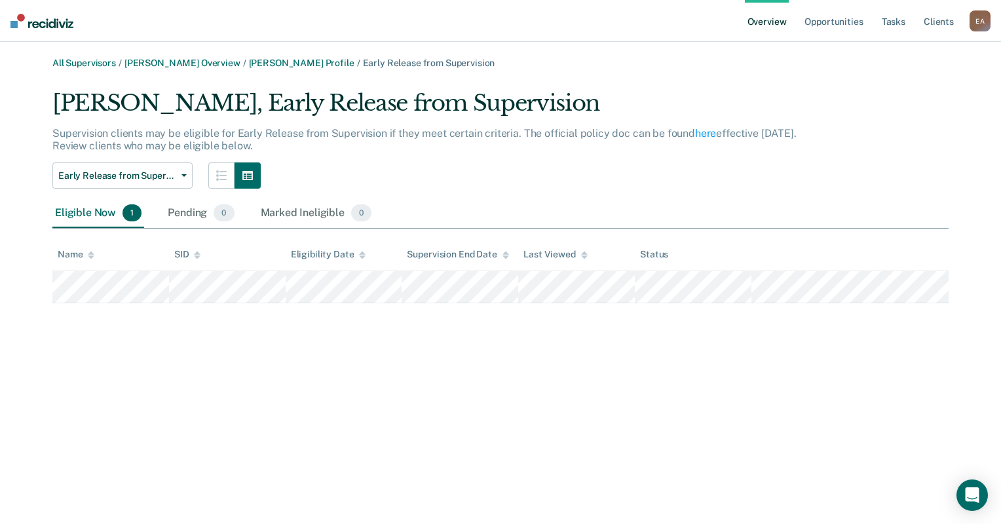
click at [293, 363] on div "All Supervisors / [PERSON_NAME] Overview / [PERSON_NAME] Profile / Early Releas…" at bounding box center [500, 270] width 969 height 424
click at [188, 176] on button "Early Release from Supervision" at bounding box center [122, 175] width 140 height 26
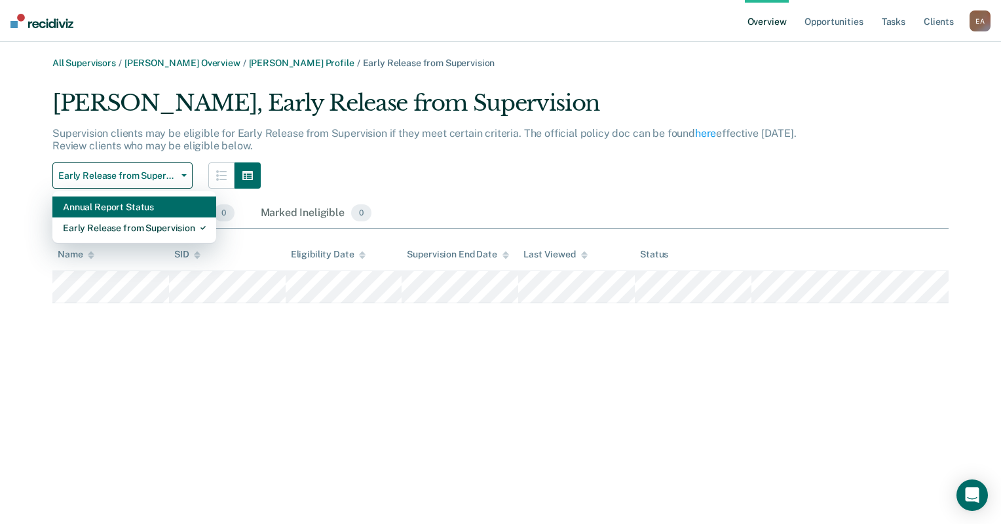
click at [158, 210] on div "Annual Report Status" at bounding box center [134, 206] width 143 height 21
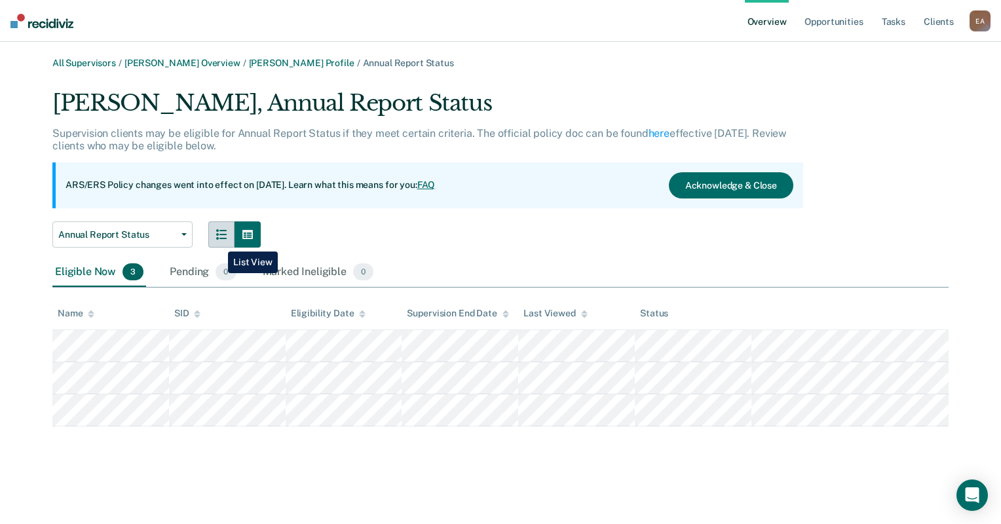
click at [218, 242] on button "button" at bounding box center [221, 234] width 26 height 26
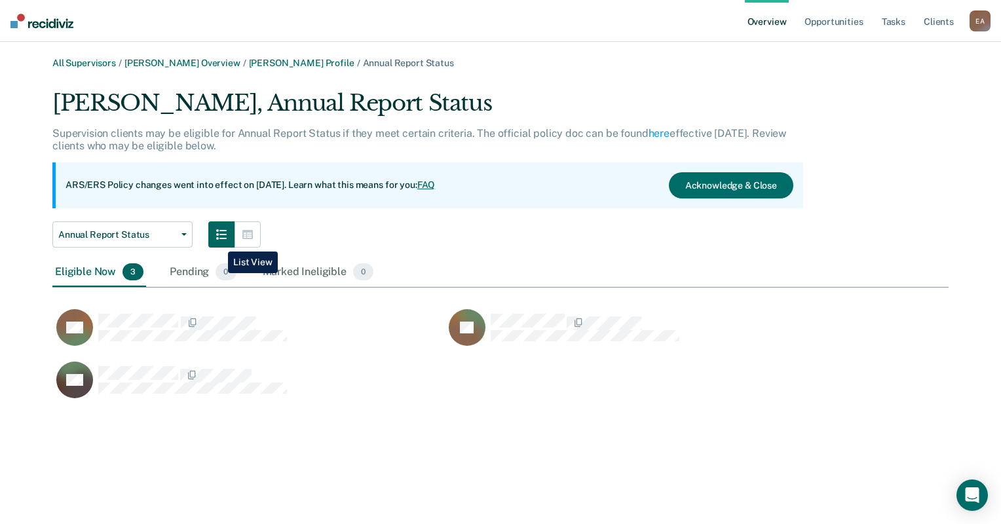
scroll to position [312, 885]
click at [242, 232] on icon "button" at bounding box center [247, 234] width 10 height 9
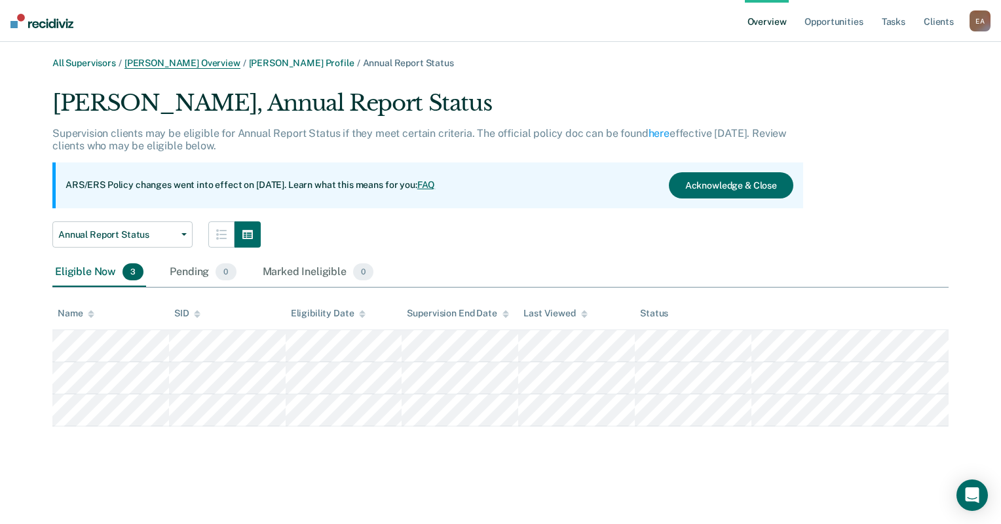
click at [199, 66] on link "[PERSON_NAME] Overview" at bounding box center [182, 63] width 116 height 11
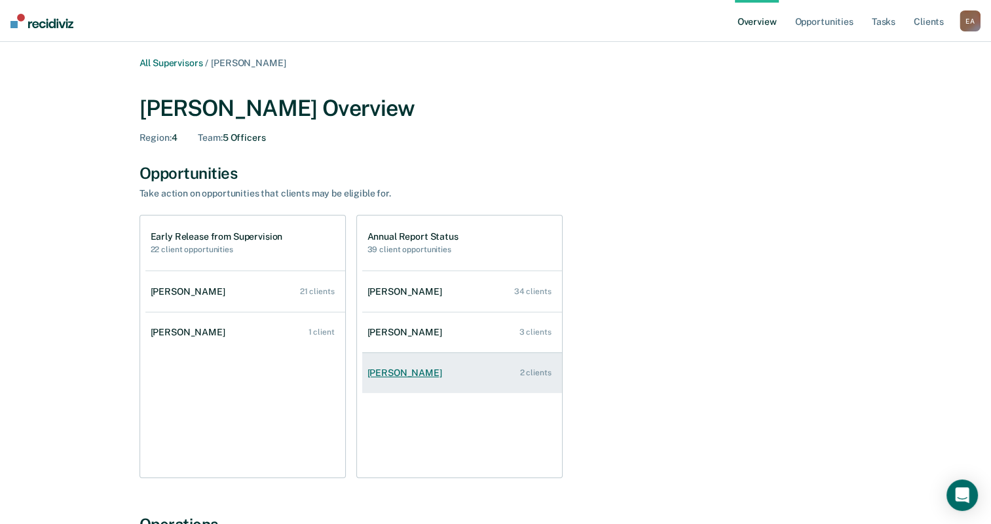
click at [409, 380] on link "[PERSON_NAME] 2 clients" at bounding box center [462, 372] width 200 height 37
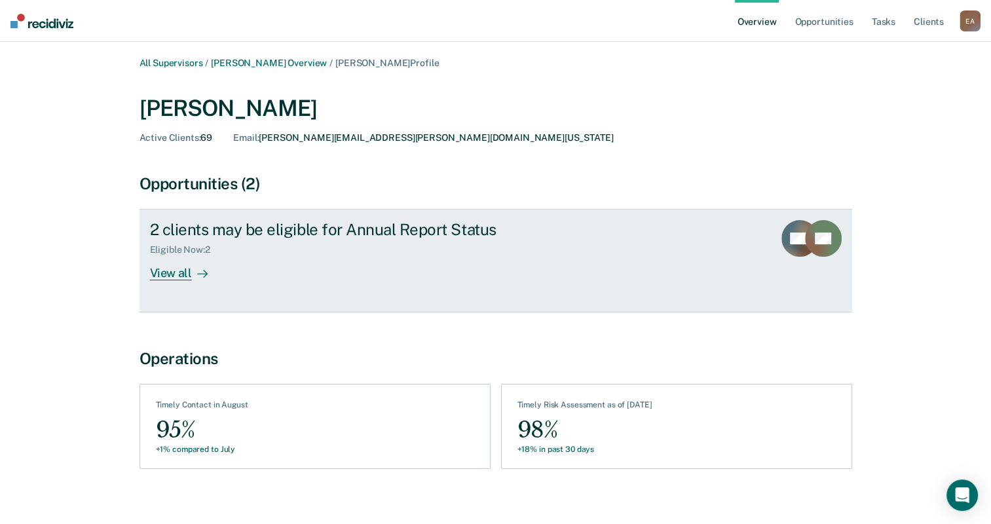
click at [162, 273] on div "View all" at bounding box center [186, 268] width 73 height 26
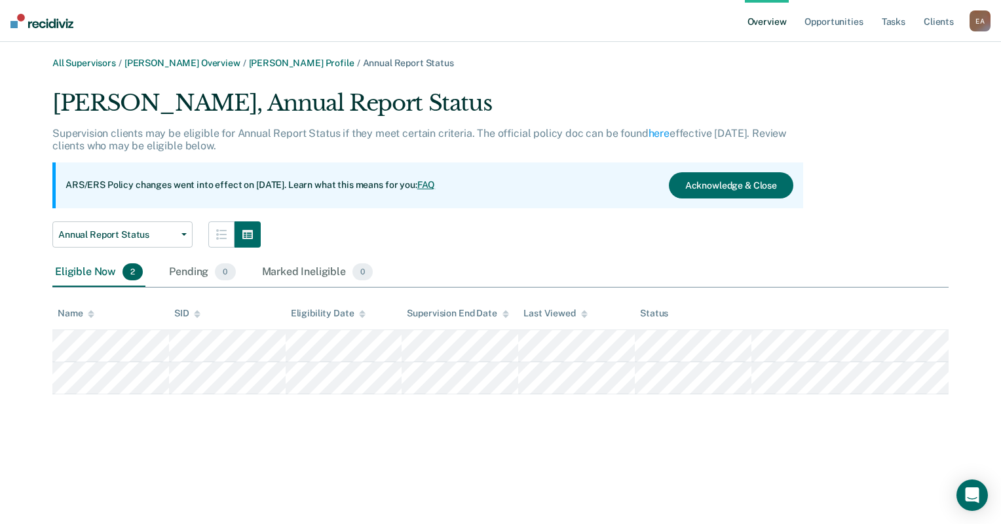
click at [337, 458] on div "All Supervisors / [PERSON_NAME] Overview / [PERSON_NAME] Profile / Annual Repor…" at bounding box center [500, 270] width 969 height 424
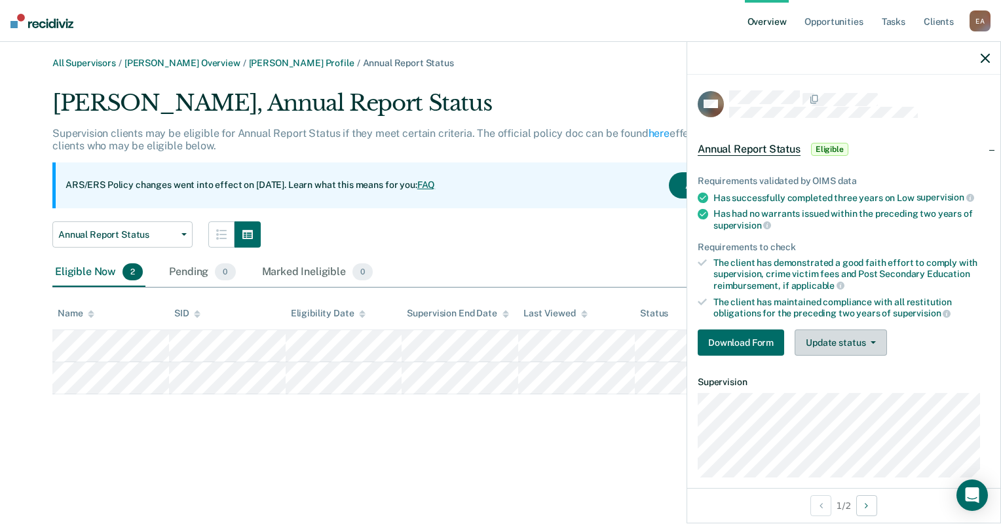
click at [861, 338] on button "Update status" at bounding box center [840, 342] width 92 height 26
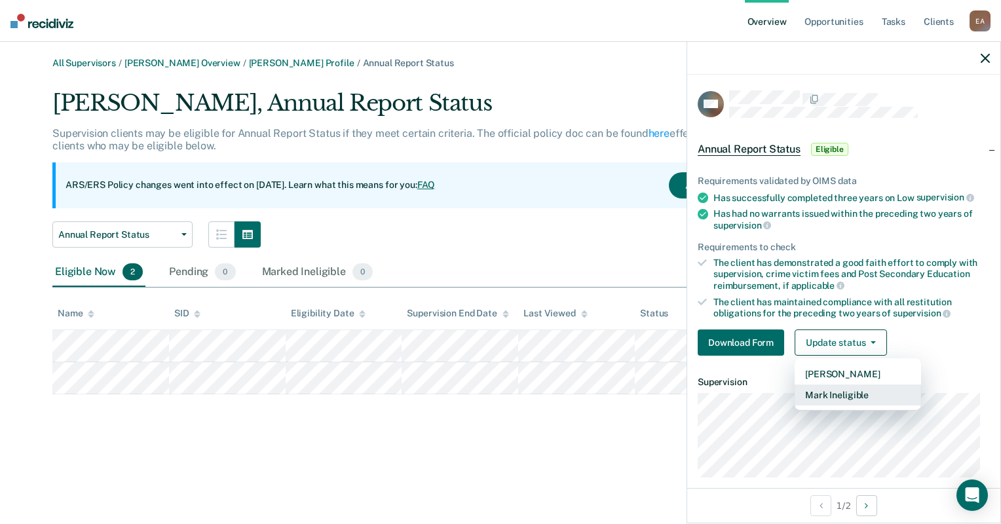
click at [843, 396] on button "Mark Ineligible" at bounding box center [857, 394] width 126 height 21
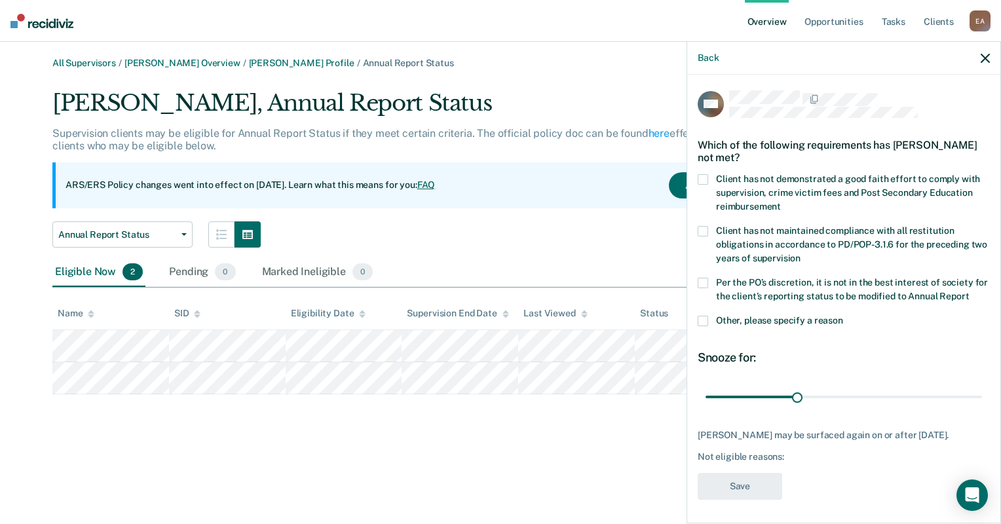
click at [709, 329] on label "Other, please specify a reason" at bounding box center [843, 323] width 292 height 14
click at [843, 316] on input "Other, please specify a reason" at bounding box center [843, 316] width 0 height 0
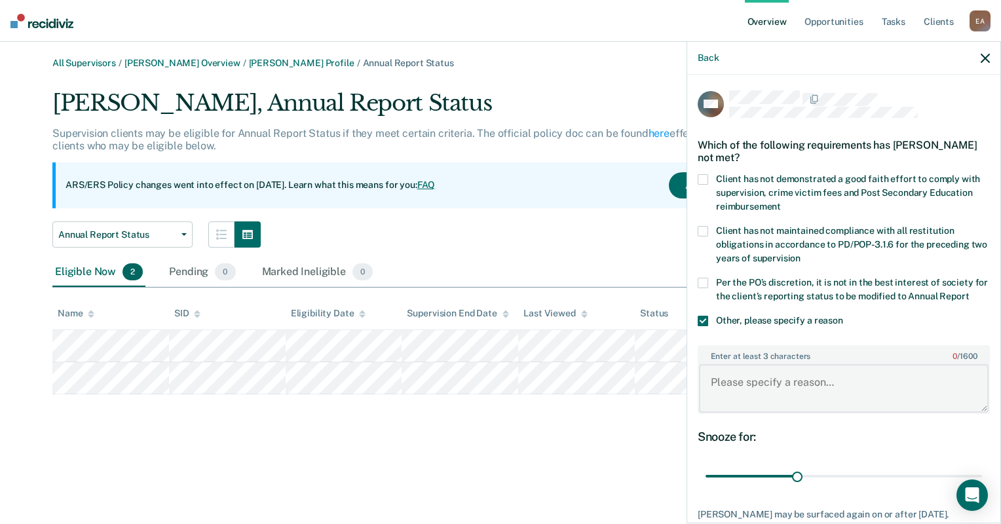
click at [773, 401] on textarea "Enter at least 3 characters 0 / 1600" at bounding box center [843, 388] width 289 height 48
type textarea "SO caseload"
drag, startPoint x: 796, startPoint y: 489, endPoint x: 996, endPoint y: 453, distance: 202.8
type input "90"
click at [982, 465] on input "range" at bounding box center [843, 476] width 276 height 23
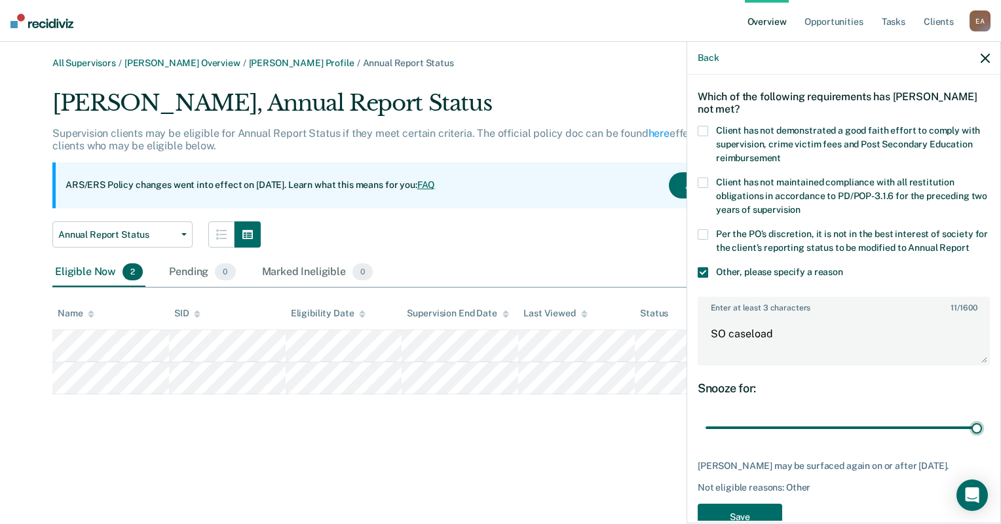
scroll to position [92, 0]
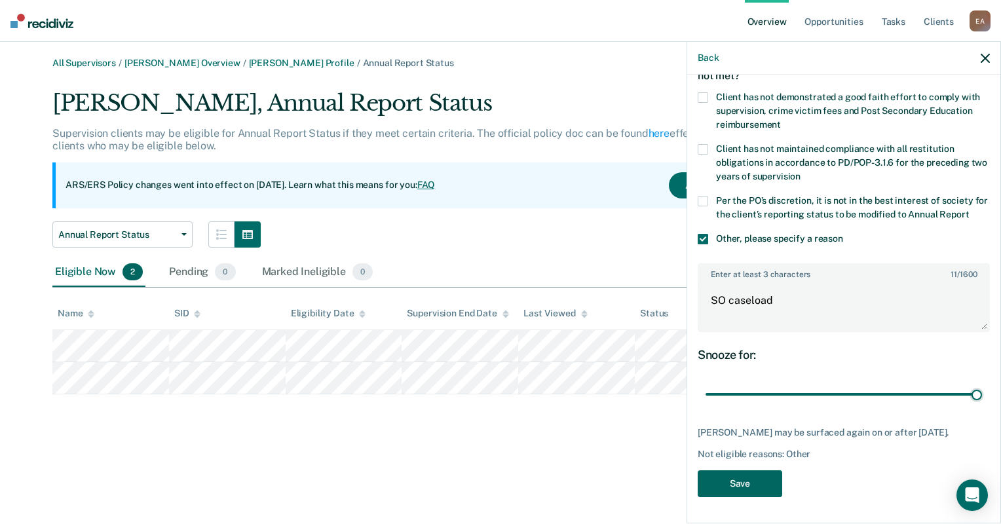
click at [760, 481] on button "Save" at bounding box center [739, 483] width 84 height 27
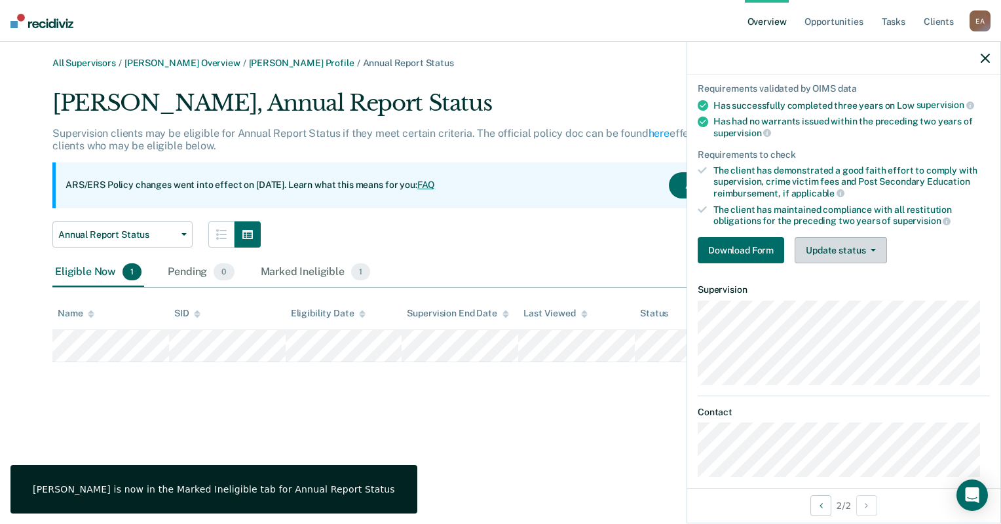
click at [827, 250] on button "Update status" at bounding box center [840, 250] width 92 height 26
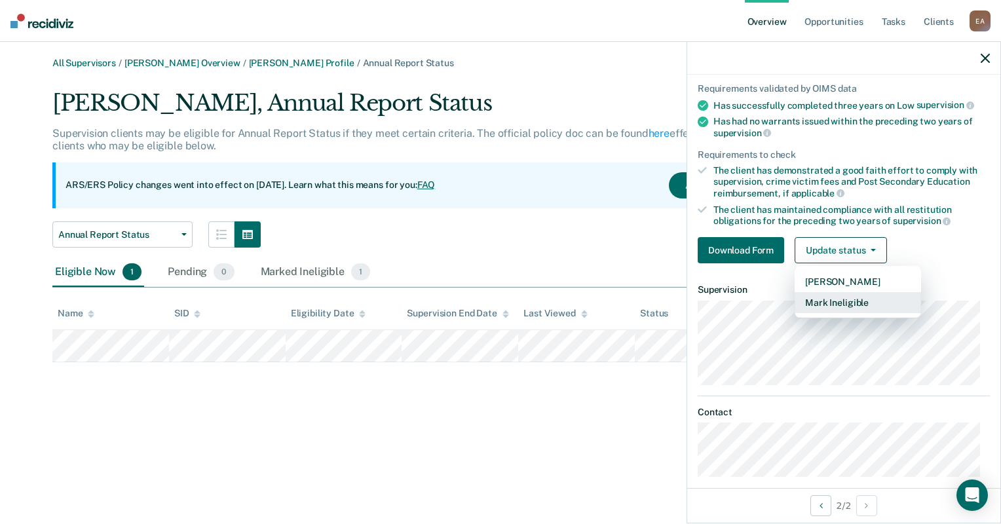
click at [843, 299] on button "Mark Ineligible" at bounding box center [857, 302] width 126 height 21
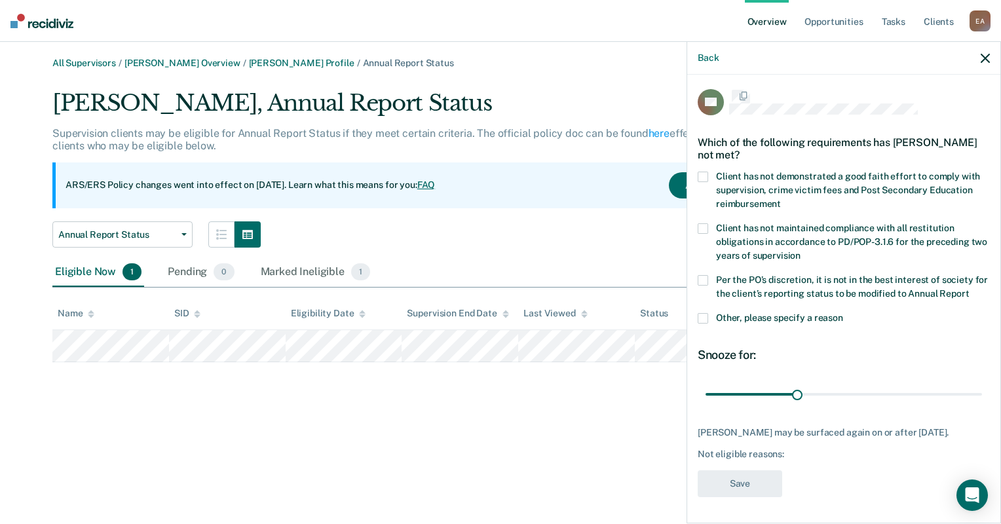
scroll to position [14, 0]
click at [703, 320] on span at bounding box center [702, 318] width 10 height 10
click at [843, 313] on input "Other, please specify a reason" at bounding box center [843, 313] width 0 height 0
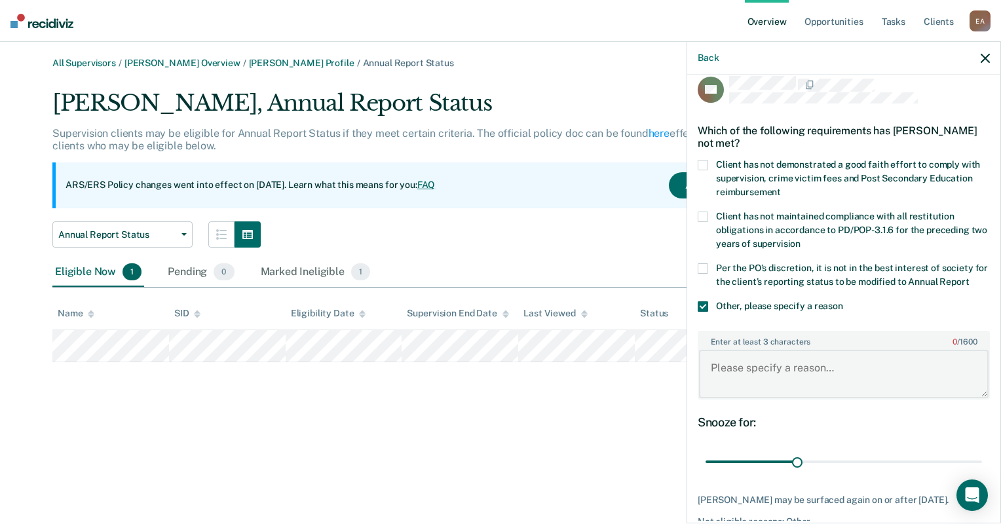
click at [727, 367] on textarea "Enter at least 3 characters 0 / 1600" at bounding box center [843, 374] width 289 height 48
type textarea "SO Caseload"
drag, startPoint x: 796, startPoint y: 473, endPoint x: 1003, endPoint y: 472, distance: 206.3
type input "90"
click at [982, 472] on input "range" at bounding box center [843, 462] width 276 height 23
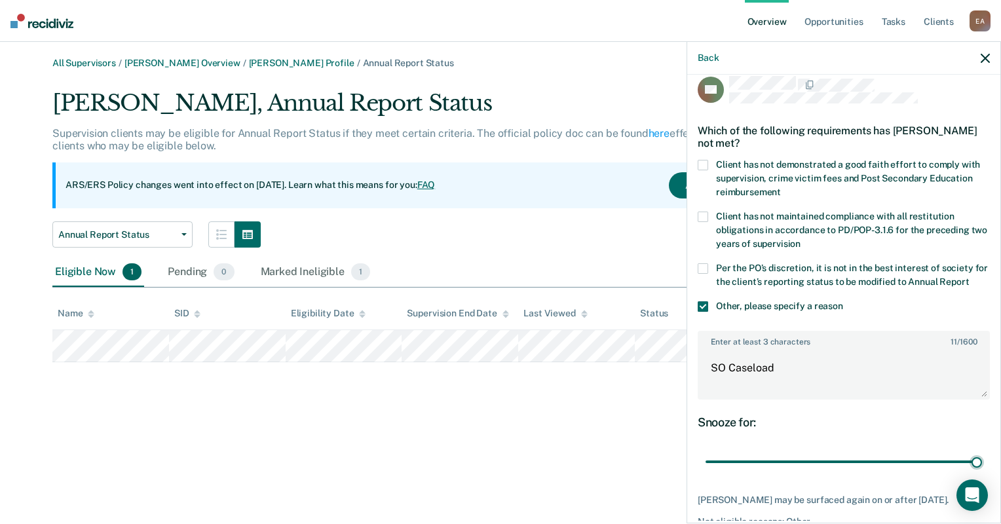
click at [600, 462] on div "All Supervisors / [PERSON_NAME] Overview / [PERSON_NAME] Profile / Annual Repor…" at bounding box center [500, 270] width 969 height 424
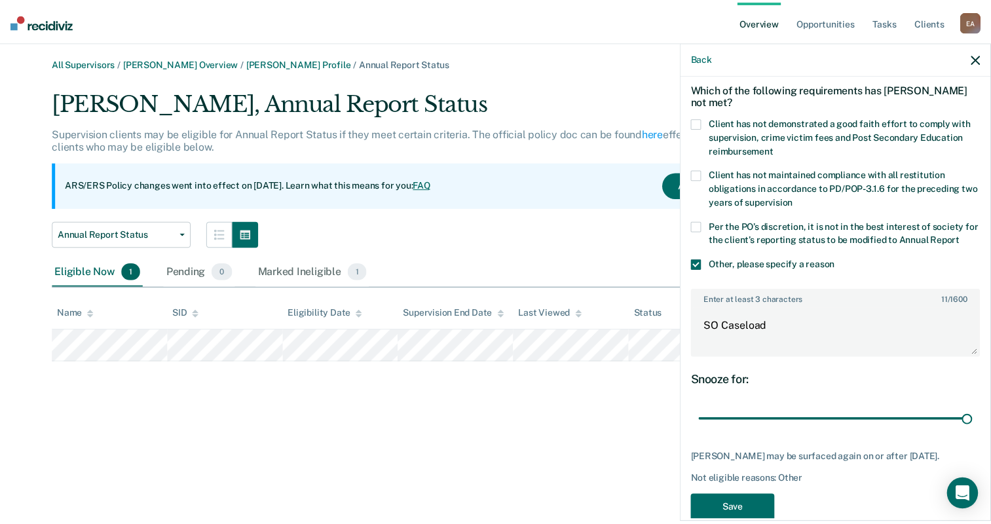
scroll to position [92, 0]
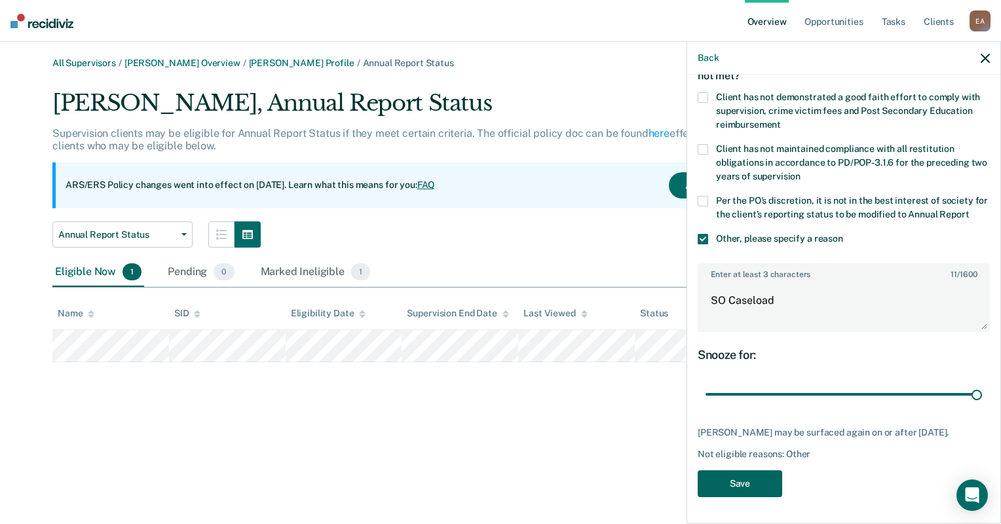
click at [724, 484] on button "Save" at bounding box center [739, 483] width 84 height 27
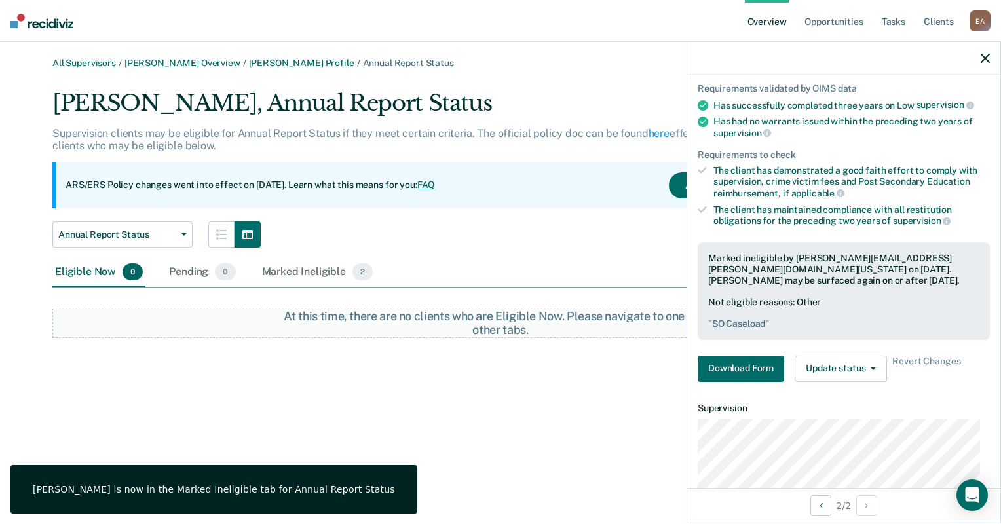
click at [558, 434] on div "All Supervisors / [PERSON_NAME] Overview / [PERSON_NAME] Profile / Annual Repor…" at bounding box center [500, 270] width 969 height 424
click at [176, 64] on link "[PERSON_NAME] Overview" at bounding box center [182, 63] width 116 height 11
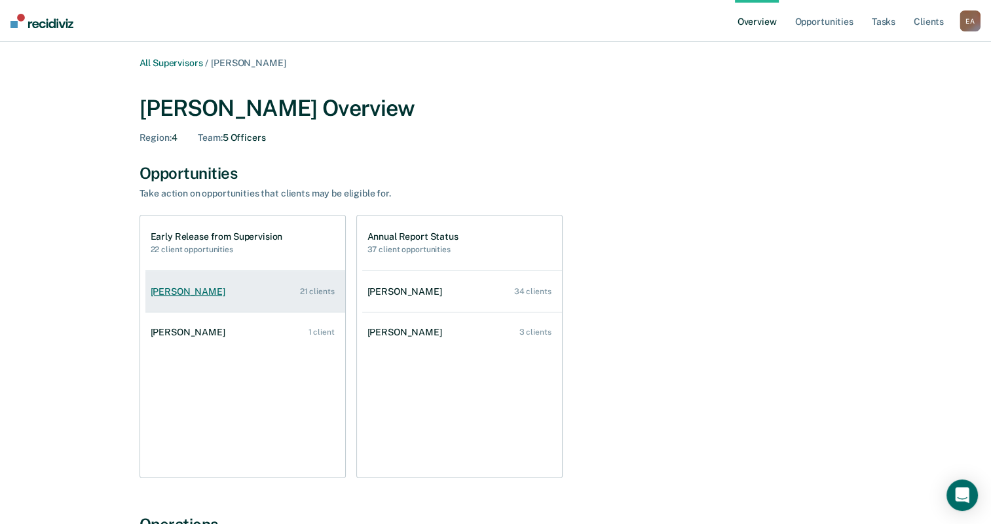
click at [159, 293] on div "[PERSON_NAME]" at bounding box center [191, 291] width 80 height 11
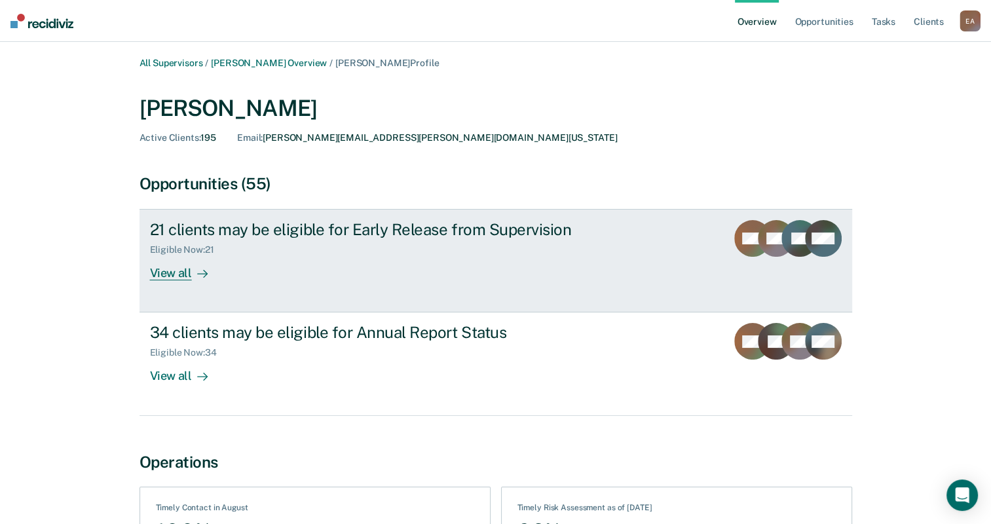
click at [172, 270] on div "View all" at bounding box center [186, 268] width 73 height 26
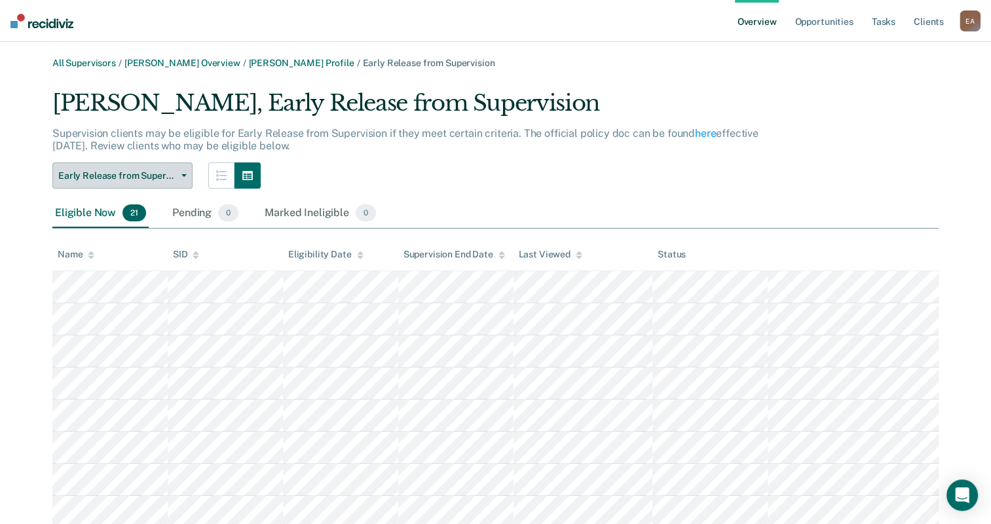
click at [187, 168] on button "Early Release from Supervision" at bounding box center [122, 175] width 140 height 26
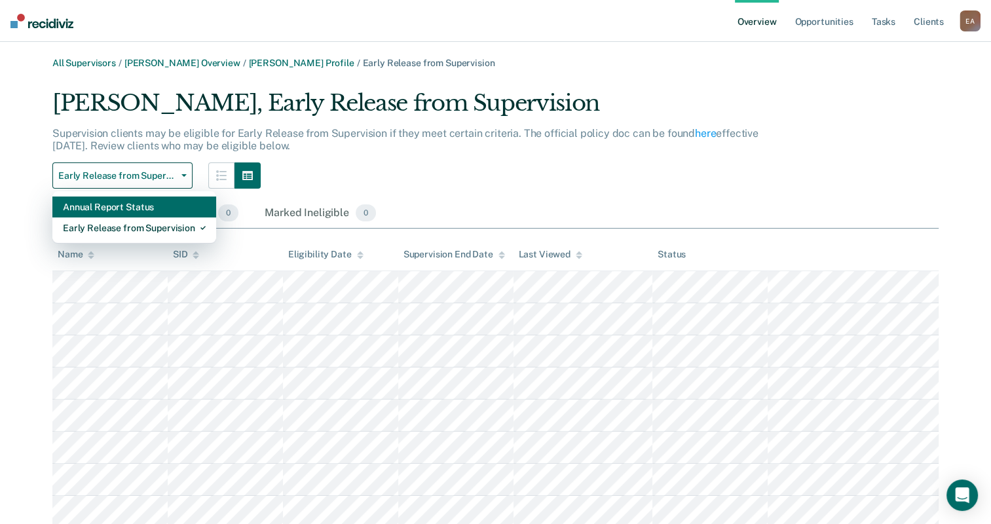
click at [168, 210] on div "Annual Report Status" at bounding box center [134, 206] width 143 height 21
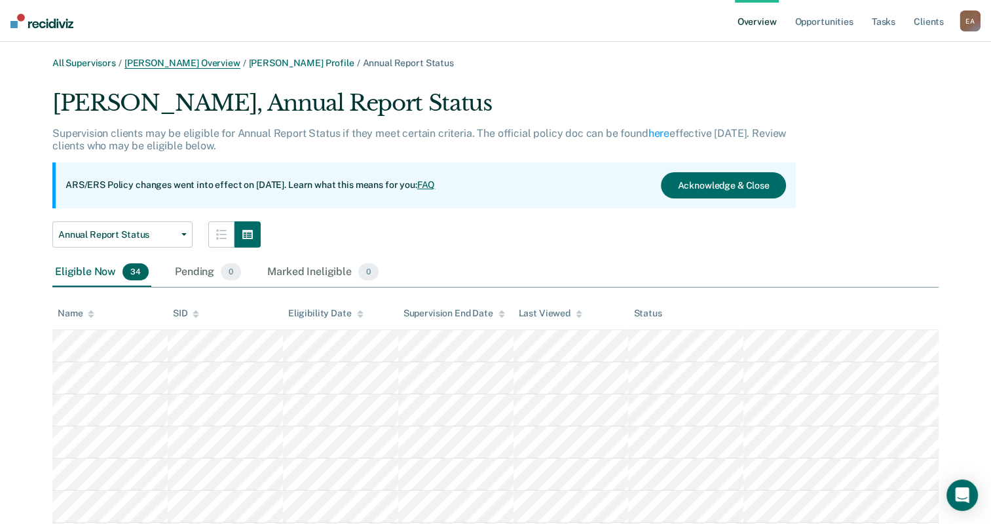
click at [196, 60] on link "[PERSON_NAME] Overview" at bounding box center [182, 63] width 116 height 11
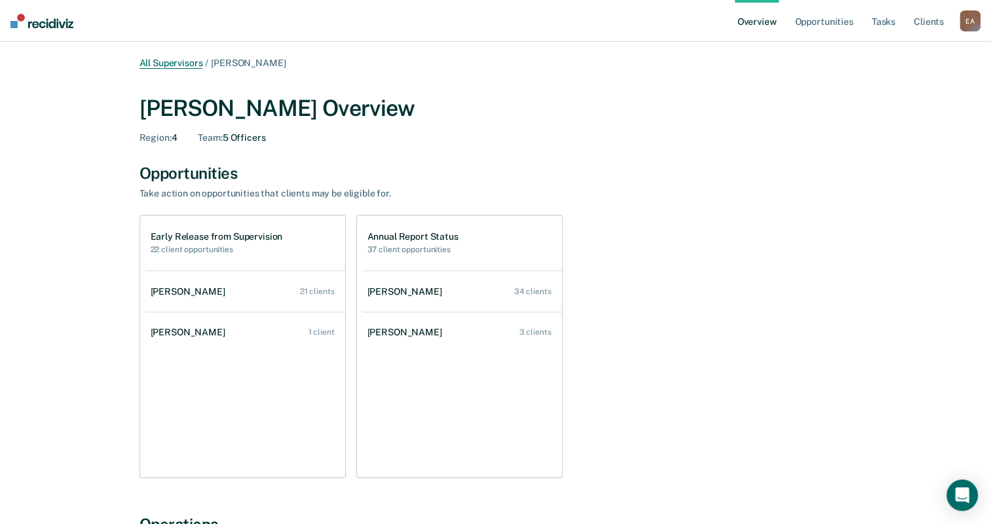
click at [170, 60] on link "All Supervisors" at bounding box center [171, 63] width 64 height 11
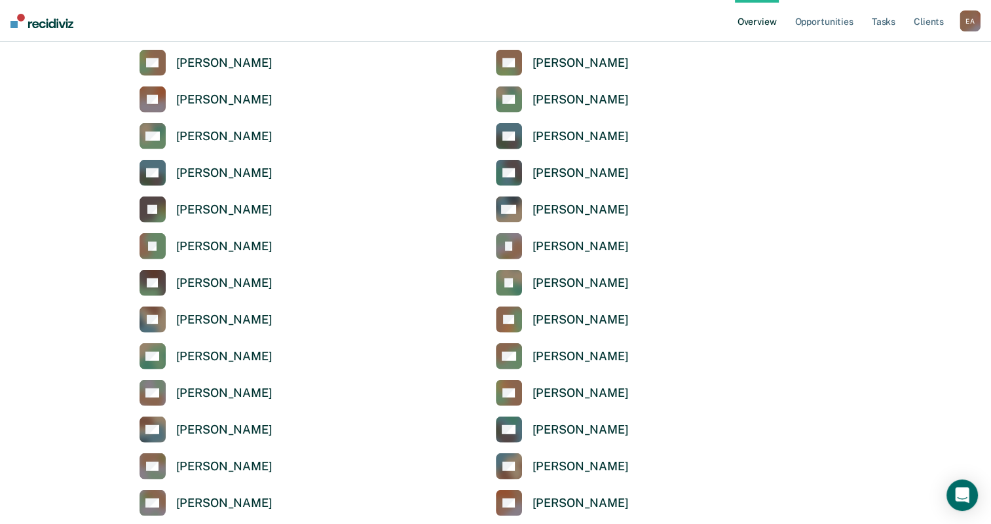
scroll to position [3536, 0]
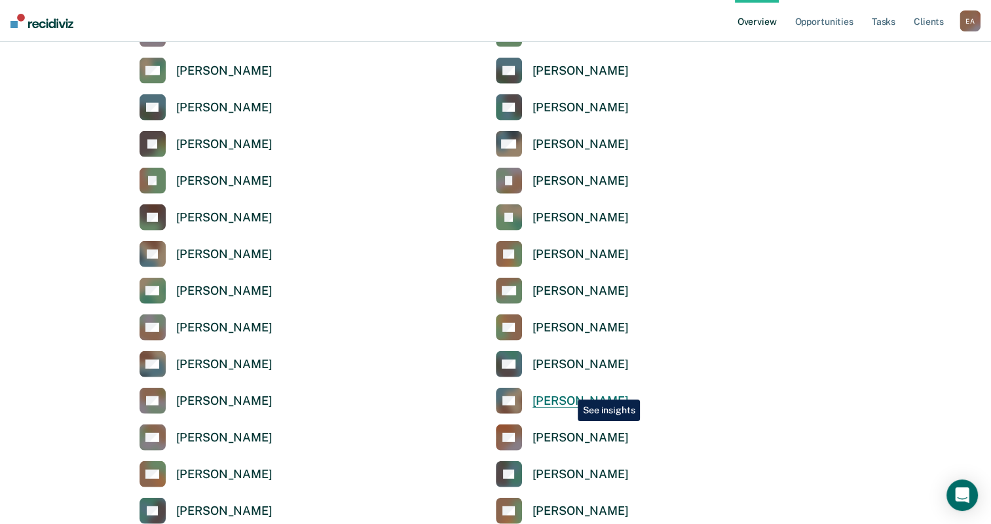
click at [568, 390] on link "KN [PERSON_NAME]" at bounding box center [562, 401] width 133 height 26
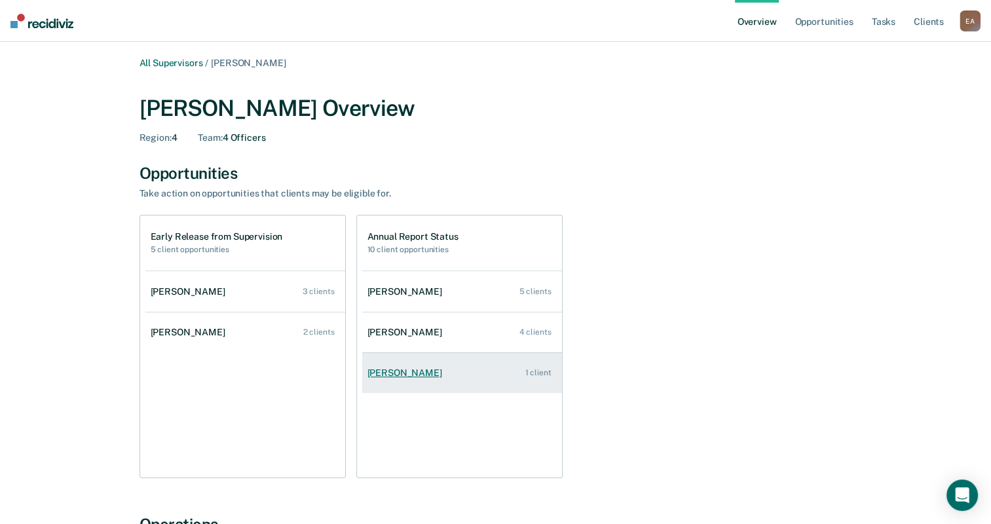
click at [384, 368] on div "[PERSON_NAME]" at bounding box center [407, 372] width 80 height 11
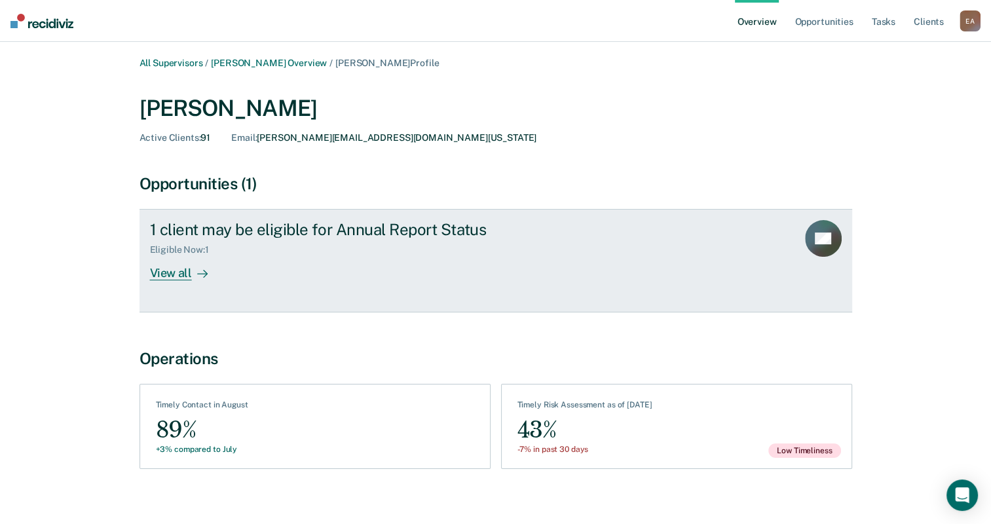
click at [177, 275] on div "View all" at bounding box center [186, 268] width 73 height 26
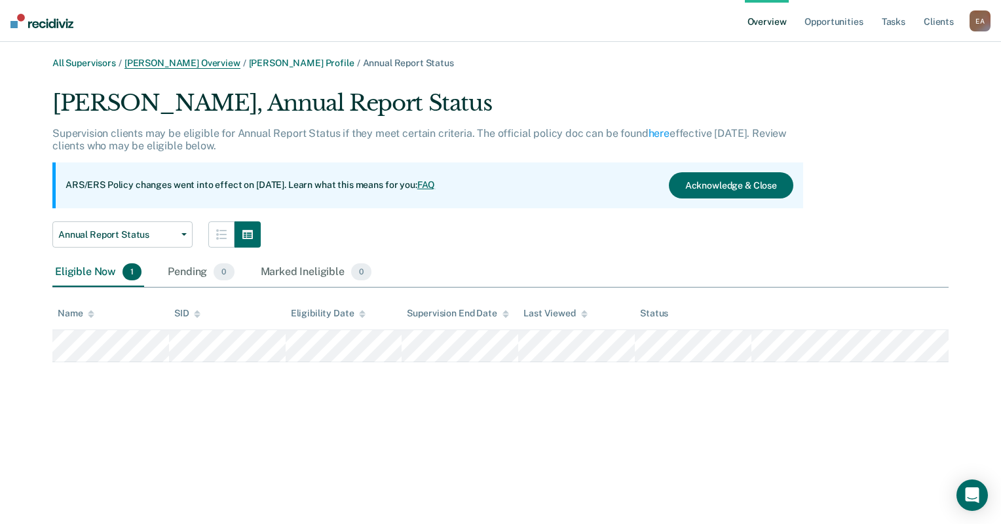
click at [176, 65] on link "[PERSON_NAME] Overview" at bounding box center [182, 63] width 116 height 11
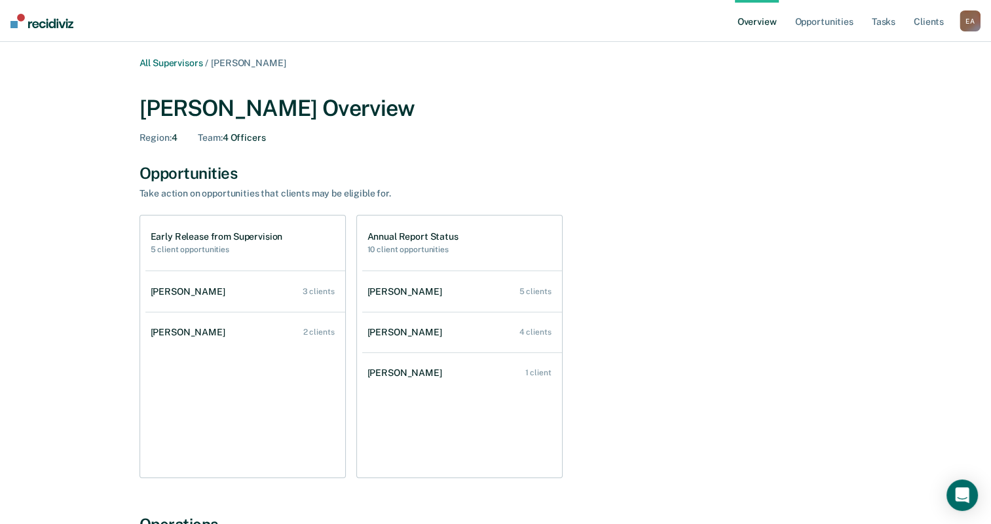
click at [169, 327] on div "[PERSON_NAME]" at bounding box center [191, 332] width 80 height 11
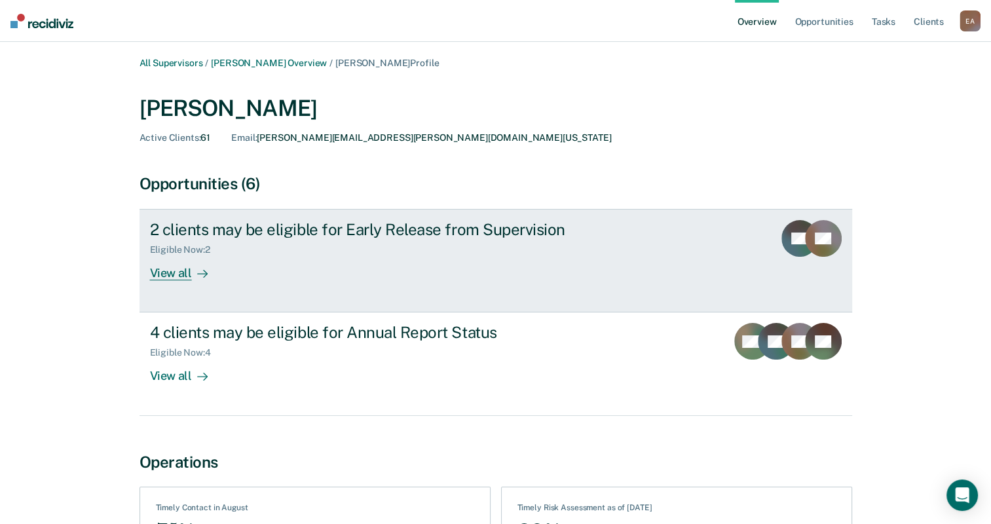
click at [170, 274] on div "View all" at bounding box center [186, 268] width 73 height 26
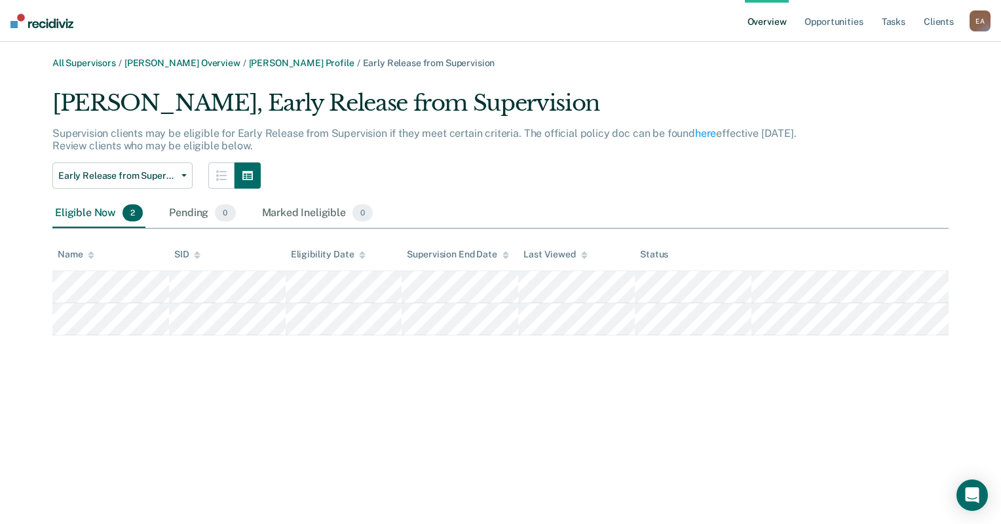
click at [283, 386] on div "All Supervisors / [PERSON_NAME] Overview / [PERSON_NAME] Profile / Early Releas…" at bounding box center [500, 270] width 969 height 424
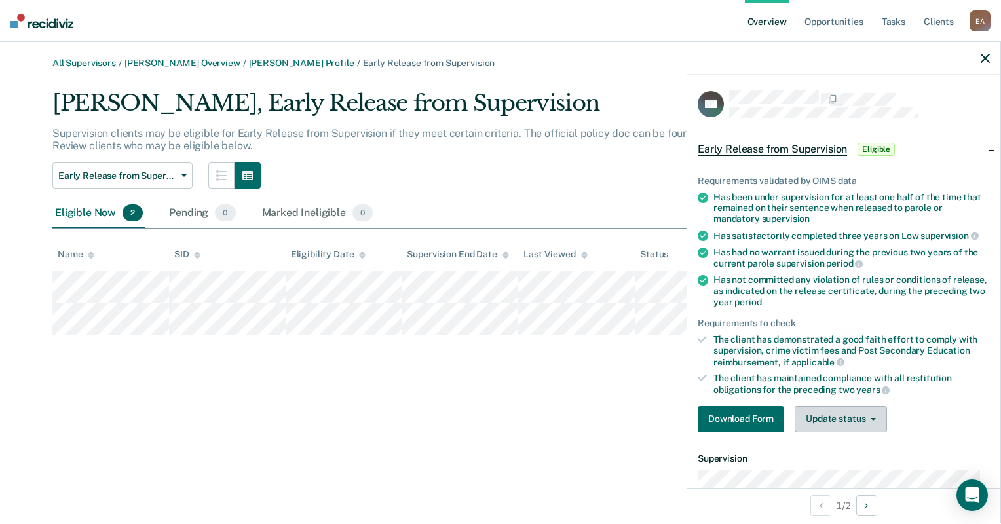
click at [830, 415] on button "Update status" at bounding box center [840, 419] width 92 height 26
click at [822, 469] on button "Mark Ineligible" at bounding box center [857, 471] width 126 height 21
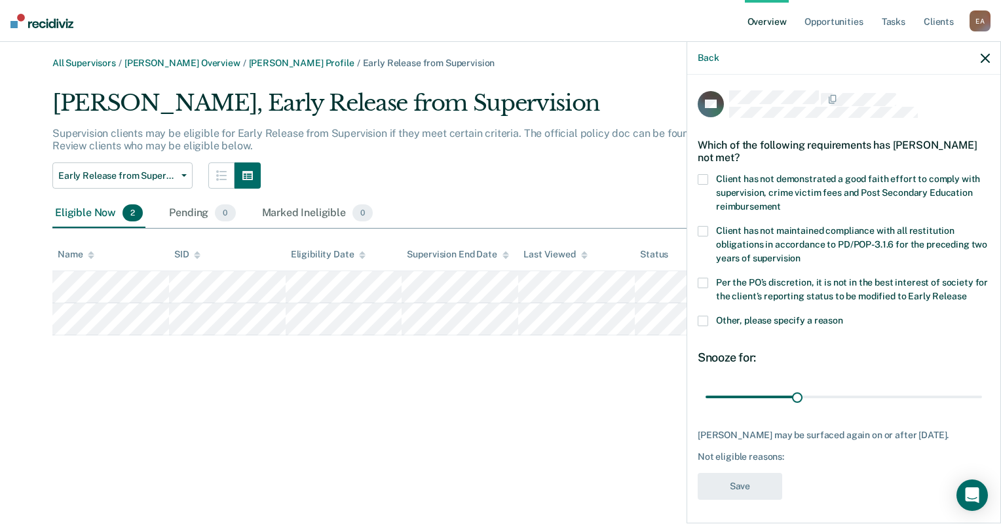
click at [699, 317] on span at bounding box center [702, 321] width 10 height 10
click at [843, 316] on input "Other, please specify a reason" at bounding box center [843, 316] width 0 height 0
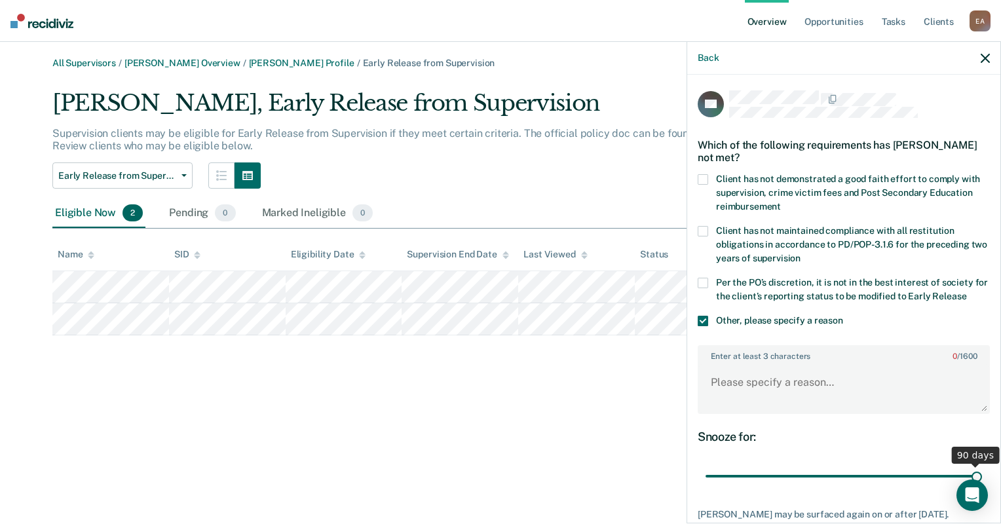
drag, startPoint x: 794, startPoint y: 473, endPoint x: 984, endPoint y: 473, distance: 189.3
type input "90"
click at [982, 473] on input "range" at bounding box center [843, 476] width 276 height 23
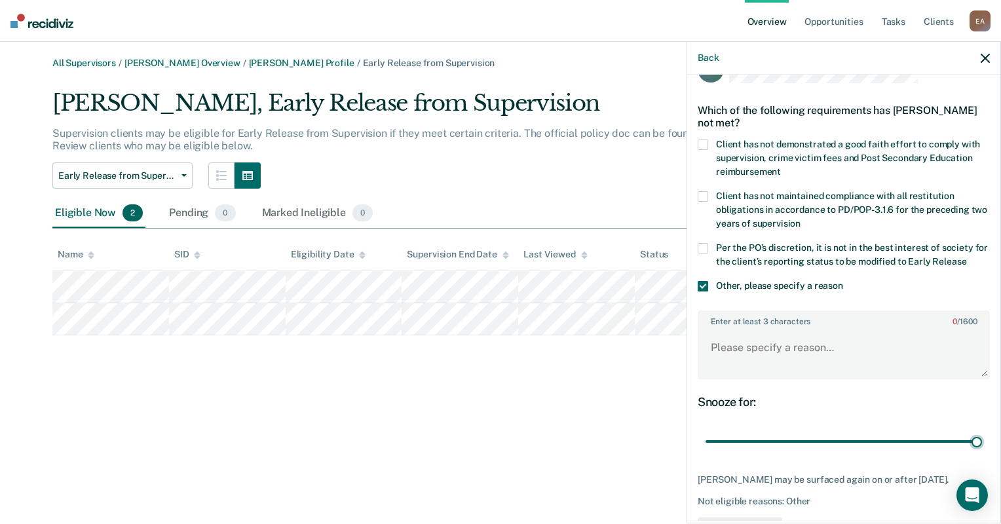
scroll to position [65, 0]
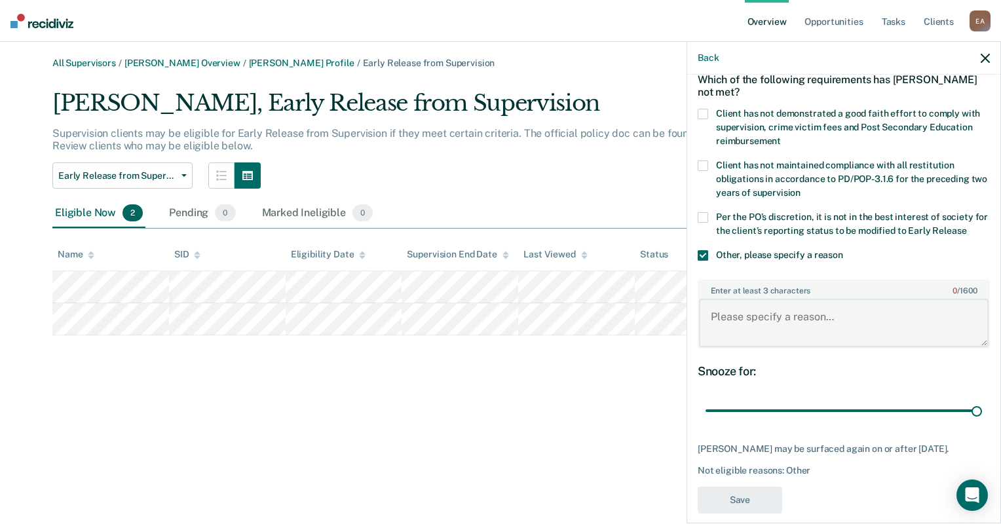
click at [747, 306] on textarea "Enter at least 3 characters 0 / 1600" at bounding box center [843, 323] width 289 height 48
type textarea "SNOP Caseload"
click at [757, 510] on button "Save" at bounding box center [739, 500] width 84 height 27
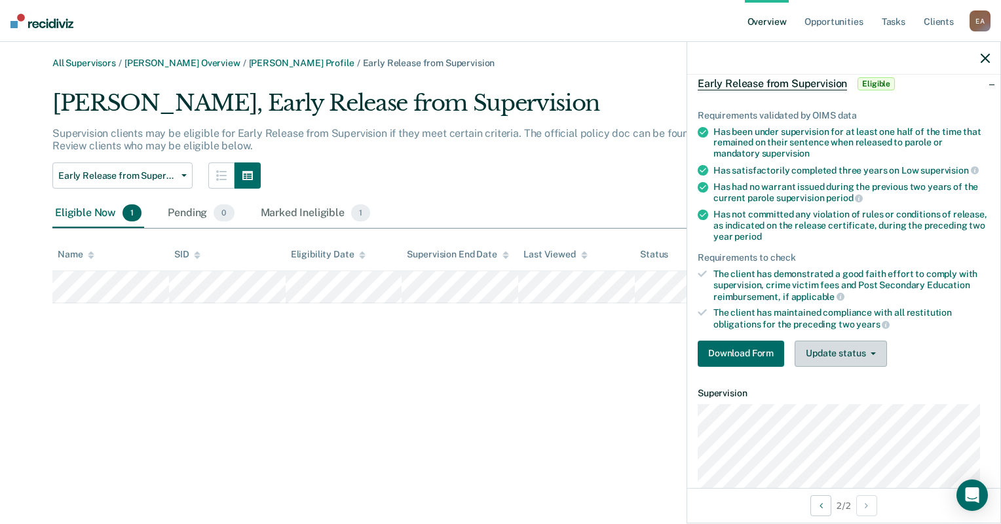
click at [857, 354] on button "Update status" at bounding box center [840, 354] width 92 height 26
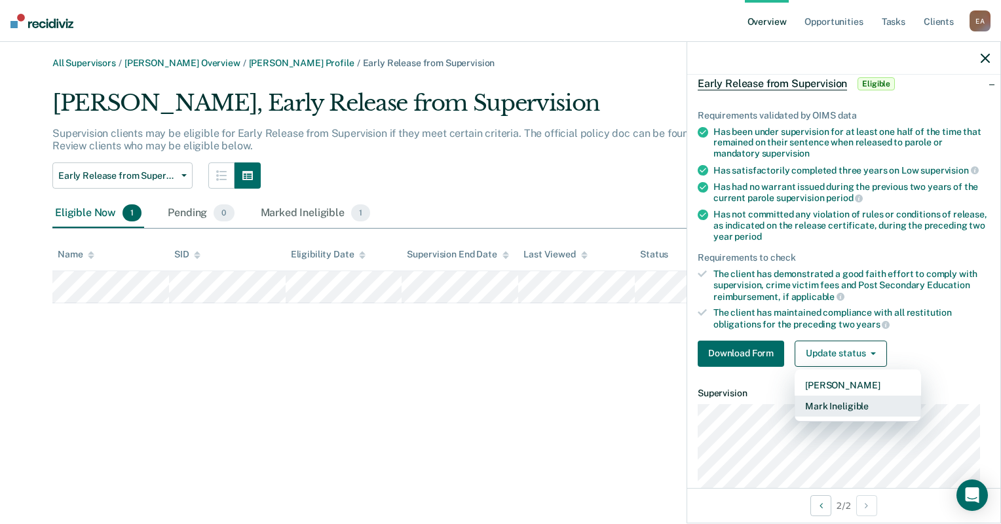
click at [855, 407] on button "Mark Ineligible" at bounding box center [857, 406] width 126 height 21
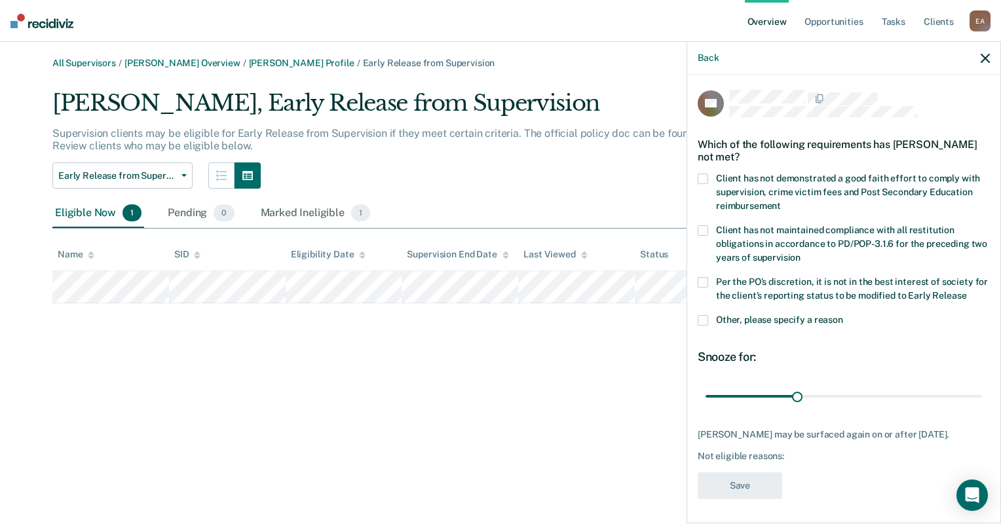
click at [701, 318] on span at bounding box center [702, 320] width 10 height 10
click at [843, 315] on input "Other, please specify a reason" at bounding box center [843, 315] width 0 height 0
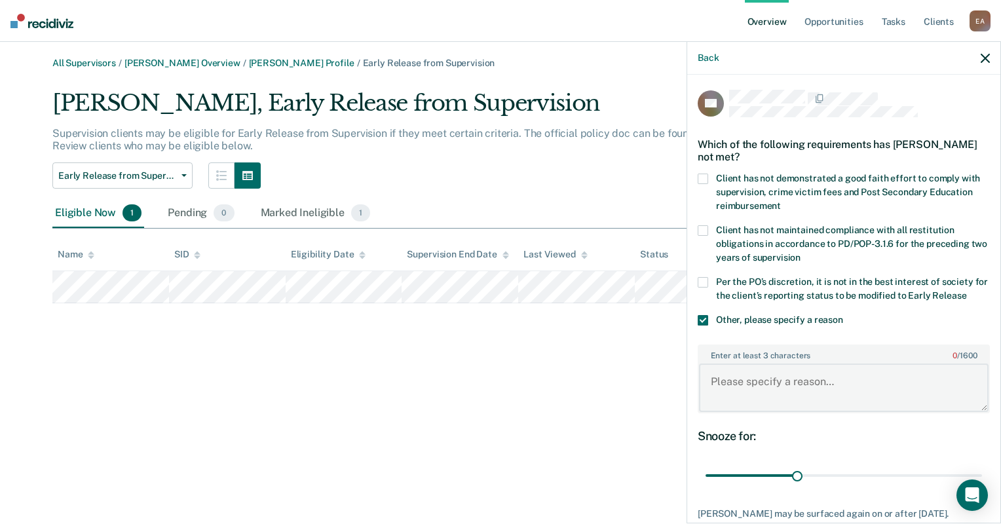
click at [785, 384] on textarea "Enter at least 3 characters 0 / 1600" at bounding box center [843, 387] width 289 height 48
type textarea "SNOP Caseload"
drag, startPoint x: 790, startPoint y: 476, endPoint x: 995, endPoint y: 473, distance: 205.0
type input "90"
click at [982, 473] on input "range" at bounding box center [843, 475] width 276 height 23
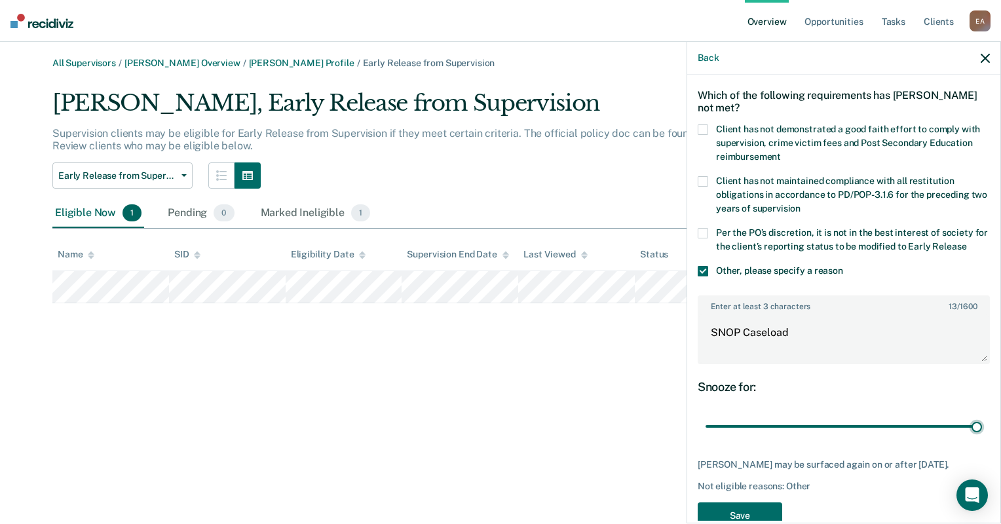
scroll to position [90, 0]
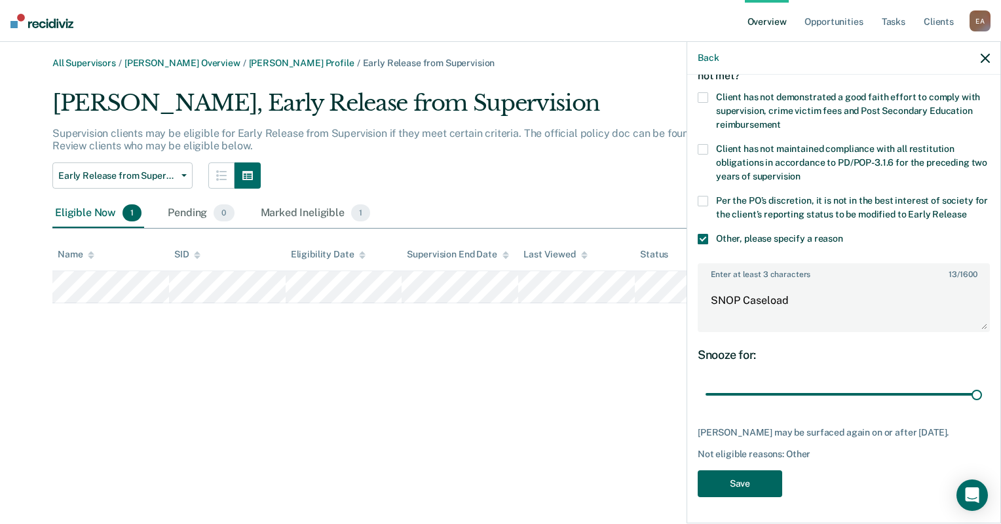
click at [763, 484] on button "Save" at bounding box center [739, 483] width 84 height 27
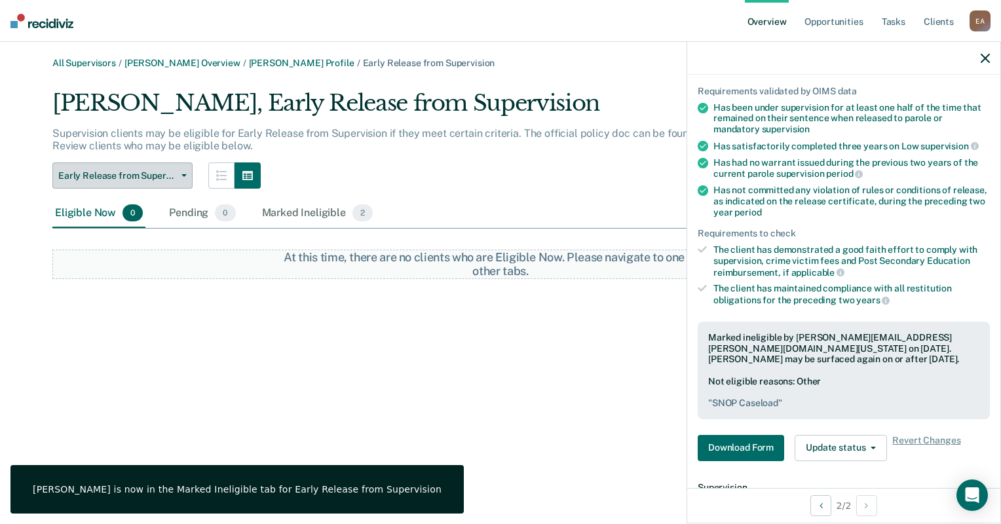
click at [183, 179] on button "Early Release from Supervision" at bounding box center [122, 175] width 140 height 26
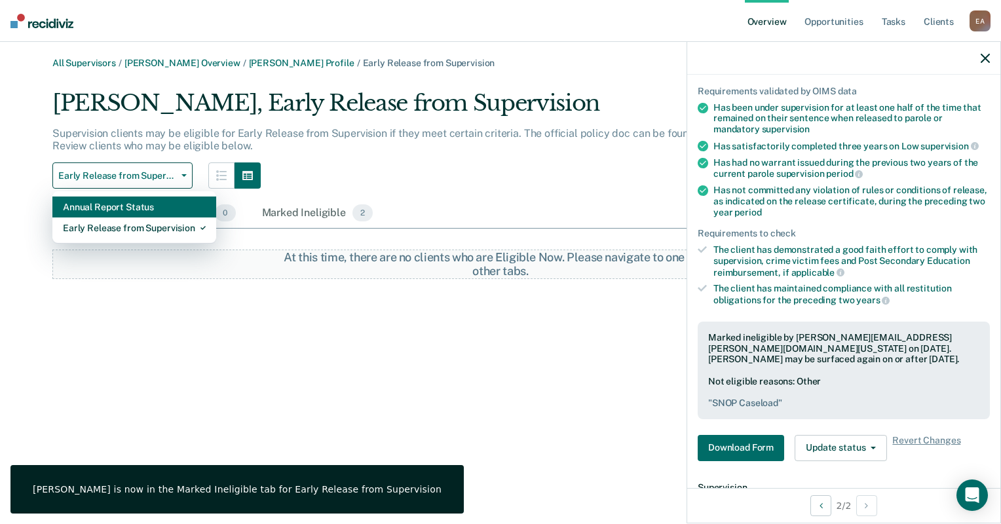
click at [172, 206] on div "Annual Report Status" at bounding box center [134, 206] width 143 height 21
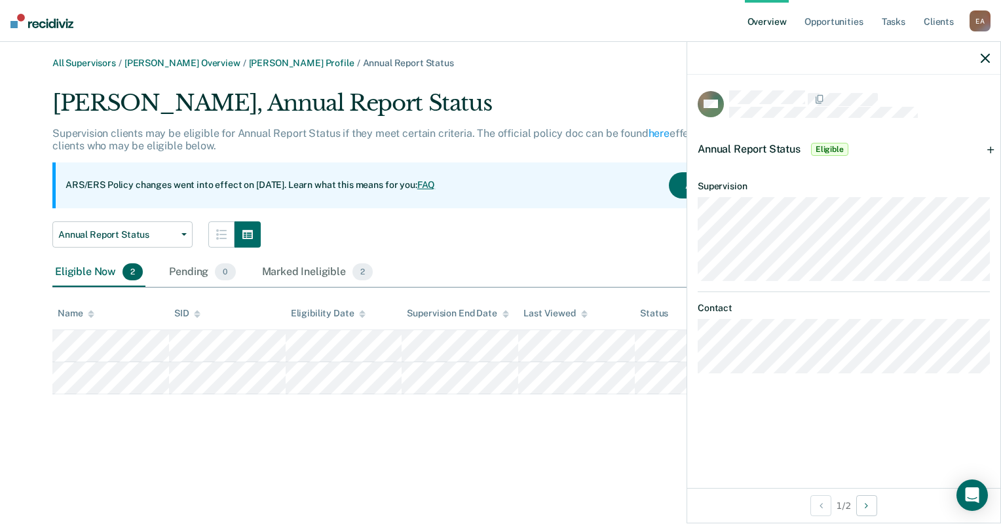
click at [823, 148] on span "Eligible" at bounding box center [829, 149] width 37 height 13
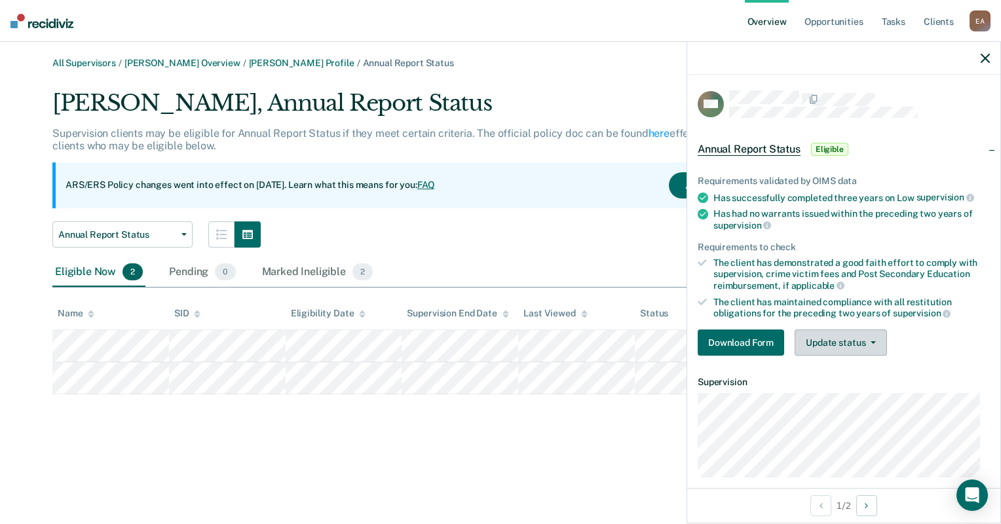
click at [855, 333] on button "Update status" at bounding box center [840, 342] width 92 height 26
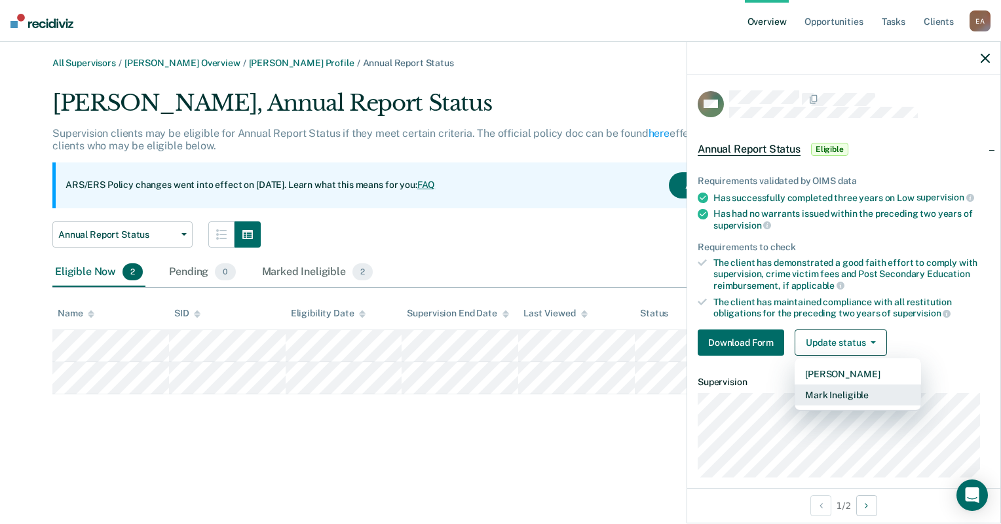
click at [834, 396] on button "Mark Ineligible" at bounding box center [857, 394] width 126 height 21
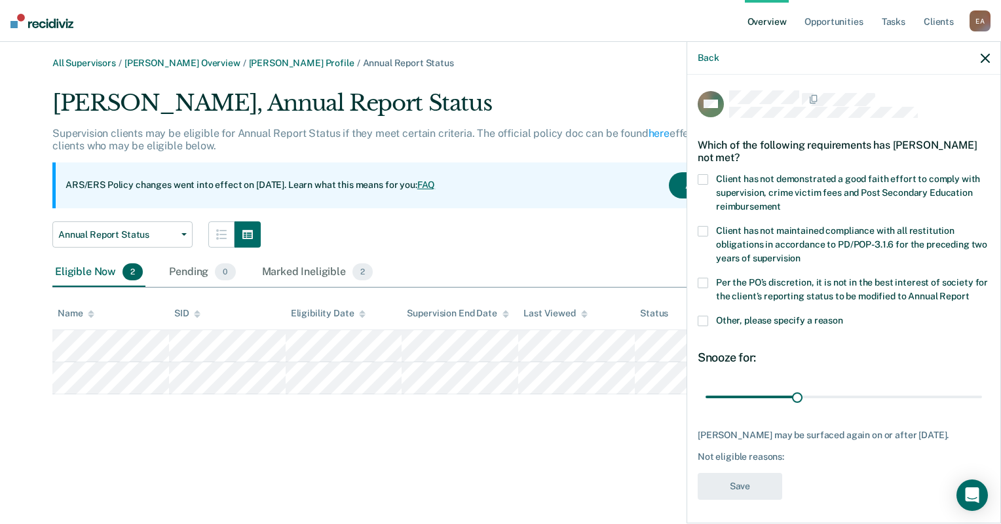
click at [703, 326] on span at bounding box center [702, 321] width 10 height 10
click at [843, 316] on input "Other, please specify a reason" at bounding box center [843, 316] width 0 height 0
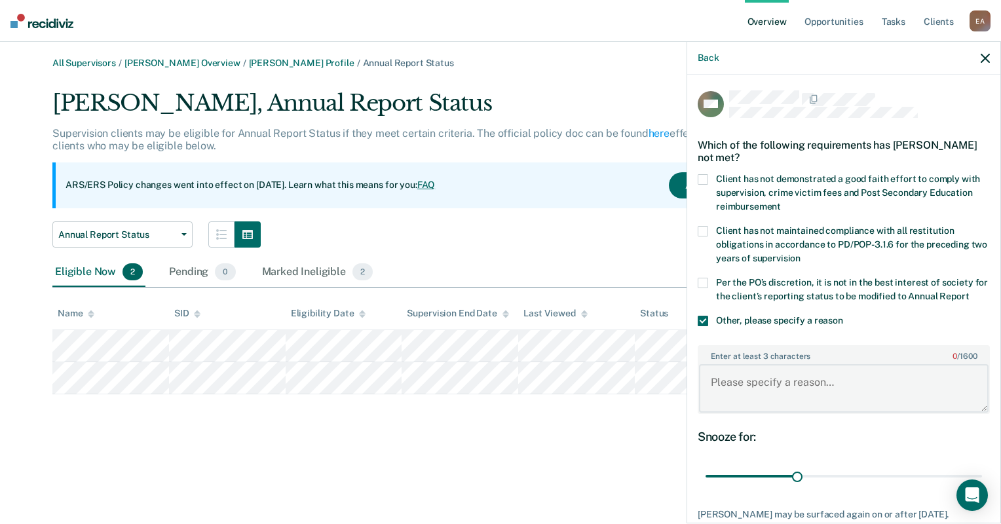
click at [768, 401] on textarea "Enter at least 3 characters 0 / 1600" at bounding box center [843, 388] width 289 height 48
type textarea "SNOP Caseload."
drag, startPoint x: 792, startPoint y: 487, endPoint x: 1003, endPoint y: 487, distance: 210.2
type input "90"
click at [982, 487] on input "range" at bounding box center [843, 476] width 276 height 23
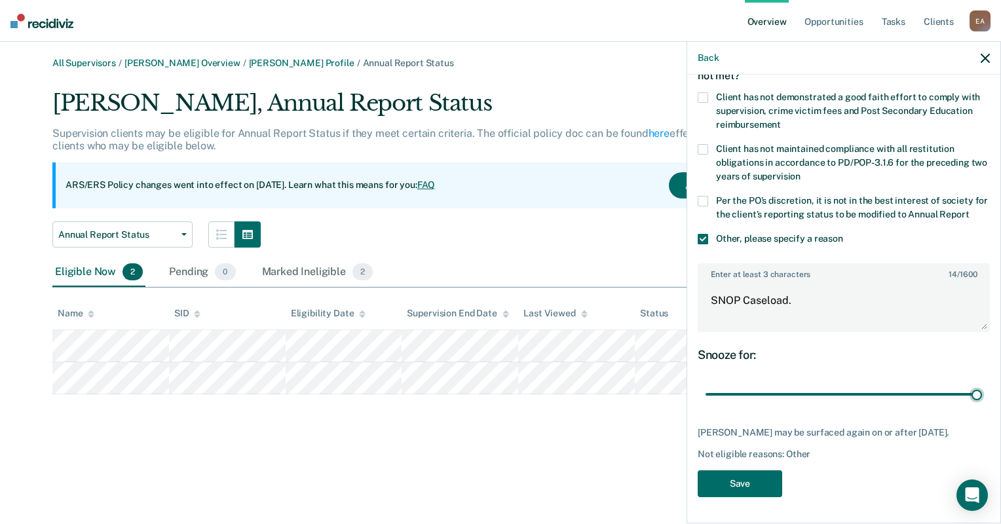
scroll to position [92, 0]
click at [743, 477] on button "Save" at bounding box center [739, 483] width 84 height 27
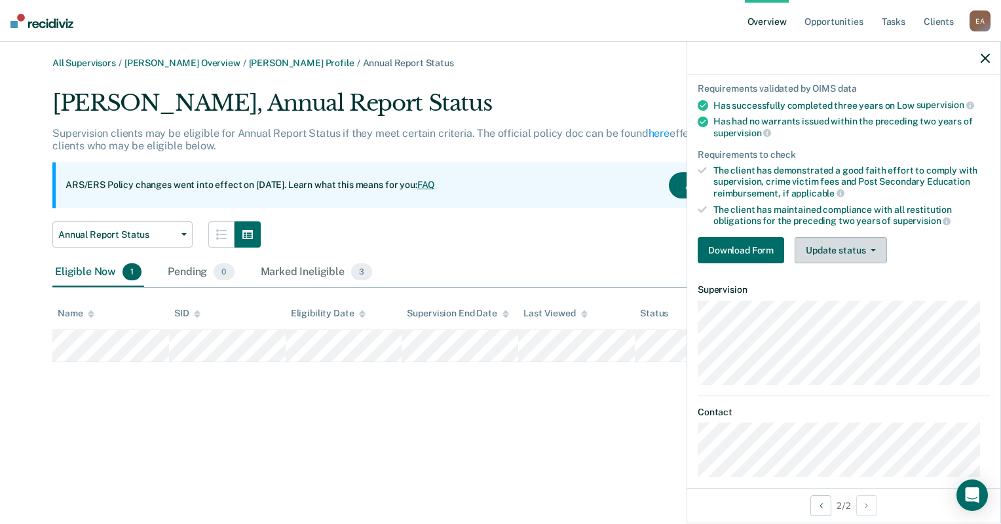
click at [823, 252] on button "Update status" at bounding box center [840, 250] width 92 height 26
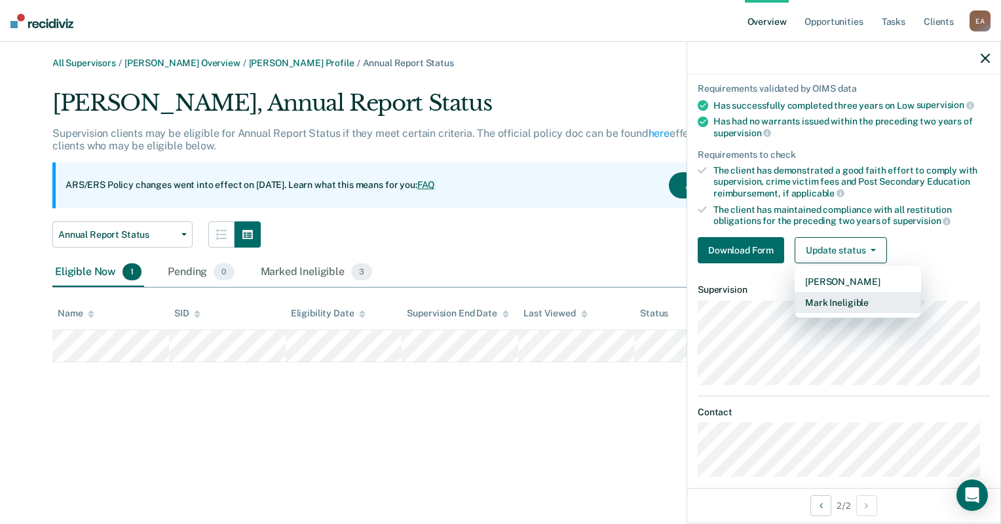
click at [840, 304] on button "Mark Ineligible" at bounding box center [857, 302] width 126 height 21
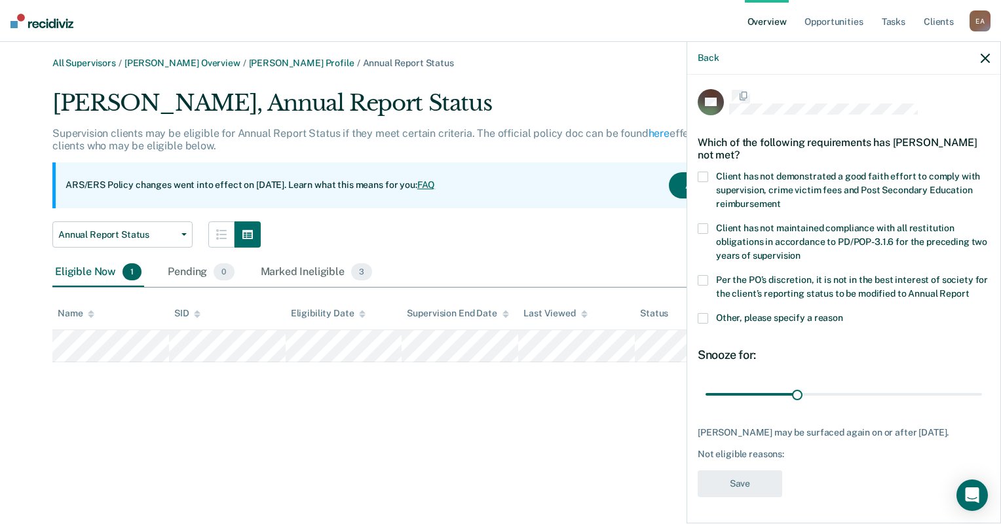
scroll to position [14, 0]
click at [706, 318] on span at bounding box center [702, 318] width 10 height 10
click at [843, 313] on input "Other, please specify a reason" at bounding box center [843, 313] width 0 height 0
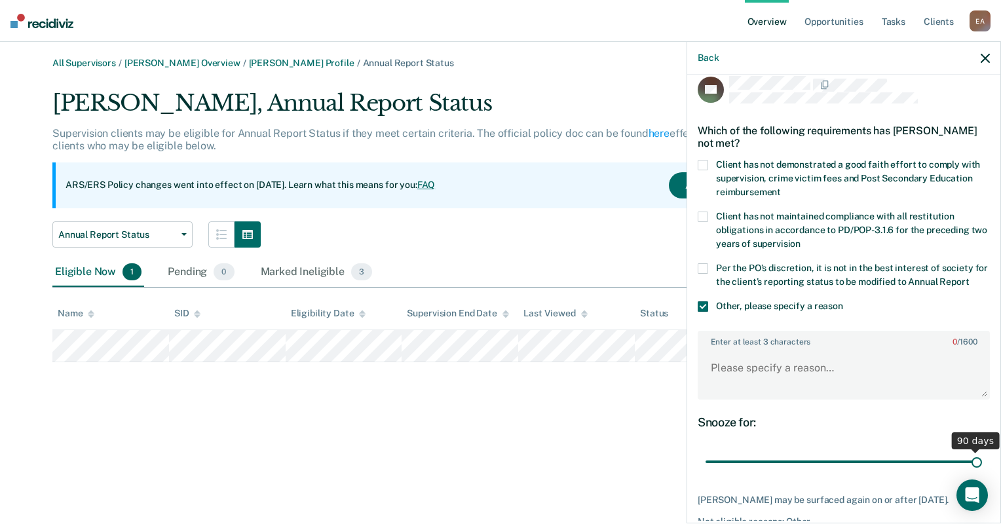
drag, startPoint x: 800, startPoint y: 469, endPoint x: 1003, endPoint y: 469, distance: 203.0
type input "90"
click at [982, 469] on input "range" at bounding box center [843, 462] width 276 height 23
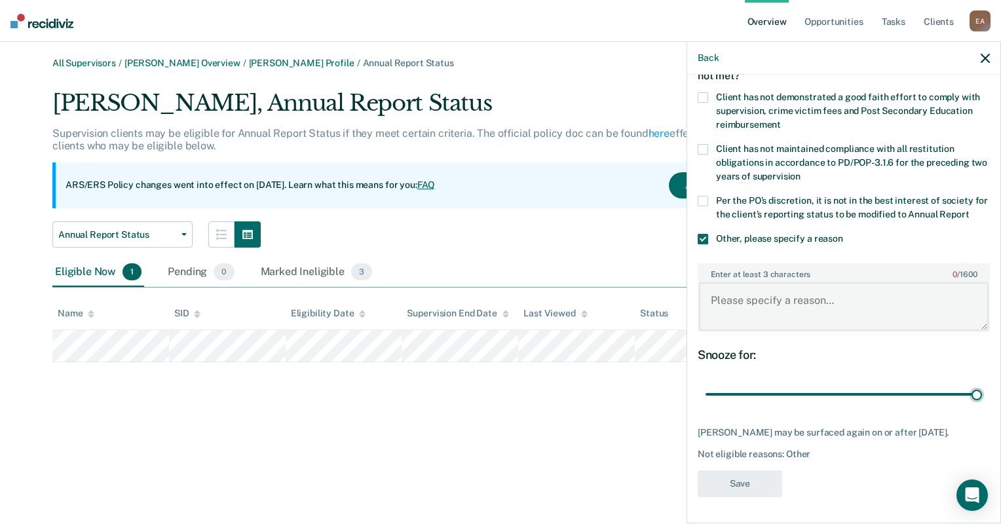
drag, startPoint x: 748, startPoint y: 305, endPoint x: 757, endPoint y: 297, distance: 11.7
click at [756, 297] on textarea "Enter at least 3 characters 0 / 1600" at bounding box center [843, 306] width 289 height 48
type textarea "SNOP caseload."
click at [736, 479] on button "Save" at bounding box center [739, 483] width 84 height 27
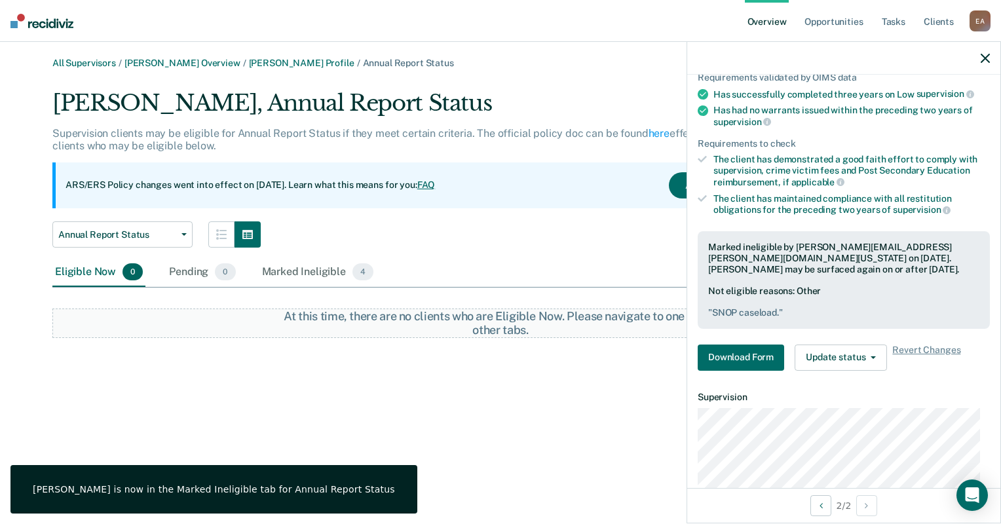
click at [516, 420] on div "All Supervisors / [PERSON_NAME] Overview / [PERSON_NAME] Profile / Annual Repor…" at bounding box center [500, 270] width 969 height 424
click at [451, 265] on div "Eligible Now 0 Pending 0 Marked Ineligible 4" at bounding box center [500, 272] width 896 height 29
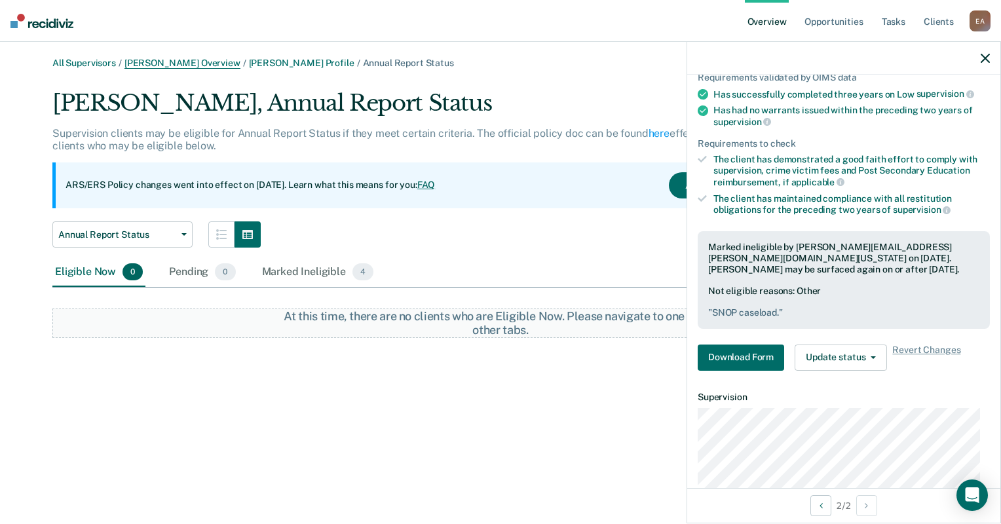
click at [172, 64] on link "[PERSON_NAME] Overview" at bounding box center [182, 63] width 116 height 11
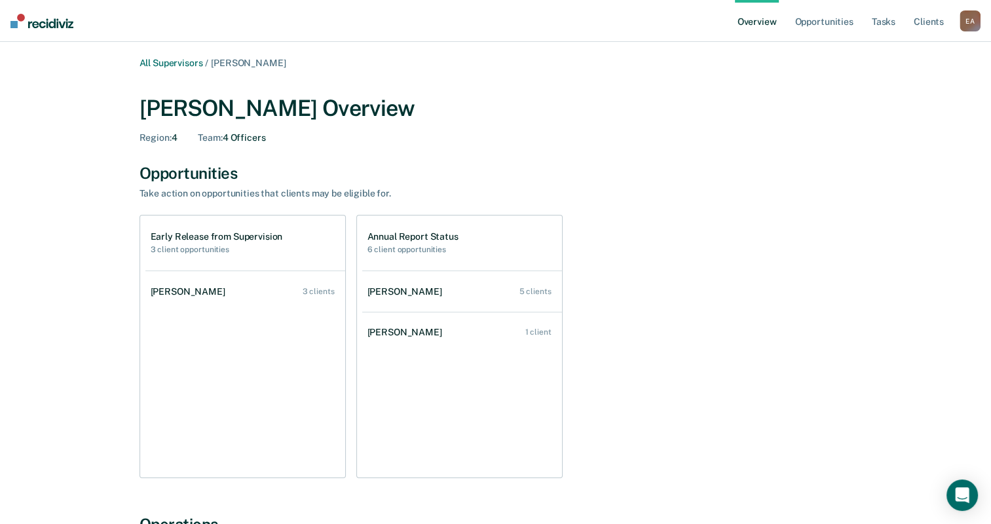
click at [344, 171] on div "Opportunities" at bounding box center [495, 173] width 713 height 19
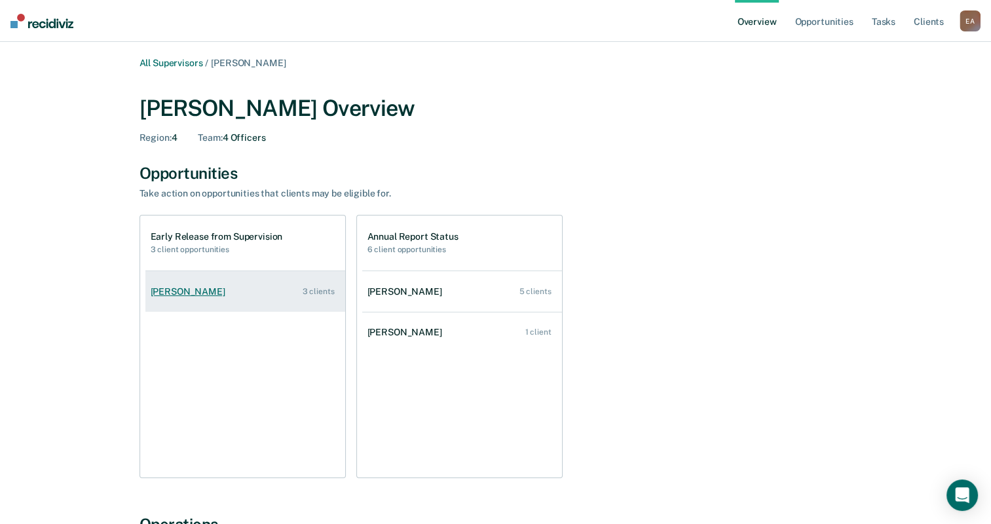
click at [199, 297] on link "[PERSON_NAME] 3 clients" at bounding box center [245, 291] width 200 height 37
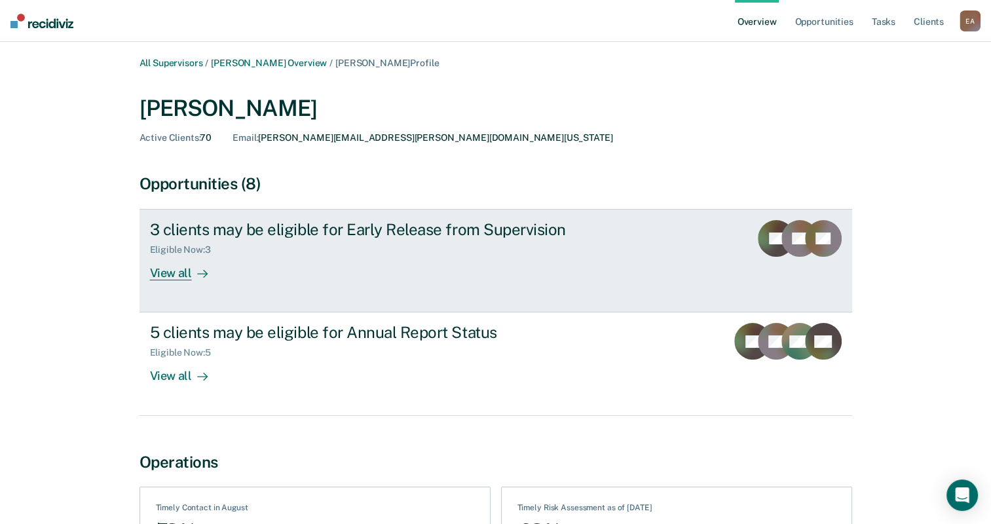
click at [165, 271] on div "View all" at bounding box center [186, 268] width 73 height 26
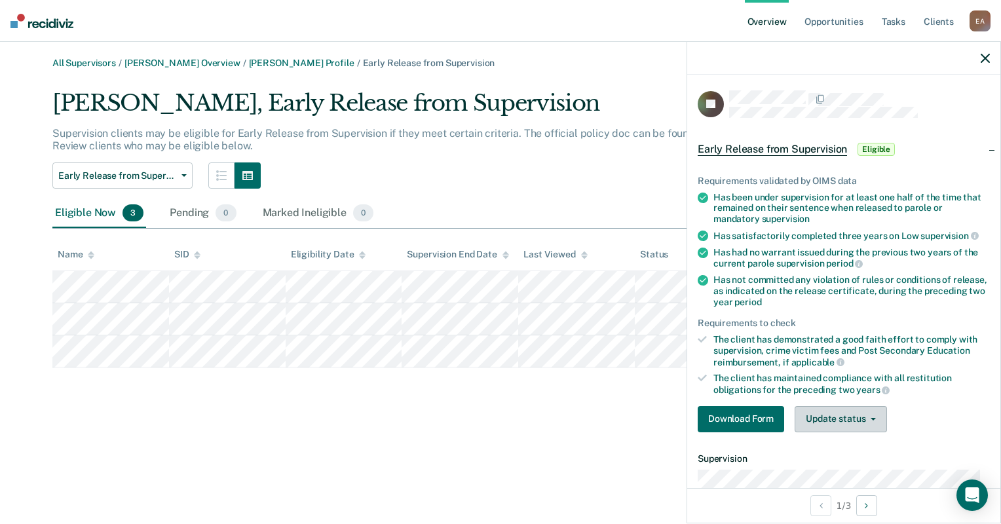
click at [855, 408] on button "Update status" at bounding box center [840, 419] width 92 height 26
click at [826, 471] on button "Mark Ineligible" at bounding box center [857, 471] width 126 height 21
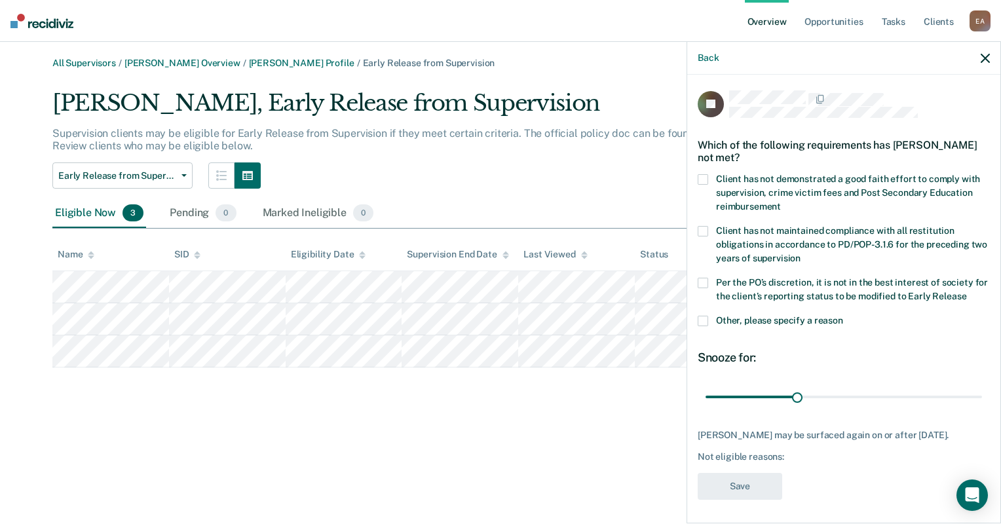
click at [707, 320] on span at bounding box center [702, 321] width 10 height 10
click at [843, 316] on input "Other, please specify a reason" at bounding box center [843, 316] width 0 height 0
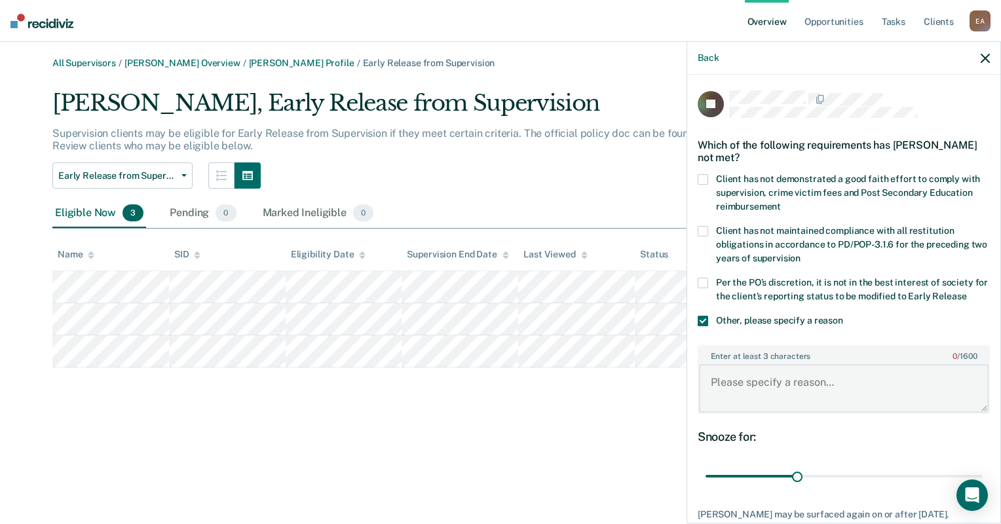
click at [790, 399] on textarea "Enter at least 3 characters 0 / 1600" at bounding box center [843, 388] width 289 height 48
type textarea "TI/PH caseload"
drag, startPoint x: 794, startPoint y: 476, endPoint x: 995, endPoint y: 461, distance: 201.0
type input "90"
click at [982, 465] on input "range" at bounding box center [843, 476] width 276 height 23
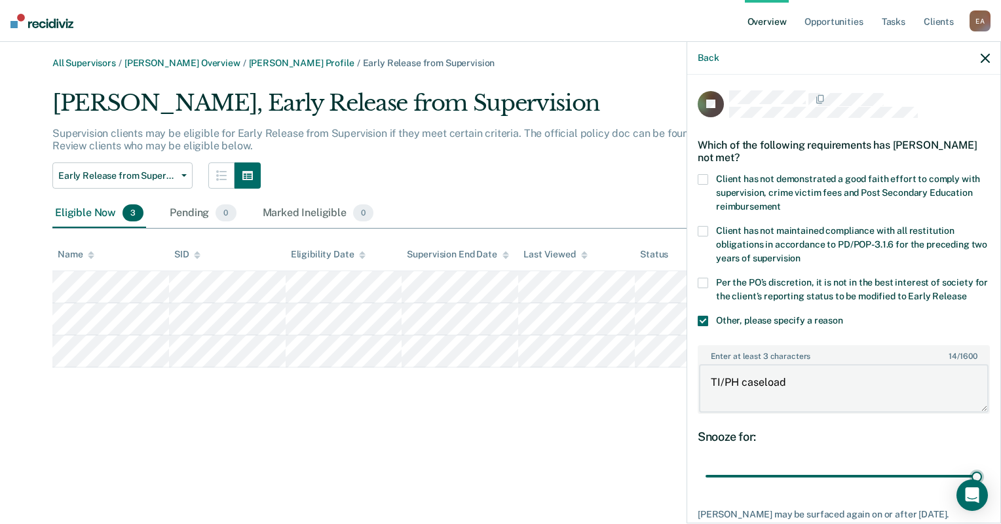
drag, startPoint x: 798, startPoint y: 377, endPoint x: 739, endPoint y: 377, distance: 58.9
click at [739, 377] on textarea "TI/PH caseload" at bounding box center [843, 388] width 289 height 48
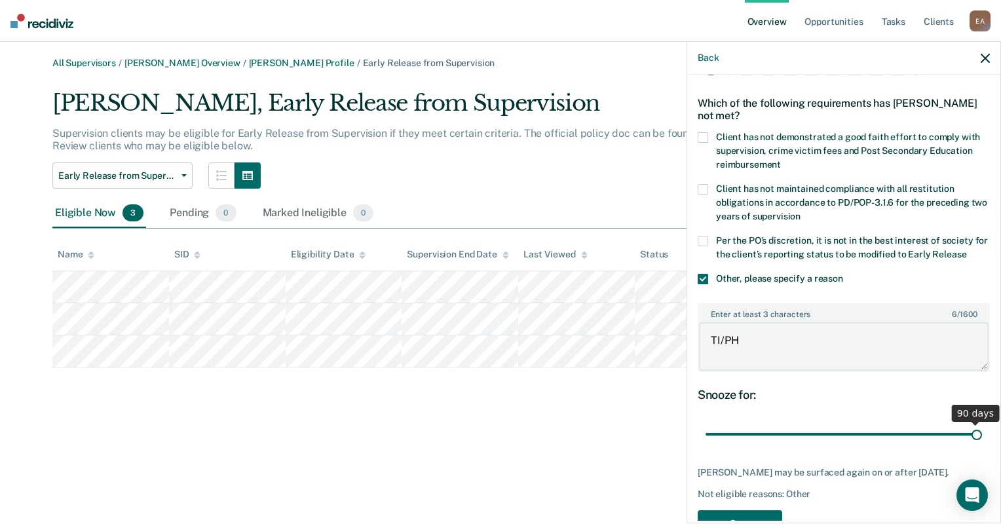
scroll to position [90, 0]
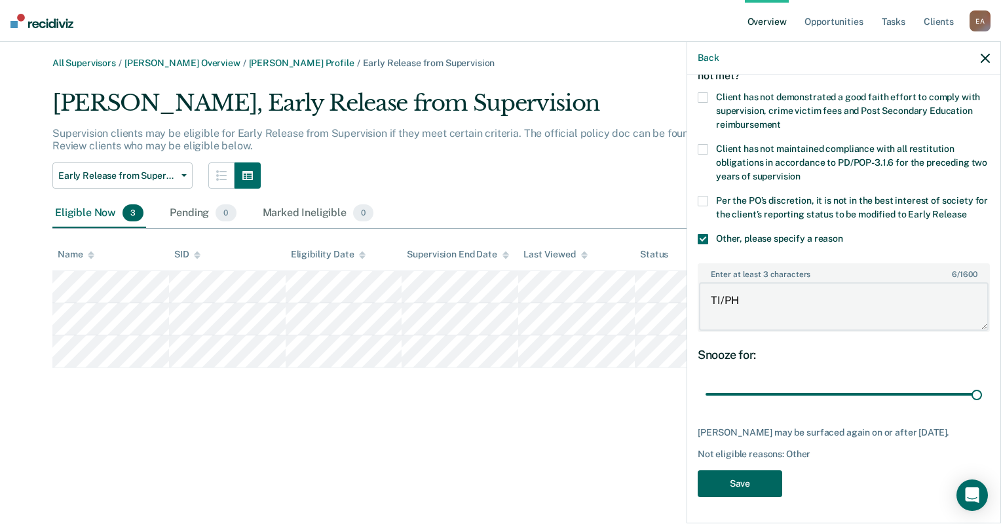
type textarea "TI/PH"
click at [754, 484] on button "Save" at bounding box center [739, 483] width 84 height 27
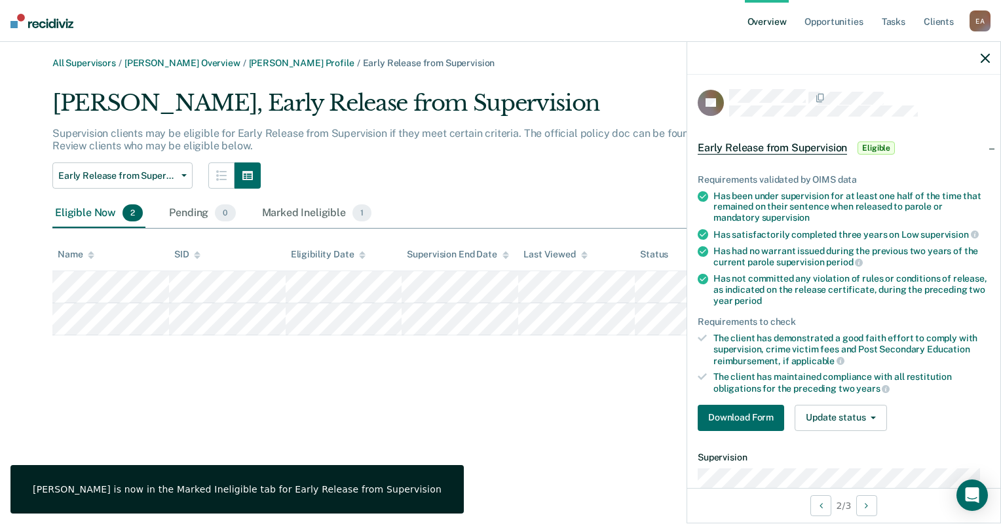
scroll to position [0, 0]
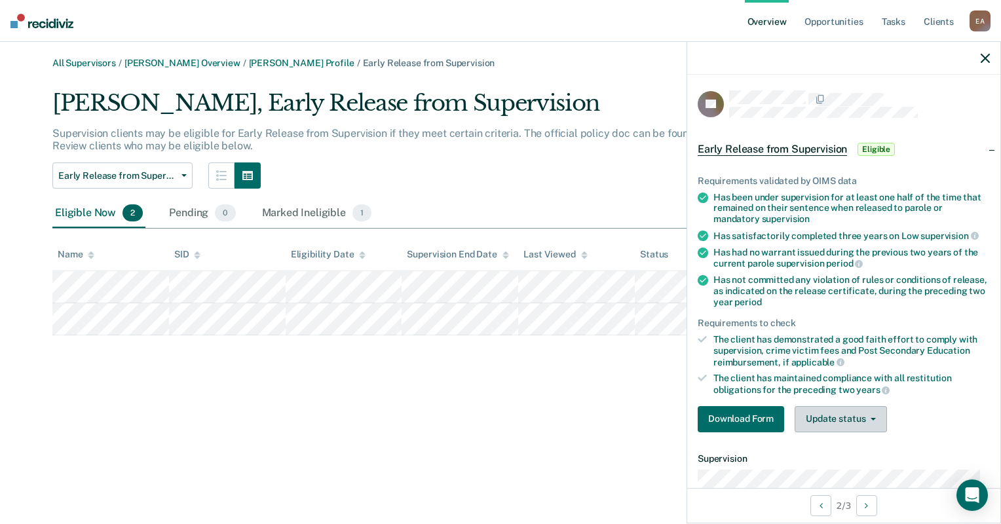
click at [861, 413] on button "Update status" at bounding box center [840, 419] width 92 height 26
click at [840, 468] on button "Mark Ineligible" at bounding box center [857, 471] width 126 height 21
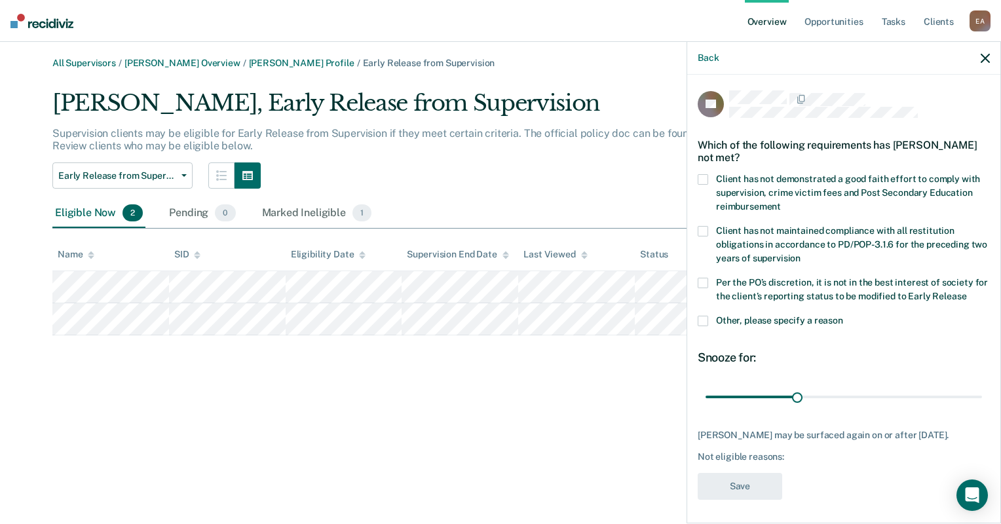
drag, startPoint x: 706, startPoint y: 318, endPoint x: 747, endPoint y: 331, distance: 42.5
click at [707, 318] on span at bounding box center [702, 321] width 10 height 10
click at [843, 316] on input "Other, please specify a reason" at bounding box center [843, 316] width 0 height 0
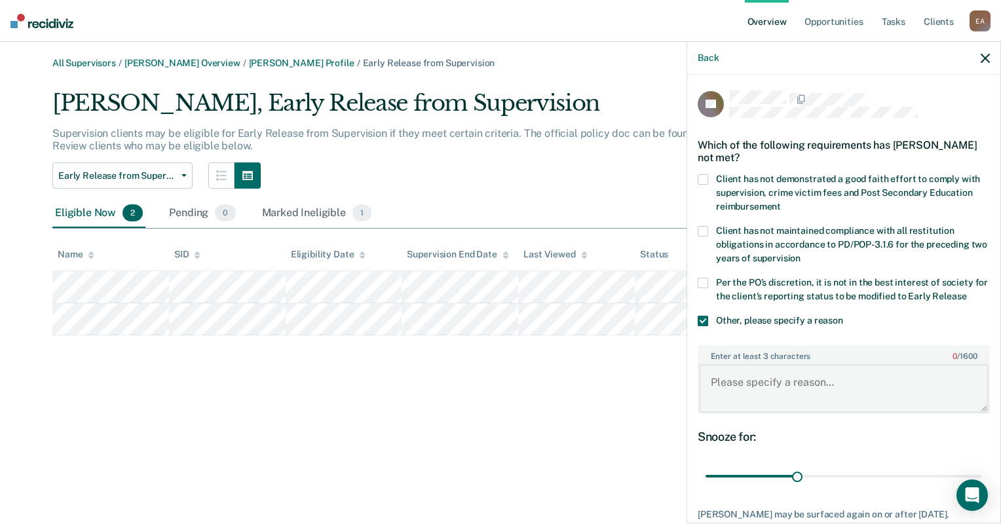
click at [788, 396] on textarea "Enter at least 3 characters 0 / 1600" at bounding box center [843, 388] width 289 height 48
type textarea "SNOP Caseload"
drag, startPoint x: 791, startPoint y: 476, endPoint x: 1003, endPoint y: 472, distance: 211.6
type input "90"
click at [982, 472] on input "range" at bounding box center [843, 476] width 276 height 23
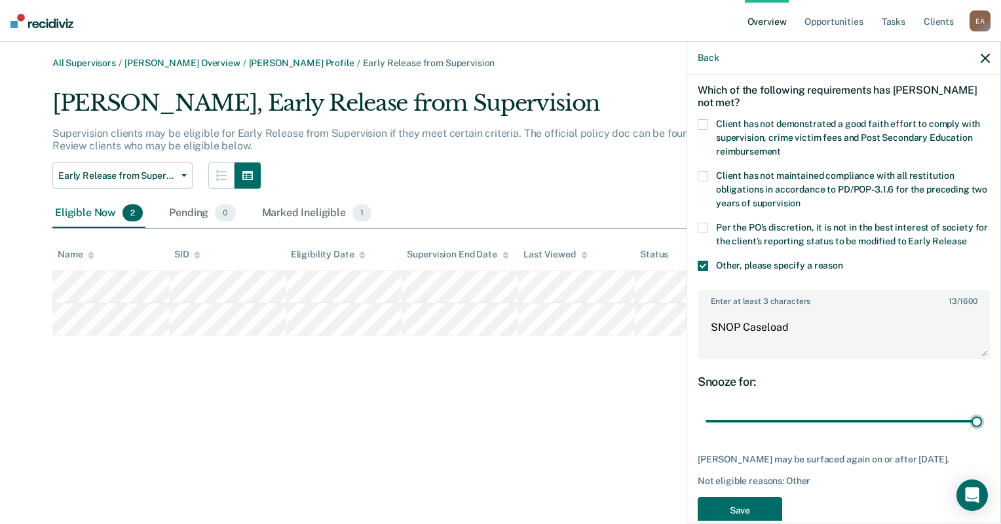
scroll to position [79, 0]
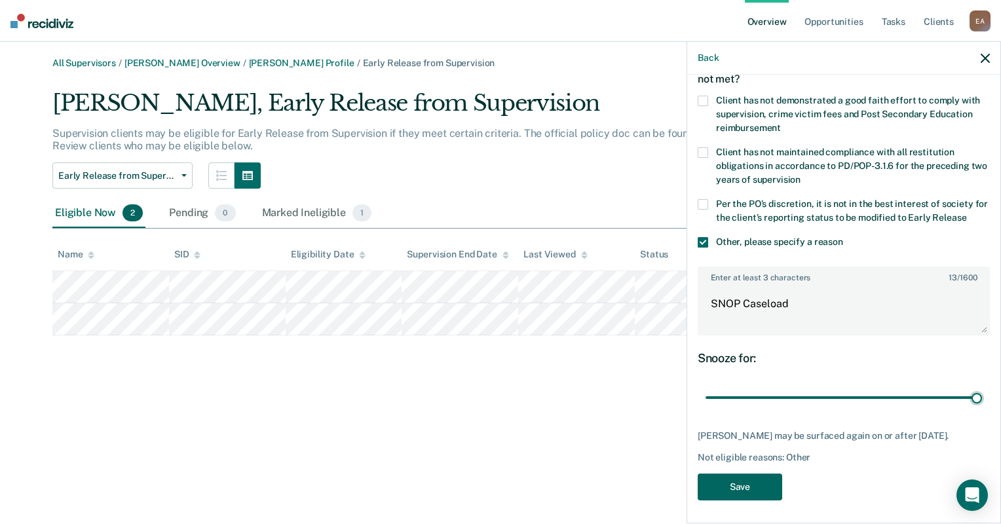
click at [733, 482] on button "Save" at bounding box center [739, 486] width 84 height 27
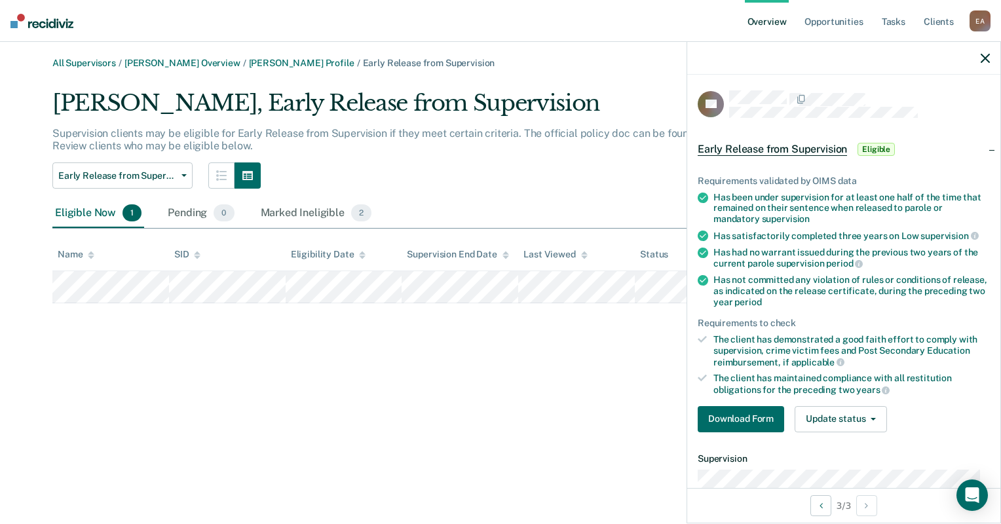
scroll to position [180, 0]
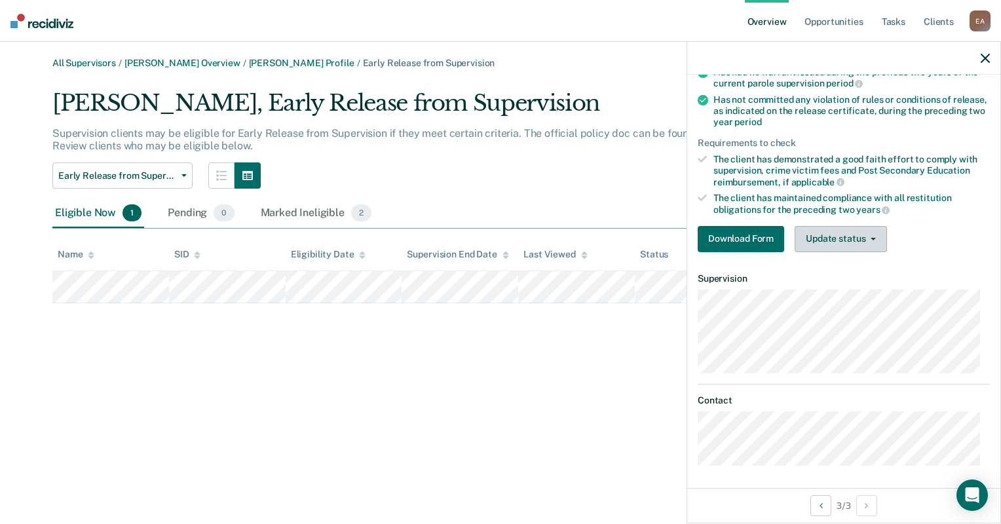
click at [859, 236] on button "Update status" at bounding box center [840, 239] width 92 height 26
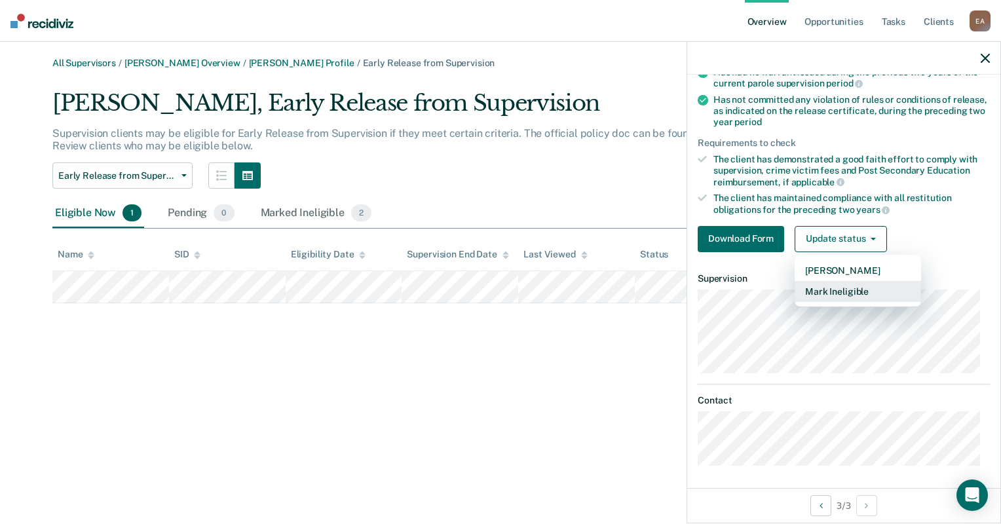
click at [851, 288] on button "Mark Ineligible" at bounding box center [857, 291] width 126 height 21
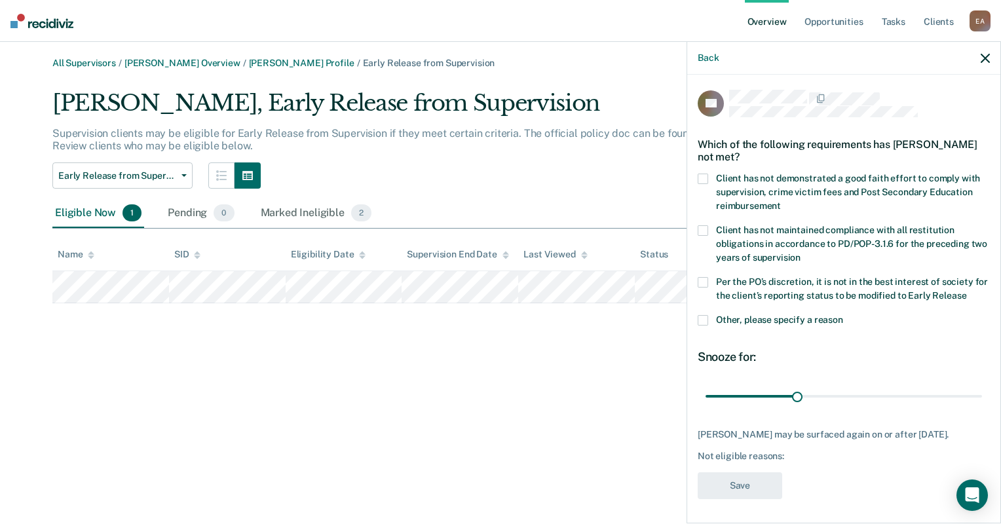
click at [702, 319] on span at bounding box center [702, 320] width 10 height 10
click at [843, 315] on input "Other, please specify a reason" at bounding box center [843, 315] width 0 height 0
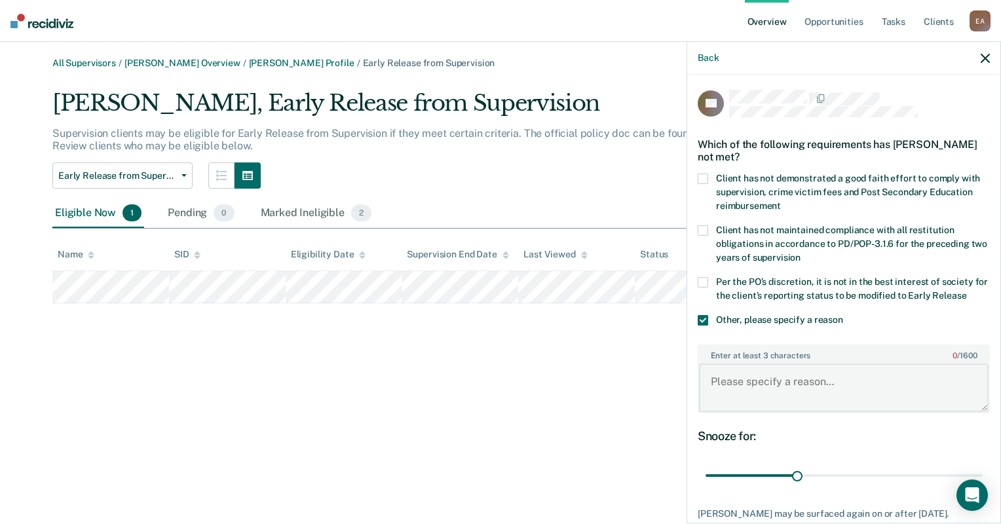
click at [762, 375] on textarea "Enter at least 3 characters 0 / 1600" at bounding box center [843, 387] width 289 height 48
type textarea "SNOP Caseload."
drag, startPoint x: 794, startPoint y: 471, endPoint x: 1000, endPoint y: 462, distance: 206.5
type input "90"
click at [982, 464] on input "range" at bounding box center [843, 475] width 276 height 23
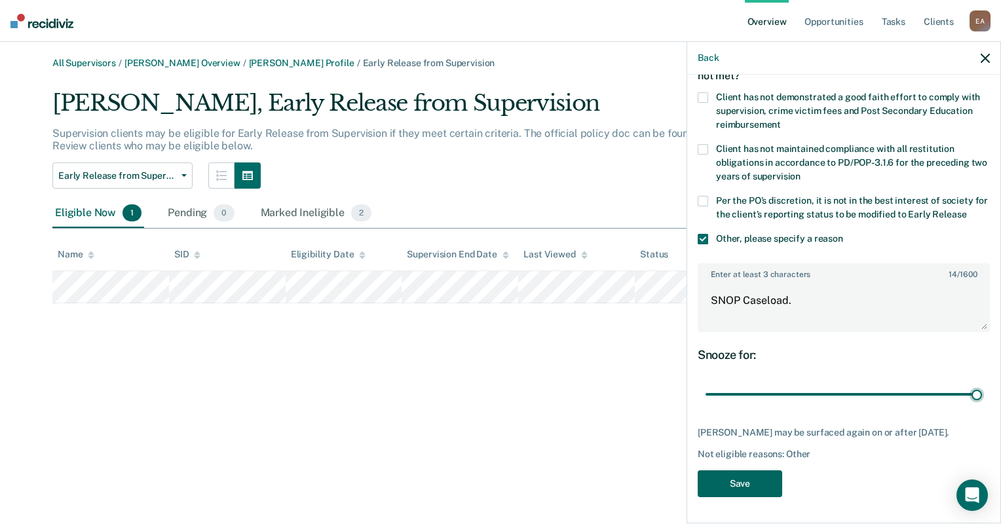
scroll to position [90, 0]
click at [766, 487] on button "Save" at bounding box center [739, 483] width 84 height 27
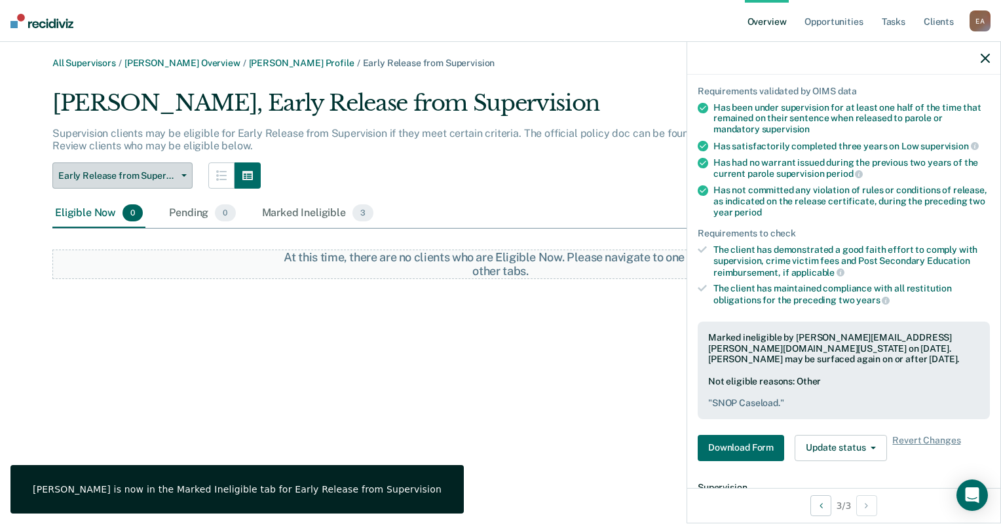
click at [170, 172] on span "Early Release from Supervision" at bounding box center [117, 175] width 118 height 11
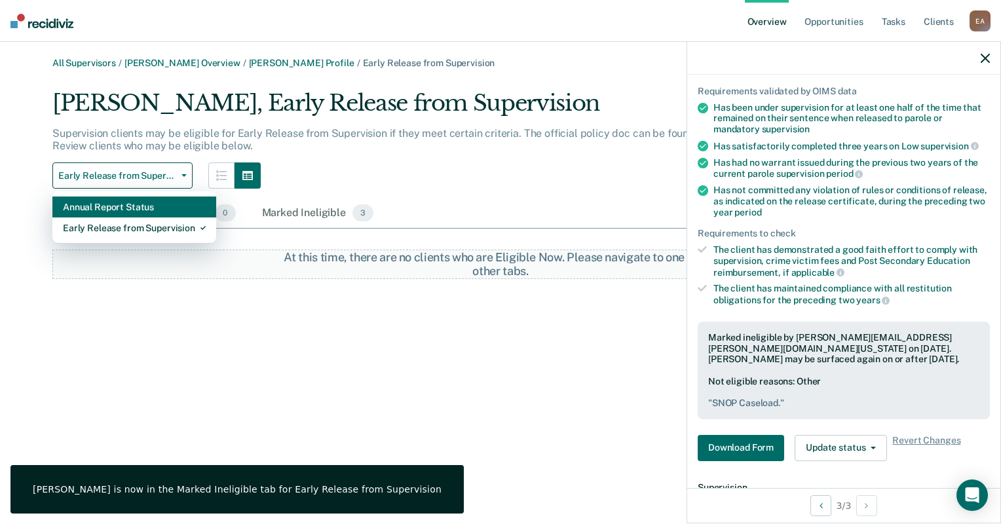
click at [164, 205] on div "Annual Report Status" at bounding box center [134, 206] width 143 height 21
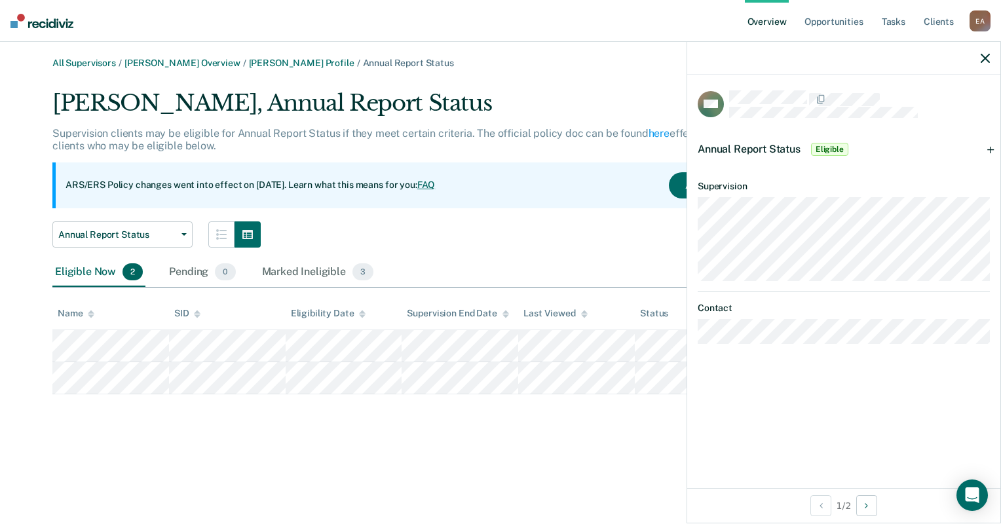
click at [834, 151] on span "Eligible" at bounding box center [829, 149] width 37 height 13
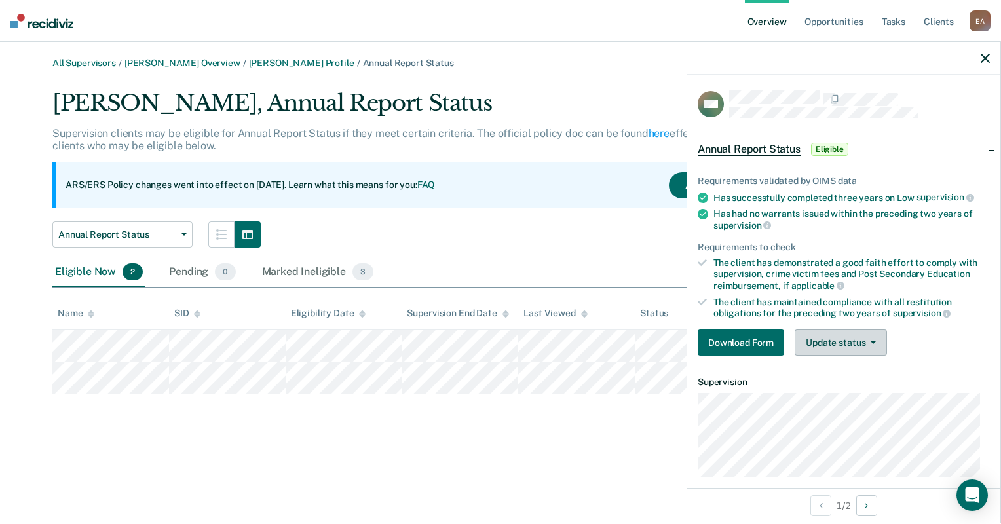
click at [849, 331] on button "Update status" at bounding box center [840, 342] width 92 height 26
click at [508, 69] on div "All Supervisors / [PERSON_NAME] Overview / [PERSON_NAME] Profile / Annual Repor…" at bounding box center [500, 226] width 969 height 337
click at [86, 62] on link "All Supervisors" at bounding box center [84, 63] width 64 height 11
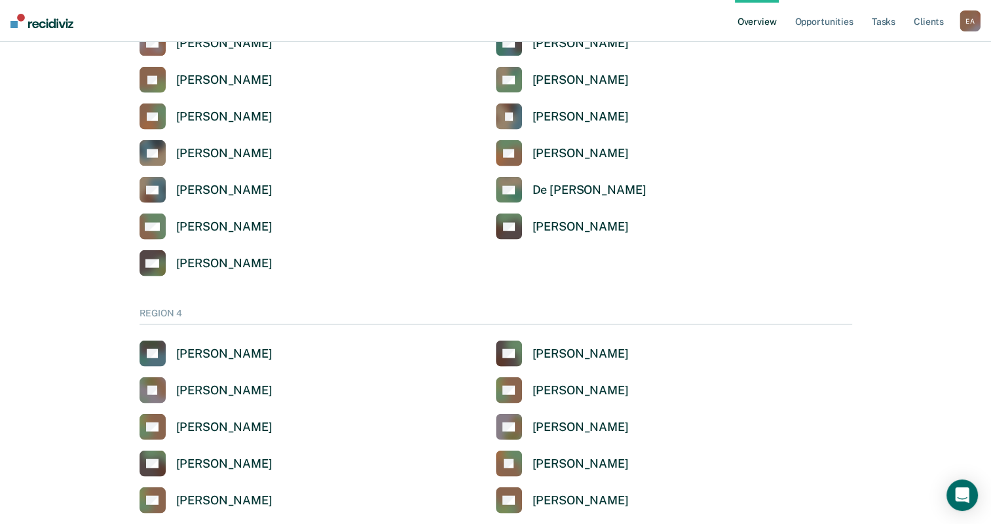
scroll to position [2947, 0]
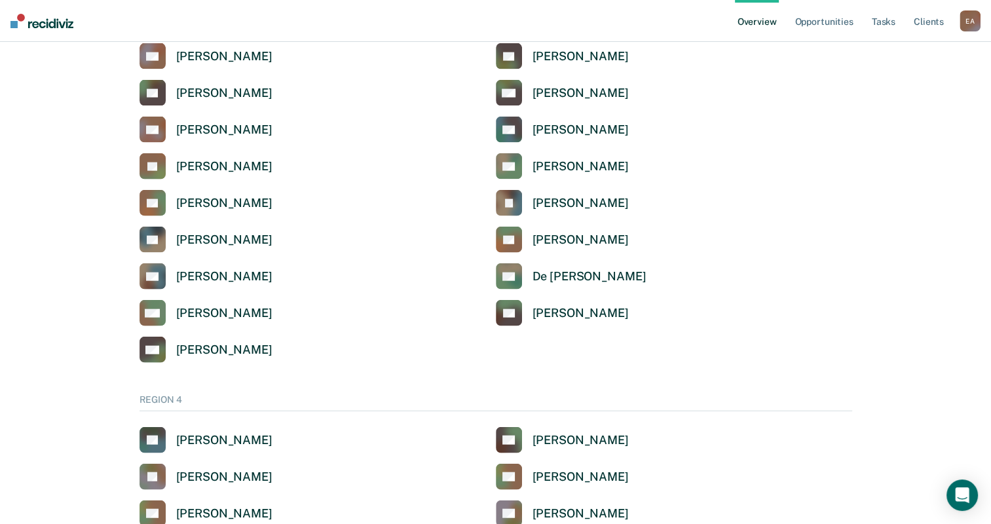
click at [706, 249] on div "ST Shimbathu [PERSON_NAME]" at bounding box center [674, 240] width 356 height 26
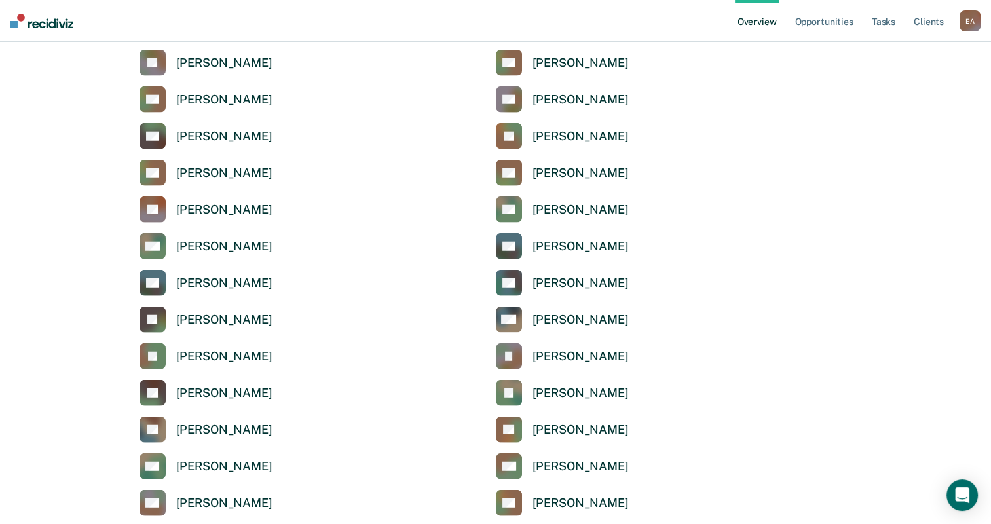
scroll to position [3340, 0]
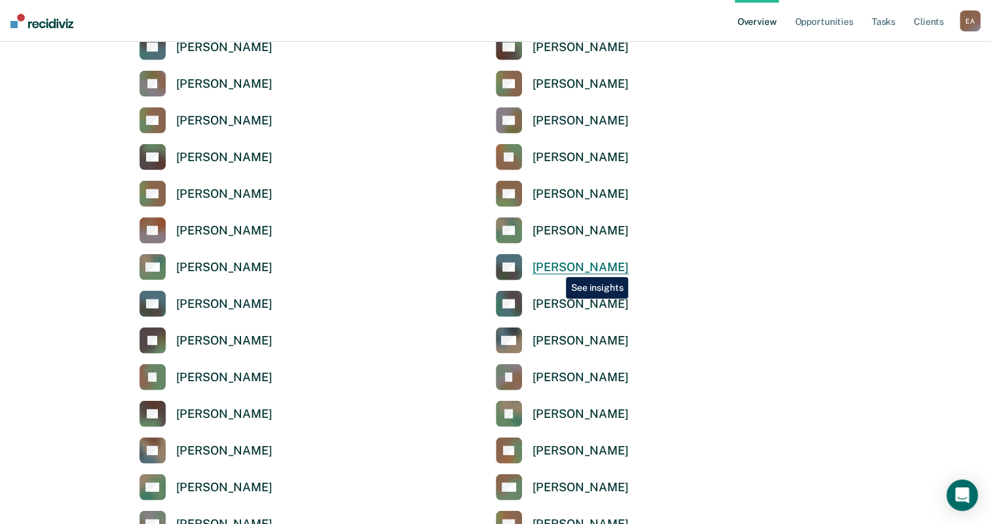
click at [556, 267] on div "[PERSON_NAME]" at bounding box center [580, 267] width 96 height 15
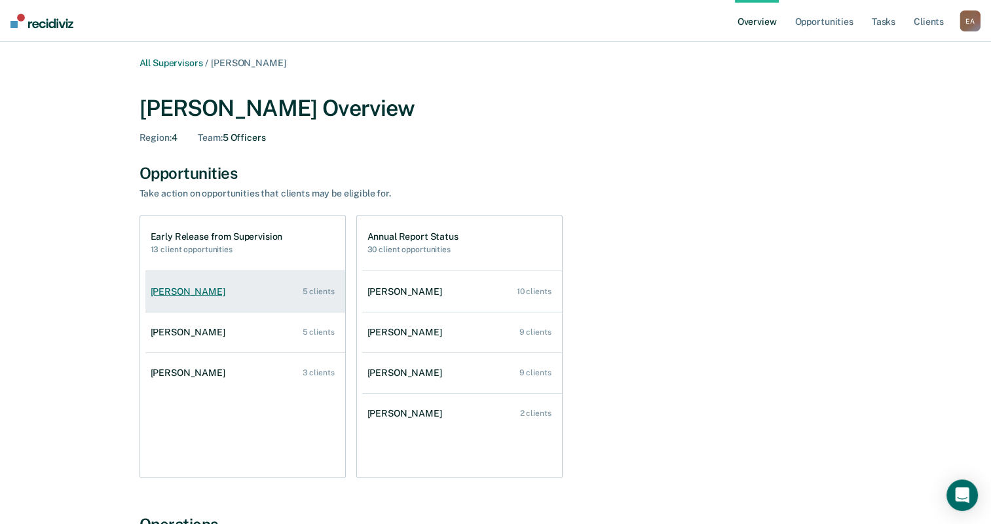
click at [181, 286] on div "[PERSON_NAME]" at bounding box center [191, 291] width 80 height 11
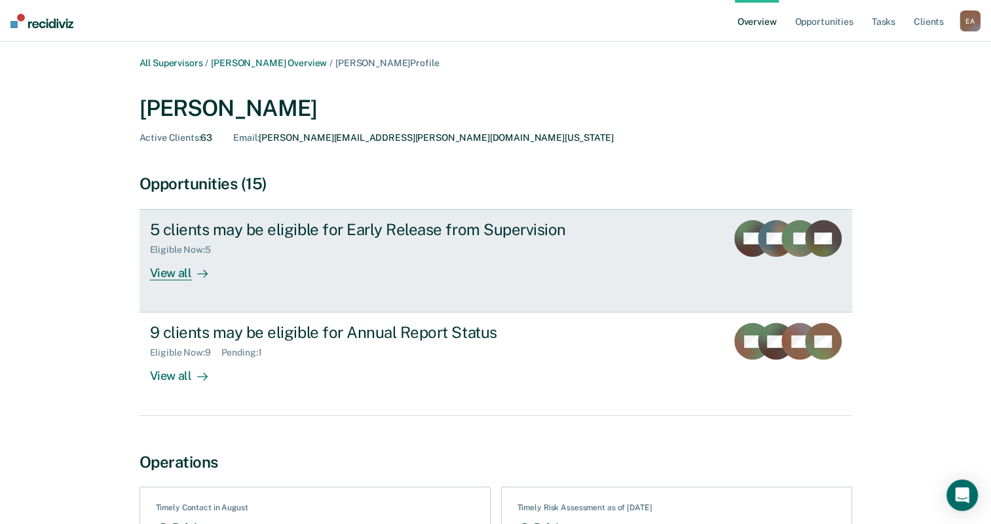
click at [175, 275] on div "View all" at bounding box center [186, 268] width 73 height 26
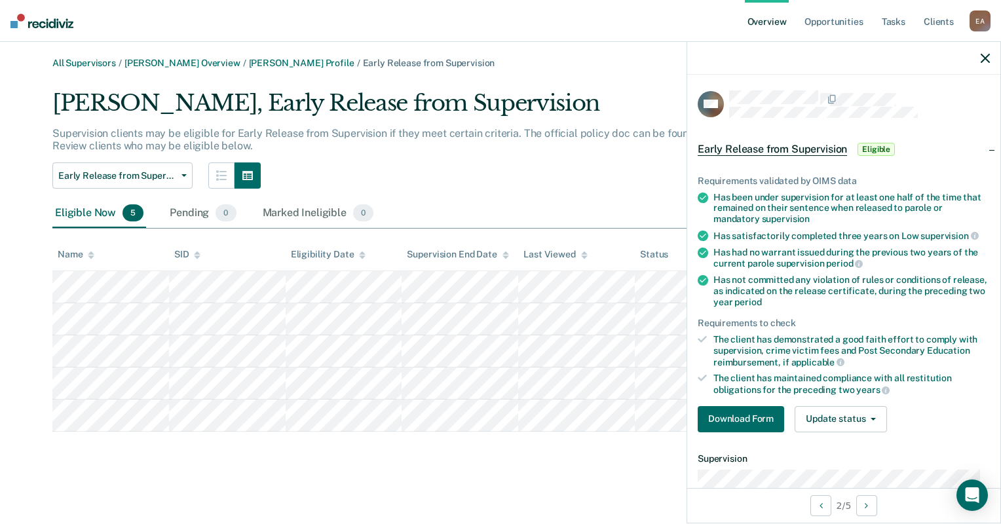
click at [876, 146] on span "Eligible" at bounding box center [875, 149] width 37 height 13
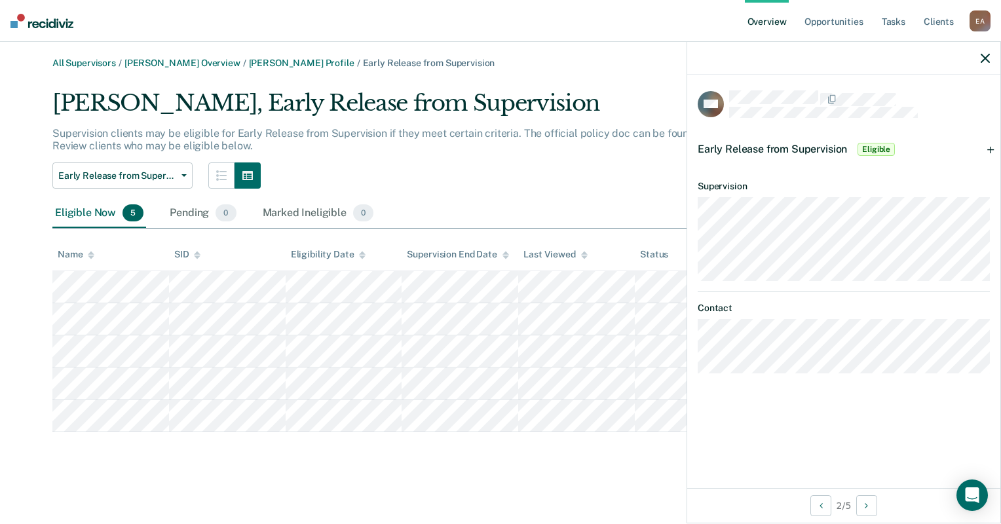
click at [876, 146] on span "Eligible" at bounding box center [875, 149] width 37 height 13
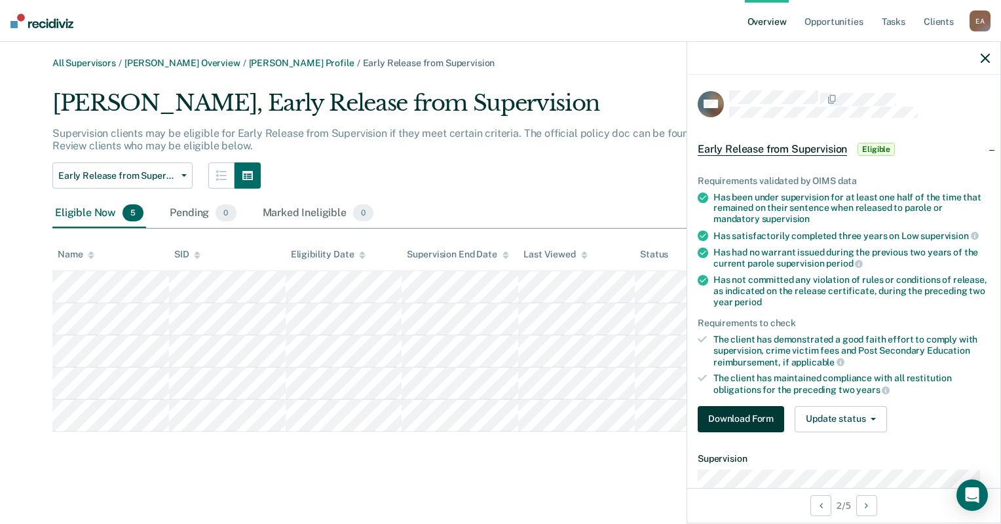
click at [739, 411] on button "Download Form" at bounding box center [740, 419] width 86 height 26
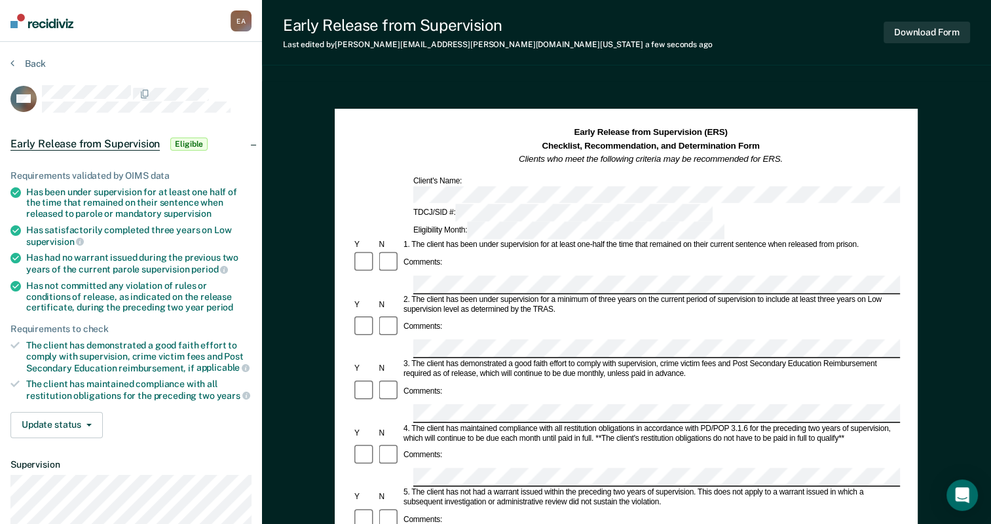
click at [188, 140] on span "Eligible" at bounding box center [188, 144] width 37 height 13
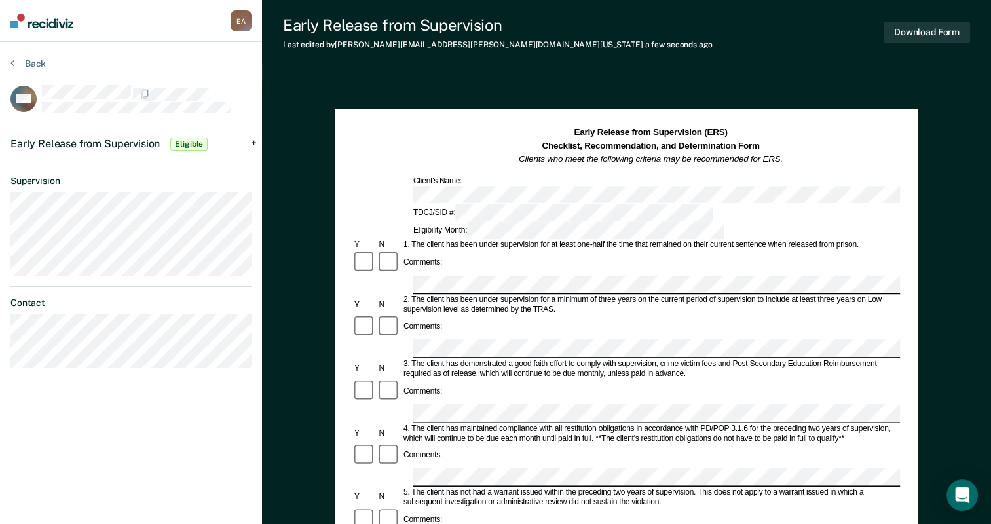
click at [188, 140] on span "Eligible" at bounding box center [188, 144] width 37 height 13
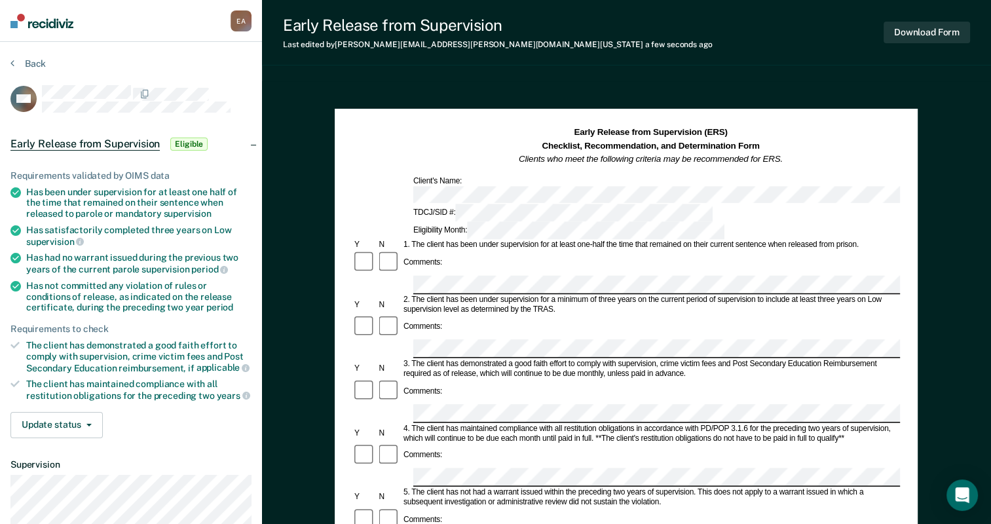
click at [140, 174] on div "Requirements validated by OIMS data" at bounding box center [130, 175] width 241 height 11
click at [16, 66] on button "Back" at bounding box center [27, 64] width 35 height 12
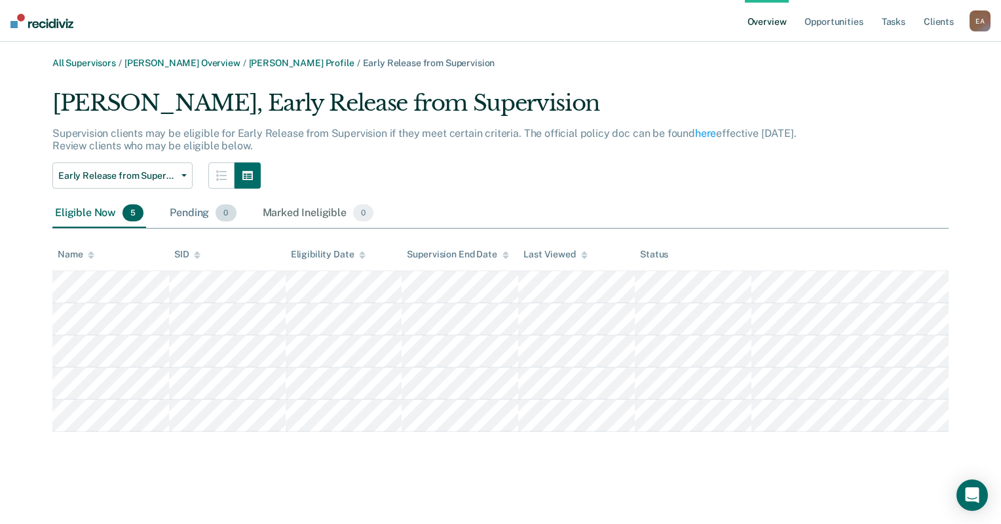
click at [203, 213] on div "Pending 0" at bounding box center [202, 213] width 71 height 29
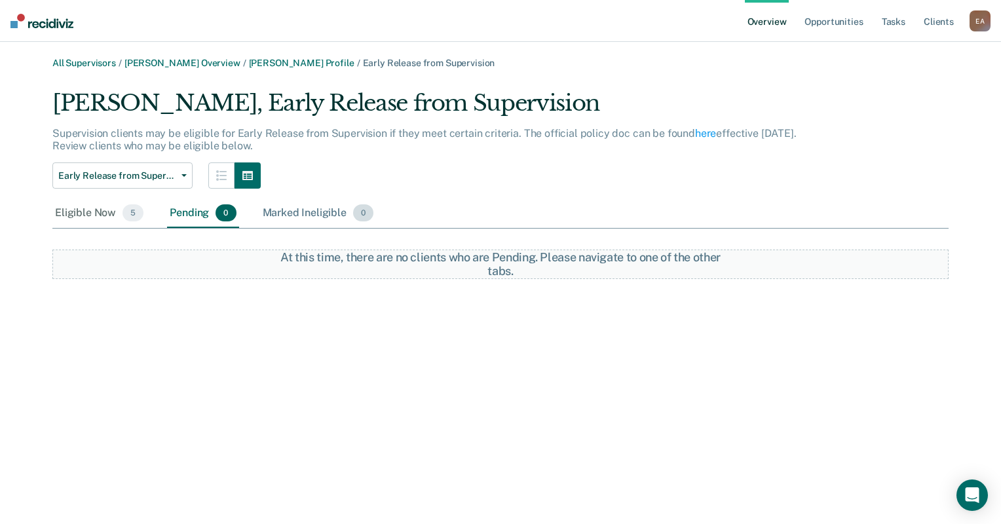
click at [298, 210] on div "Marked Ineligible 0" at bounding box center [318, 213] width 117 height 29
click at [81, 212] on div "Eligible Now 5" at bounding box center [99, 213] width 94 height 29
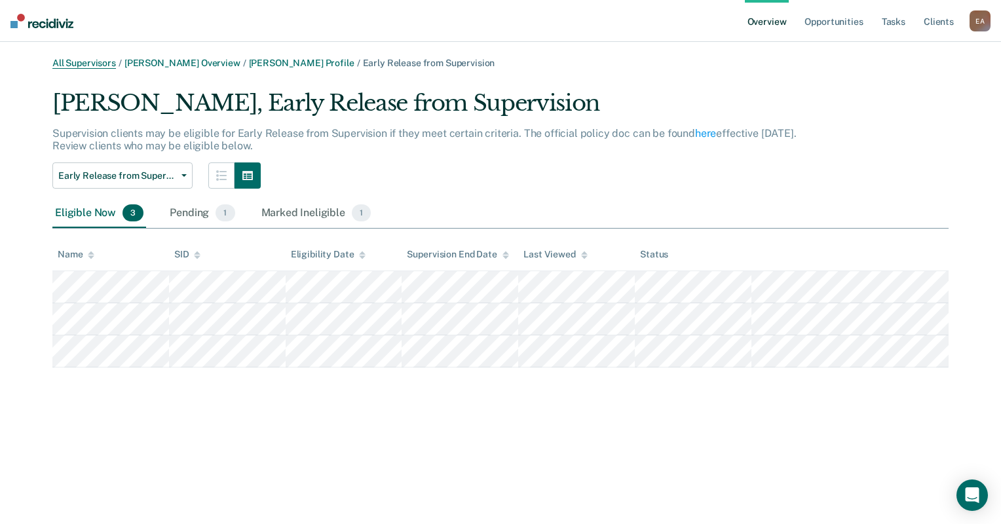
click at [103, 67] on link "All Supervisors" at bounding box center [84, 63] width 64 height 11
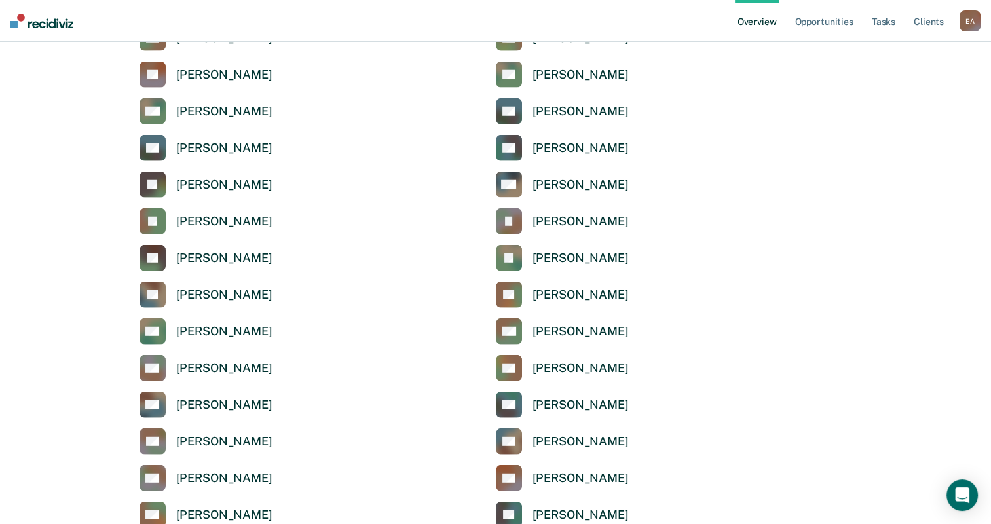
scroll to position [3536, 0]
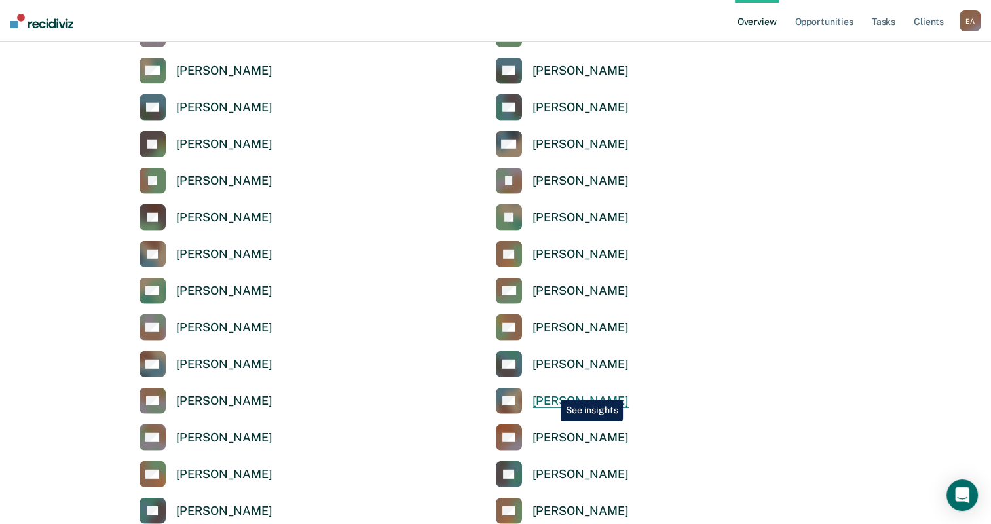
click at [551, 390] on link "KN [PERSON_NAME]" at bounding box center [562, 401] width 133 height 26
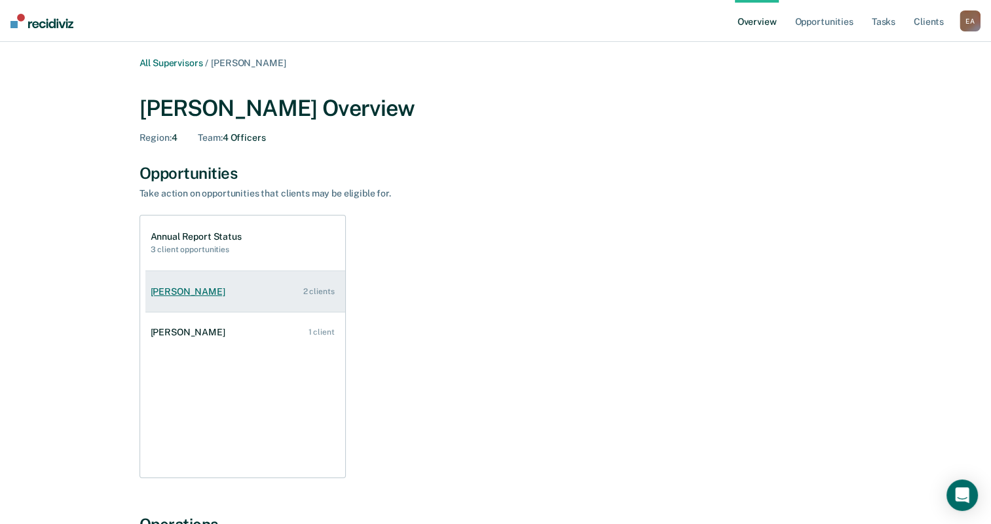
click at [198, 291] on div "[PERSON_NAME]" at bounding box center [191, 291] width 80 height 11
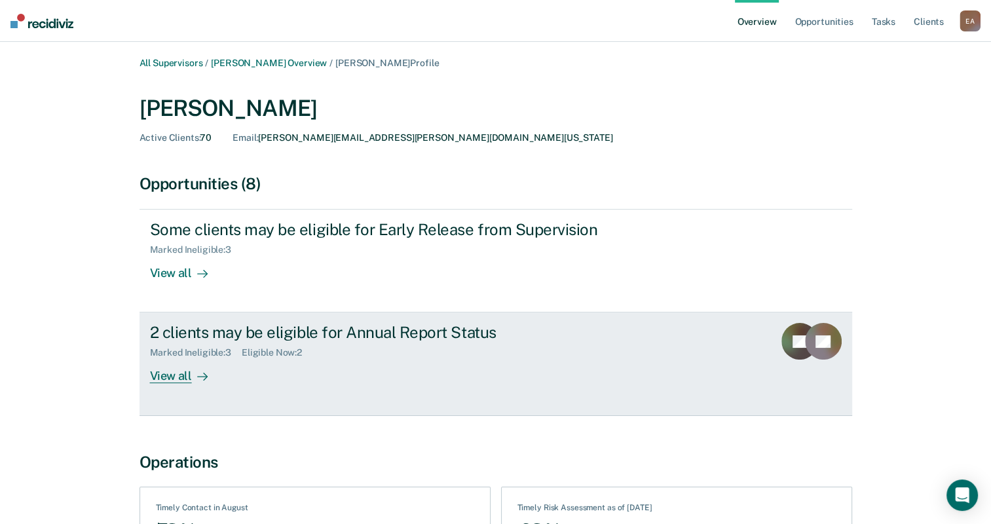
click at [173, 375] on div "View all" at bounding box center [186, 371] width 73 height 26
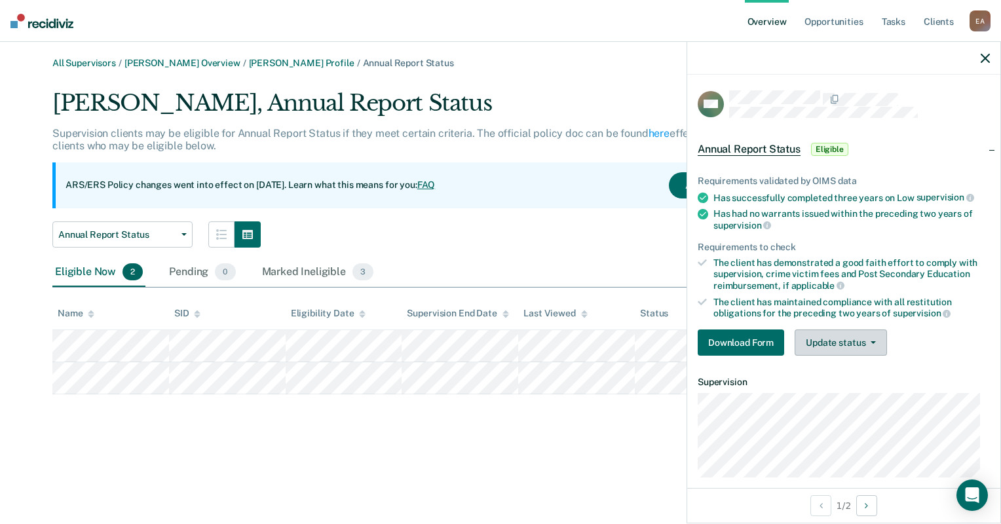
click at [862, 333] on button "Update status" at bounding box center [840, 342] width 92 height 26
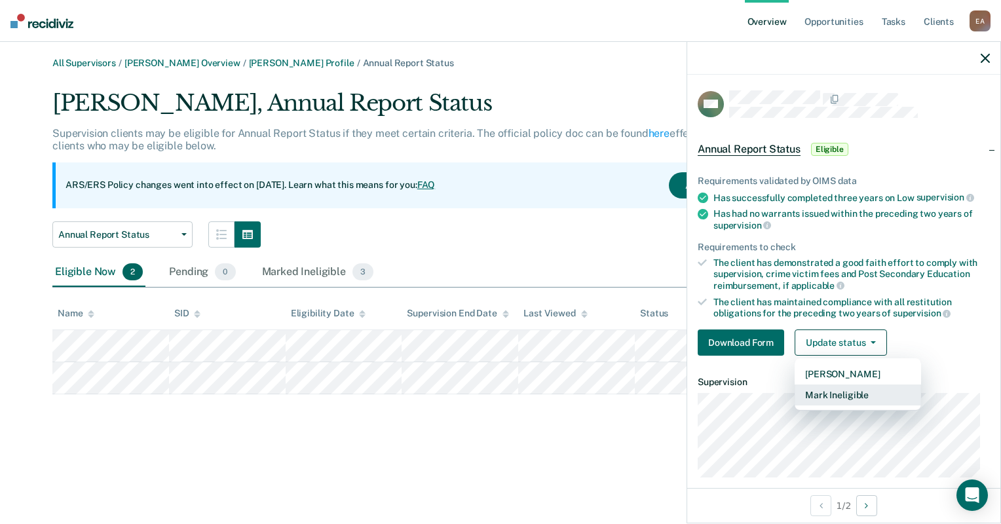
click at [842, 398] on button "Mark Ineligible" at bounding box center [857, 394] width 126 height 21
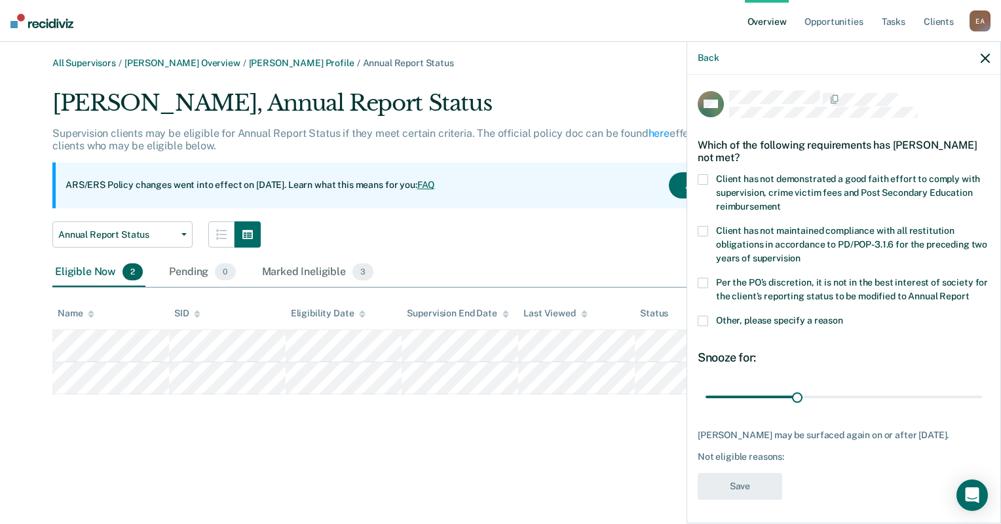
click at [694, 329] on div "KM Which of the following requirements has [PERSON_NAME] not met? Client has no…" at bounding box center [843, 298] width 313 height 446
click at [694, 330] on div "KM Which of the following requirements has [PERSON_NAME] not met? Client has no…" at bounding box center [843, 298] width 313 height 446
click at [699, 326] on span at bounding box center [702, 321] width 10 height 10
click at [843, 316] on input "Other, please specify a reason" at bounding box center [843, 316] width 0 height 0
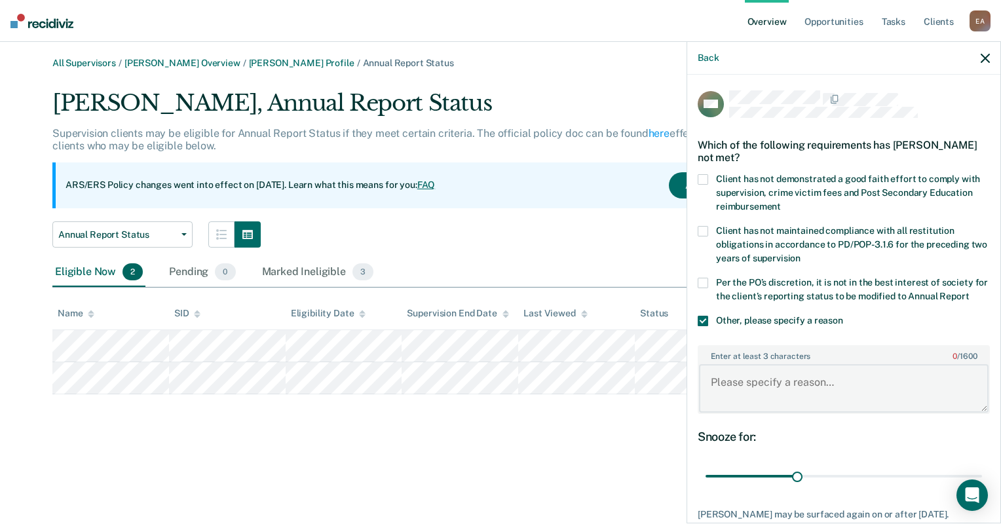
drag, startPoint x: 758, startPoint y: 401, endPoint x: 741, endPoint y: 404, distance: 16.7
click at [760, 399] on textarea "Enter at least 3 characters 0 / 1600" at bounding box center [843, 388] width 289 height 48
type textarea "SNOP Caseload"
drag, startPoint x: 795, startPoint y: 487, endPoint x: 982, endPoint y: 458, distance: 189.5
type input "90"
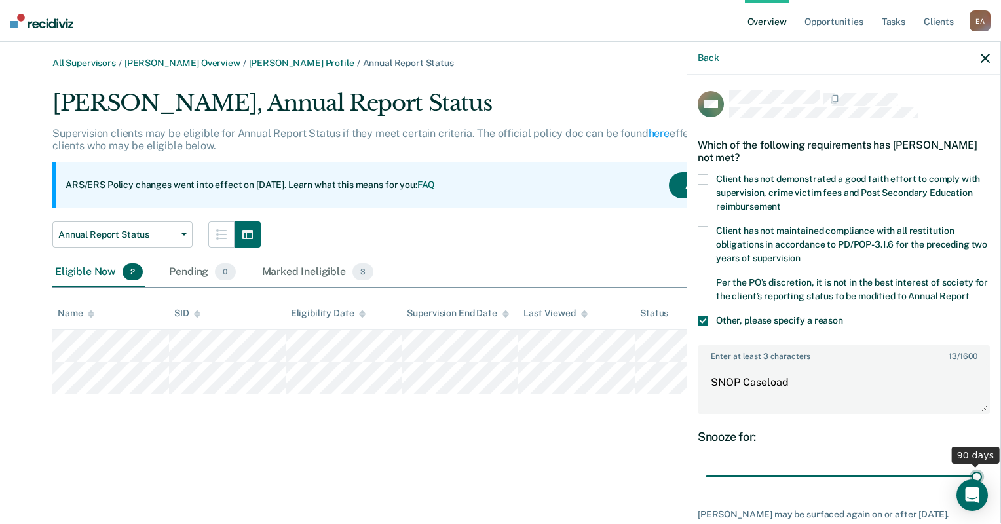
click at [982, 465] on input "range" at bounding box center [843, 476] width 276 height 23
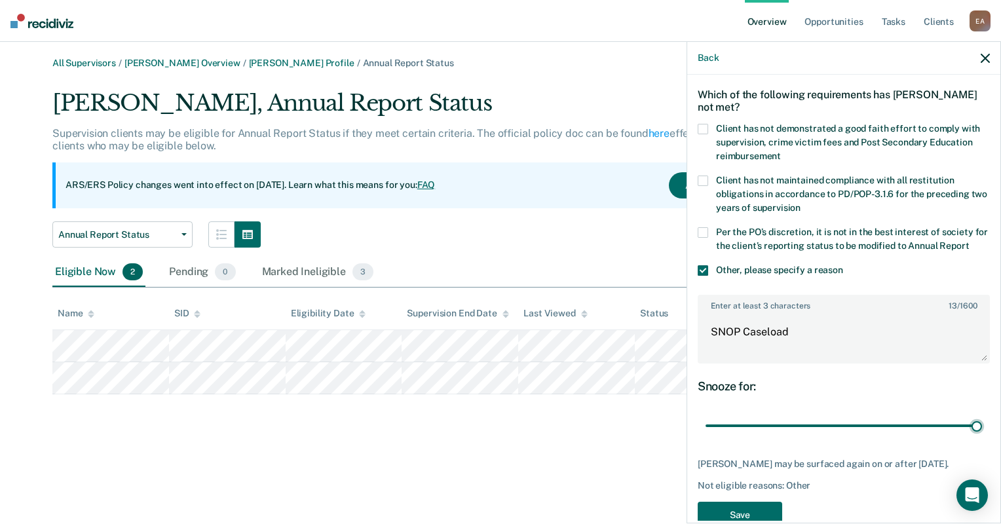
scroll to position [103, 0]
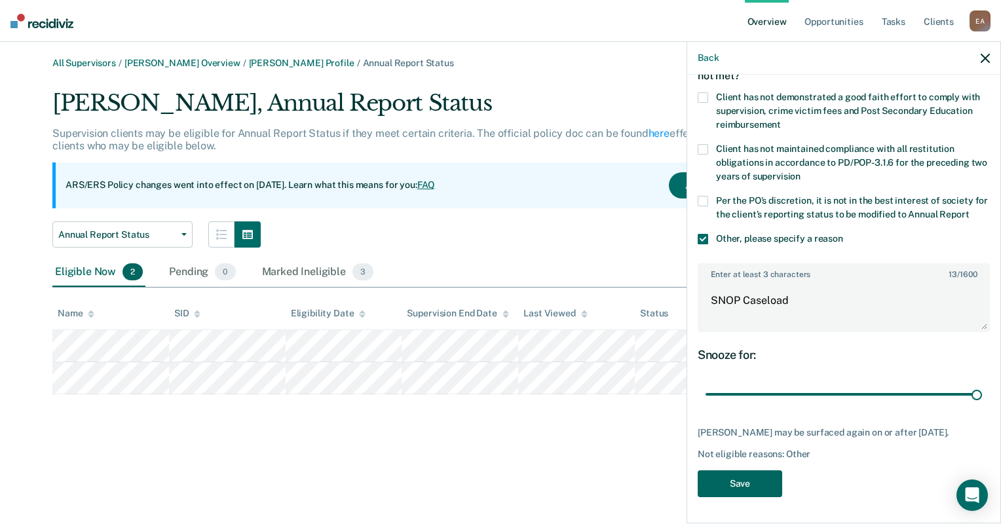
click at [747, 495] on button "Save" at bounding box center [739, 483] width 84 height 27
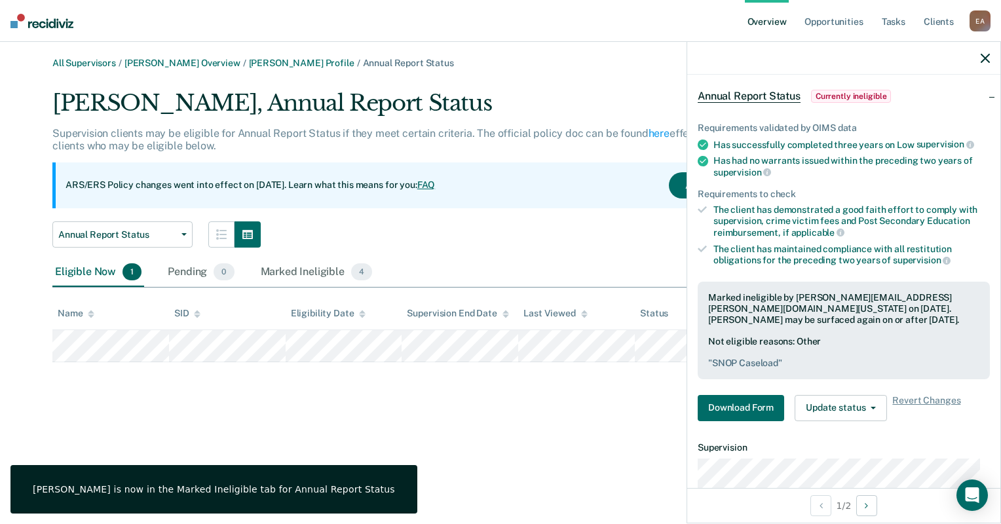
scroll to position [0, 0]
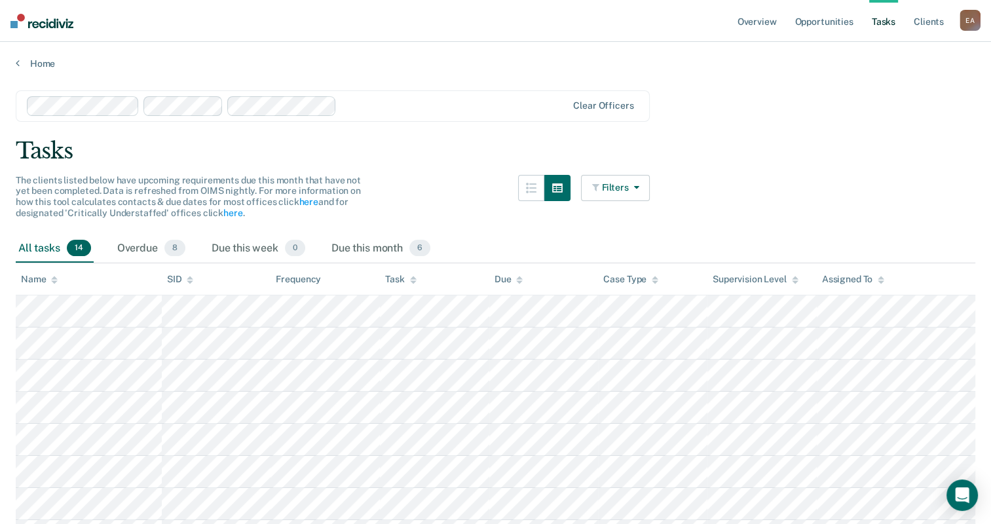
click at [647, 189] on button "Filters" at bounding box center [615, 188] width 69 height 26
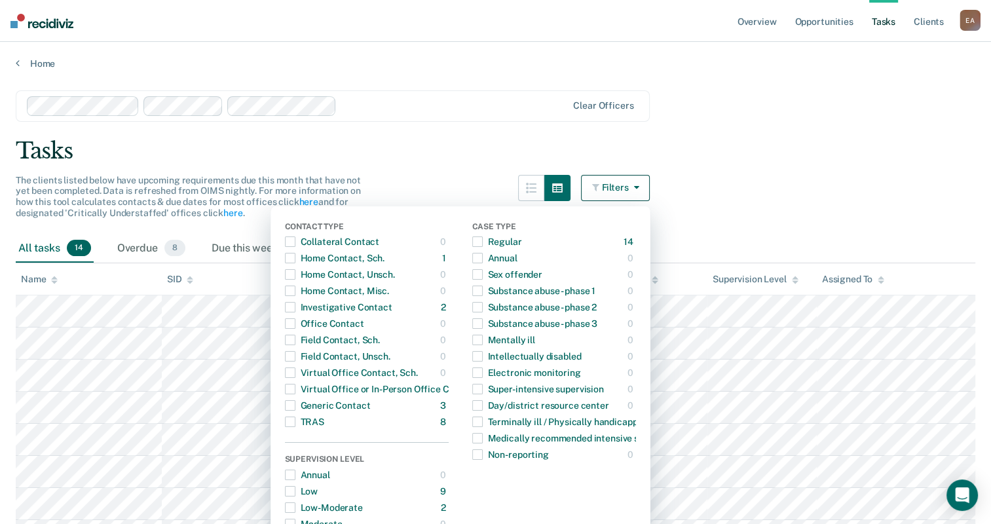
click at [648, 185] on button "Filters" at bounding box center [615, 188] width 69 height 26
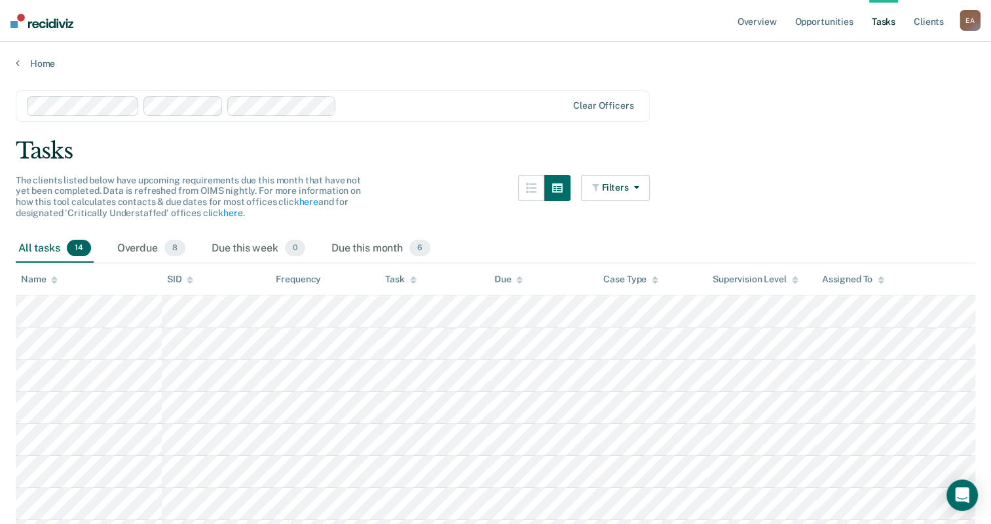
click at [732, 171] on main "Clear officers Tasks The clients listed below have upcoming requirements due th…" at bounding box center [495, 431] width 991 height 724
click at [743, 24] on link "Overview" at bounding box center [757, 21] width 45 height 42
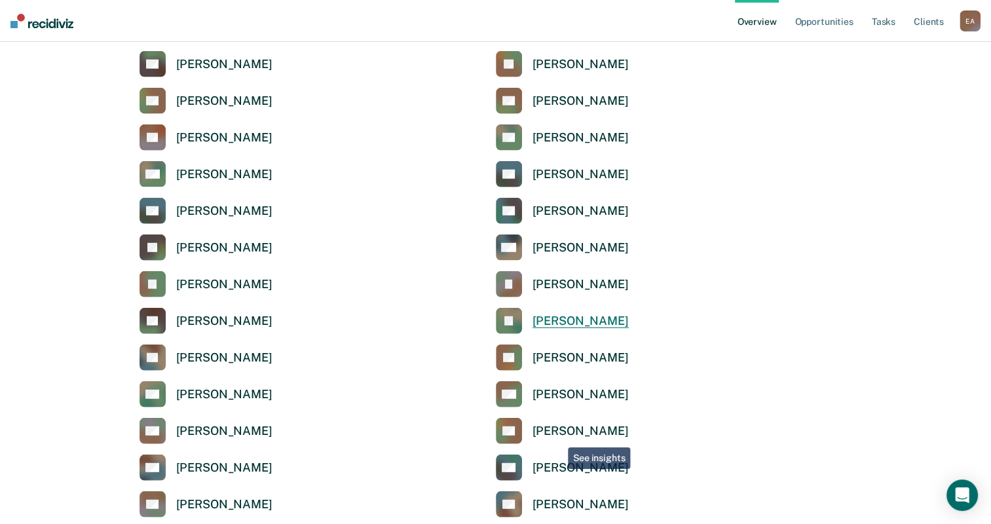
scroll to position [3471, 0]
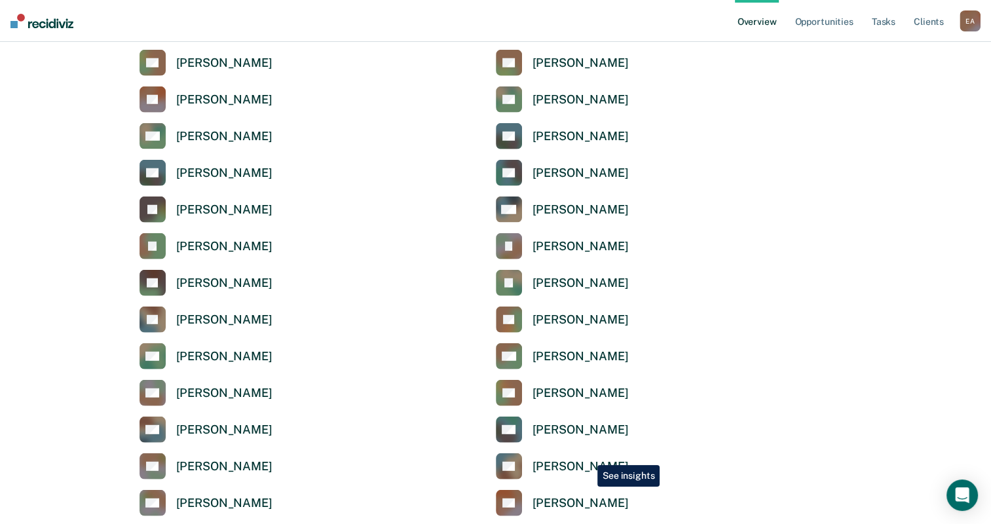
click at [587, 456] on link "KN [PERSON_NAME]" at bounding box center [562, 466] width 133 height 26
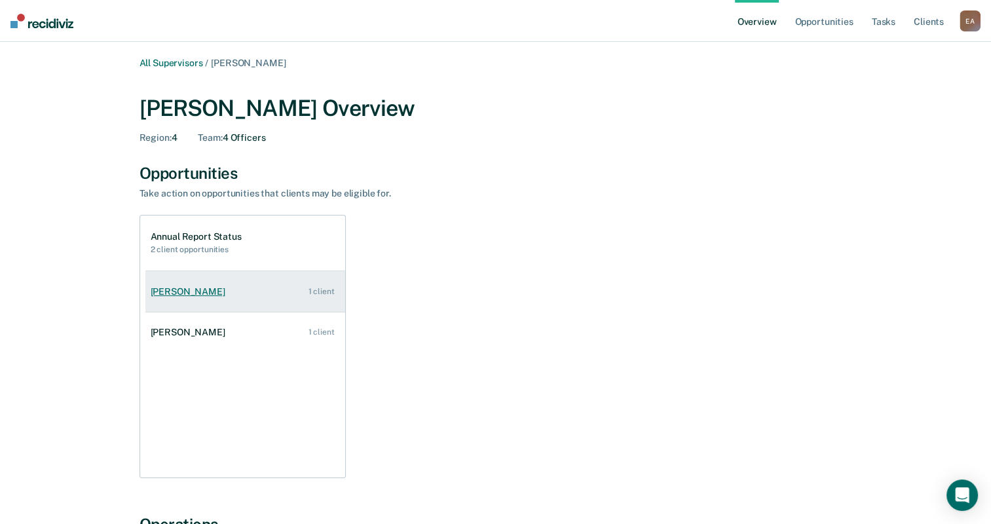
click at [172, 289] on div "[PERSON_NAME]" at bounding box center [191, 291] width 80 height 11
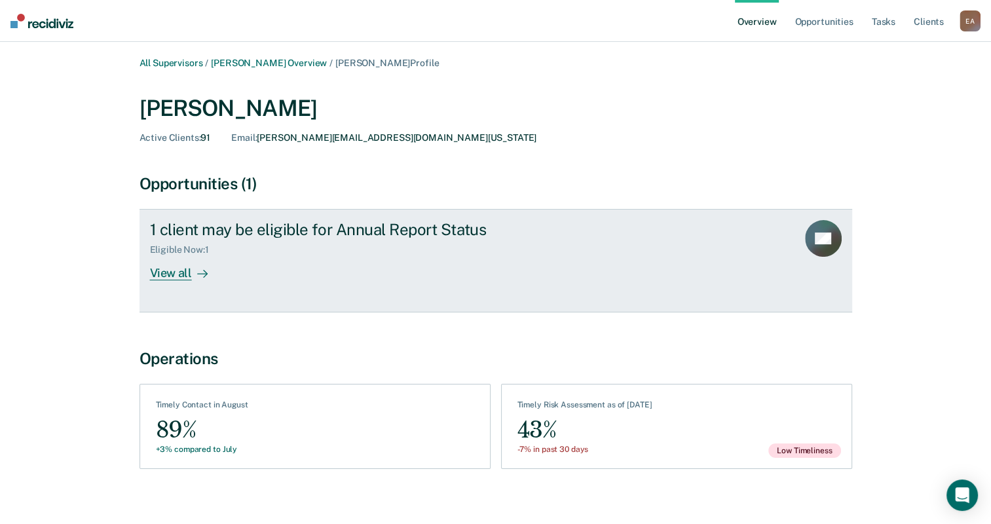
click at [172, 272] on div "View all" at bounding box center [186, 268] width 73 height 26
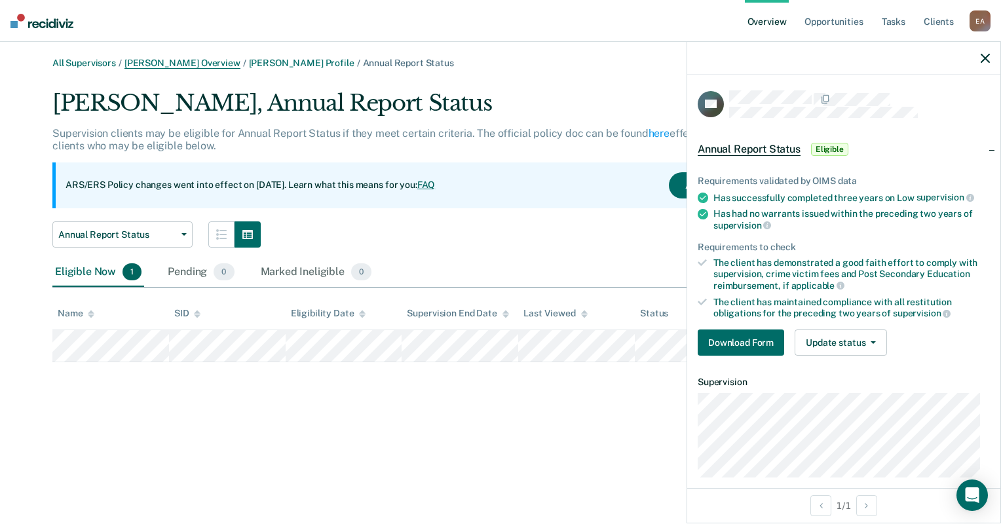
click at [199, 60] on link "[PERSON_NAME] Overview" at bounding box center [182, 63] width 116 height 11
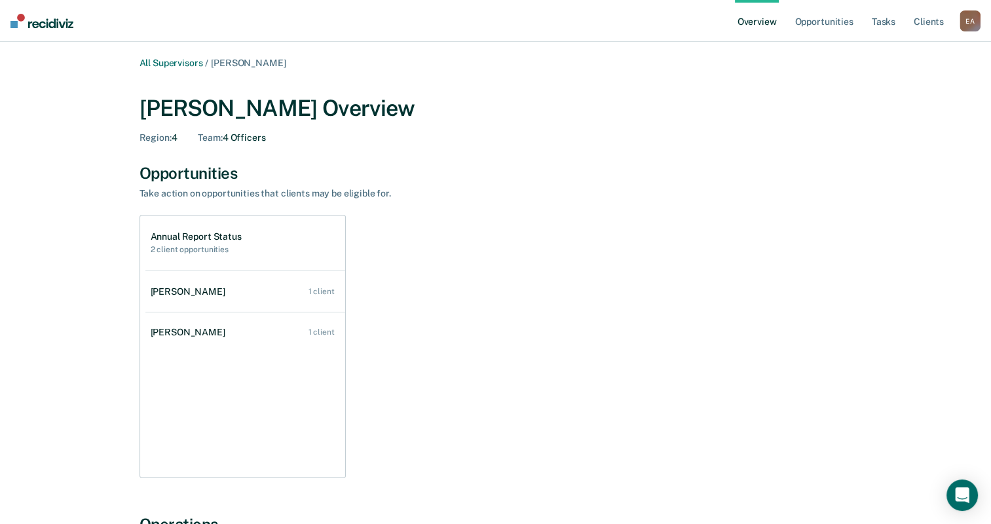
click at [178, 327] on div "[PERSON_NAME]" at bounding box center [191, 332] width 80 height 11
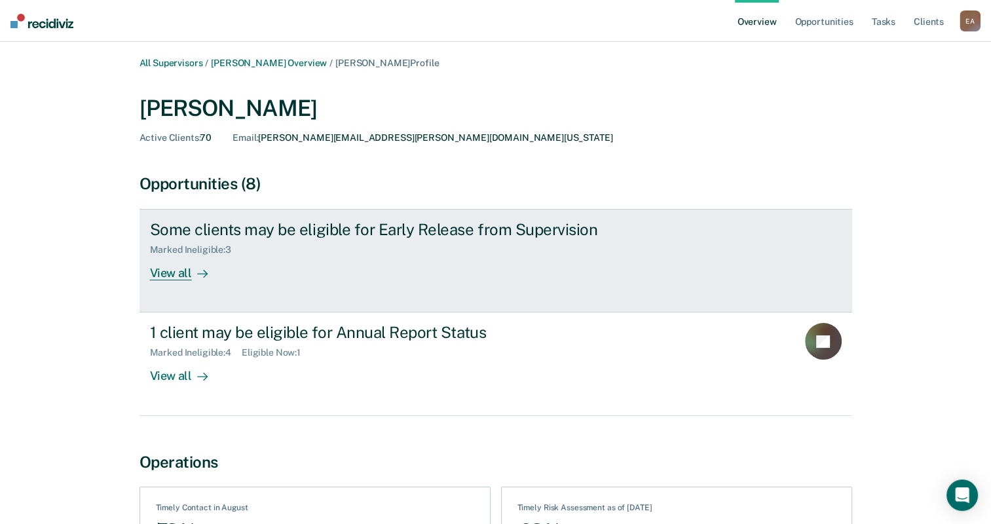
click at [166, 274] on div "View all" at bounding box center [186, 268] width 73 height 26
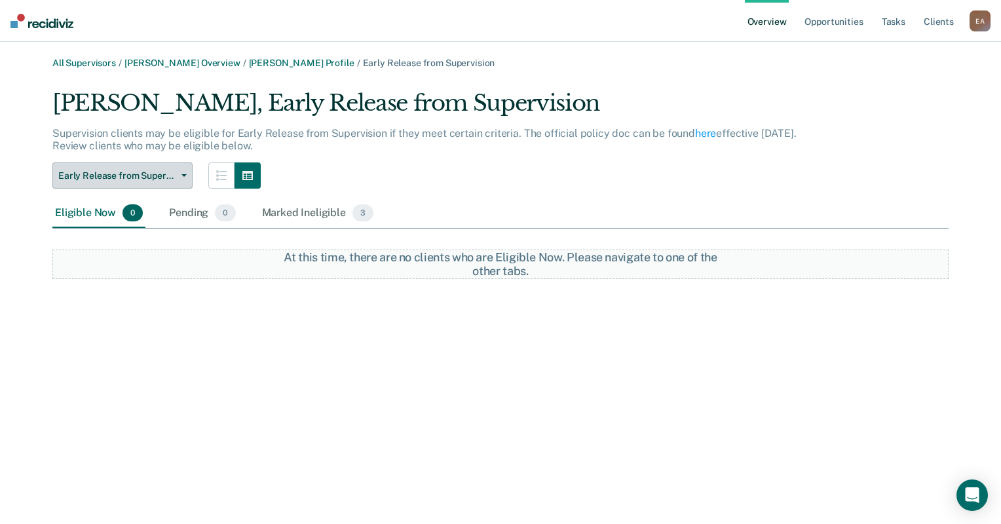
click at [188, 177] on button "Early Release from Supervision" at bounding box center [122, 175] width 140 height 26
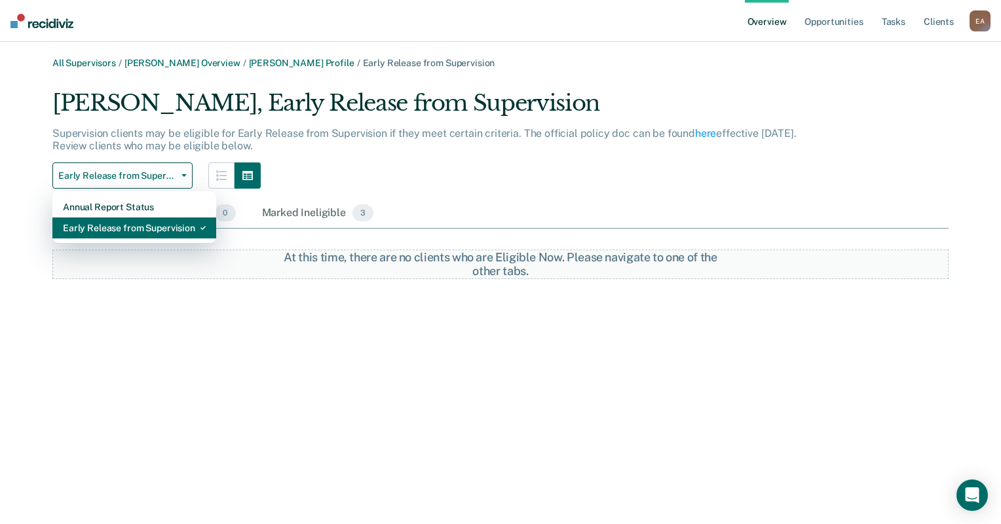
click at [168, 231] on div "Early Release from Supervision" at bounding box center [134, 227] width 143 height 21
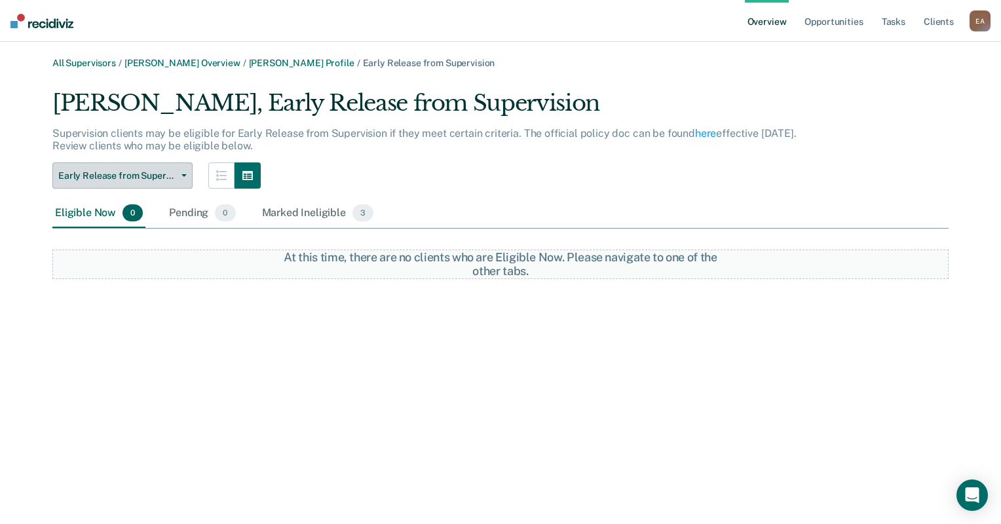
click at [168, 183] on button "Early Release from Supervision" at bounding box center [122, 175] width 140 height 26
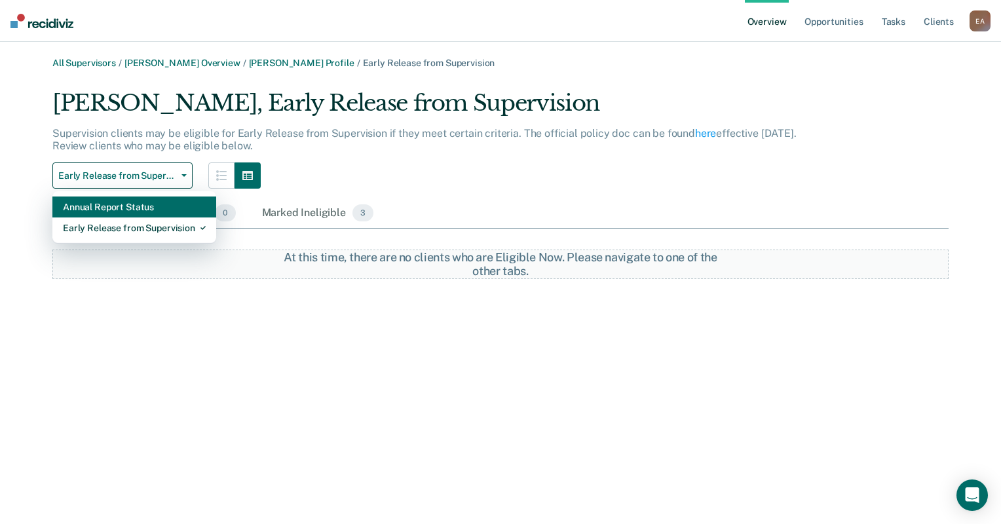
click at [138, 209] on div "Annual Report Status" at bounding box center [134, 206] width 143 height 21
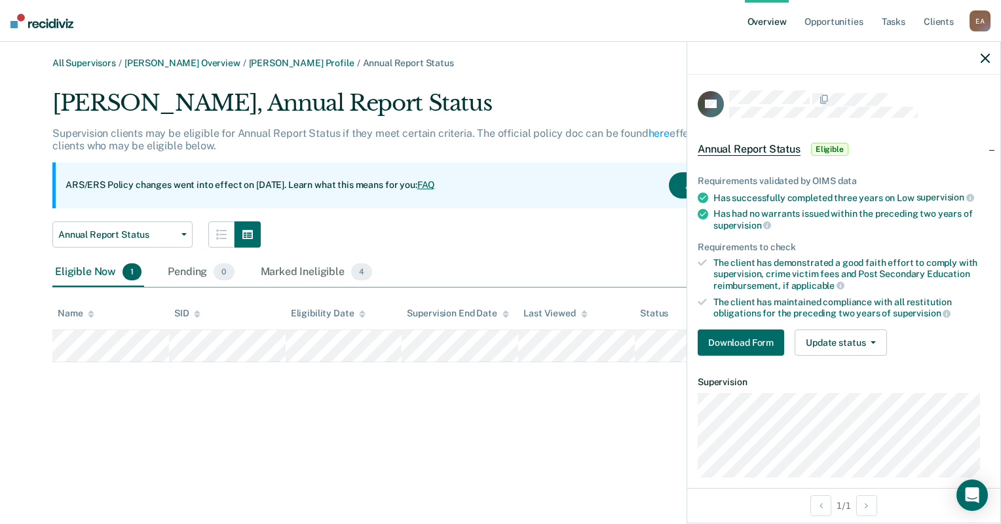
click at [340, 422] on div "All Supervisors / Kimberly Neill Overview / Kendra Harper Profile / Annual Repo…" at bounding box center [500, 270] width 969 height 424
click at [184, 231] on button "Annual Report Status" at bounding box center [122, 234] width 140 height 26
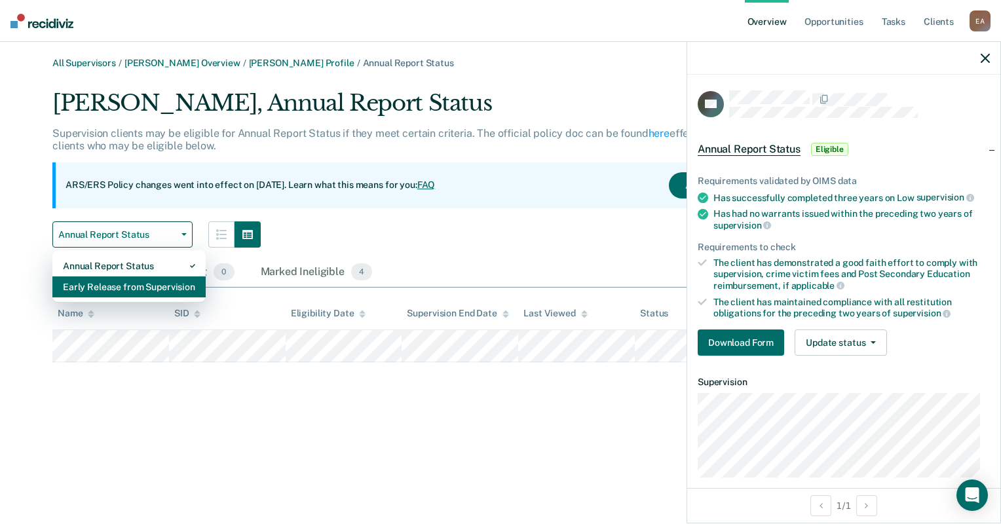
click at [134, 291] on div "Early Release from Supervision" at bounding box center [129, 286] width 132 height 21
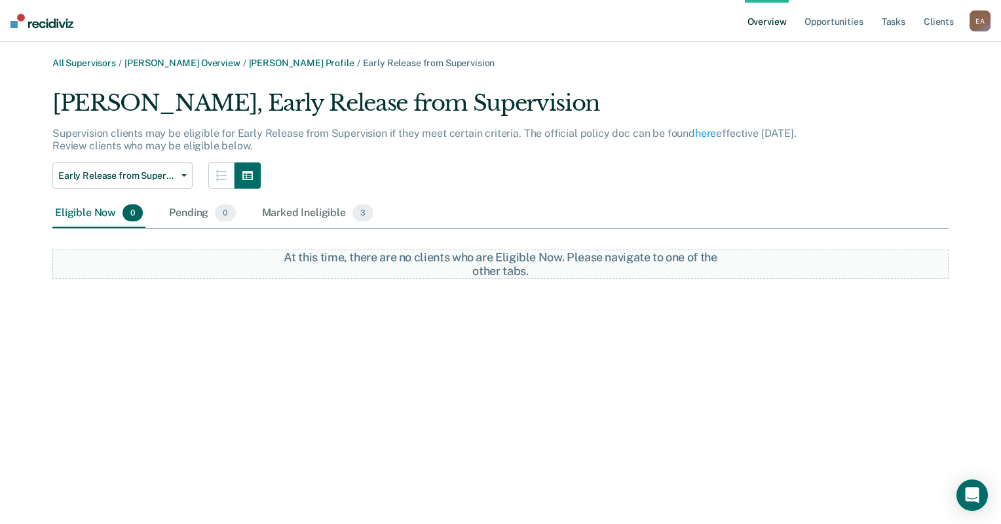
drag, startPoint x: 488, startPoint y: 176, endPoint x: 379, endPoint y: 162, distance: 110.1
click at [379, 162] on div "Kendra Harper, Early Release from Supervision Supervision clients may be eligib…" at bounding box center [427, 139] width 751 height 99
click at [210, 61] on link "[PERSON_NAME] Overview" at bounding box center [182, 63] width 116 height 11
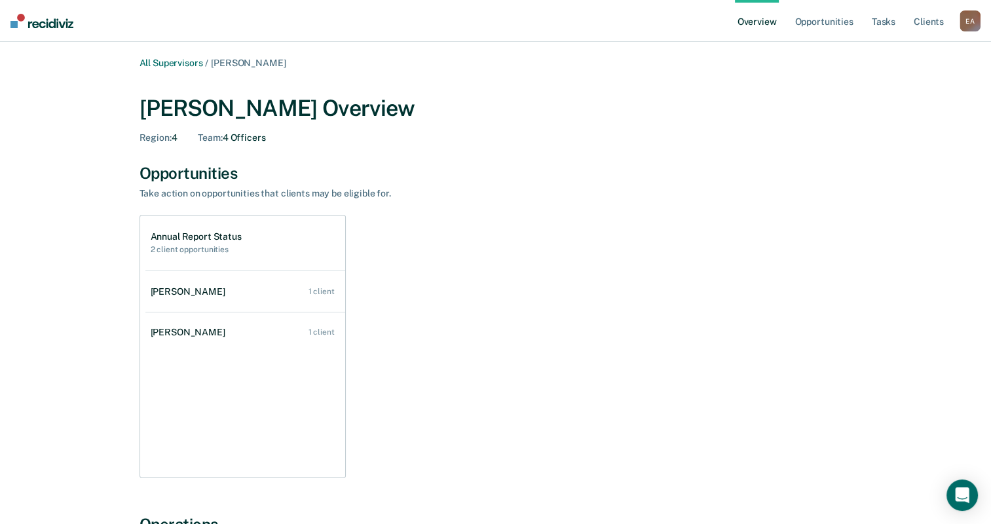
click at [629, 175] on div "Opportunities" at bounding box center [495, 173] width 713 height 19
click at [175, 64] on link "All Supervisors" at bounding box center [171, 63] width 64 height 11
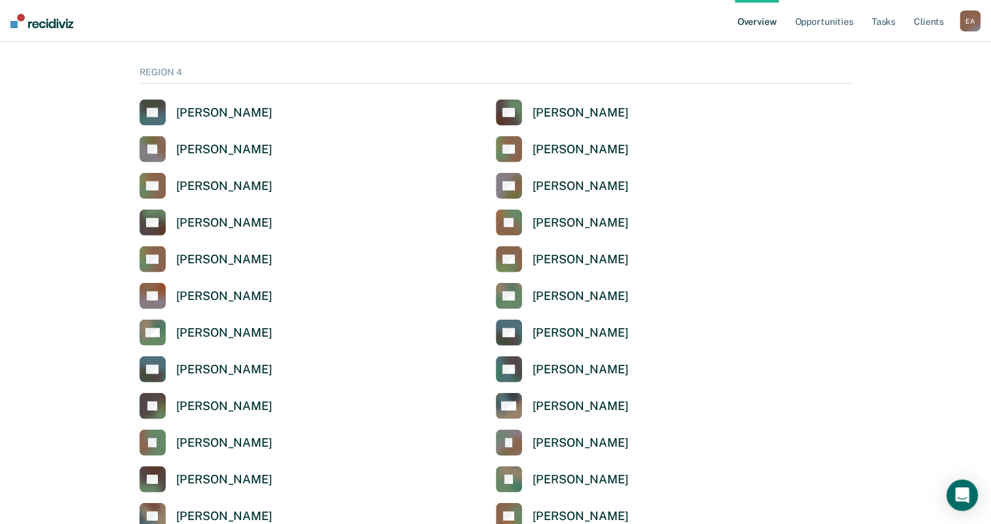
scroll to position [3209, 0]
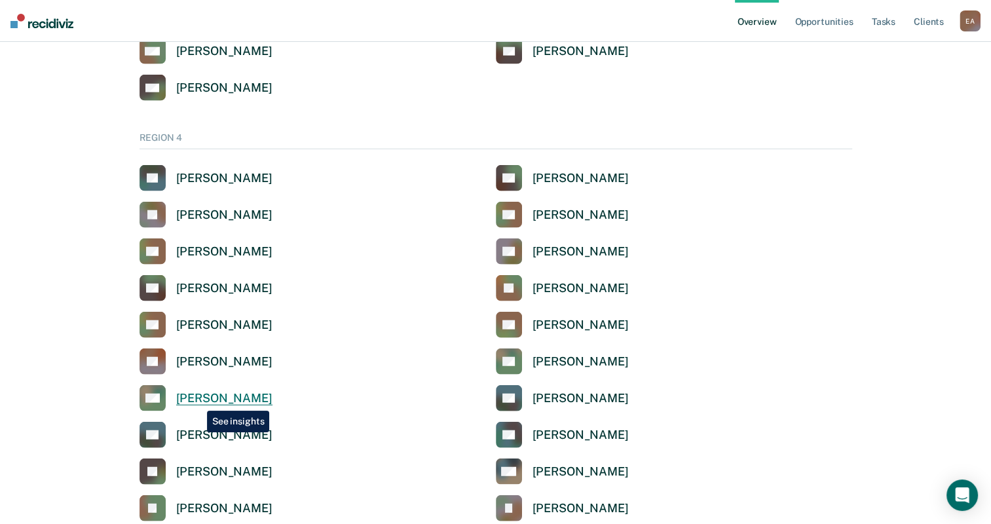
click at [197, 401] on div "[PERSON_NAME]" at bounding box center [224, 398] width 96 height 15
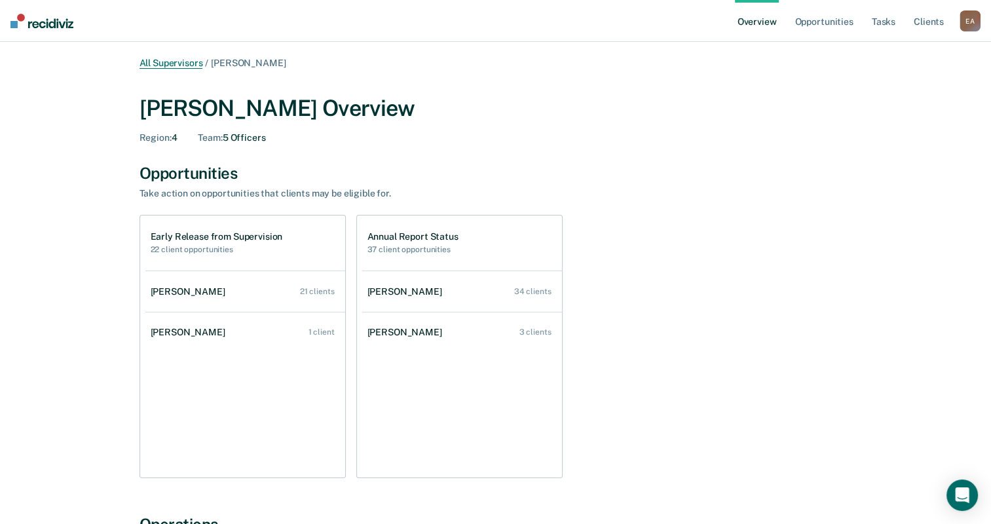
click at [191, 68] on link "All Supervisors" at bounding box center [171, 63] width 64 height 11
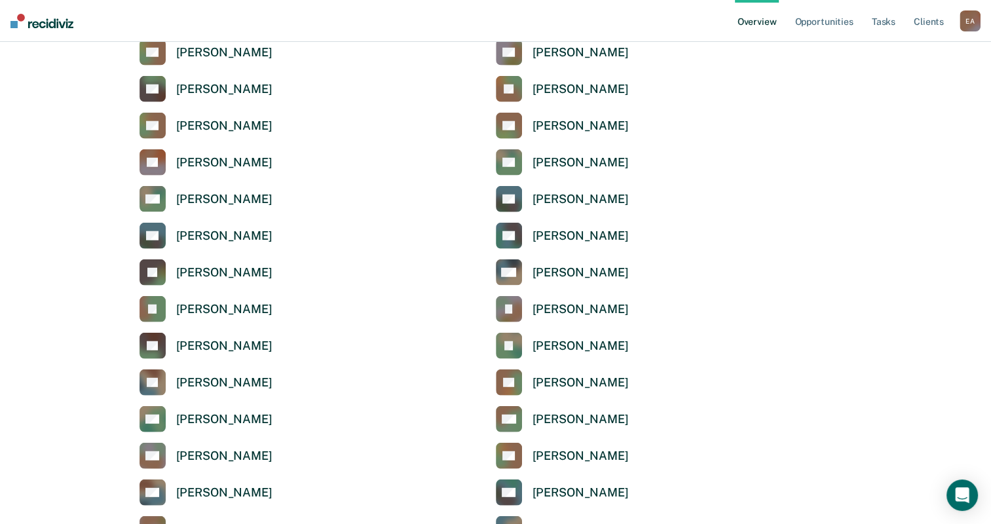
scroll to position [3471, 0]
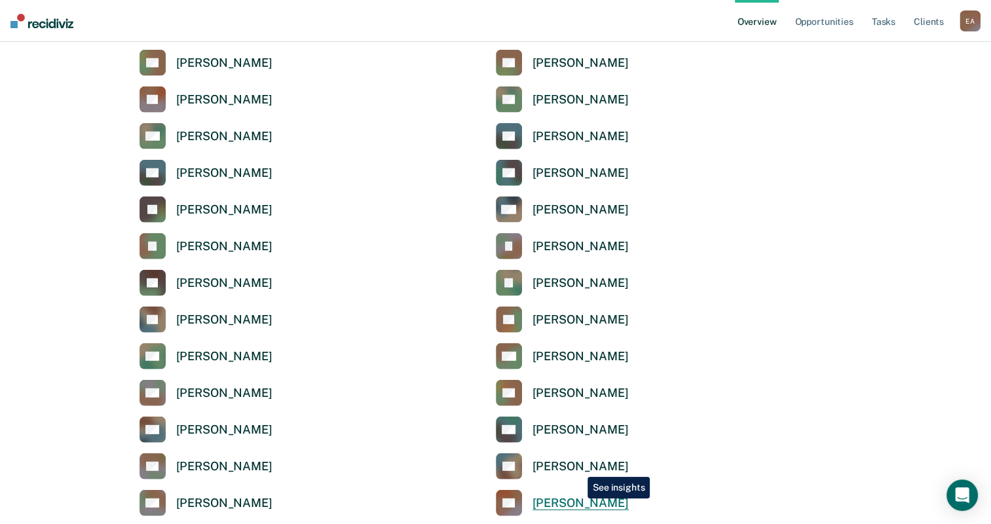
click at [578, 498] on div "[PERSON_NAME]" at bounding box center [580, 503] width 96 height 15
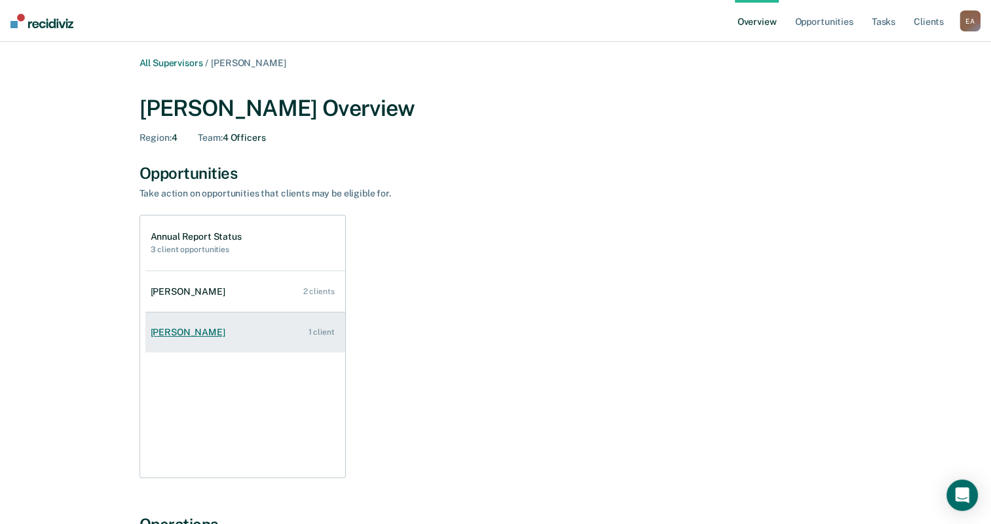
click at [170, 335] on div "[PERSON_NAME]" at bounding box center [191, 332] width 80 height 11
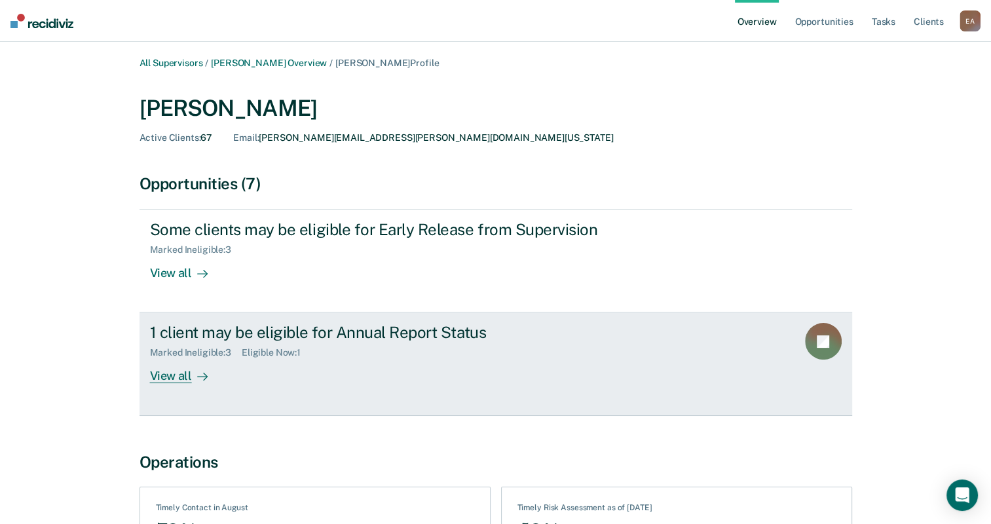
click at [171, 377] on div "View all" at bounding box center [186, 371] width 73 height 26
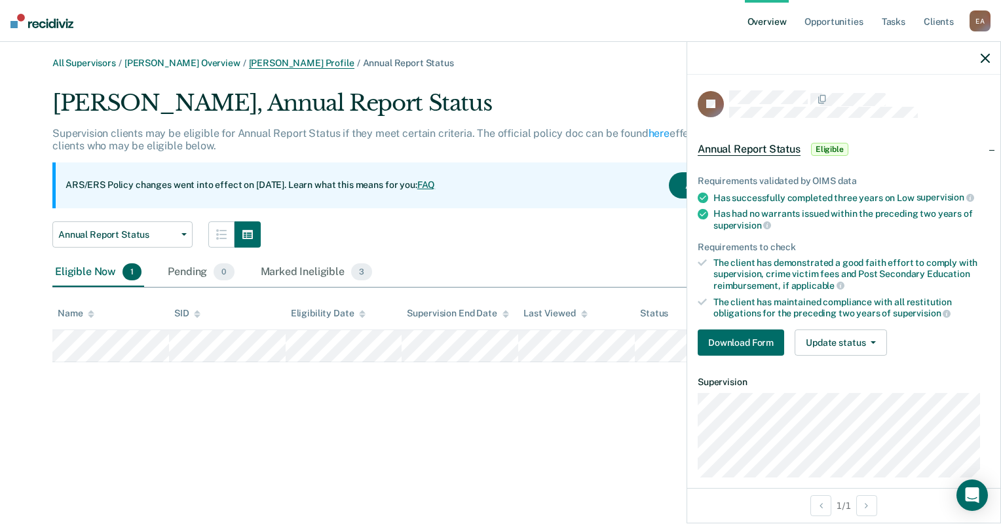
click at [249, 62] on link "Ramon Venegas Profile" at bounding box center [301, 63] width 105 height 11
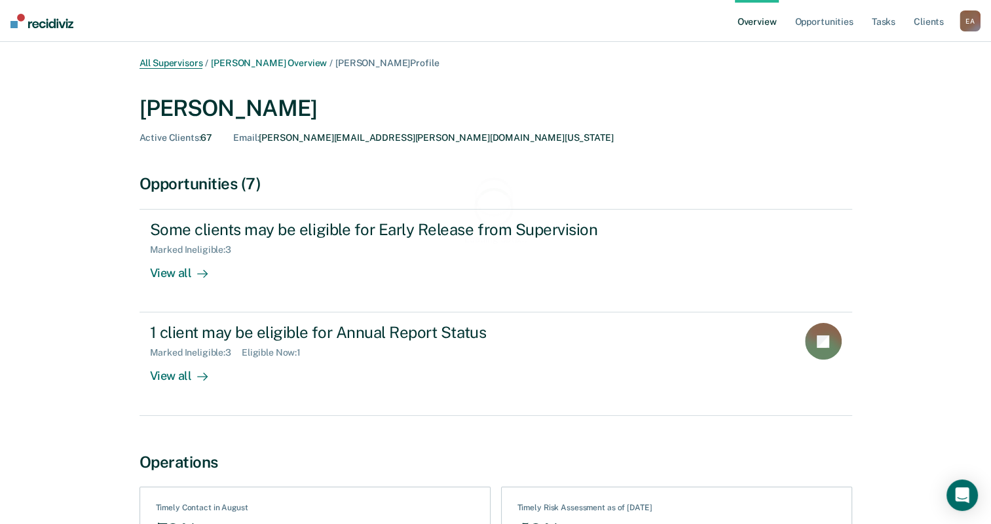
click at [167, 62] on link "All Supervisors" at bounding box center [171, 63] width 64 height 11
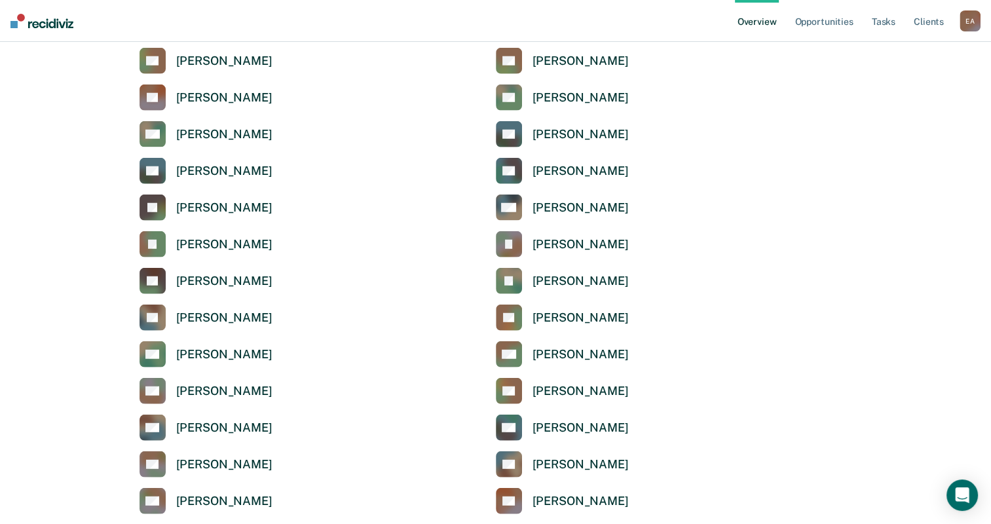
scroll to position [3536, 0]
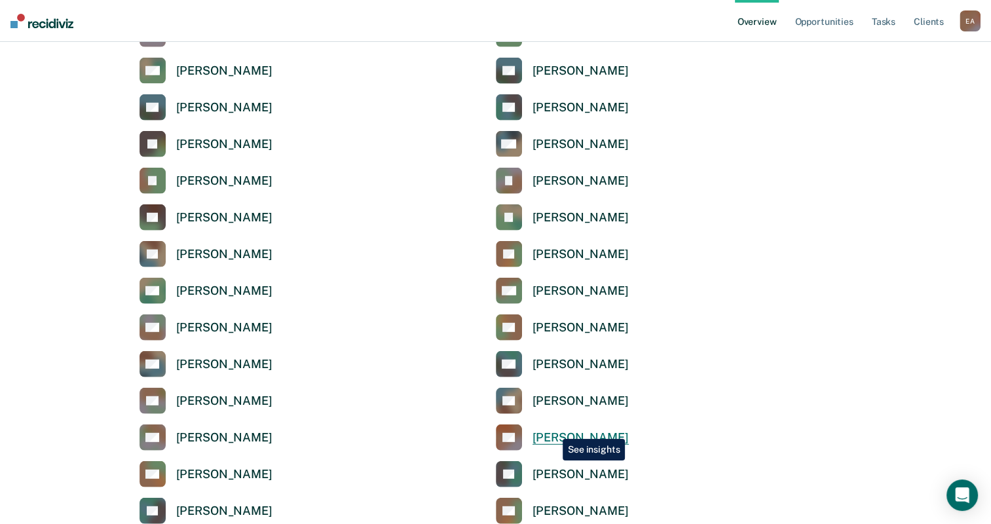
click at [553, 429] on link "PO [PERSON_NAME]" at bounding box center [562, 437] width 133 height 26
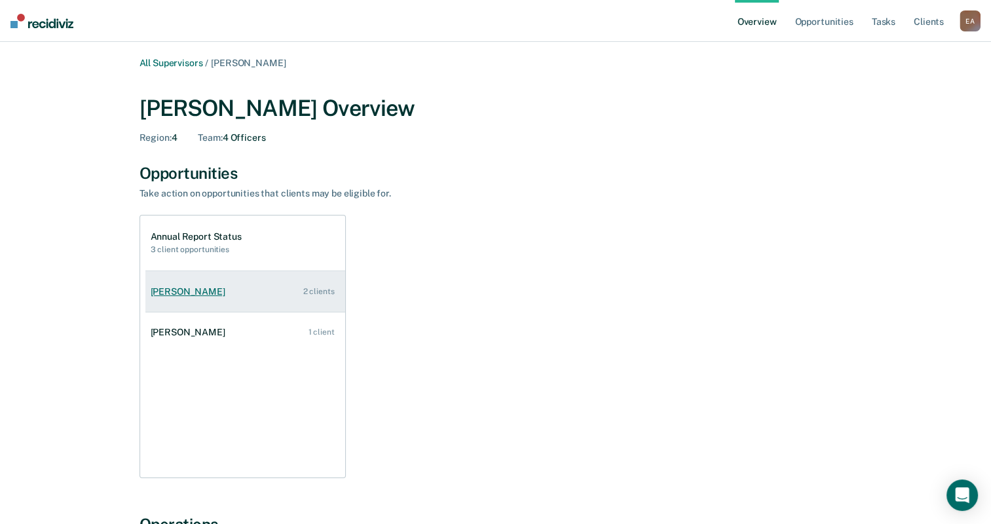
click at [187, 291] on div "[PERSON_NAME]" at bounding box center [191, 291] width 80 height 11
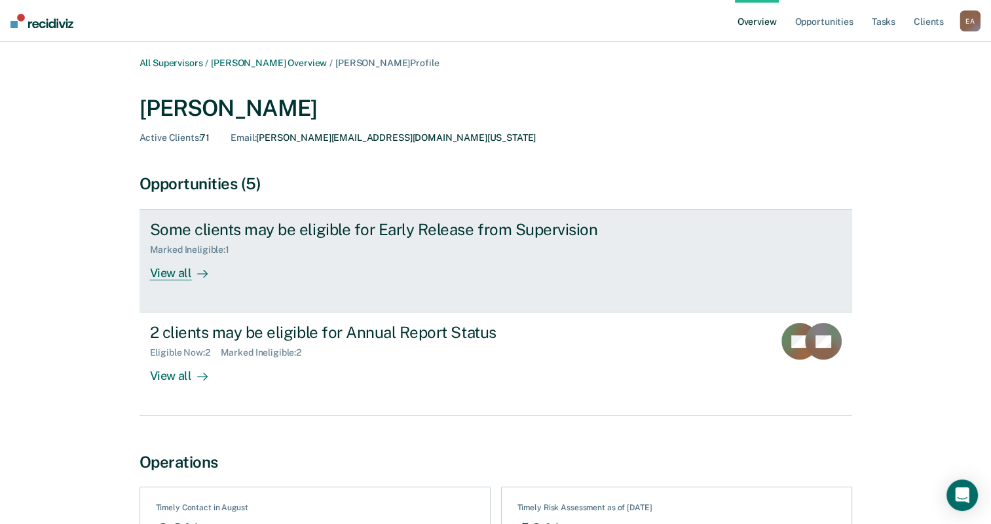
click at [170, 268] on div "View all" at bounding box center [186, 268] width 73 height 26
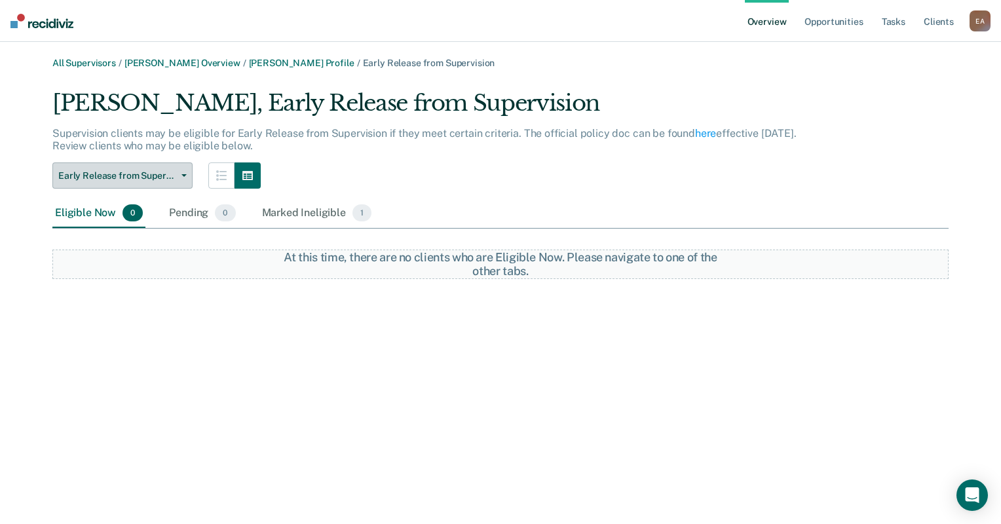
click at [181, 170] on button "Early Release from Supervision" at bounding box center [122, 175] width 140 height 26
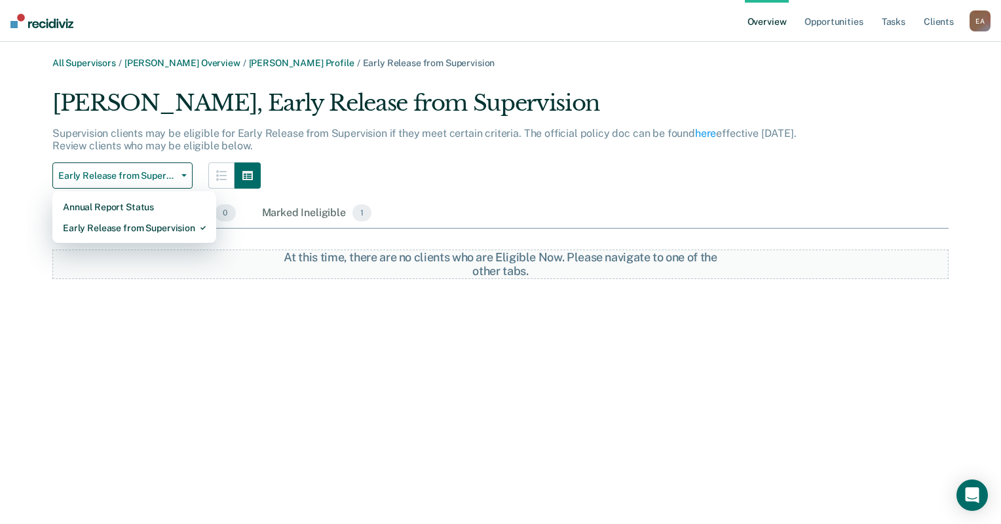
click at [385, 175] on div "Early Release from Supervision Annual Report Status Early Release from Supervis…" at bounding box center [427, 175] width 751 height 26
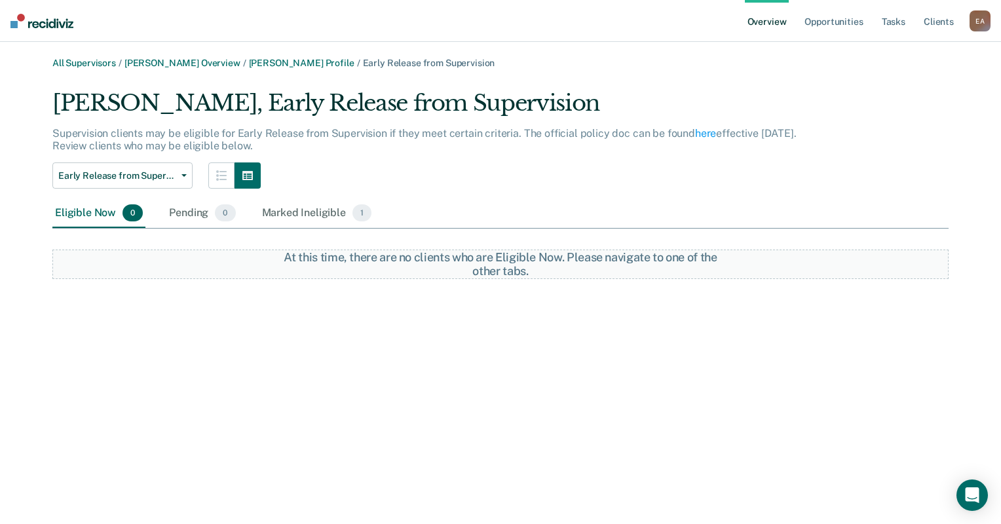
click at [506, 168] on div "Early Release from Supervision Annual Report Status Early Release from Supervis…" at bounding box center [427, 175] width 751 height 26
click at [291, 60] on link "Ricardo Colegio Profile" at bounding box center [301, 63] width 105 height 11
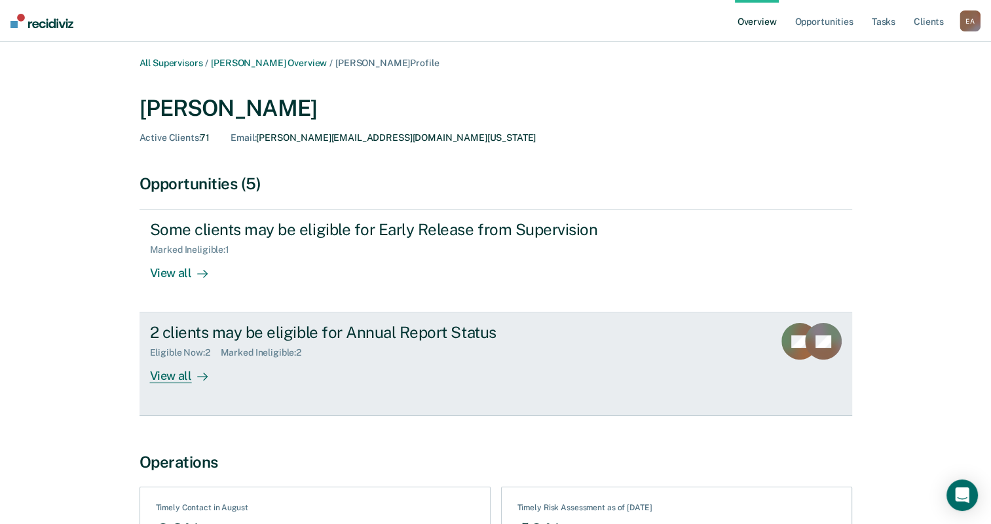
click at [172, 379] on div "View all" at bounding box center [186, 371] width 73 height 26
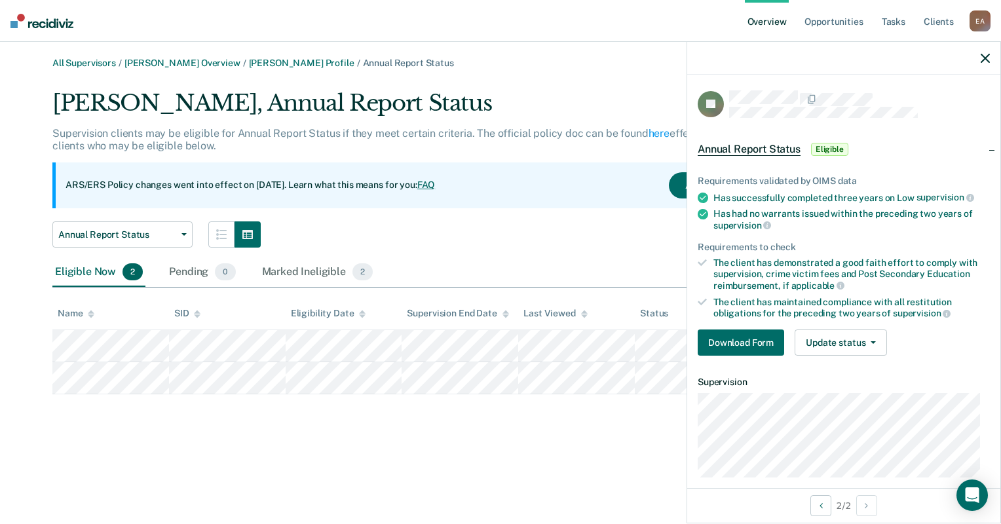
click at [495, 418] on div "All Supervisors / Petra Ochoa Overview / Ricardo Colegio Profile / Annual Repor…" at bounding box center [500, 270] width 969 height 424
click at [565, 417] on div "All Supervisors / Petra Ochoa Overview / Ricardo Colegio Profile / Annual Repor…" at bounding box center [500, 270] width 969 height 424
drag, startPoint x: 608, startPoint y: 454, endPoint x: 568, endPoint y: 432, distance: 44.8
click at [608, 453] on div "All Supervisors / Petra Ochoa Overview / Ricardo Colegio Profile / Annual Repor…" at bounding box center [500, 270] width 969 height 424
click at [513, 263] on div "Eligible Now 2 Pending 0 Marked Ineligible 2" at bounding box center [500, 272] width 896 height 29
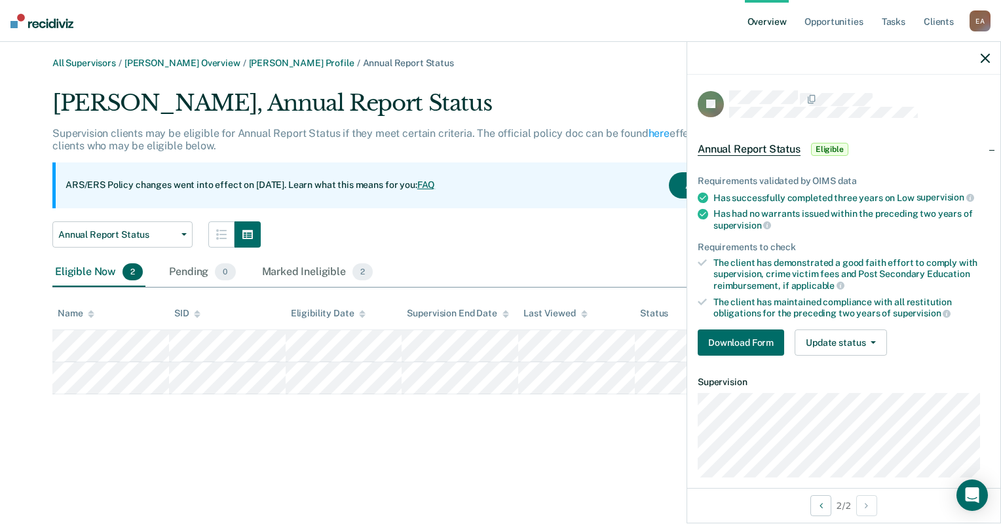
click at [257, 442] on div "All Supervisors / Petra Ochoa Overview / Ricardo Colegio Profile / Annual Repor…" at bounding box center [500, 270] width 969 height 424
click at [360, 427] on div "All Supervisors / Petra Ochoa Overview / Ricardo Colegio Profile / Annual Repor…" at bounding box center [500, 270] width 969 height 424
click at [255, 57] on main "All Supervisors / Petra Ochoa Overview / Ricardo Colegio Profile / Annual Repor…" at bounding box center [500, 283] width 1001 height 482
click at [253, 65] on link "Ricardo Colegio Profile" at bounding box center [301, 63] width 105 height 11
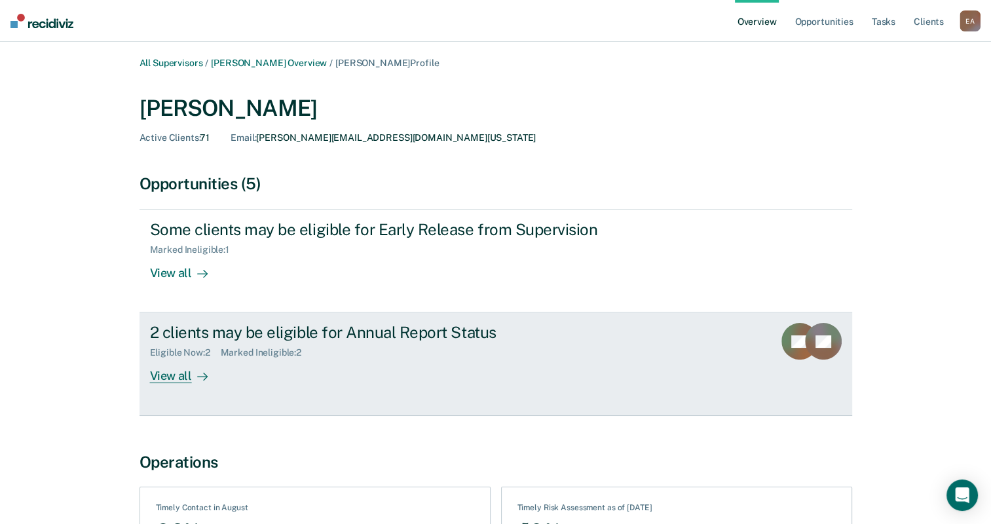
click at [160, 371] on div "View all" at bounding box center [186, 371] width 73 height 26
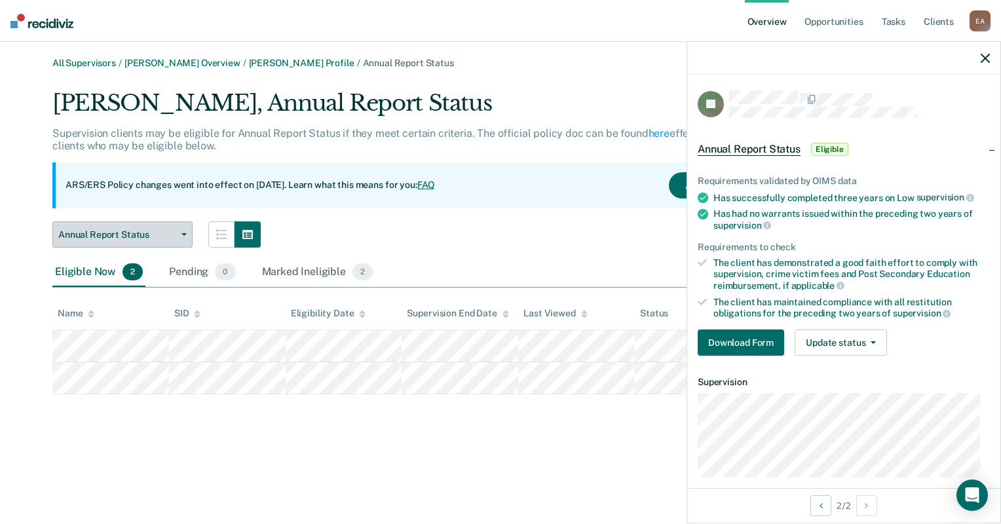
click at [158, 241] on button "Annual Report Status" at bounding box center [122, 234] width 140 height 26
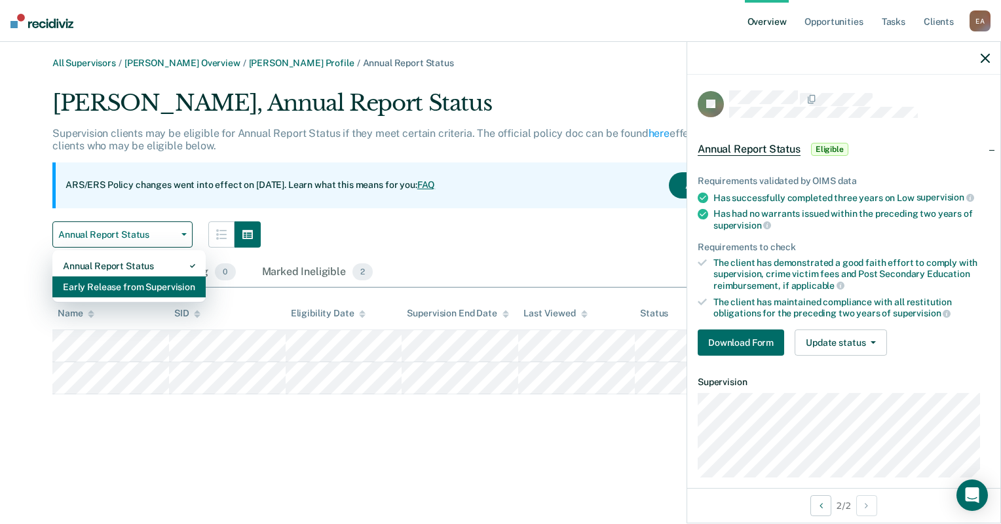
click at [159, 286] on div "Early Release from Supervision" at bounding box center [129, 286] width 132 height 21
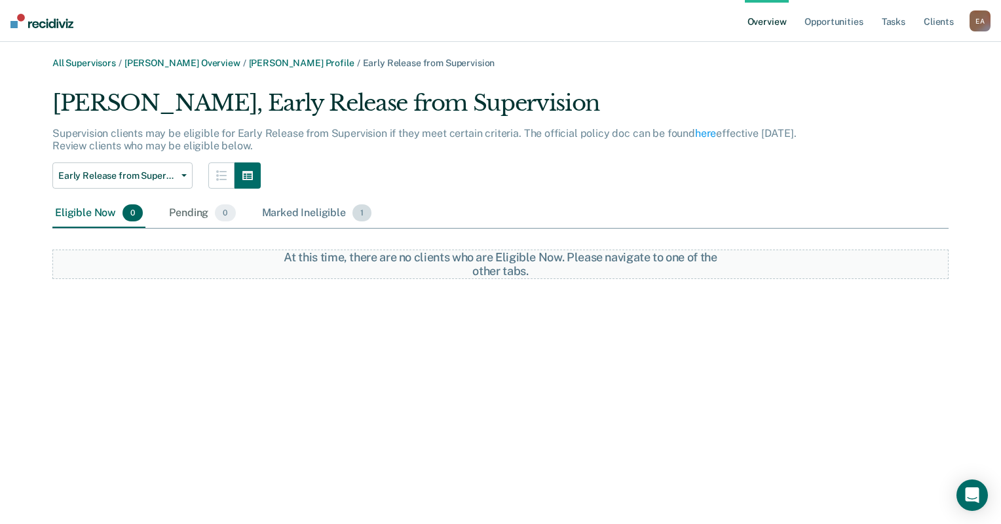
click at [358, 210] on span "1" at bounding box center [361, 212] width 19 height 17
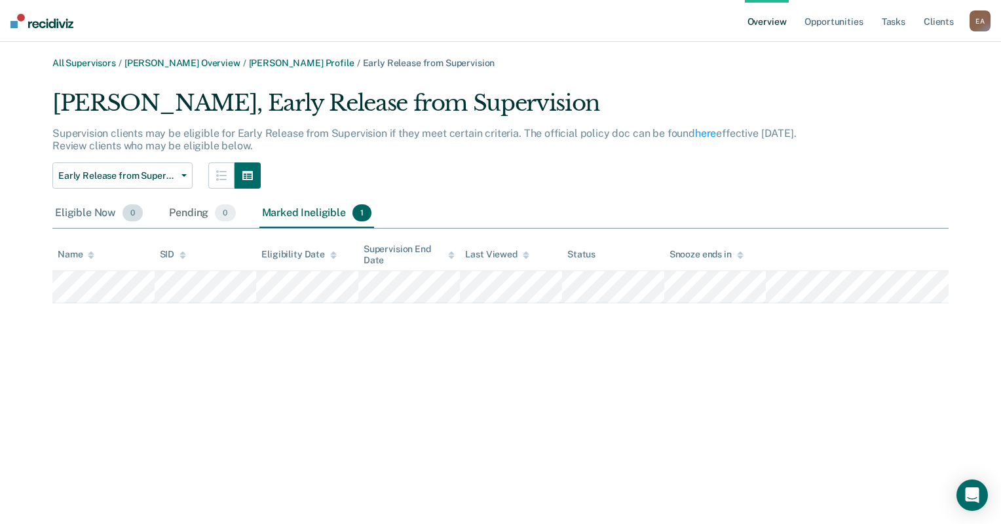
click at [130, 207] on span "0" at bounding box center [132, 212] width 20 height 17
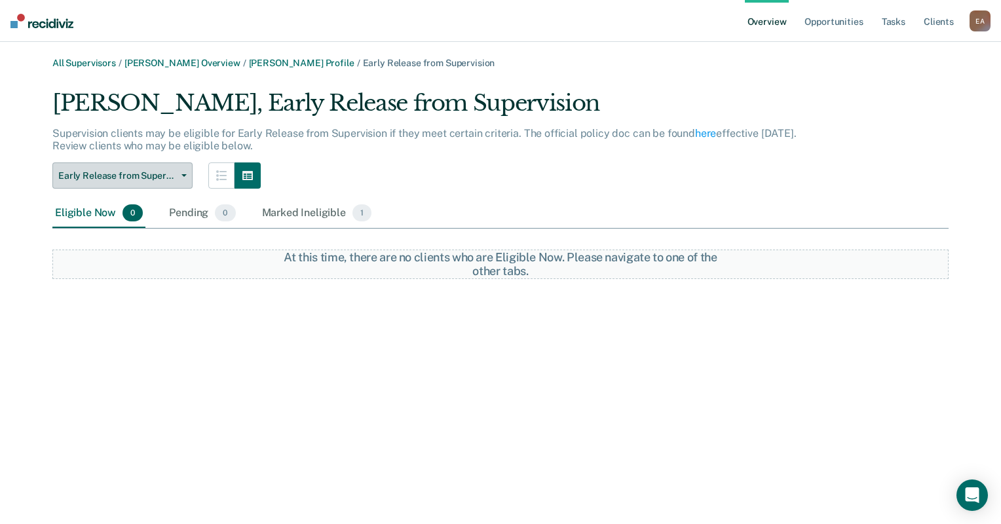
click at [185, 174] on icon "button" at bounding box center [183, 175] width 5 height 3
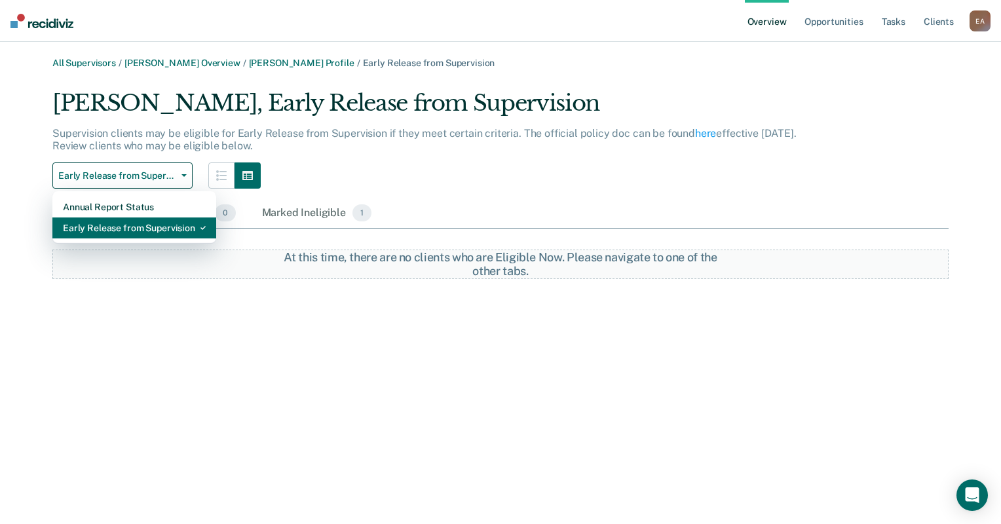
click at [163, 231] on div "Early Release from Supervision" at bounding box center [134, 227] width 143 height 21
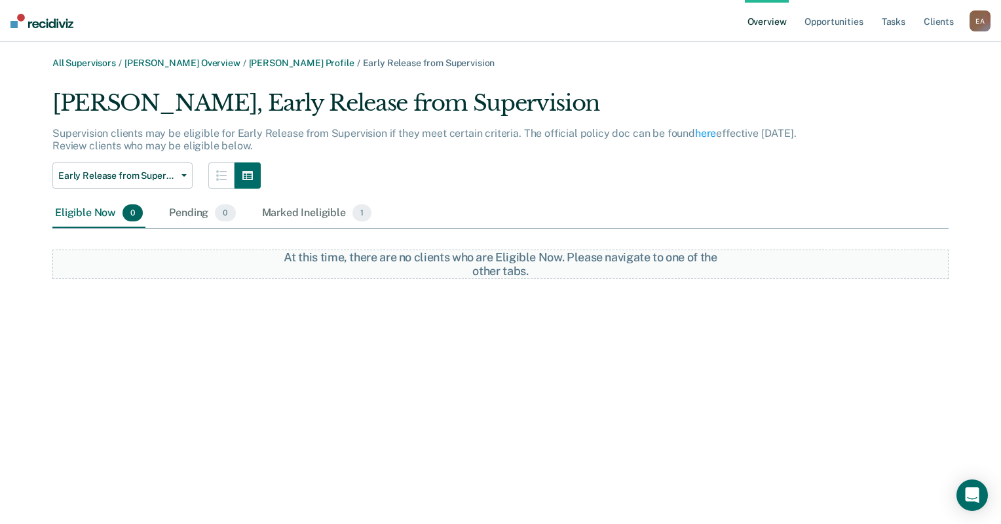
click at [86, 215] on div "Eligible Now 0" at bounding box center [98, 213] width 93 height 29
click at [153, 172] on span "Early Release from Supervision" at bounding box center [117, 175] width 118 height 11
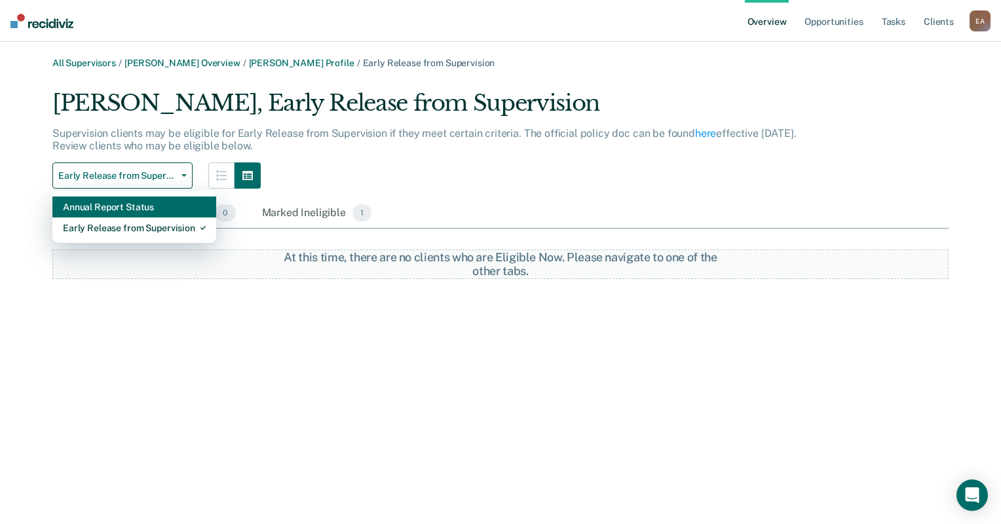
click at [170, 207] on div "Annual Report Status" at bounding box center [134, 206] width 143 height 21
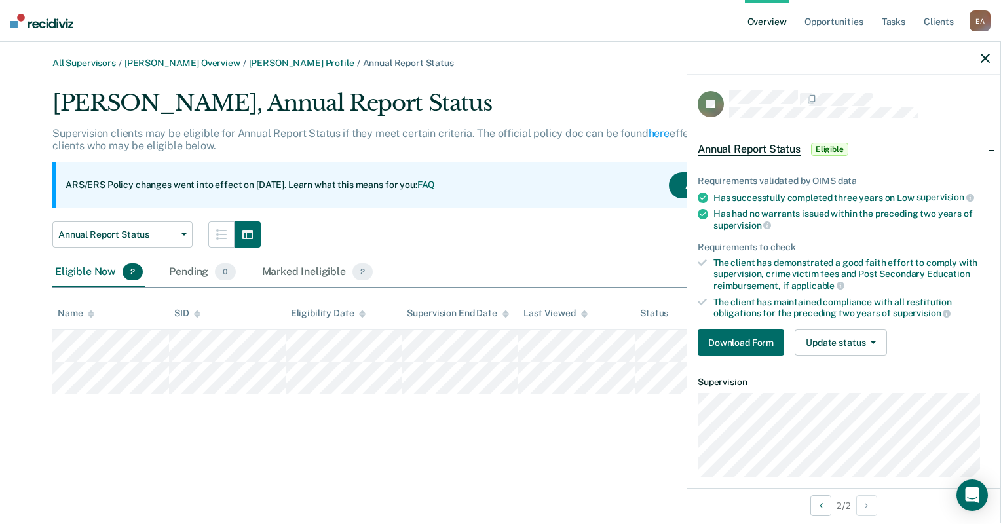
click at [246, 453] on div "All Supervisors / Petra Ochoa Overview / Ricardo Colegio Profile / Annual Repor…" at bounding box center [500, 270] width 969 height 424
click at [561, 58] on div "All Supervisors / Petra Ochoa Overview / Ricardo Colegio Profile / Annual Repor…" at bounding box center [500, 63] width 896 height 11
click at [545, 221] on div "Annual Report Status Annual Report Status Early Release from Supervision" at bounding box center [427, 234] width 751 height 26
click at [990, 56] on div at bounding box center [843, 58] width 313 height 33
click at [985, 54] on icon "button" at bounding box center [984, 58] width 9 height 9
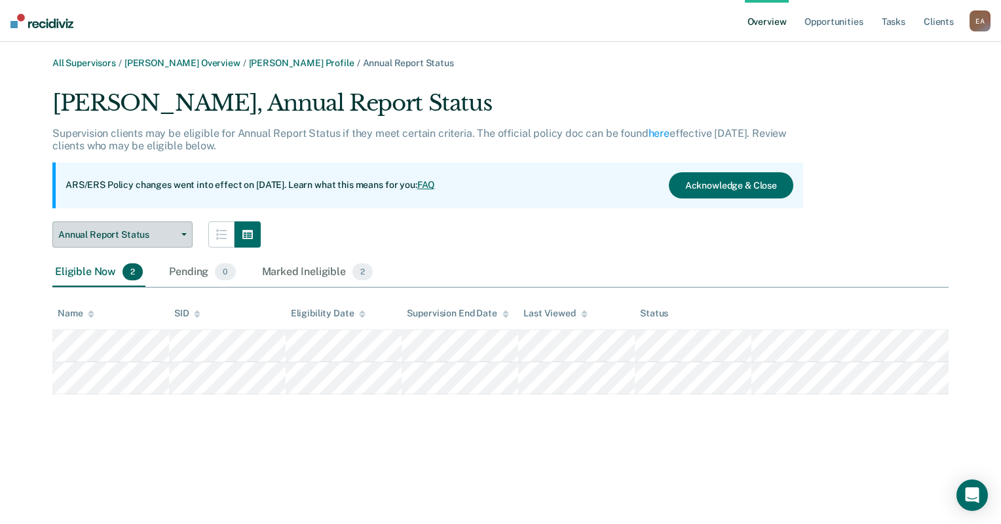
click at [188, 233] on button "Annual Report Status" at bounding box center [122, 234] width 140 height 26
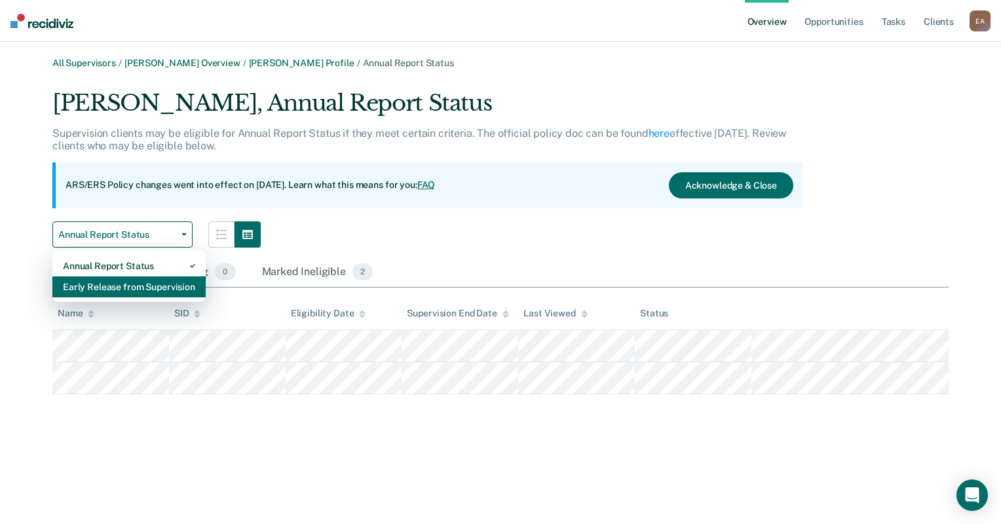
click at [153, 286] on div "Early Release from Supervision" at bounding box center [129, 286] width 132 height 21
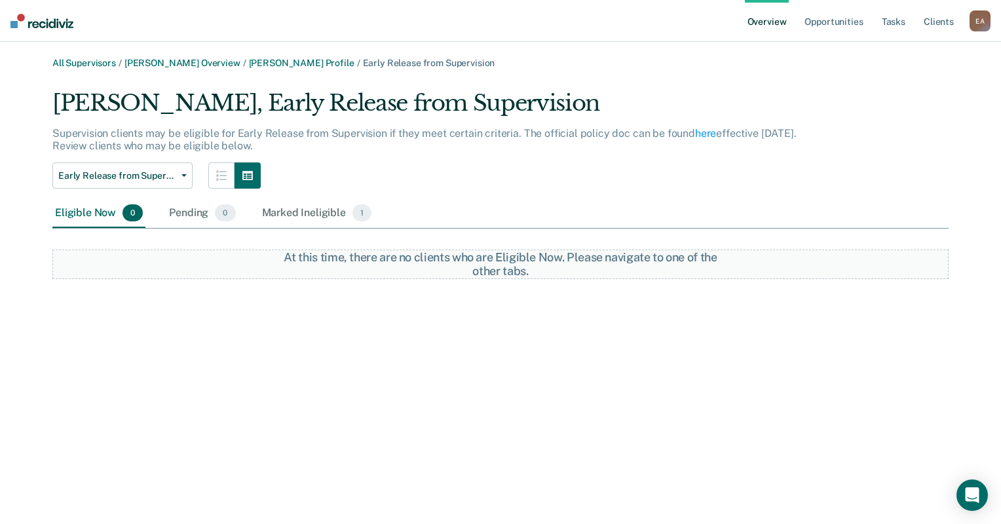
click at [312, 355] on div "All Supervisors / Petra Ochoa Overview / Ricardo Colegio Profile / Early Releas…" at bounding box center [500, 270] width 969 height 424
click at [249, 61] on link "Ricardo Colegio Profile" at bounding box center [301, 63] width 105 height 11
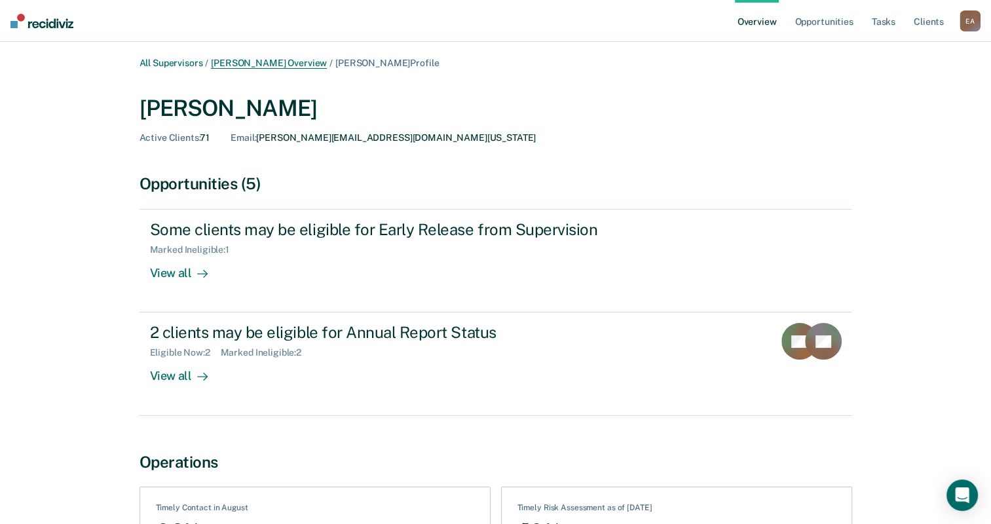
click at [237, 58] on link "[PERSON_NAME] Overview" at bounding box center [269, 63] width 116 height 11
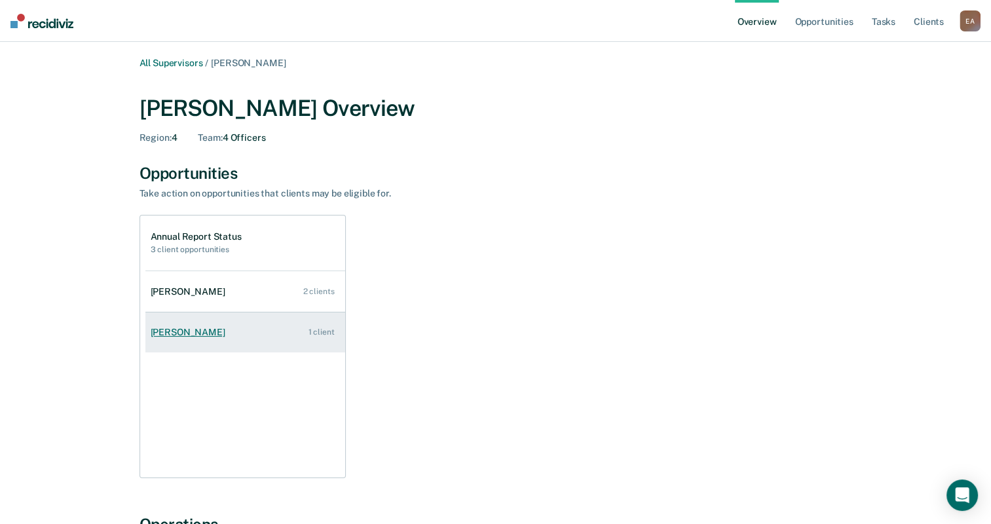
click at [183, 327] on div "[PERSON_NAME]" at bounding box center [191, 332] width 80 height 11
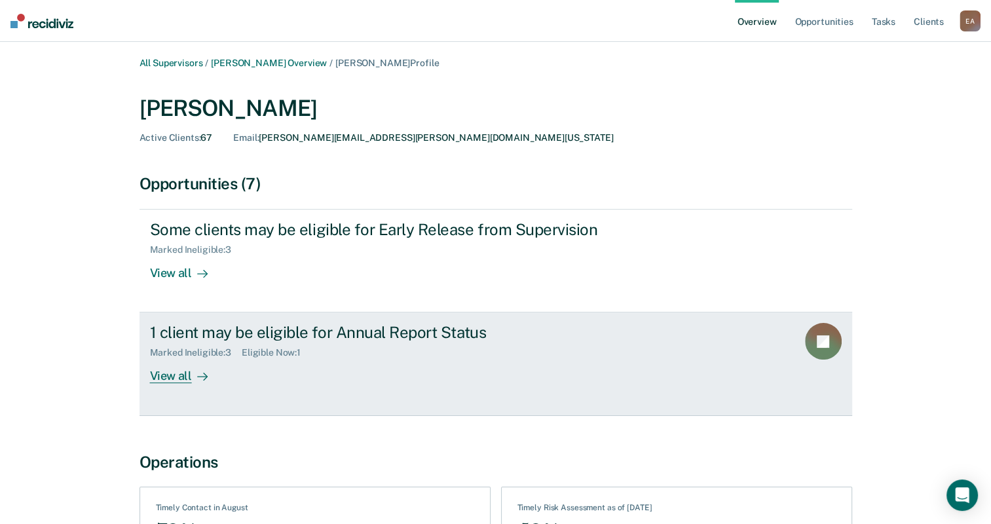
click at [177, 379] on div "View all" at bounding box center [186, 371] width 73 height 26
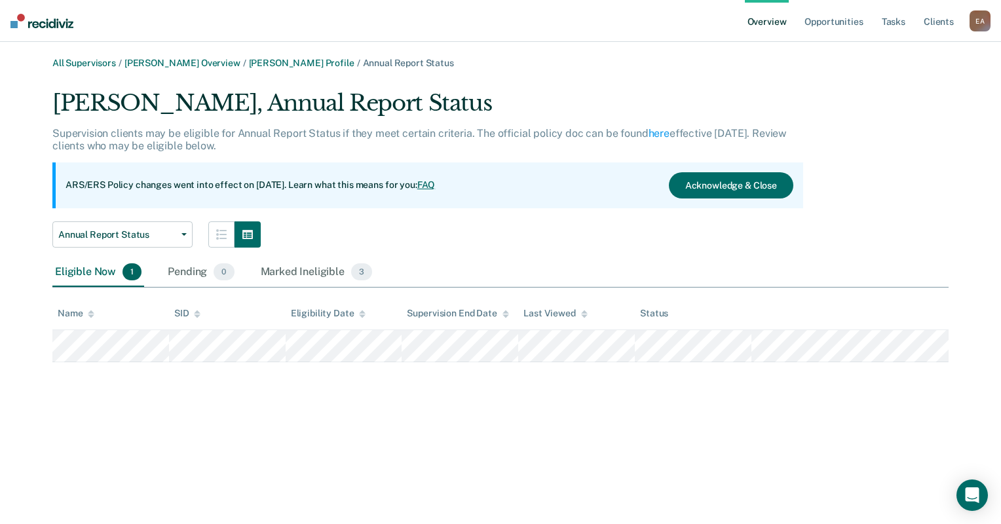
click at [525, 462] on div "All Supervisors / Petra Ochoa Overview / Ramon Venegas Profile / Annual Report …" at bounding box center [500, 270] width 969 height 424
click at [105, 60] on link "All Supervisors" at bounding box center [84, 63] width 64 height 11
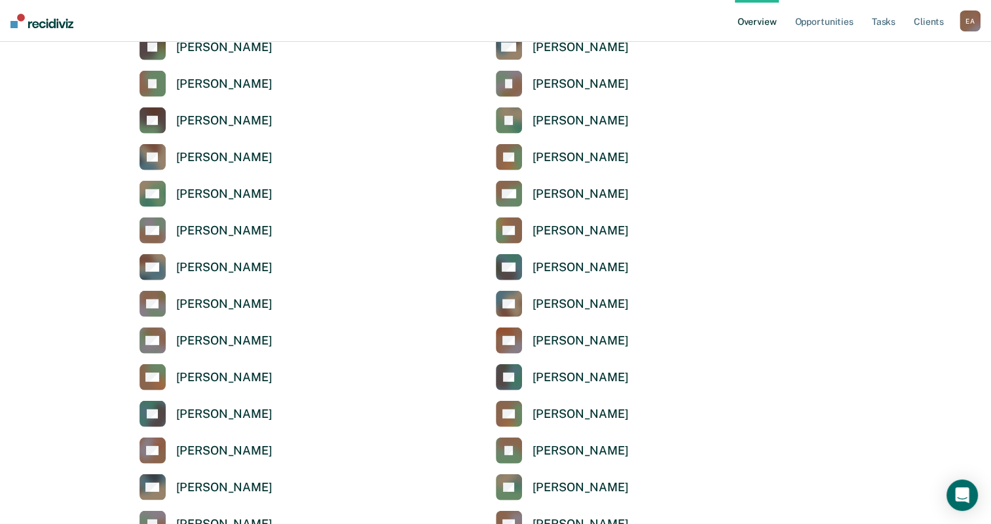
scroll to position [3667, 0]
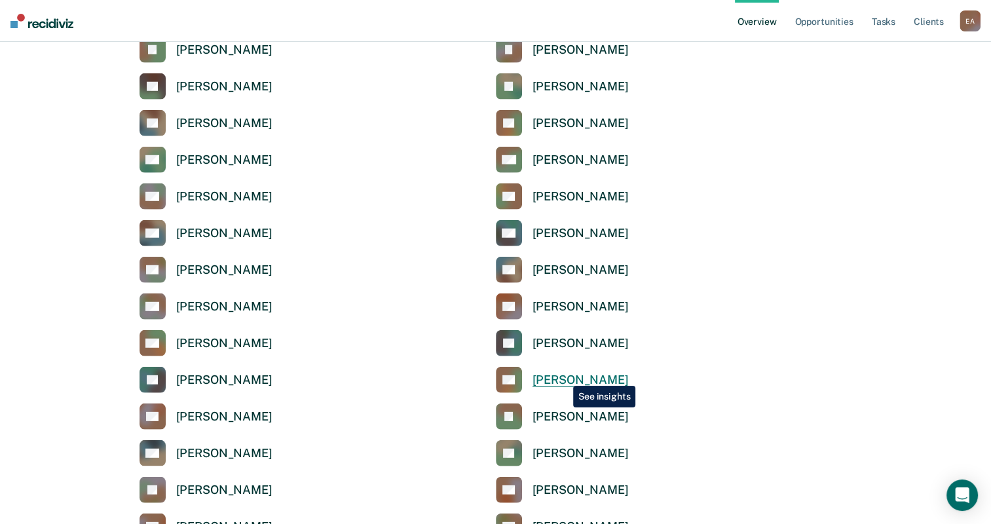
click at [563, 376] on div "[PERSON_NAME]" at bounding box center [580, 380] width 96 height 15
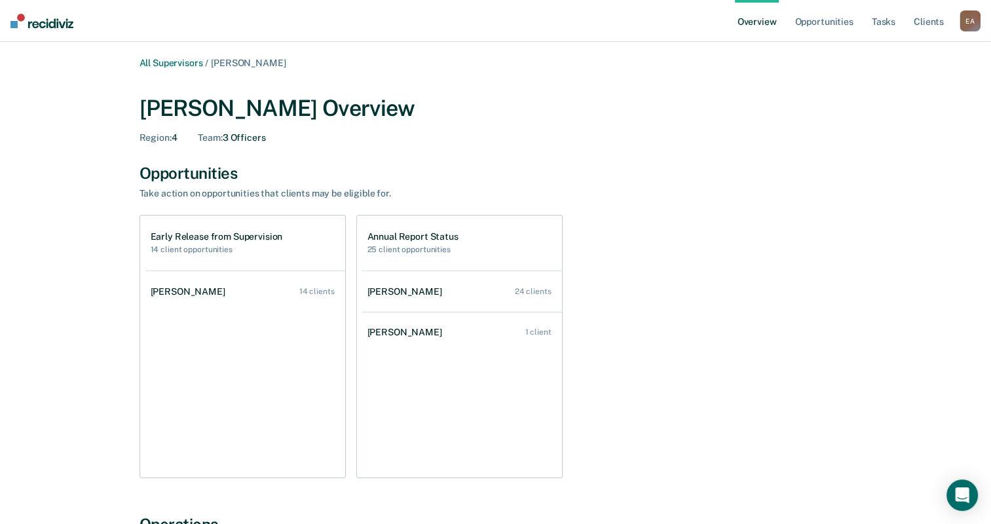
click at [659, 133] on div "Region : 4 Team : 3 Officers" at bounding box center [495, 137] width 713 height 11
click at [163, 63] on link "All Supervisors" at bounding box center [171, 63] width 64 height 11
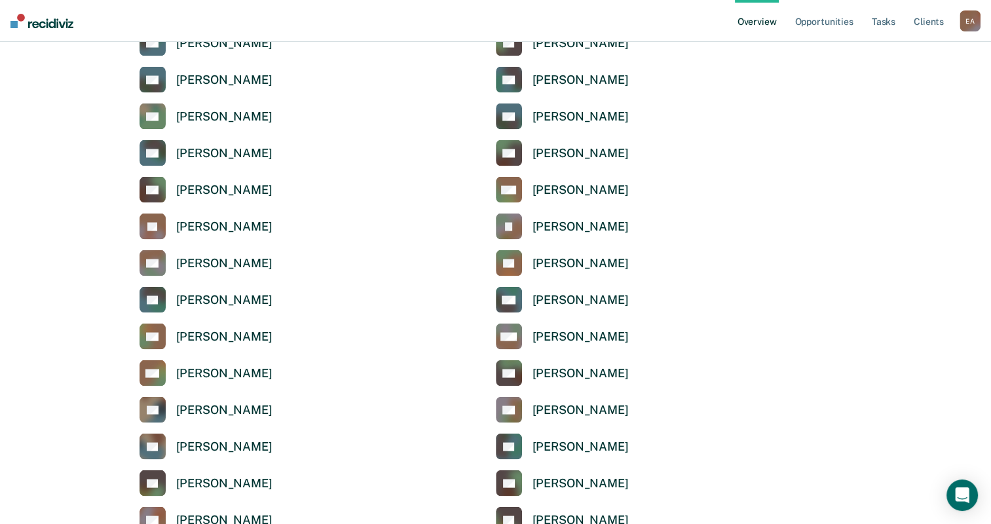
scroll to position [2947, 0]
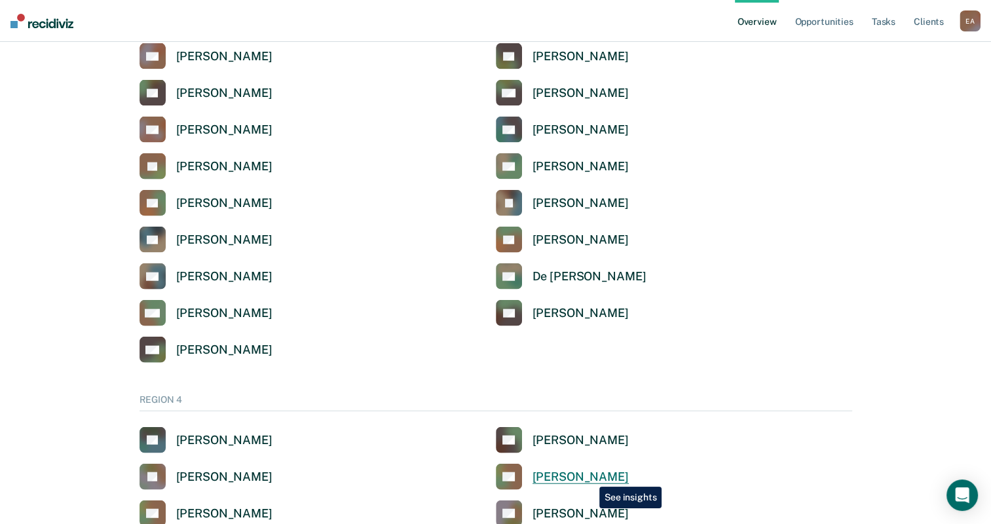
click at [589, 477] on div "[PERSON_NAME]" at bounding box center [580, 477] width 96 height 15
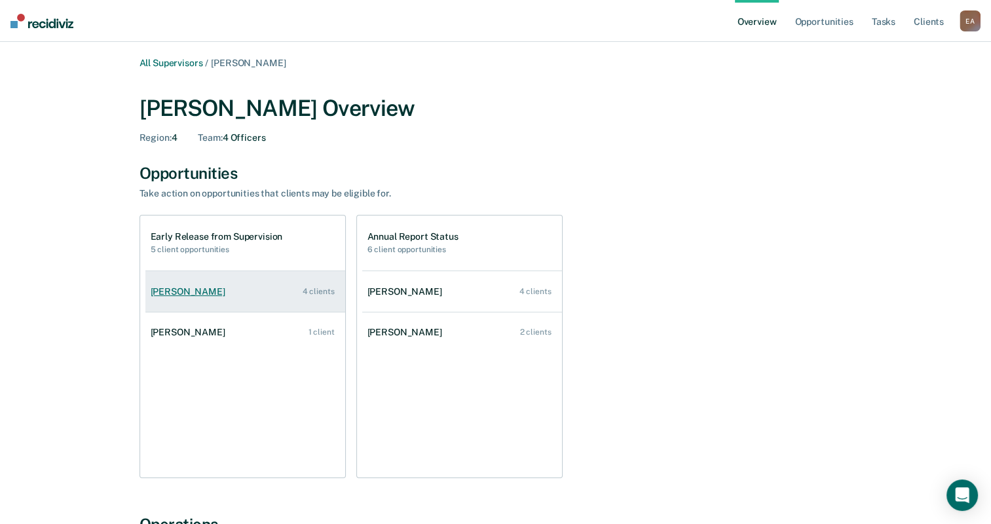
click at [208, 293] on div "Heather Deleon" at bounding box center [191, 291] width 80 height 11
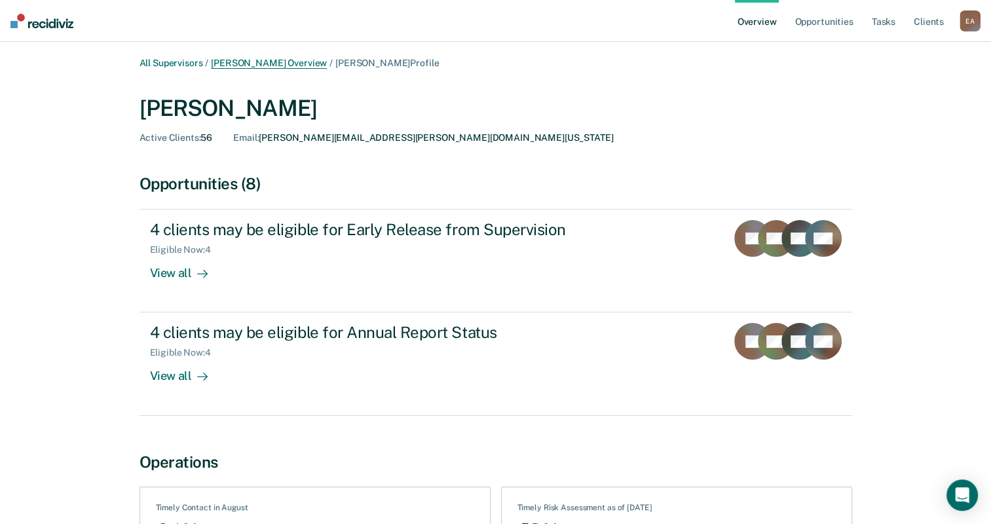
click at [314, 60] on link "Ricardo Carmona Overview" at bounding box center [269, 63] width 116 height 11
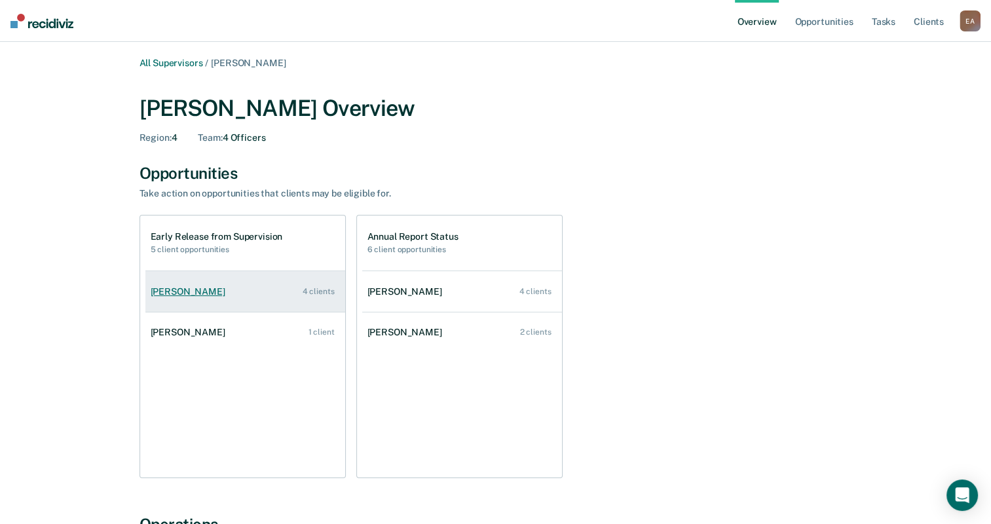
click at [174, 291] on div "Heather Deleon" at bounding box center [191, 291] width 80 height 11
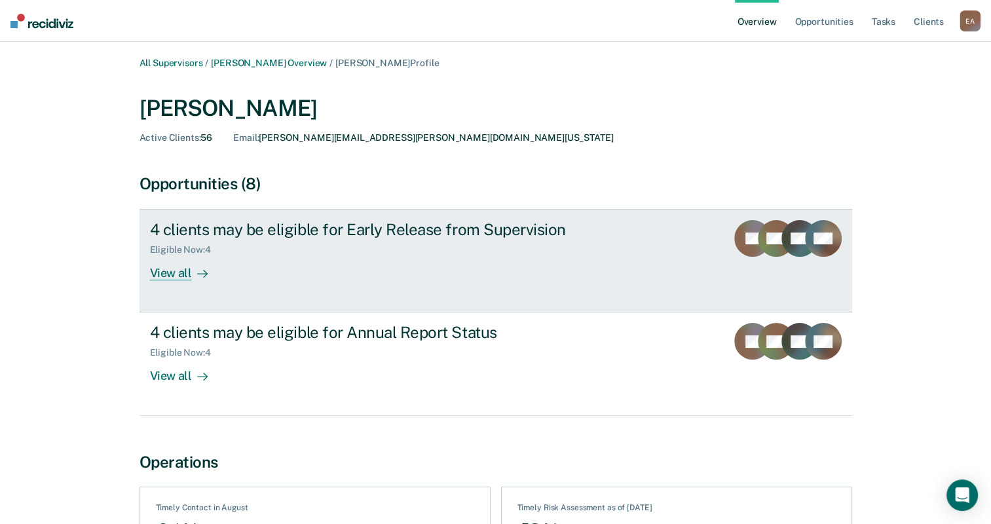
click at [161, 272] on div "View all" at bounding box center [186, 268] width 73 height 26
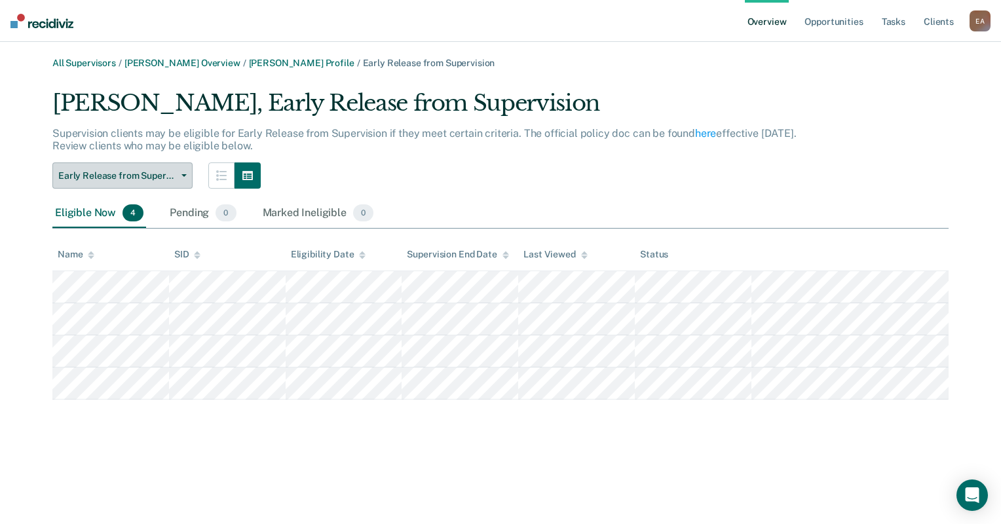
click at [182, 179] on button "Early Release from Supervision" at bounding box center [122, 175] width 140 height 26
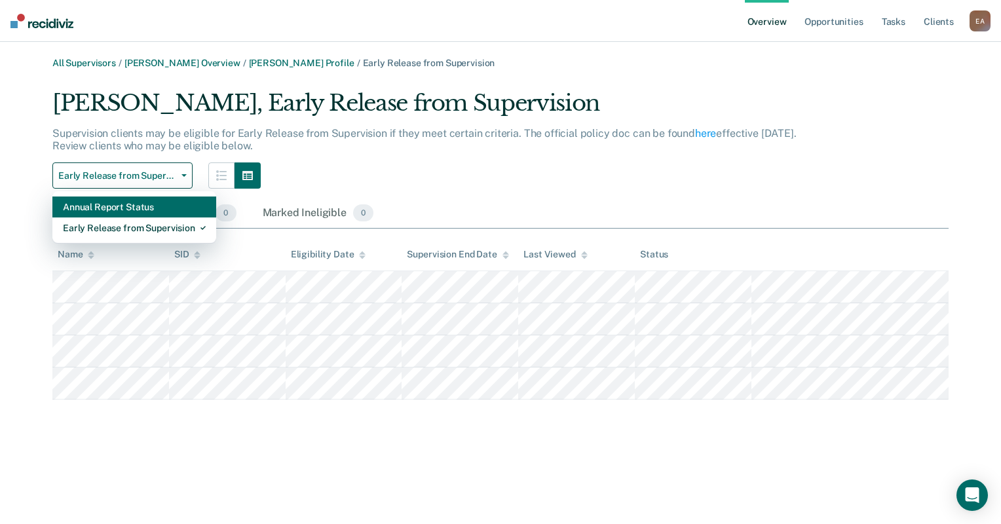
click at [147, 207] on div "Annual Report Status" at bounding box center [134, 206] width 143 height 21
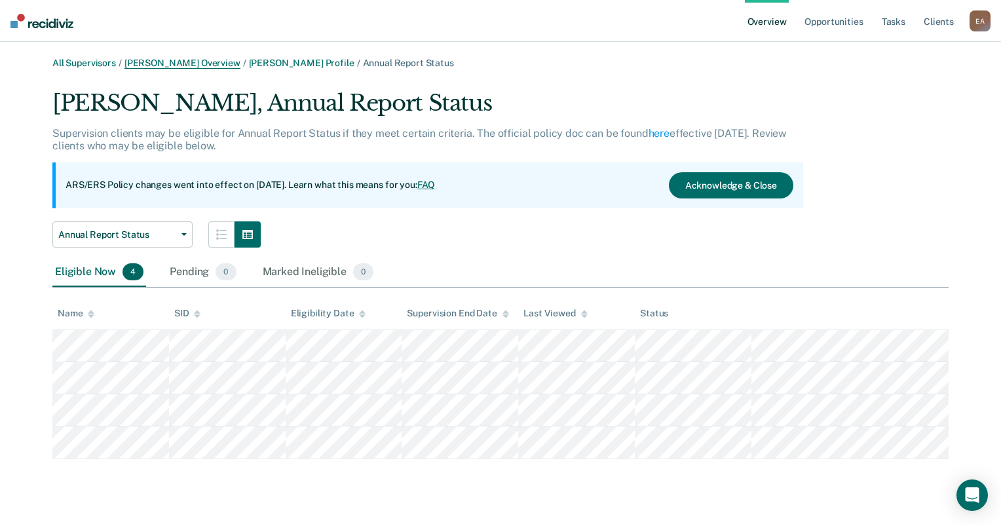
click at [212, 62] on link "Ricardo Carmona Overview" at bounding box center [182, 63] width 116 height 11
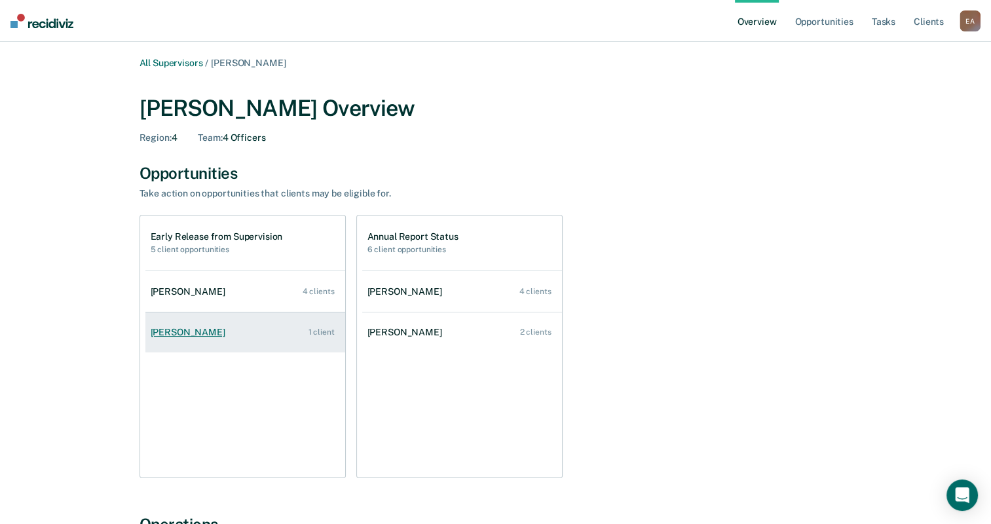
click at [202, 327] on div "Amanda Garza" at bounding box center [191, 332] width 80 height 11
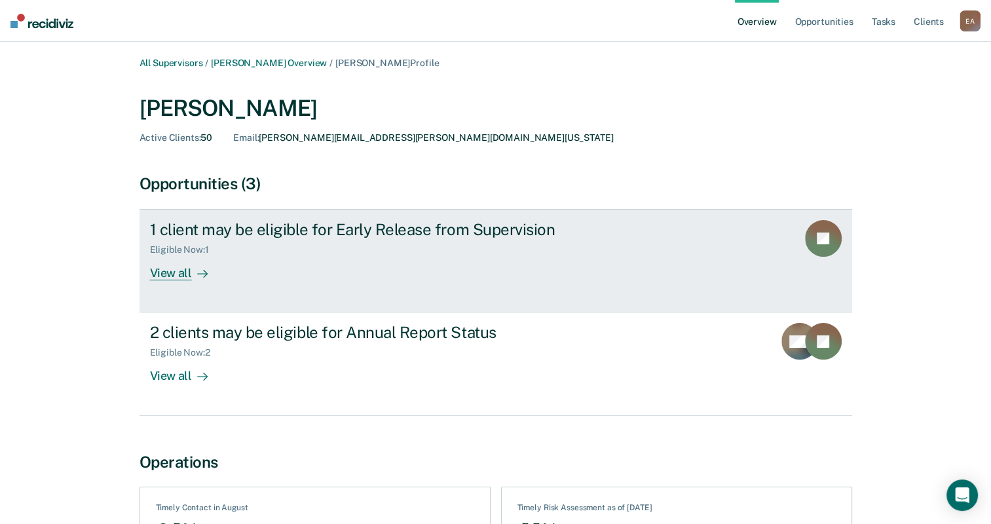
click at [187, 272] on div "View all" at bounding box center [186, 268] width 73 height 26
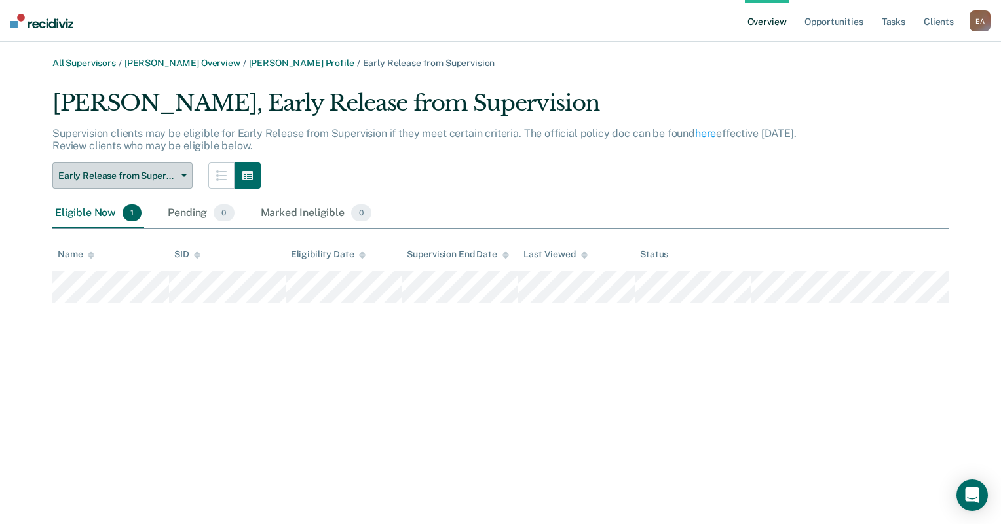
click at [186, 170] on button "Early Release from Supervision" at bounding box center [122, 175] width 140 height 26
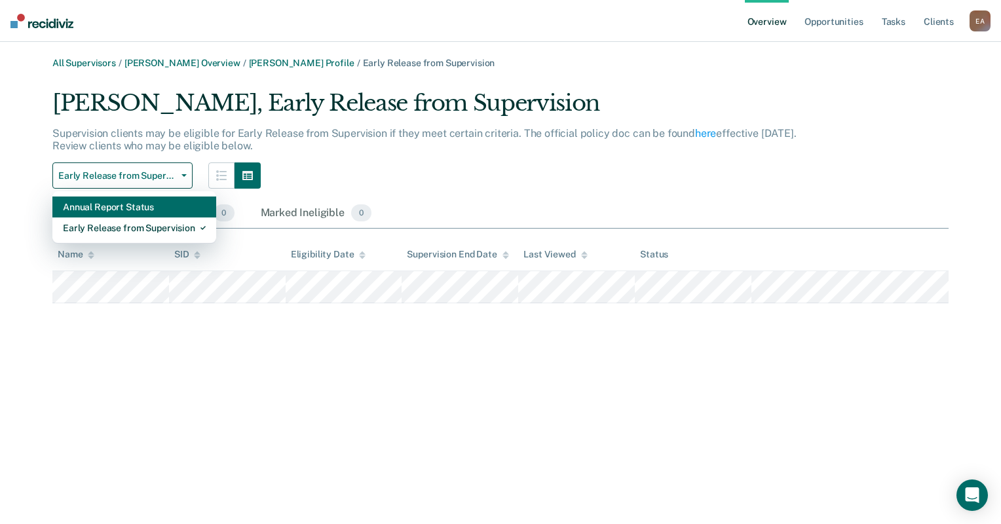
click at [170, 210] on div "Annual Report Status" at bounding box center [134, 206] width 143 height 21
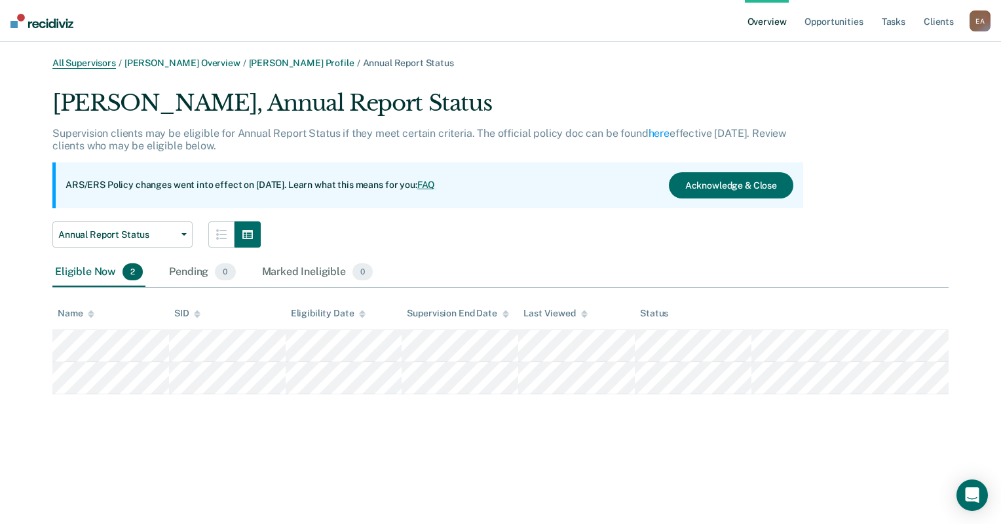
click at [96, 65] on link "All Supervisors" at bounding box center [84, 63] width 64 height 11
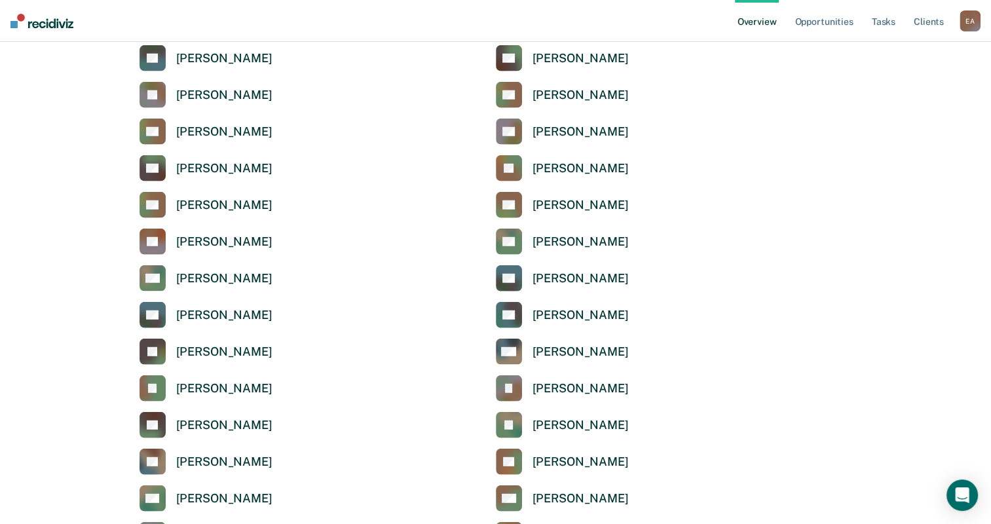
scroll to position [3405, 0]
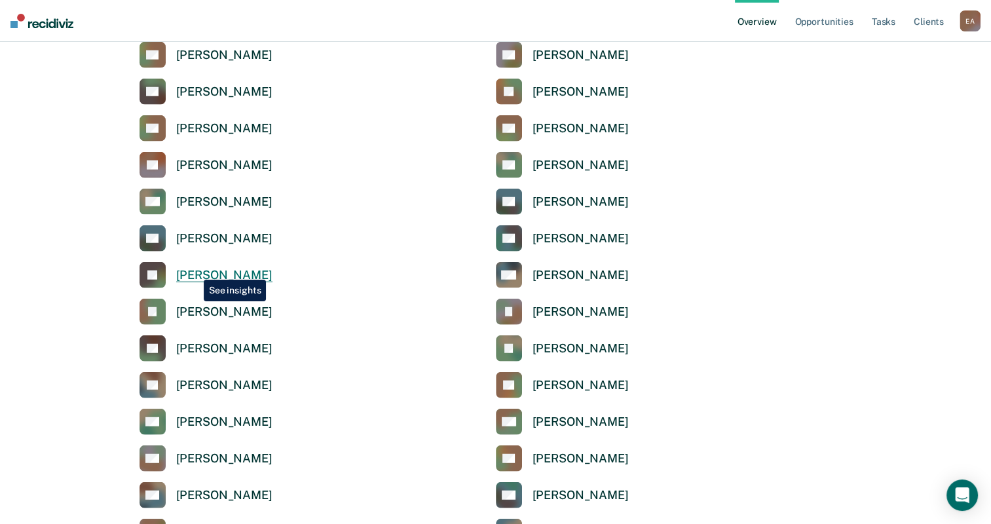
click at [194, 270] on div "[PERSON_NAME]" at bounding box center [224, 275] width 96 height 15
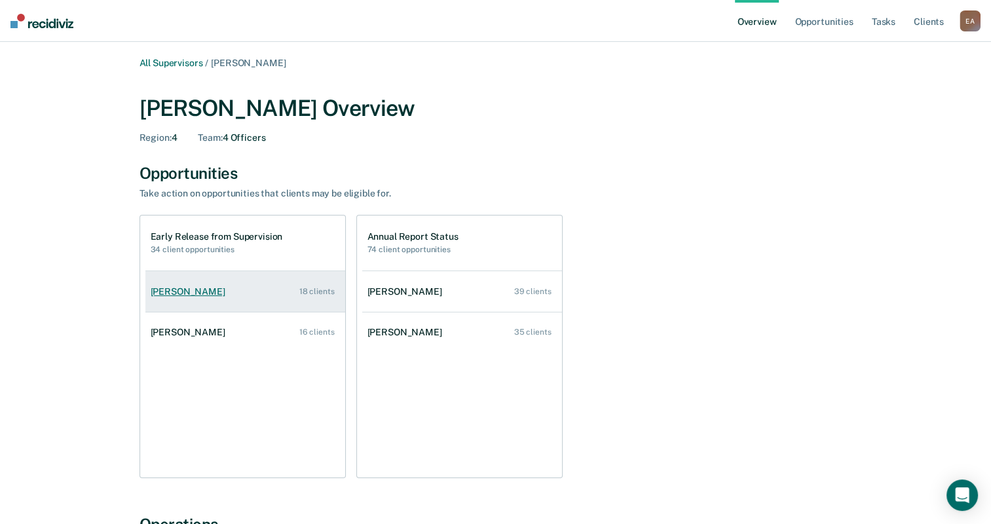
click at [183, 295] on div "Daniel Homer" at bounding box center [191, 291] width 80 height 11
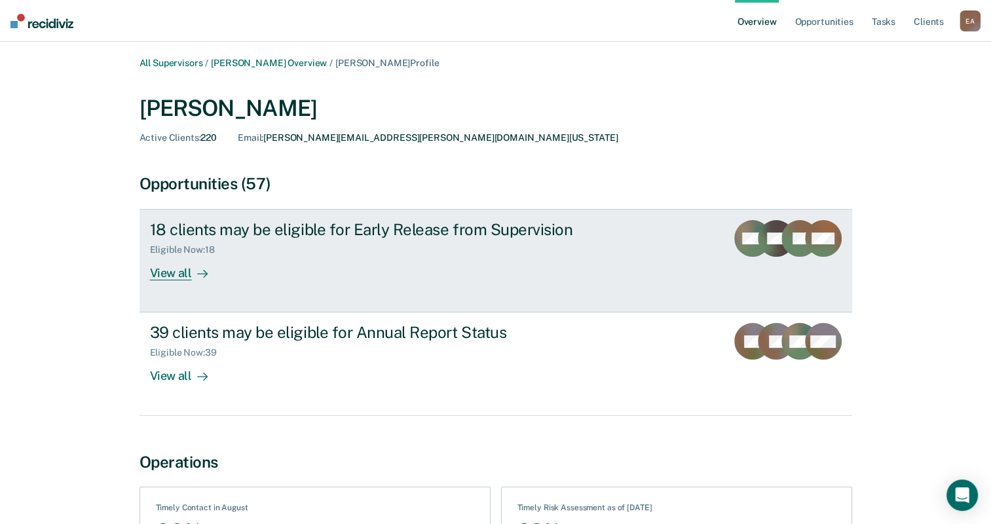
click at [159, 274] on div "View all" at bounding box center [186, 268] width 73 height 26
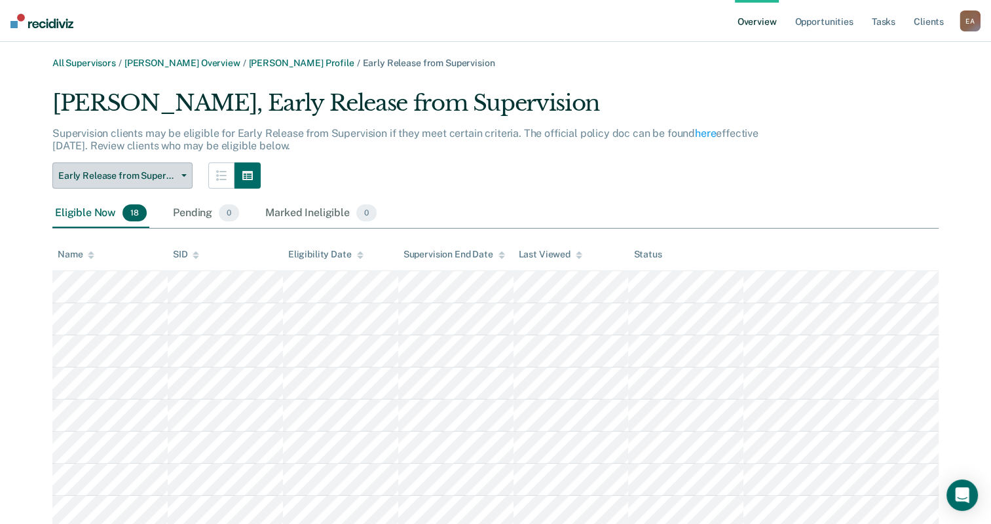
click at [183, 170] on button "Early Release from Supervision" at bounding box center [122, 175] width 140 height 26
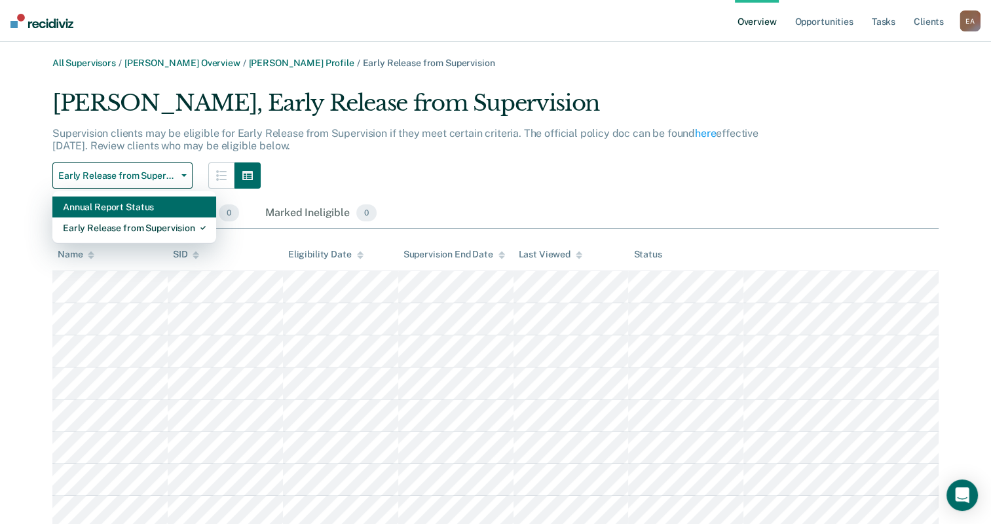
click at [159, 204] on div "Annual Report Status" at bounding box center [134, 206] width 143 height 21
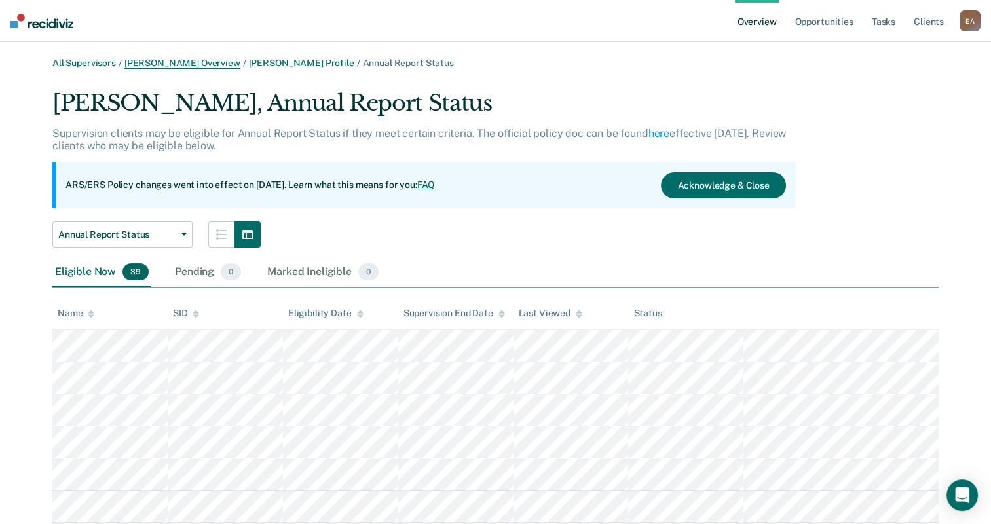
click at [206, 62] on link "Jose Guerrero Overview" at bounding box center [182, 63] width 116 height 11
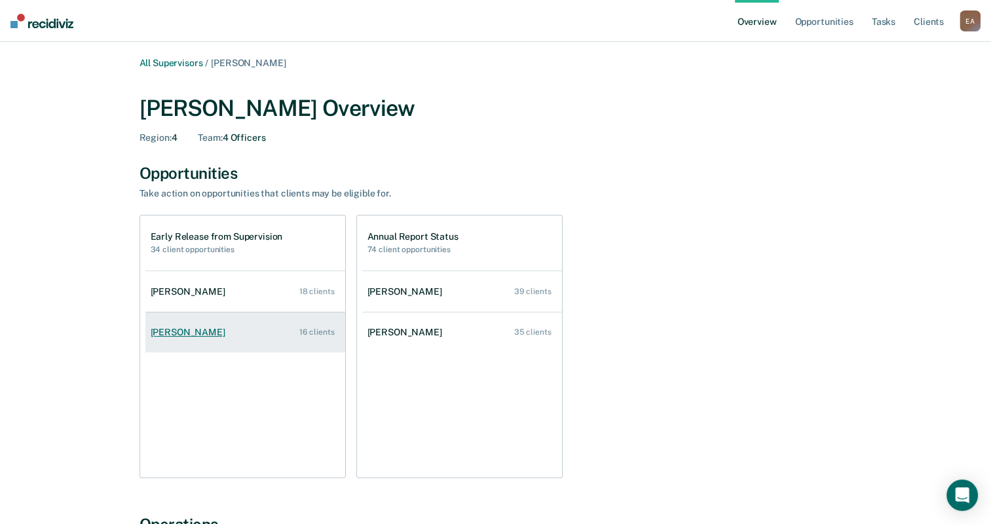
click at [204, 331] on div "Hugo Torres-Salazar" at bounding box center [191, 332] width 80 height 11
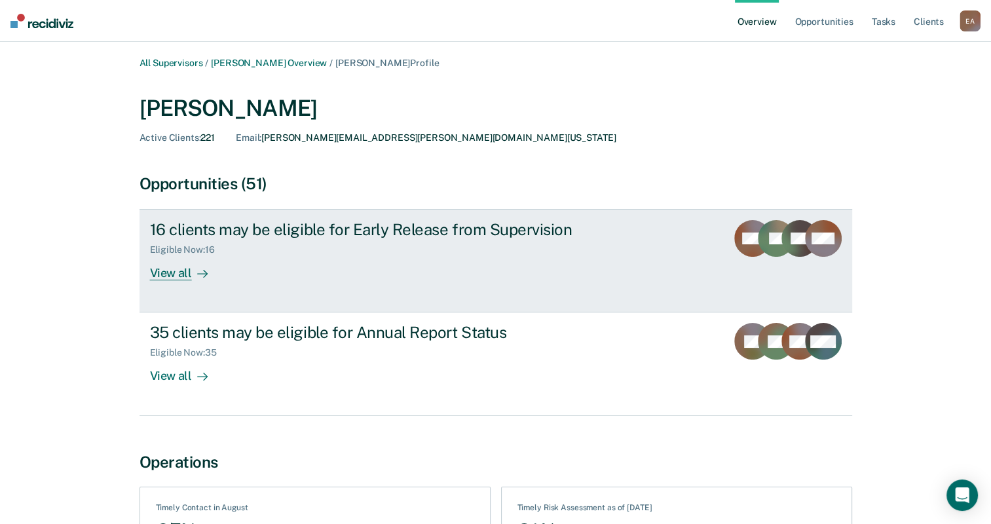
click at [168, 272] on div "View all" at bounding box center [186, 268] width 73 height 26
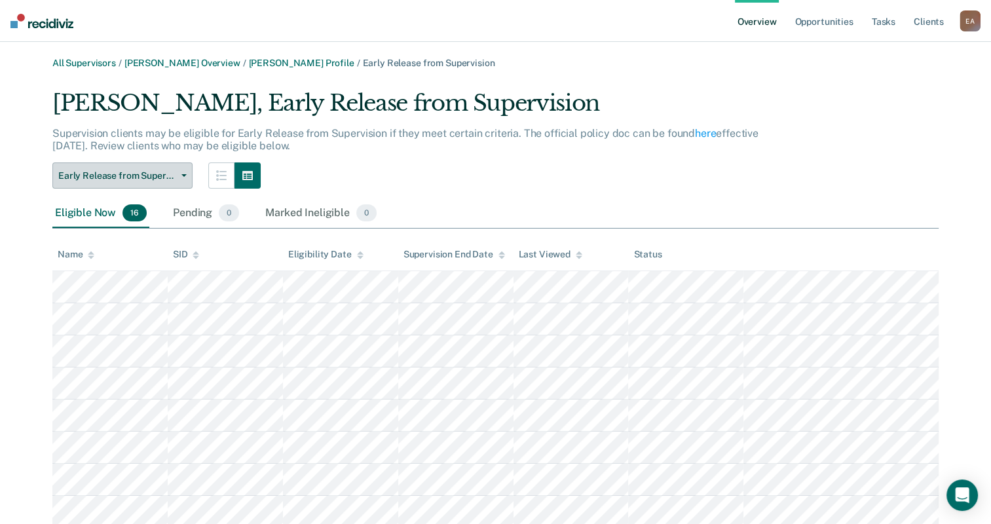
click at [183, 177] on button "Early Release from Supervision" at bounding box center [122, 175] width 140 height 26
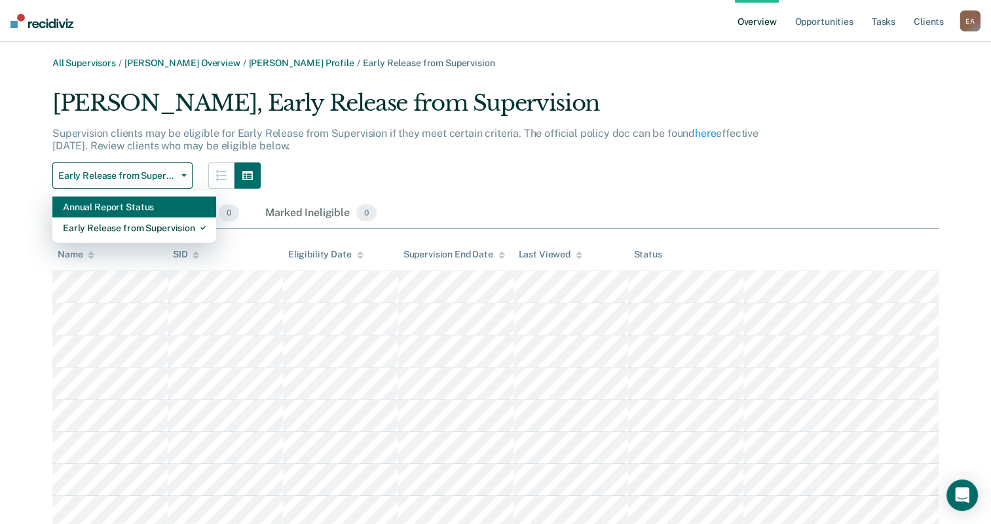
click at [164, 207] on div "Annual Report Status" at bounding box center [134, 206] width 143 height 21
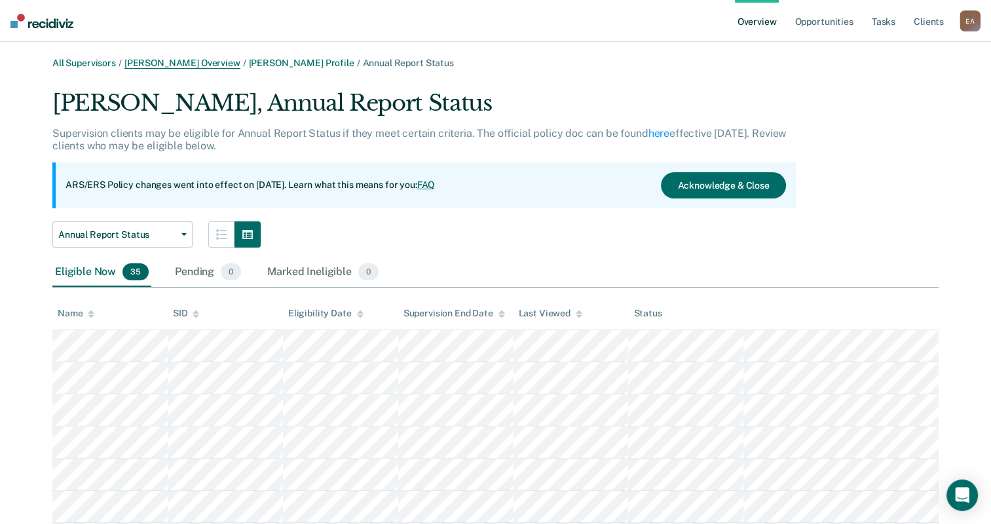
click at [212, 60] on link "Jose Guerrero Overview" at bounding box center [182, 63] width 116 height 11
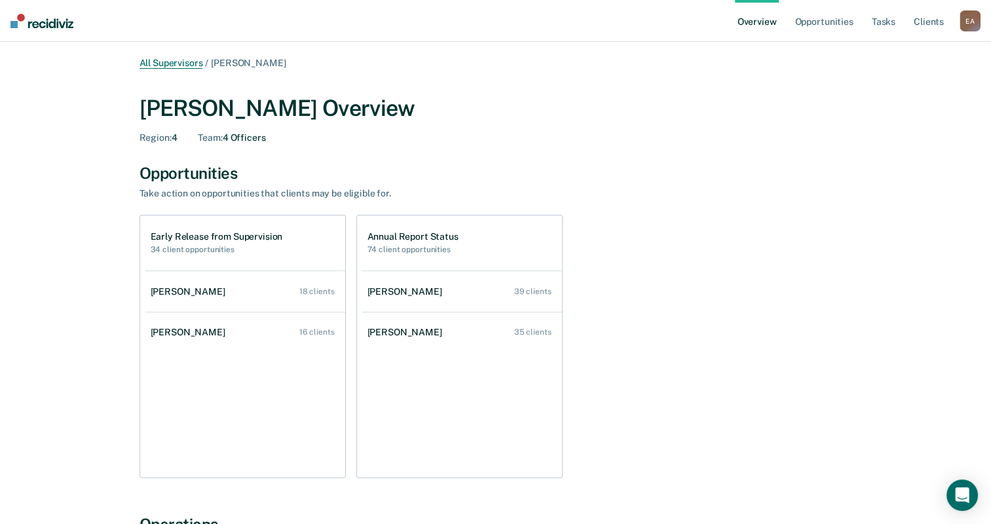
click at [165, 68] on link "All Supervisors" at bounding box center [171, 63] width 64 height 11
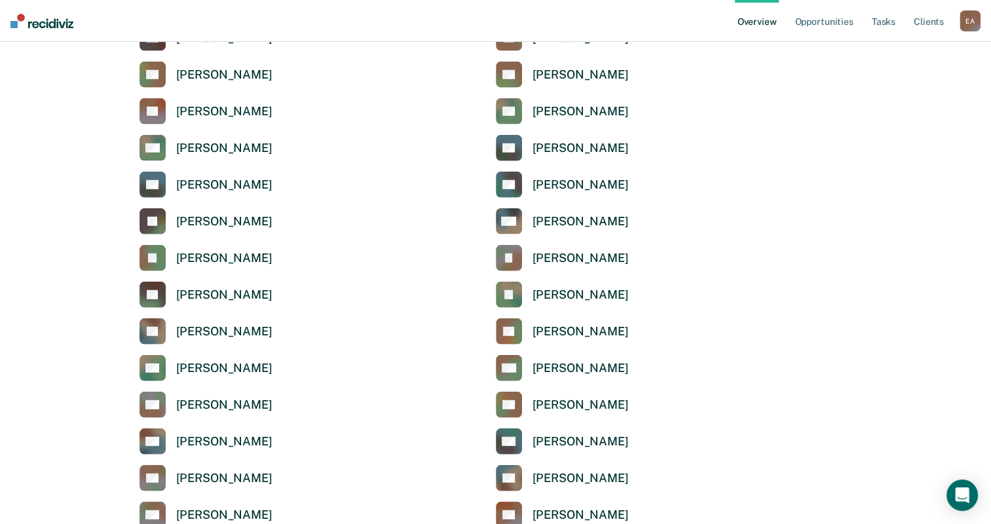
scroll to position [3471, 0]
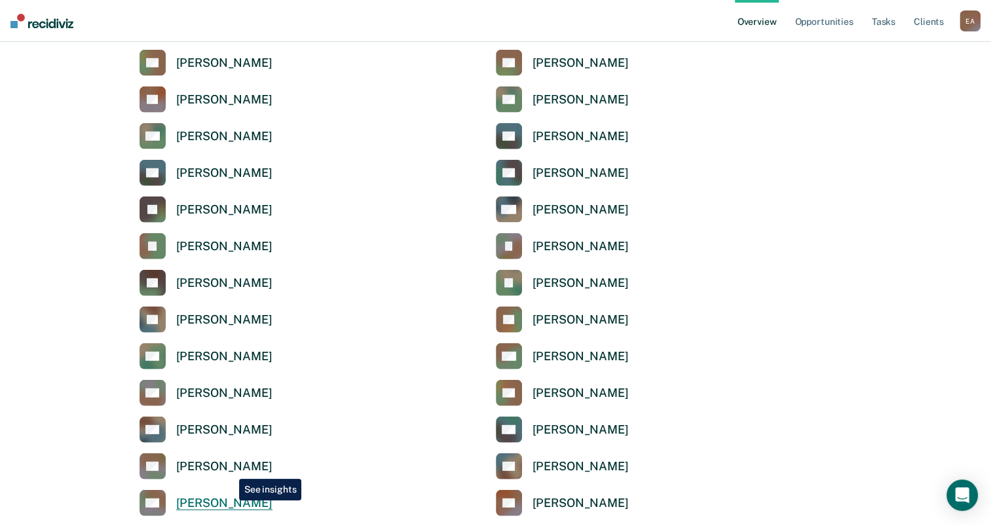
click at [229, 500] on div "[PERSON_NAME]" at bounding box center [224, 503] width 96 height 15
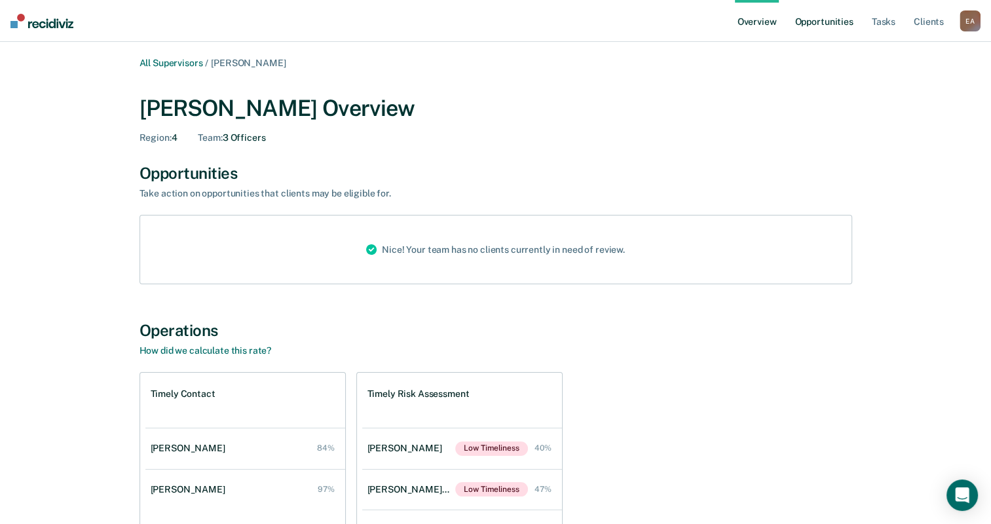
click at [819, 22] on link "Opportunities" at bounding box center [824, 21] width 64 height 42
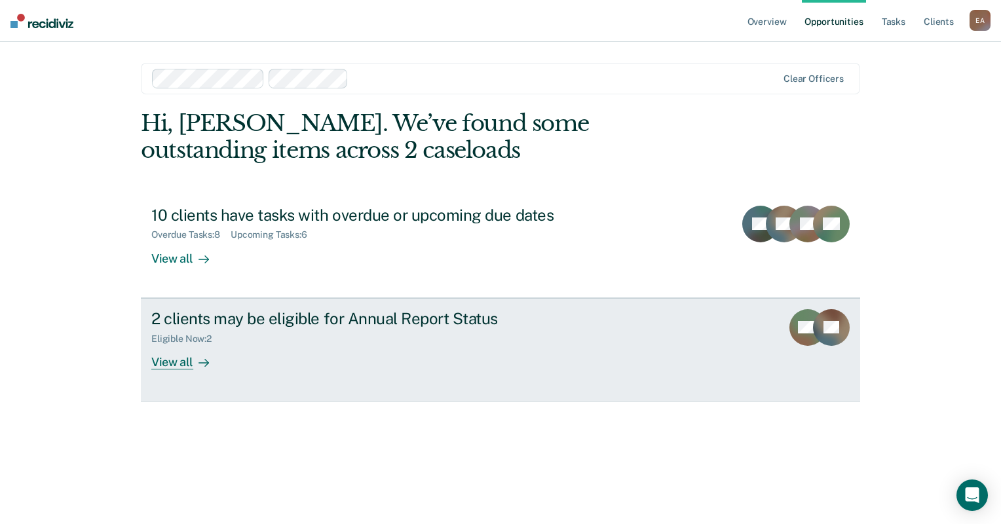
click at [160, 365] on div "View all" at bounding box center [187, 357] width 73 height 26
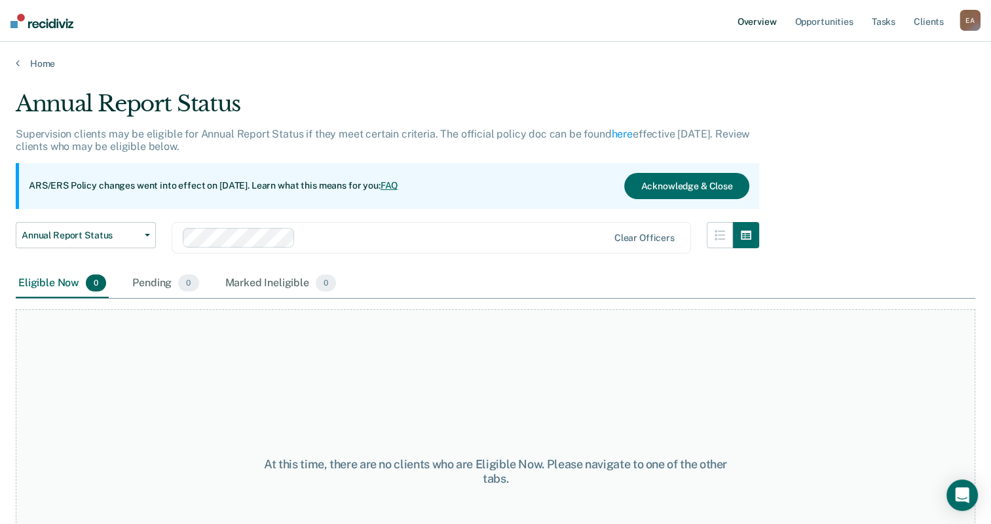
click at [769, 26] on link "Overview" at bounding box center [757, 21] width 45 height 42
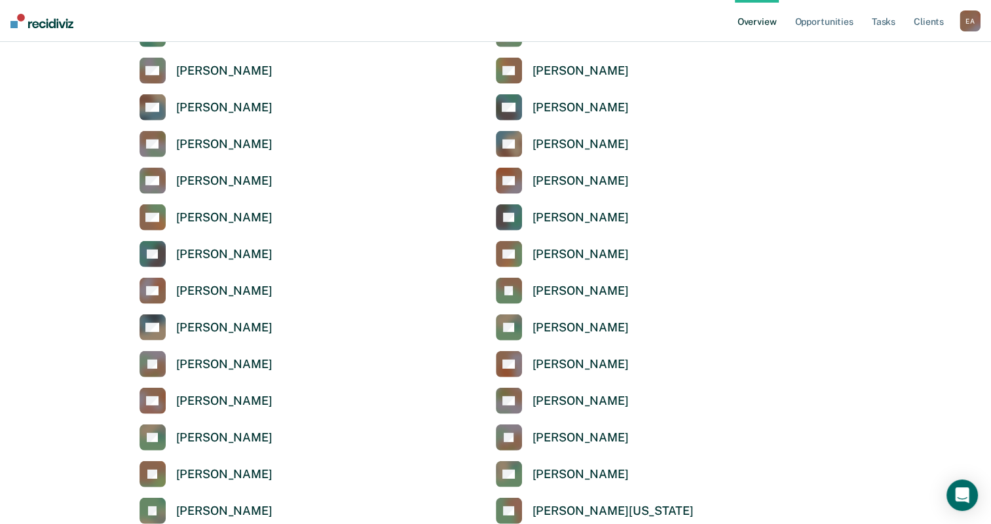
scroll to position [3750, 0]
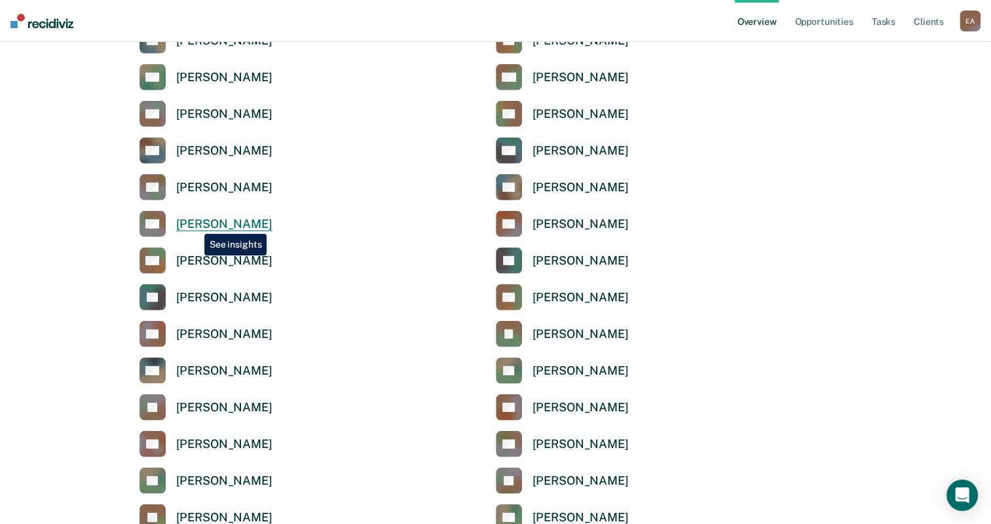
click at [195, 224] on div "[PERSON_NAME]" at bounding box center [224, 224] width 96 height 15
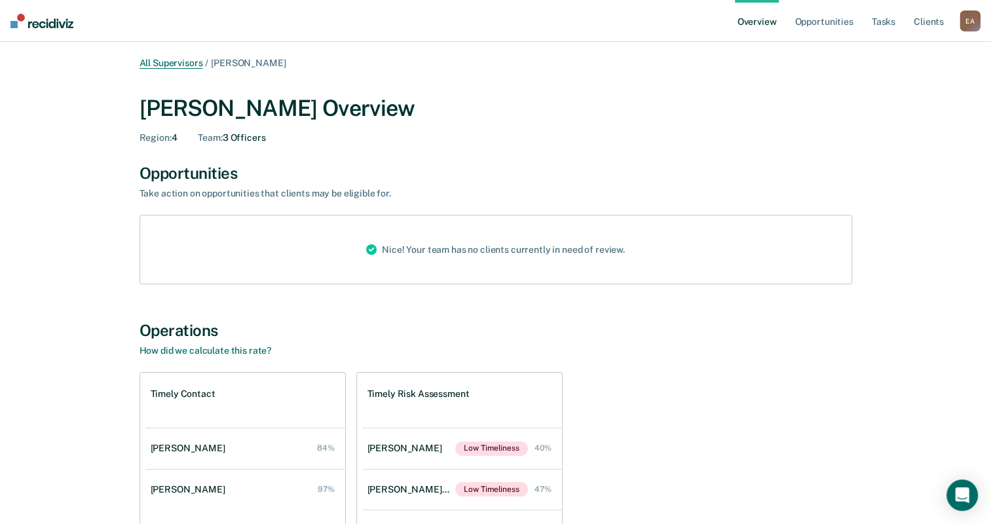
click at [172, 63] on link "All Supervisors" at bounding box center [171, 63] width 64 height 11
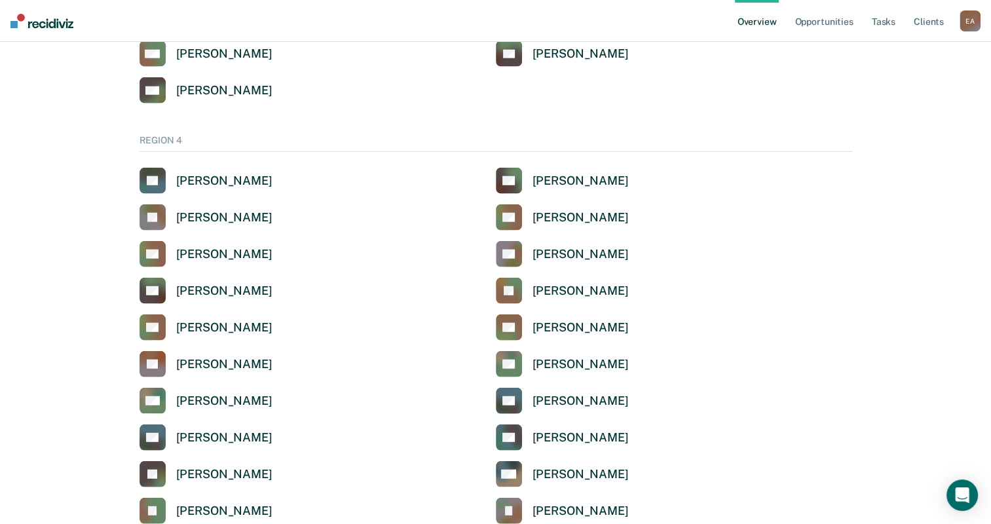
scroll to position [3209, 0]
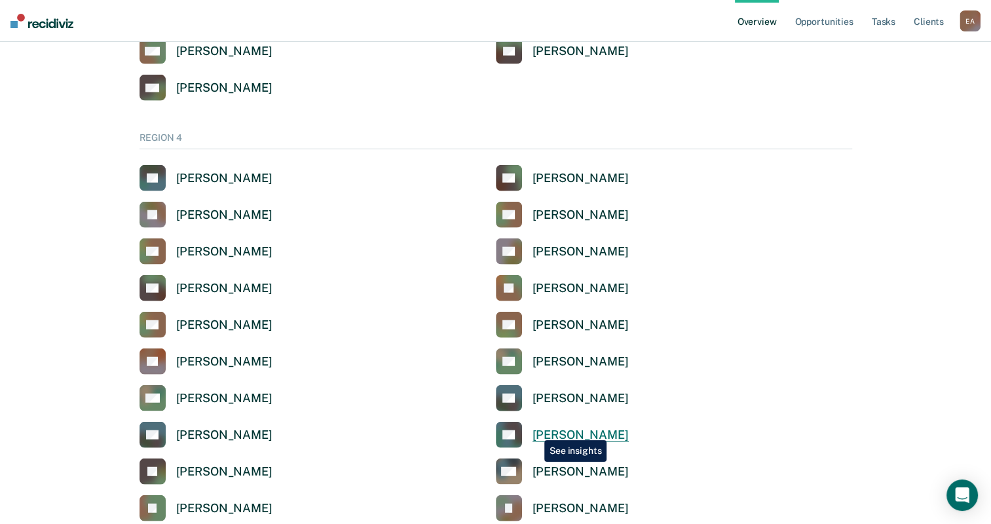
click at [534, 430] on div "[PERSON_NAME]" at bounding box center [580, 435] width 96 height 15
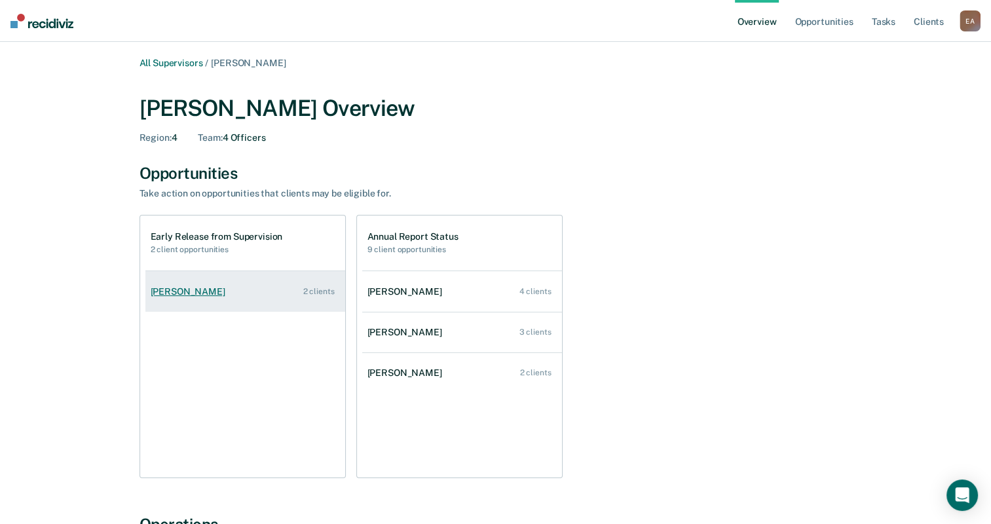
click at [178, 293] on div "Monique Pena" at bounding box center [191, 291] width 80 height 11
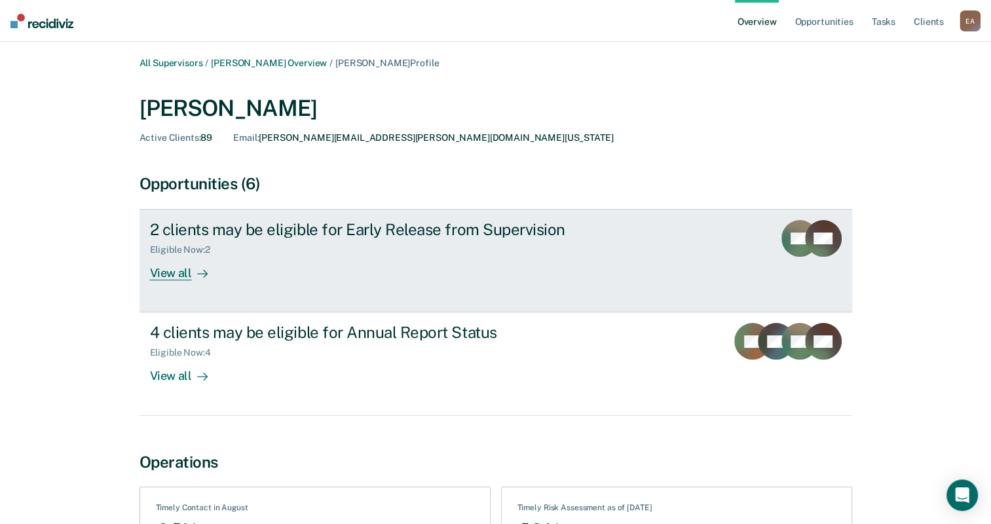
click at [183, 274] on div "View all" at bounding box center [186, 268] width 73 height 26
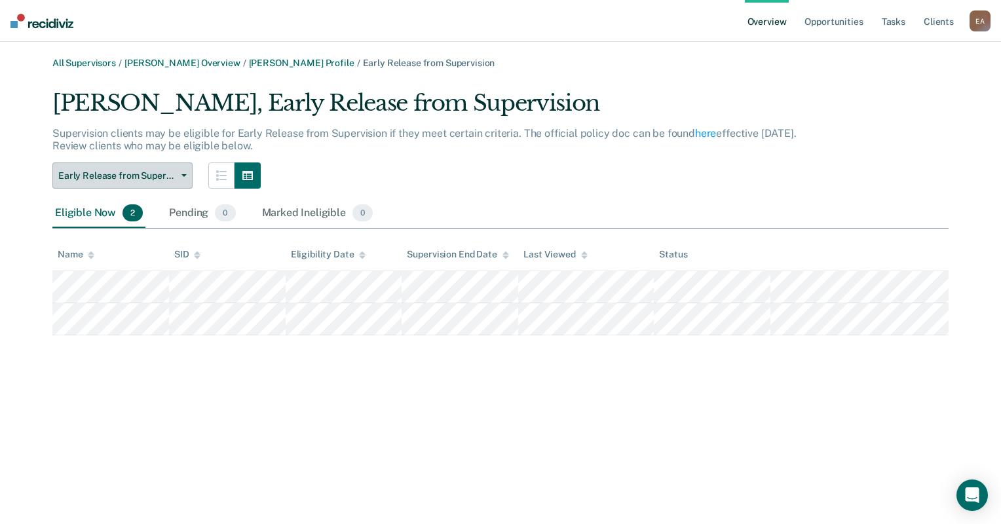
click at [181, 174] on icon "button" at bounding box center [183, 175] width 5 height 3
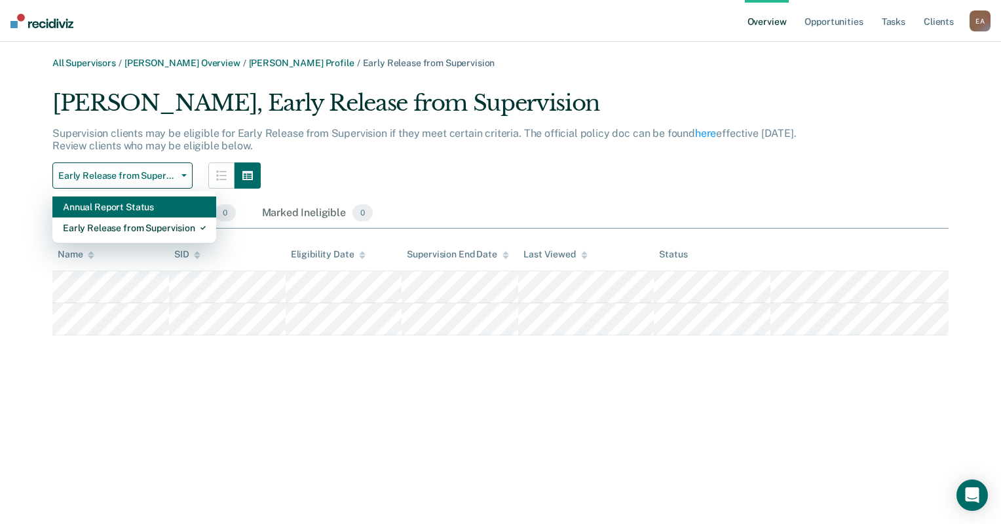
click at [141, 204] on div "Annual Report Status" at bounding box center [134, 206] width 143 height 21
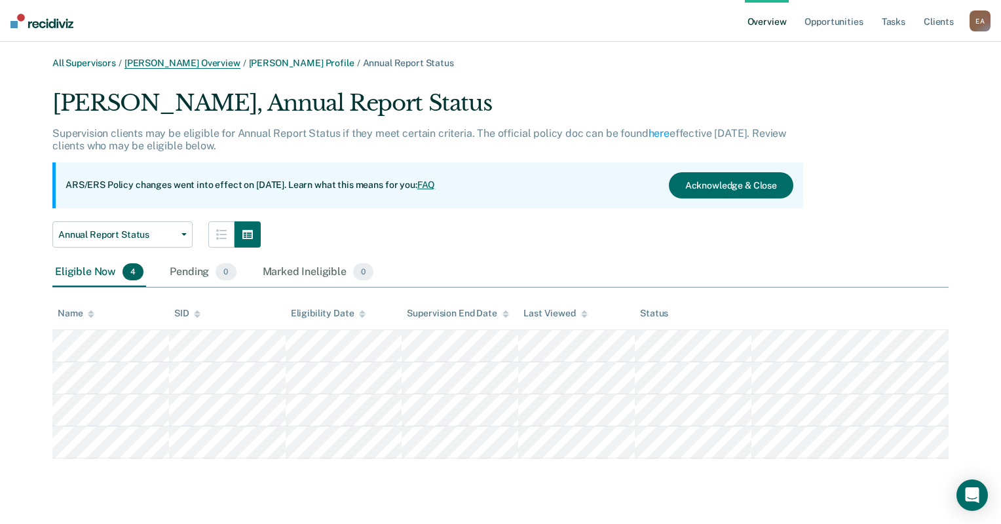
click at [186, 65] on link "Claire Guerra Overview" at bounding box center [182, 63] width 116 height 11
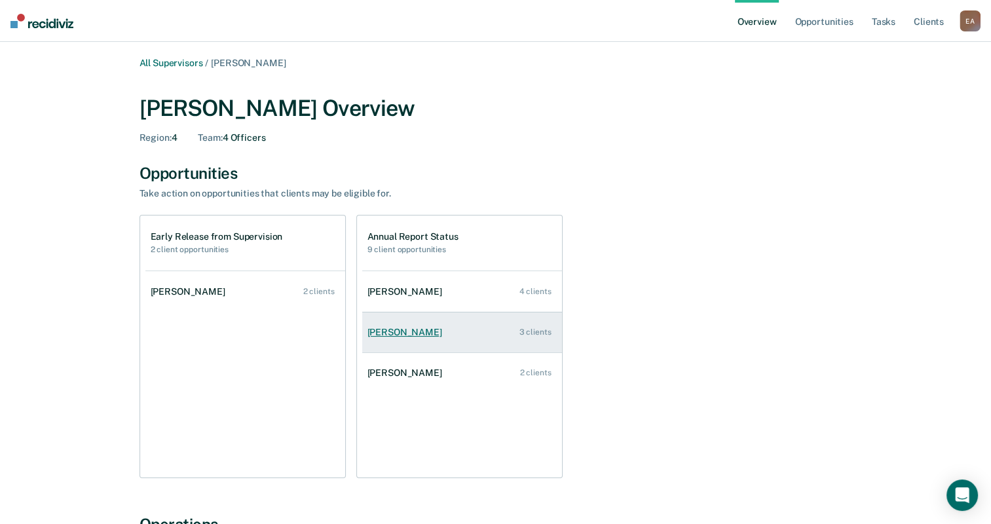
click at [424, 335] on div "Bernadette Pontrelli" at bounding box center [407, 332] width 80 height 11
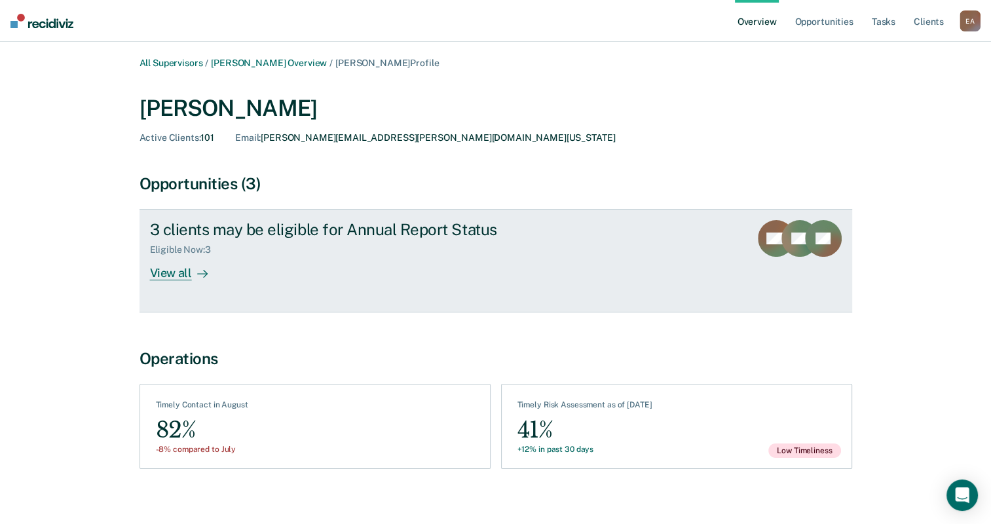
click at [150, 272] on div "View all" at bounding box center [186, 268] width 73 height 26
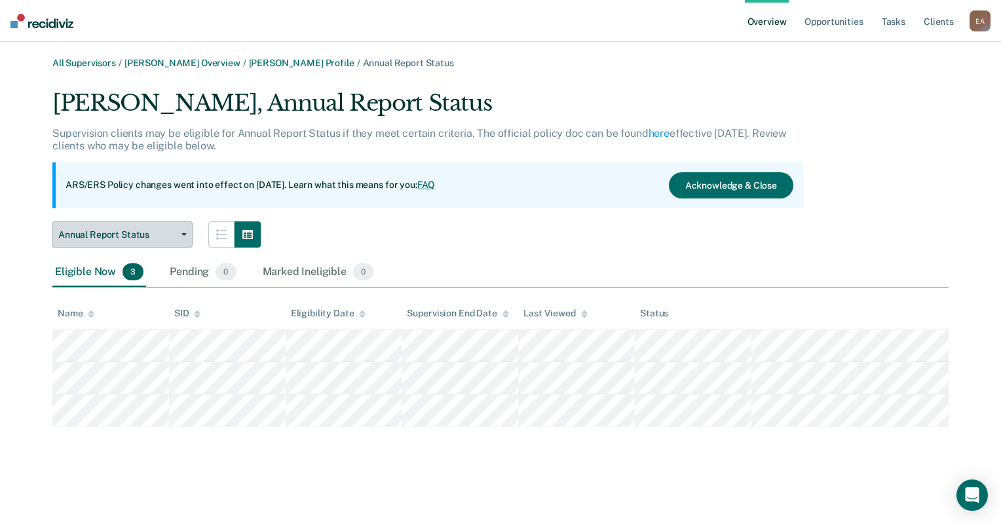
click at [171, 233] on span "Annual Report Status" at bounding box center [117, 234] width 118 height 11
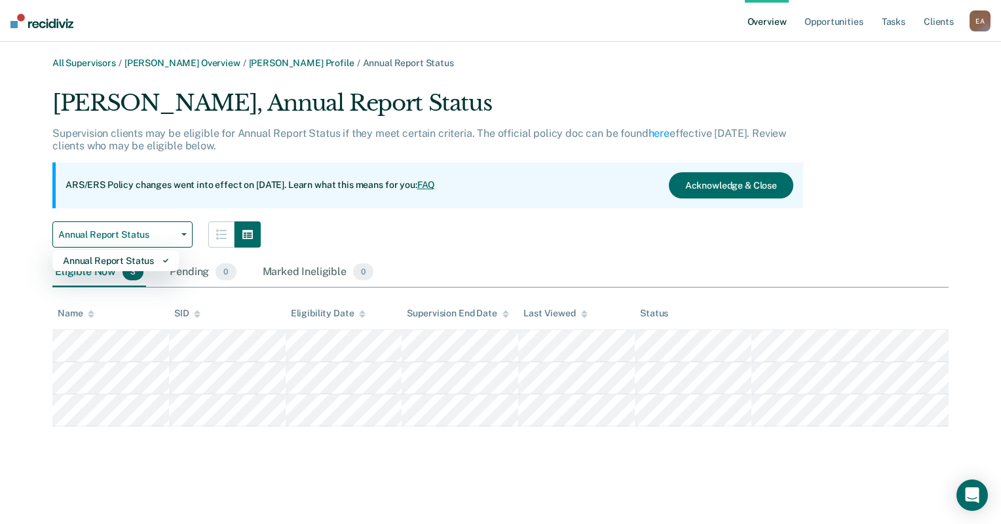
click at [384, 228] on div "Annual Report Status Annual Report Status" at bounding box center [427, 234] width 751 height 26
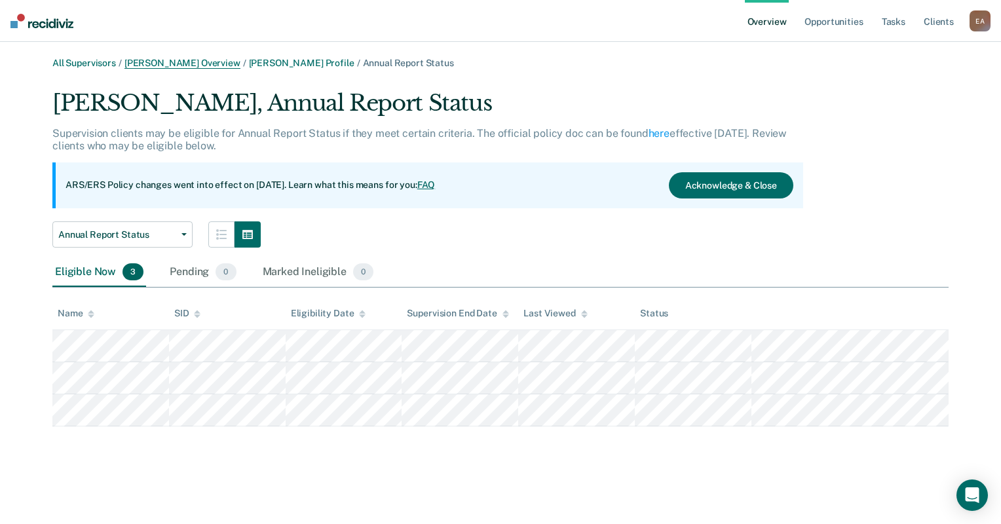
click at [181, 62] on link "Claire Guerra Overview" at bounding box center [182, 63] width 116 height 11
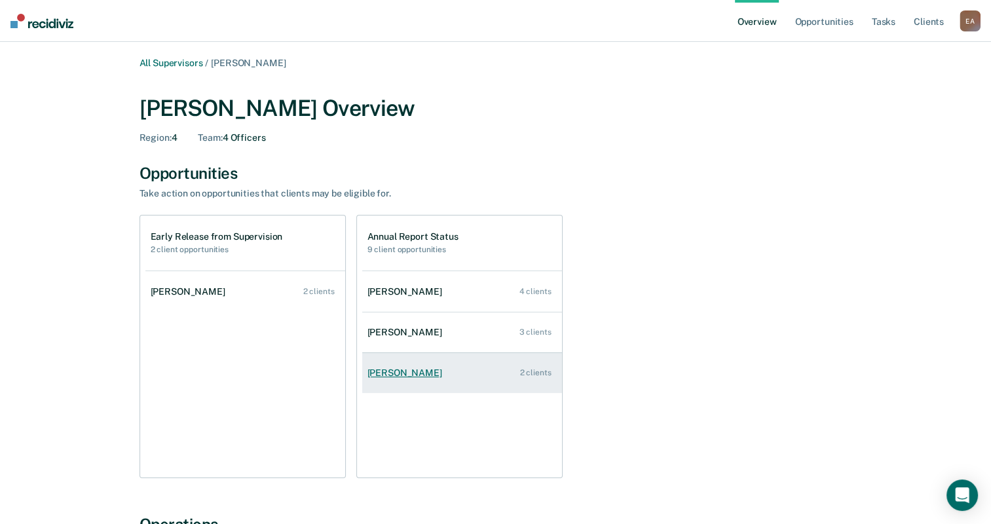
click at [403, 369] on div "Savannah Hinojosa-Zapata" at bounding box center [407, 372] width 80 height 11
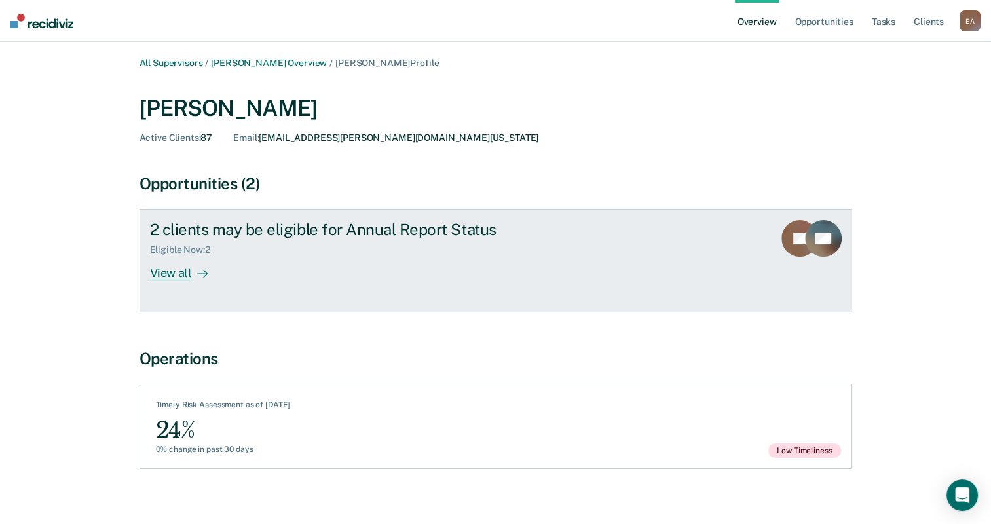
click at [158, 278] on div "View all" at bounding box center [186, 268] width 73 height 26
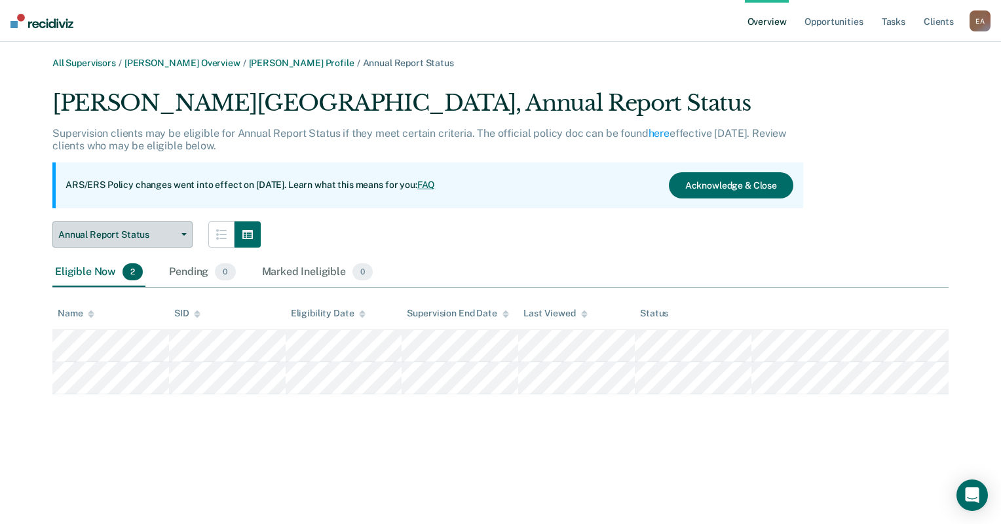
click at [176, 231] on span "Annual Report Status" at bounding box center [117, 234] width 118 height 11
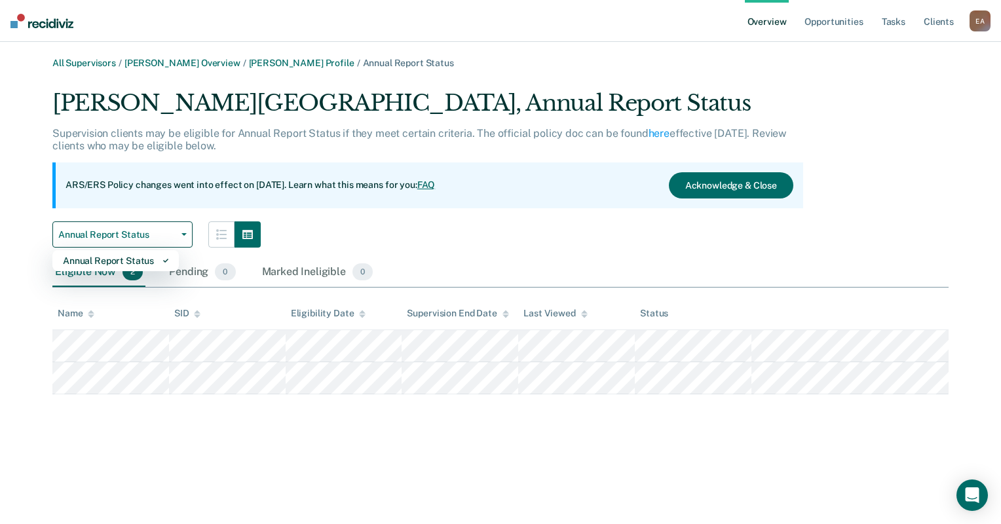
click at [399, 210] on div "Savannah Hinojosa-Zapata, Annual Report Status Supervision clients may be eligi…" at bounding box center [427, 169] width 751 height 158
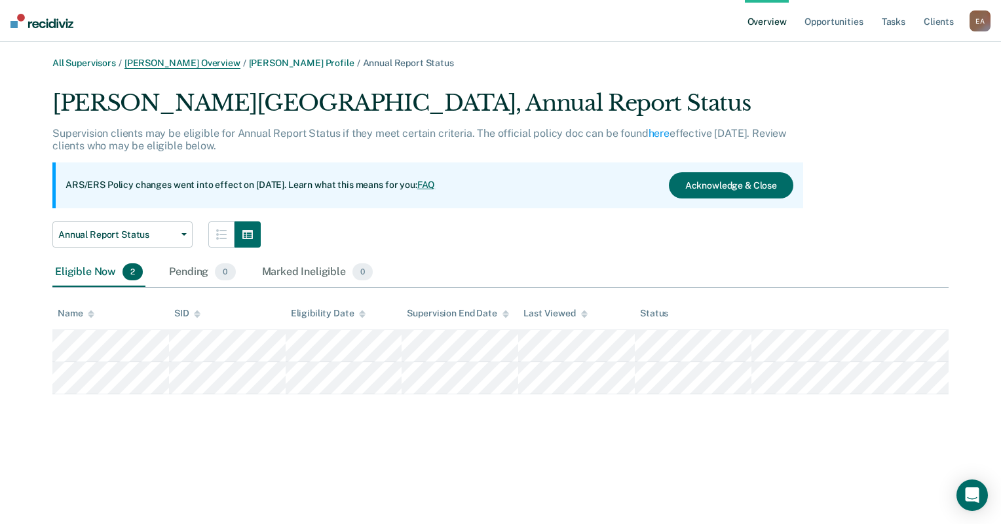
click at [203, 65] on link "Claire Guerra Overview" at bounding box center [182, 63] width 116 height 11
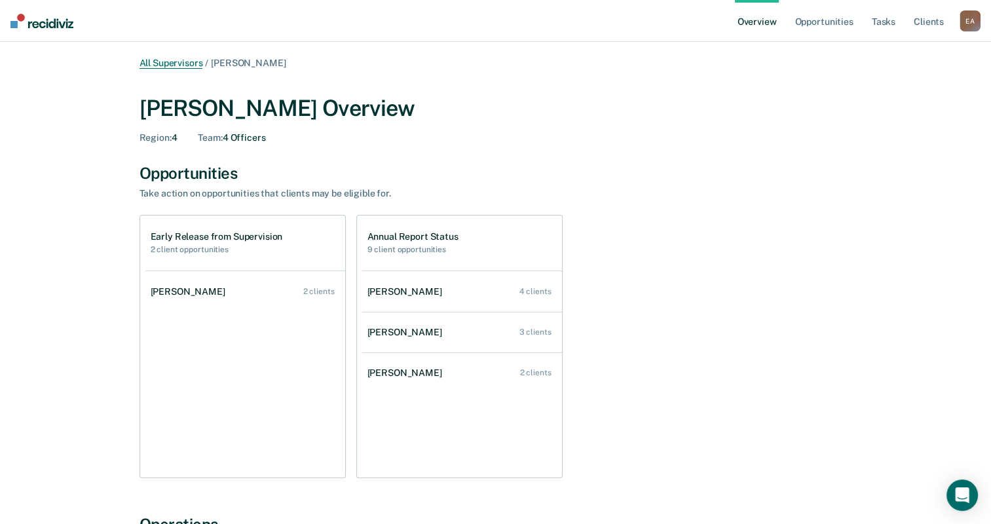
click at [174, 61] on link "All Supervisors" at bounding box center [171, 63] width 64 height 11
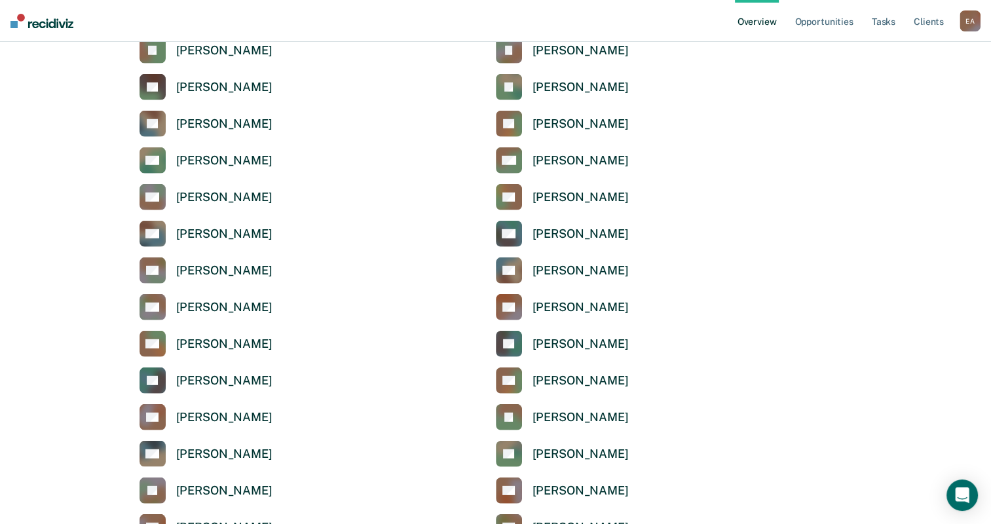
scroll to position [3667, 0]
click at [565, 422] on div "[PERSON_NAME]" at bounding box center [580, 416] width 96 height 15
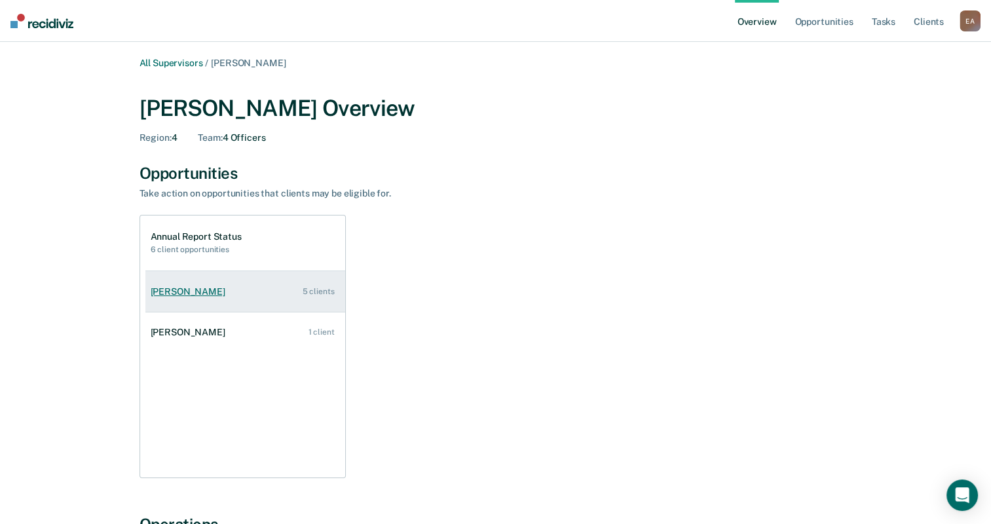
click at [191, 287] on div "Joanna Chapa" at bounding box center [191, 291] width 80 height 11
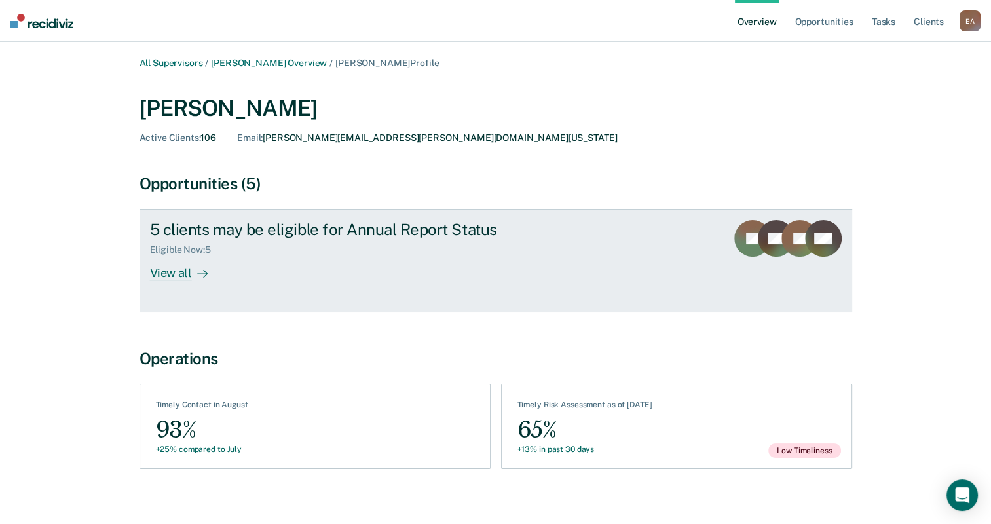
click at [176, 275] on div "View all" at bounding box center [186, 268] width 73 height 26
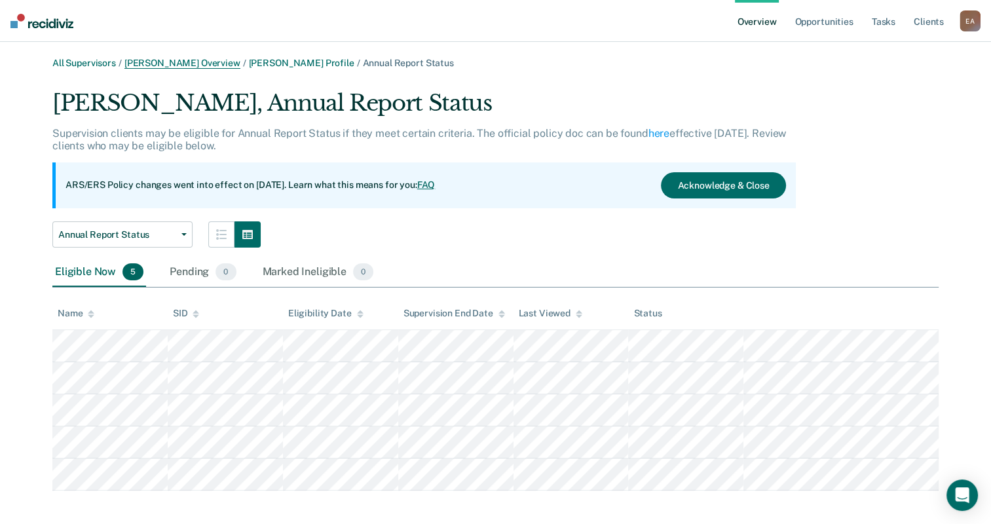
click at [197, 60] on link "Jessica Pineda Overview" at bounding box center [182, 63] width 116 height 11
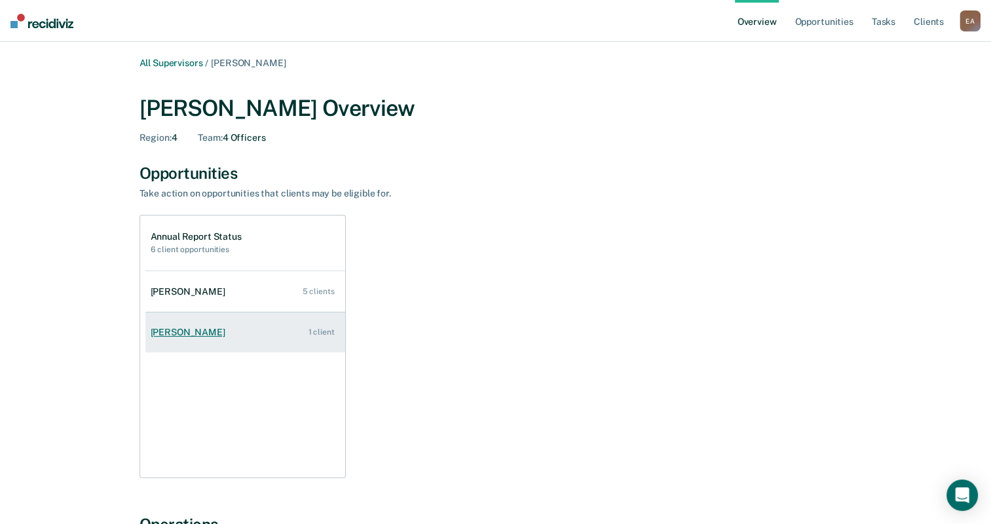
click at [179, 337] on div "Amanda Reyes" at bounding box center [191, 332] width 80 height 11
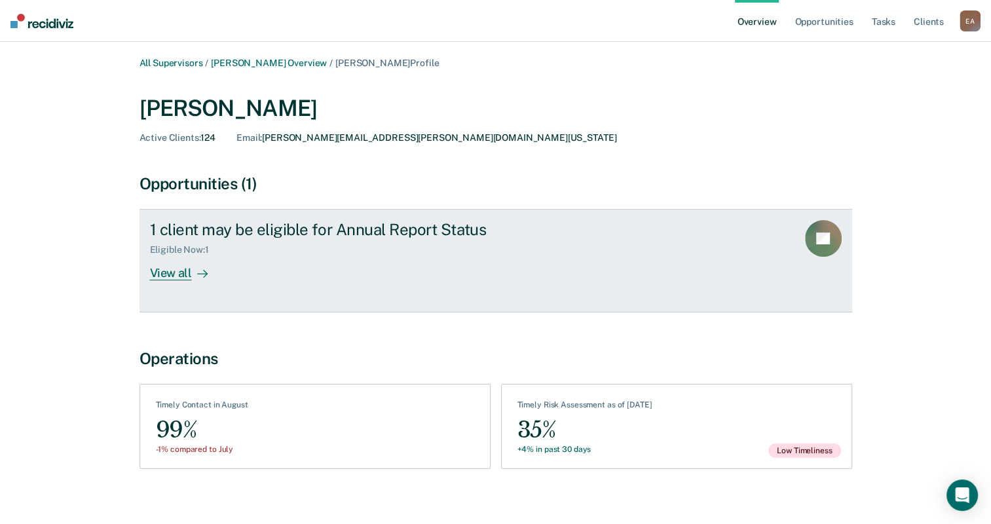
click at [181, 270] on div "View all" at bounding box center [186, 268] width 73 height 26
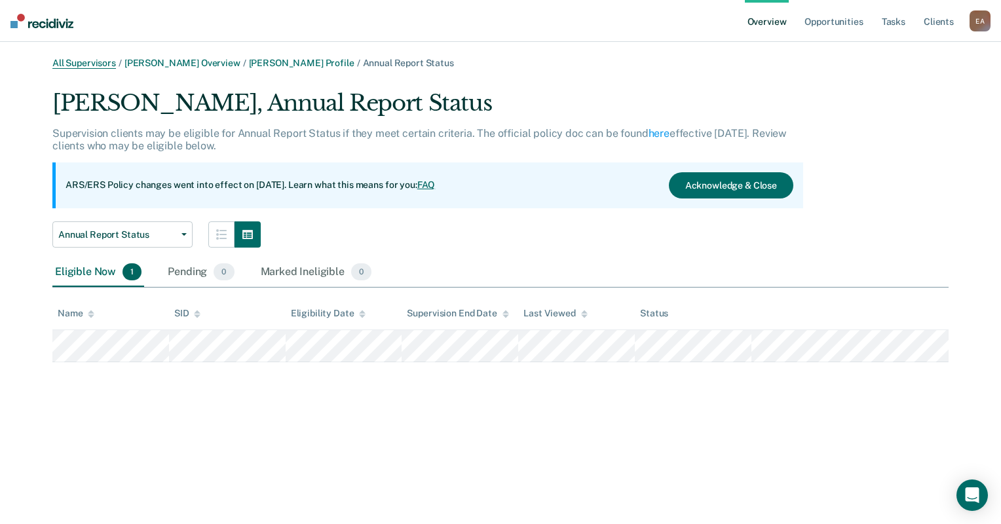
click at [90, 61] on link "All Supervisors" at bounding box center [84, 63] width 64 height 11
